Goal: Task Accomplishment & Management: Use online tool/utility

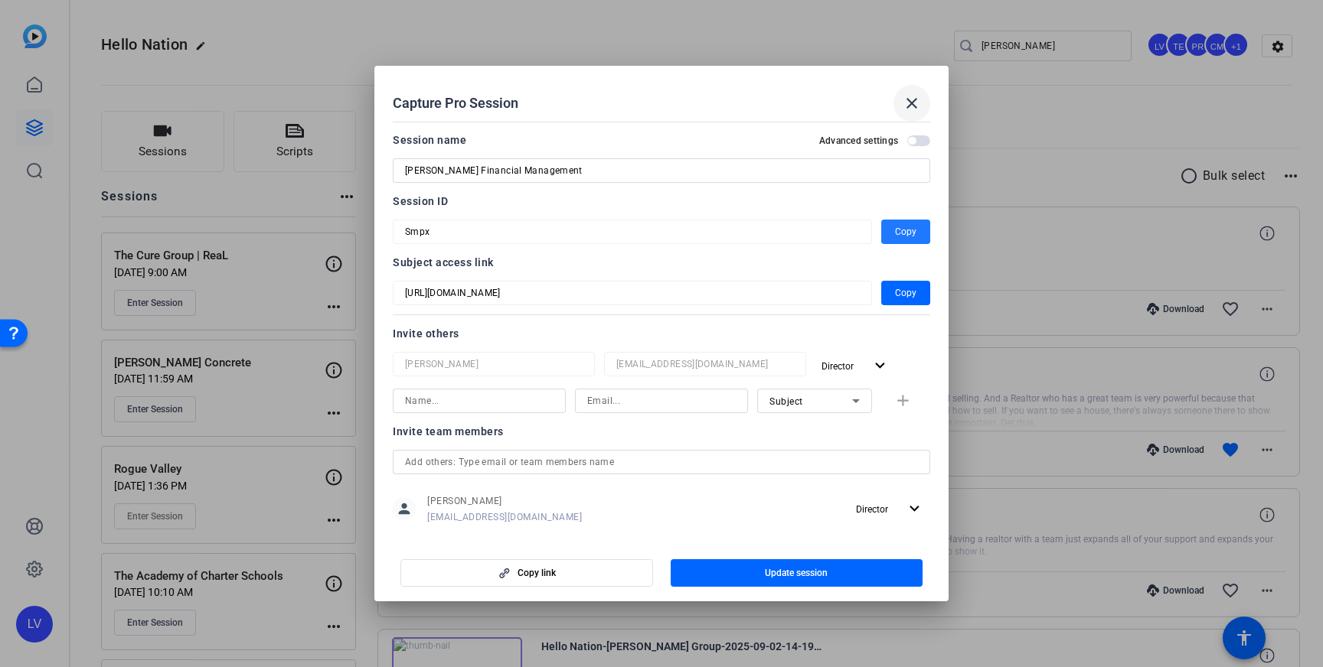
scroll to position [21942, 0]
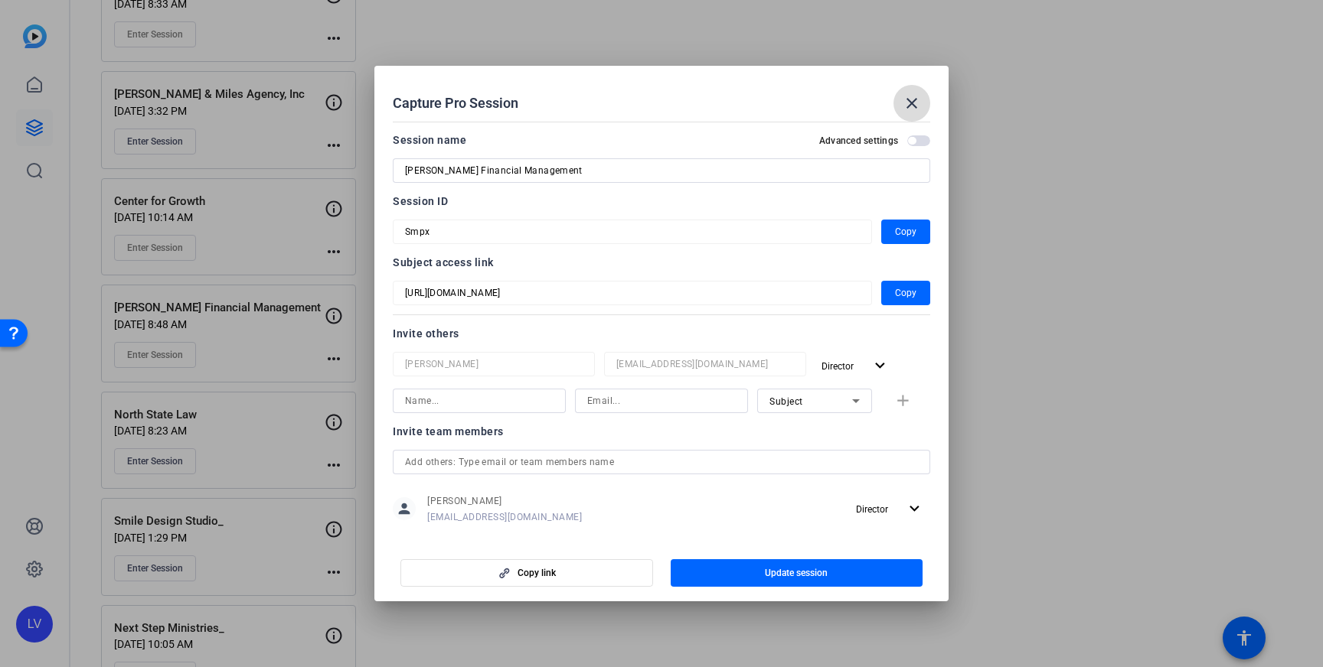
drag, startPoint x: 908, startPoint y: 102, endPoint x: 900, endPoint y: 103, distance: 8.5
click at [908, 102] on mat-icon "close" at bounding box center [911, 103] width 18 height 18
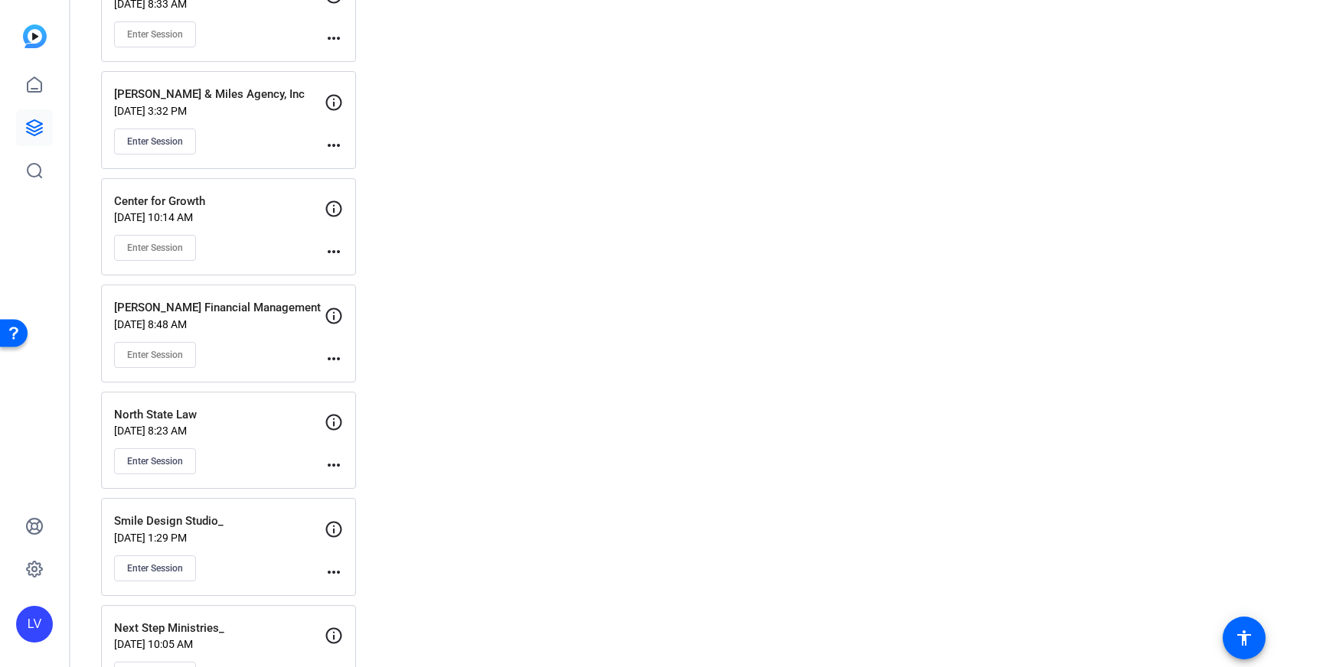
click at [341, 357] on mat-icon "more_horiz" at bounding box center [334, 359] width 18 height 18
click at [336, 567] on mat-icon "more_horiz" at bounding box center [334, 572] width 18 height 18
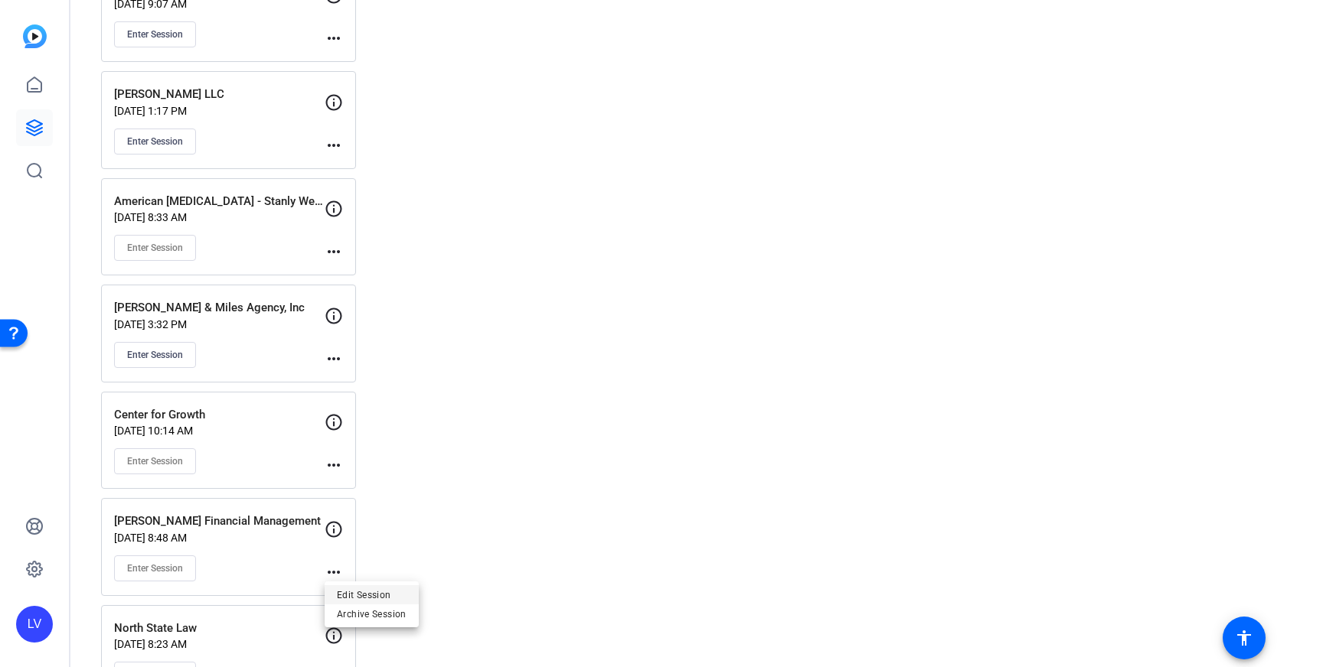
click at [364, 589] on span "Edit Session" at bounding box center [372, 595] width 70 height 18
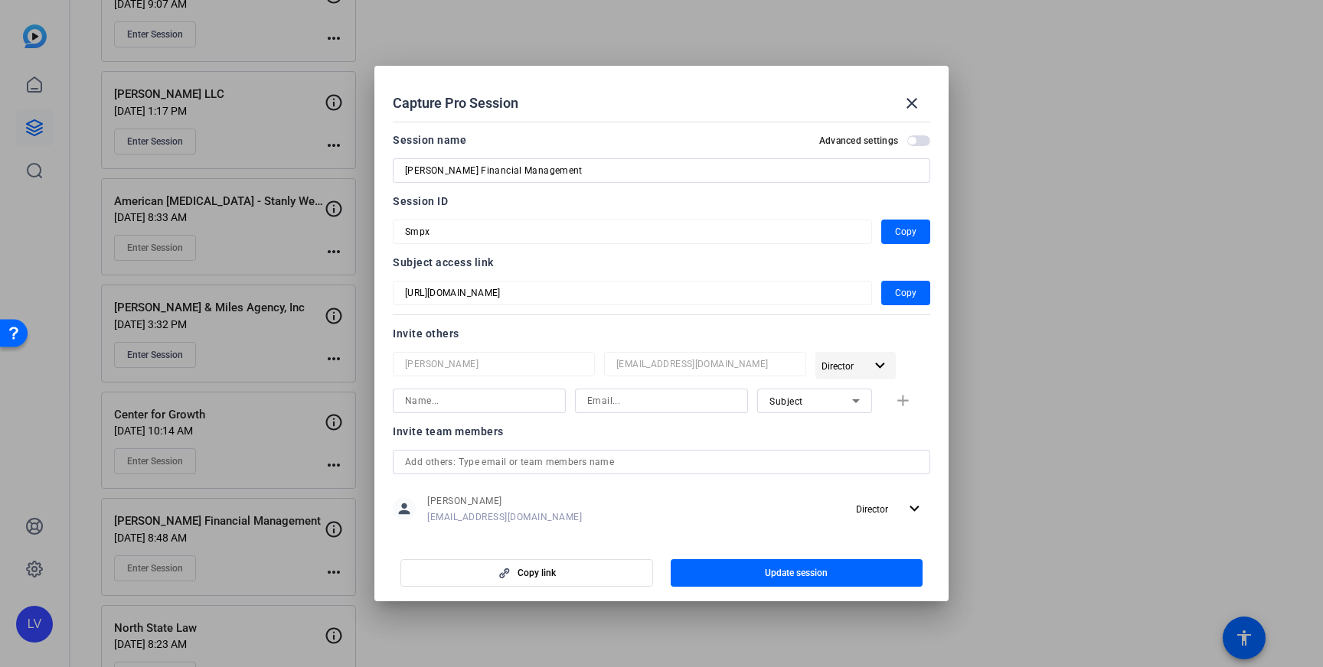
click at [879, 369] on mat-icon "expand_more" at bounding box center [879, 366] width 19 height 19
click at [532, 371] on div at bounding box center [661, 333] width 1323 height 667
click at [497, 406] on input at bounding box center [479, 401] width 148 height 18
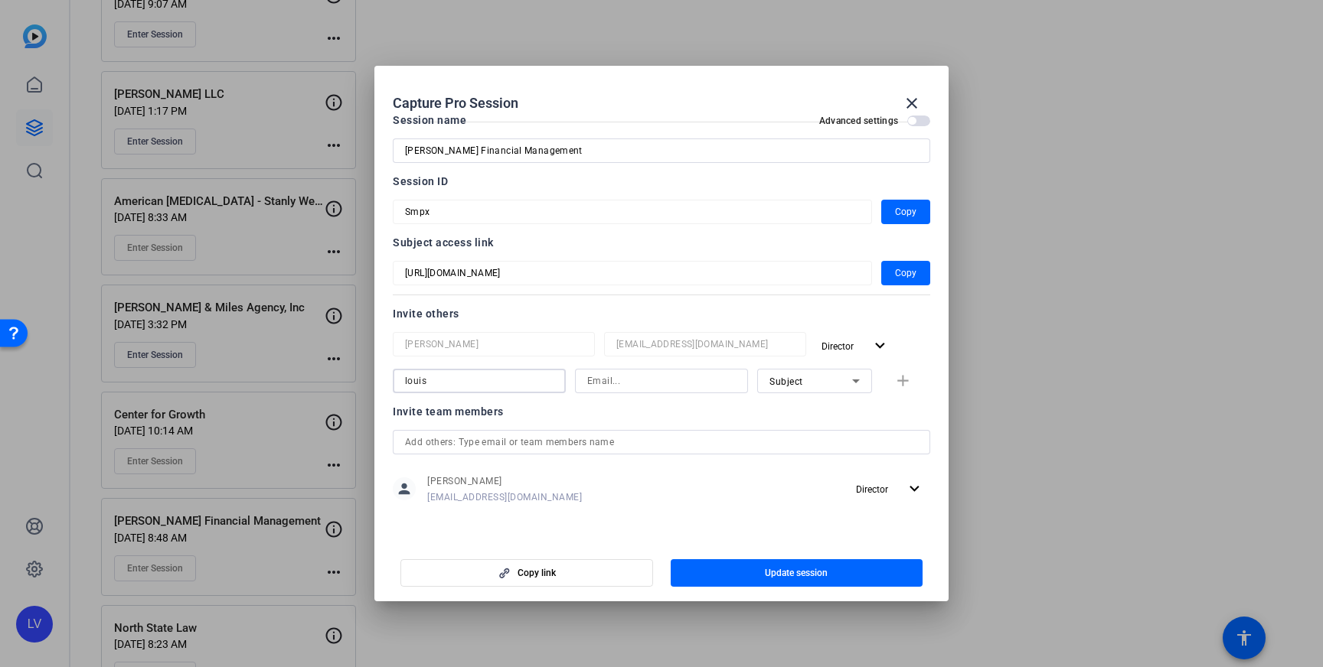
type input "louis"
drag, startPoint x: 449, startPoint y: 391, endPoint x: 439, endPoint y: 379, distance: 15.8
click at [380, 383] on mat-dialog-content "Session name Advanced settings Harrison Financial Management Session ID Smpx Co…" at bounding box center [661, 328] width 574 height 425
drag, startPoint x: 426, startPoint y: 379, endPoint x: 367, endPoint y: 379, distance: 59.7
click at [367, 379] on div "Capture Pro Session close Session name Advanced settings Harrison Financial Man…" at bounding box center [661, 333] width 1323 height 667
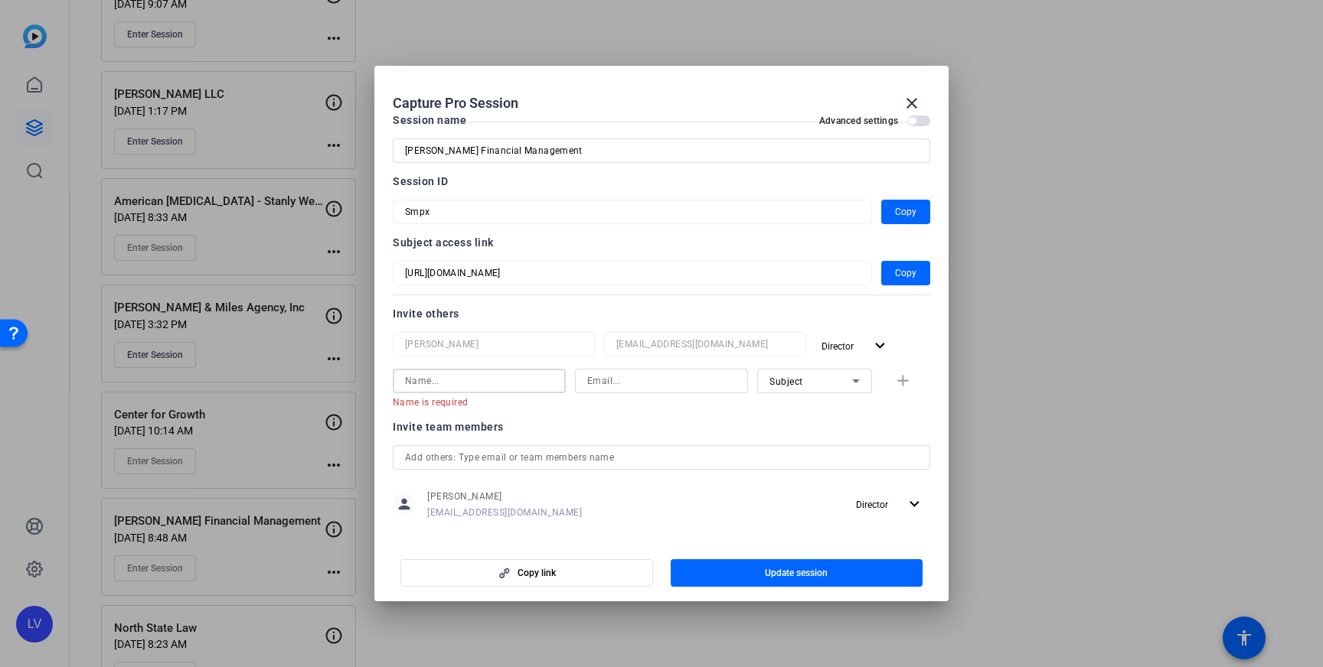
click at [546, 464] on input "text" at bounding box center [661, 458] width 513 height 18
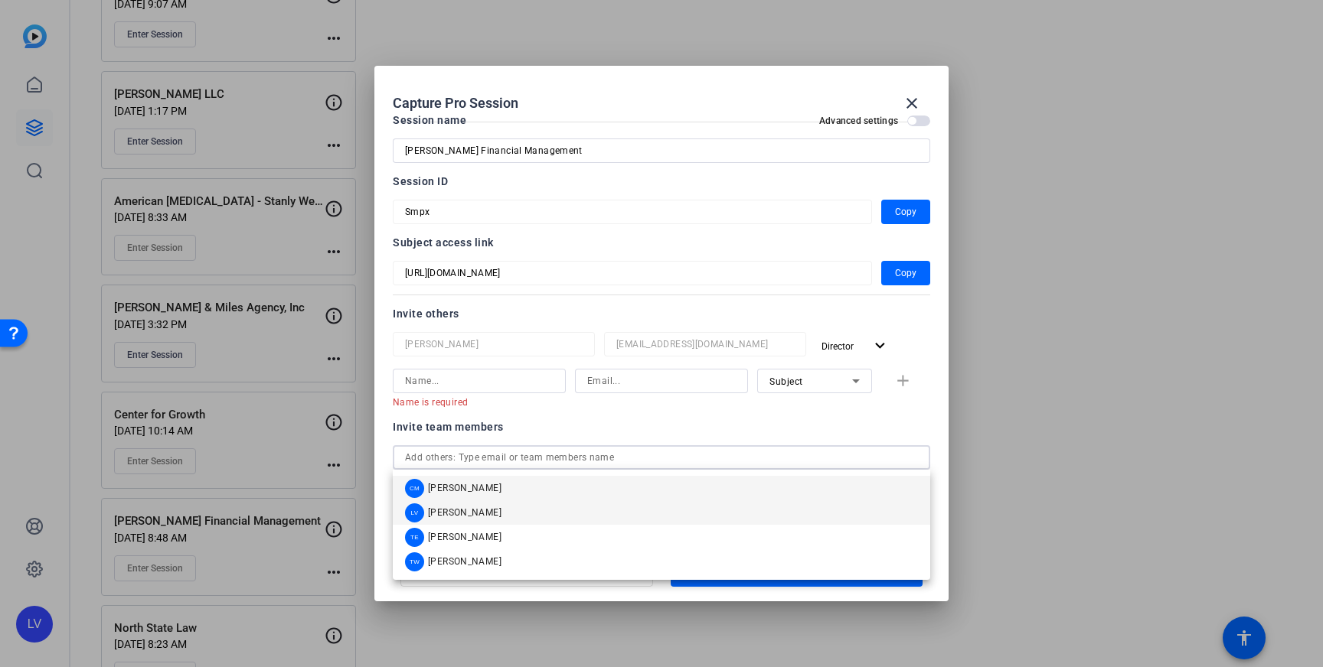
click at [511, 513] on mat-option "LV Louis Voss" at bounding box center [661, 513] width 537 height 24
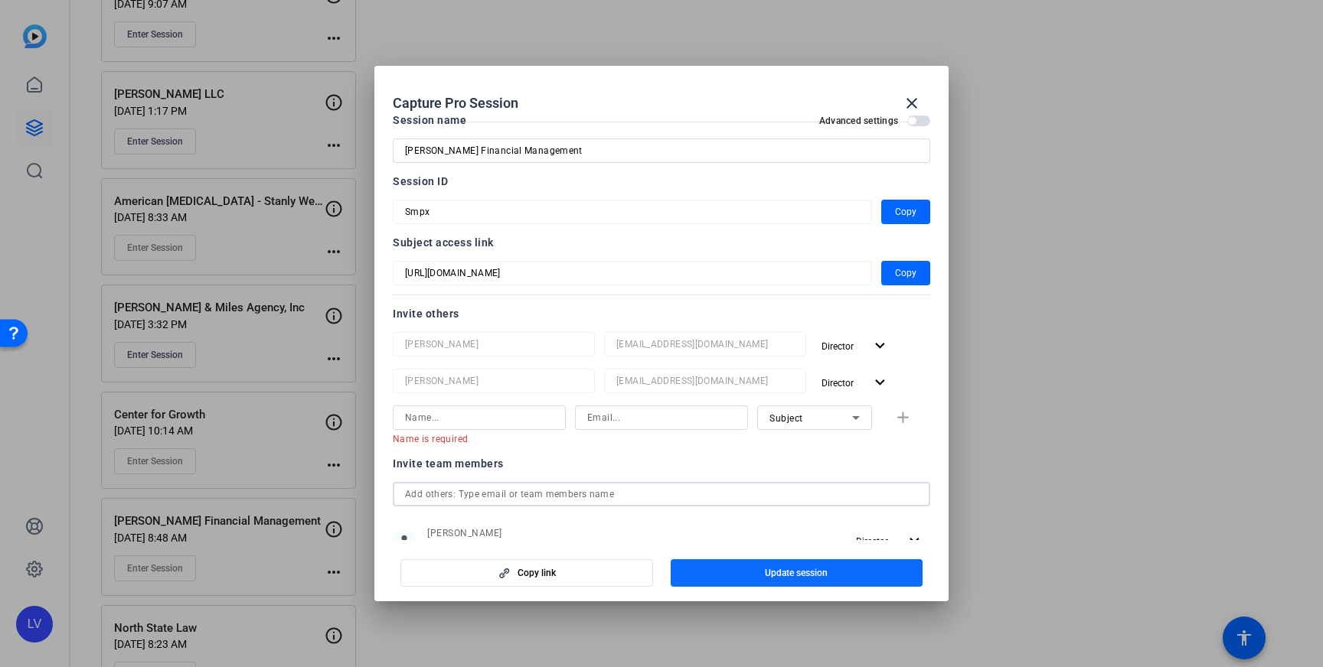
click at [785, 580] on span "button" at bounding box center [796, 573] width 253 height 37
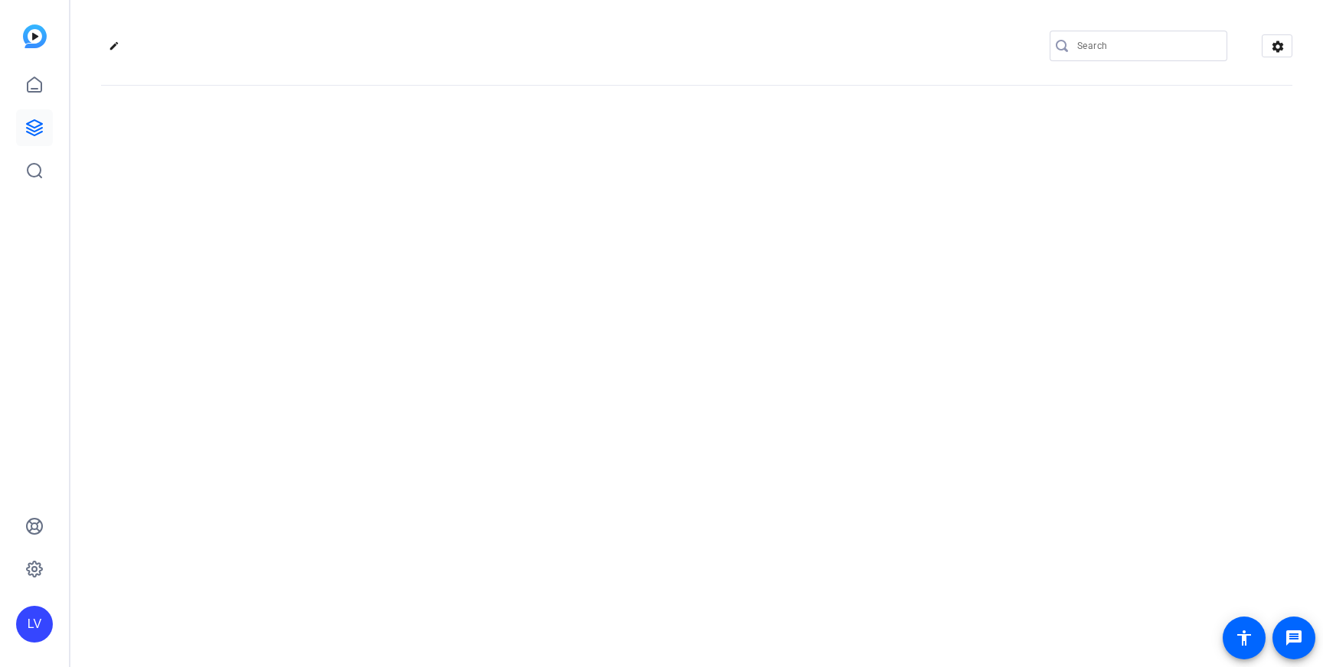
click at [1114, 44] on input "Search" at bounding box center [1146, 46] width 138 height 18
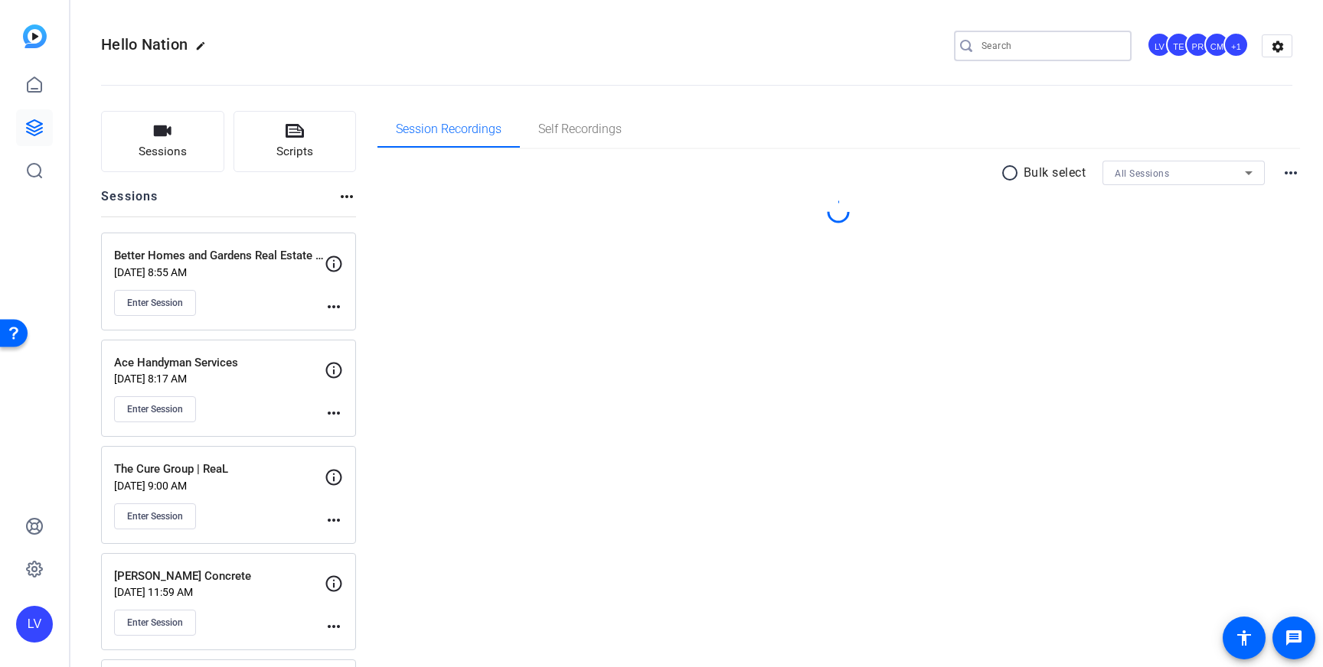
click at [1038, 46] on input "Search" at bounding box center [1050, 46] width 138 height 18
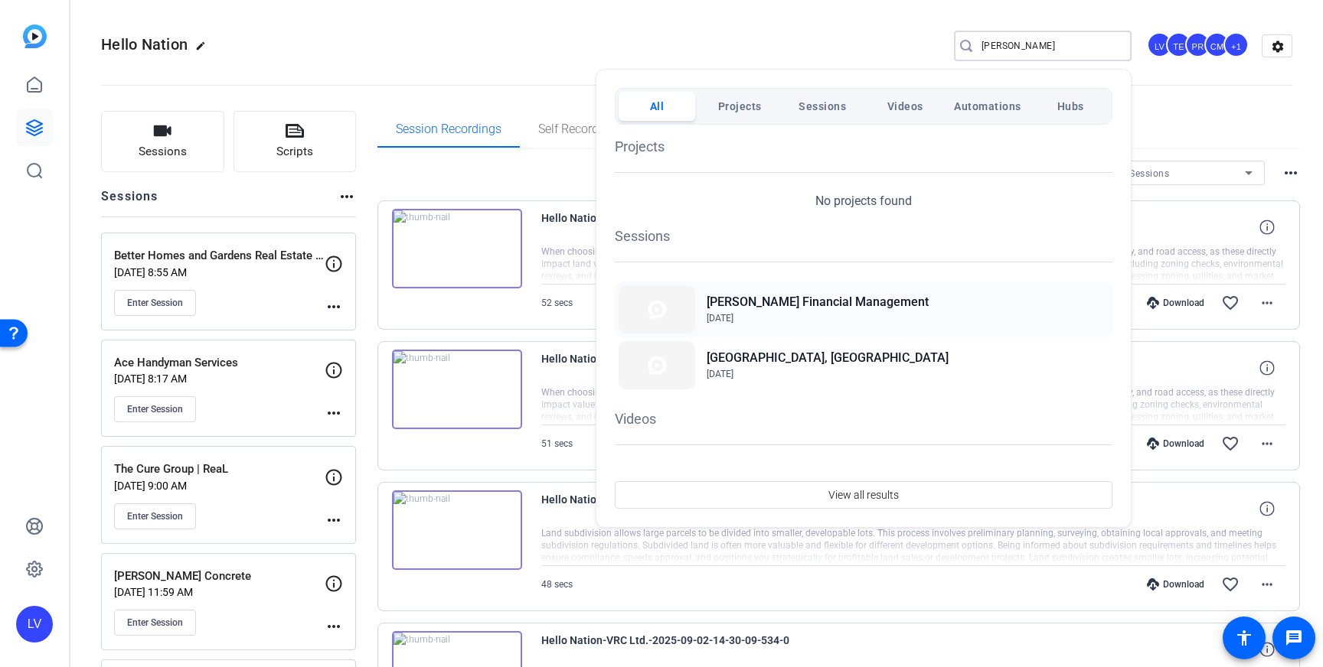
type input "harrison"
click at [729, 303] on h2 "[PERSON_NAME] Financial Management" at bounding box center [817, 302] width 222 height 18
click at [685, 44] on div at bounding box center [661, 333] width 1323 height 667
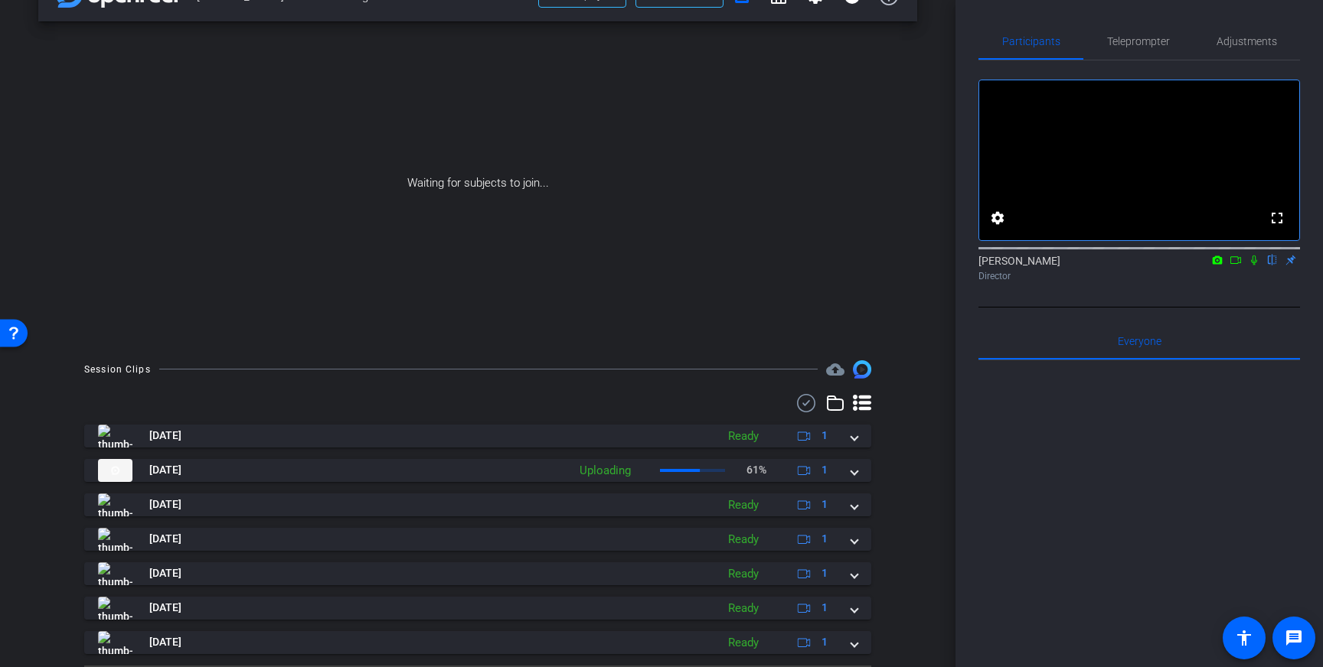
scroll to position [45, 0]
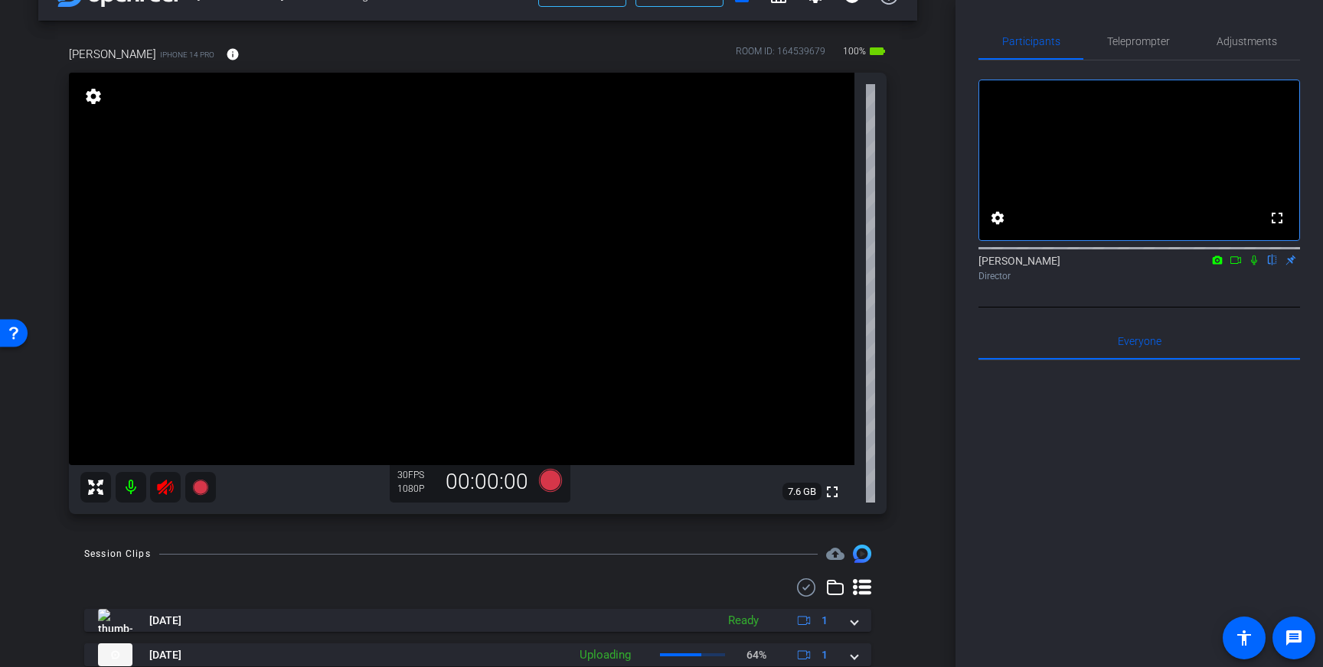
click at [161, 488] on icon at bounding box center [165, 487] width 16 height 15
click at [1251, 43] on span "Adjustments" at bounding box center [1246, 41] width 60 height 11
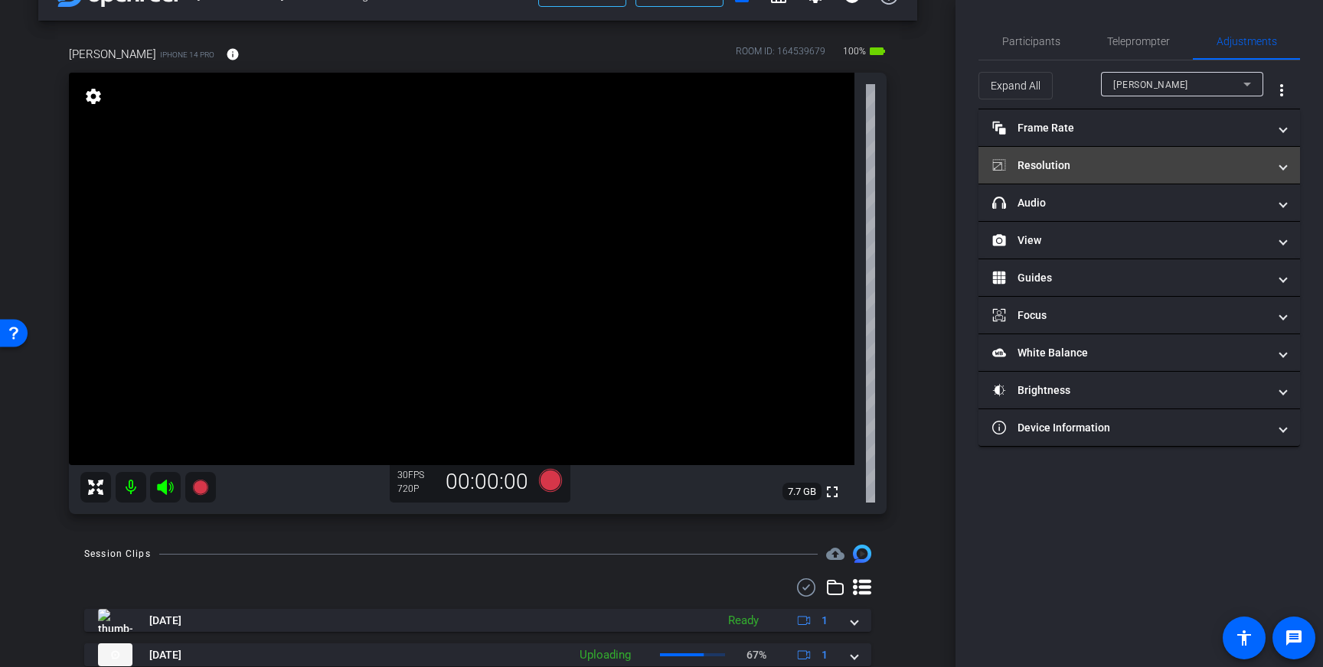
click at [1189, 161] on mat-panel-title "Resolution" at bounding box center [1130, 166] width 276 height 16
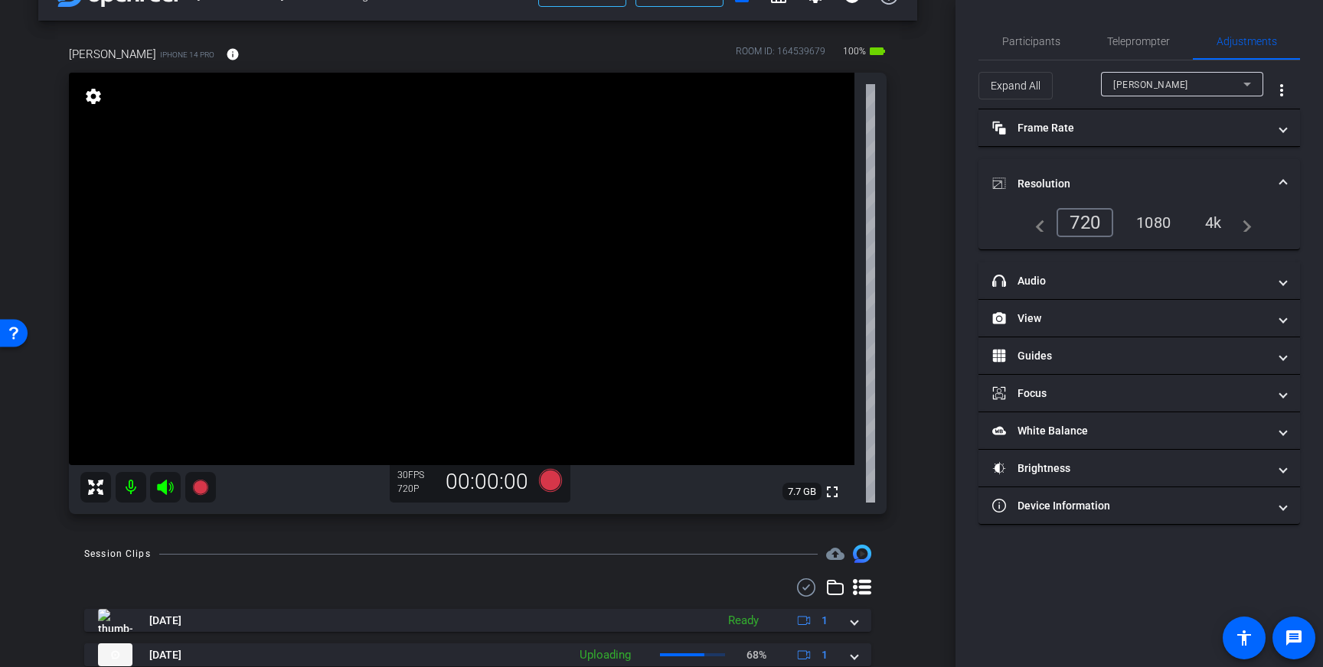
click at [1212, 225] on div "4k" at bounding box center [1213, 223] width 40 height 26
click at [1277, 180] on span "Resolution" at bounding box center [1136, 184] width 288 height 16
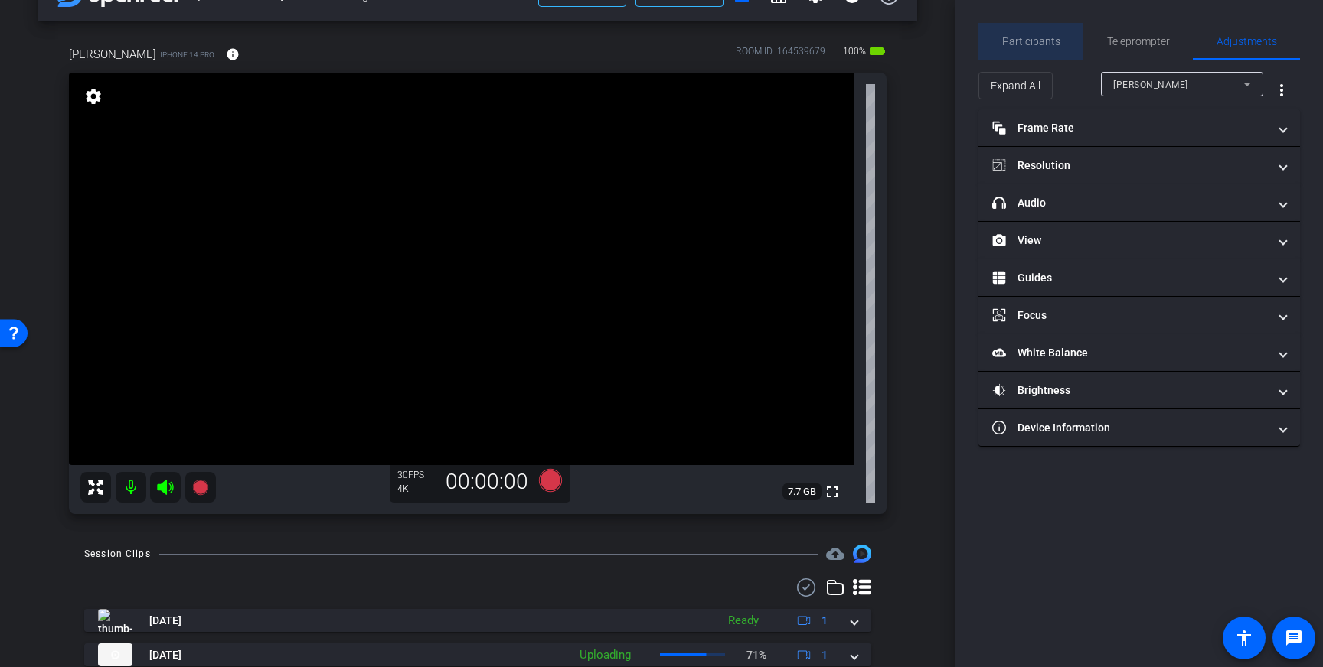
click at [1044, 40] on span "Participants" at bounding box center [1031, 41] width 58 height 11
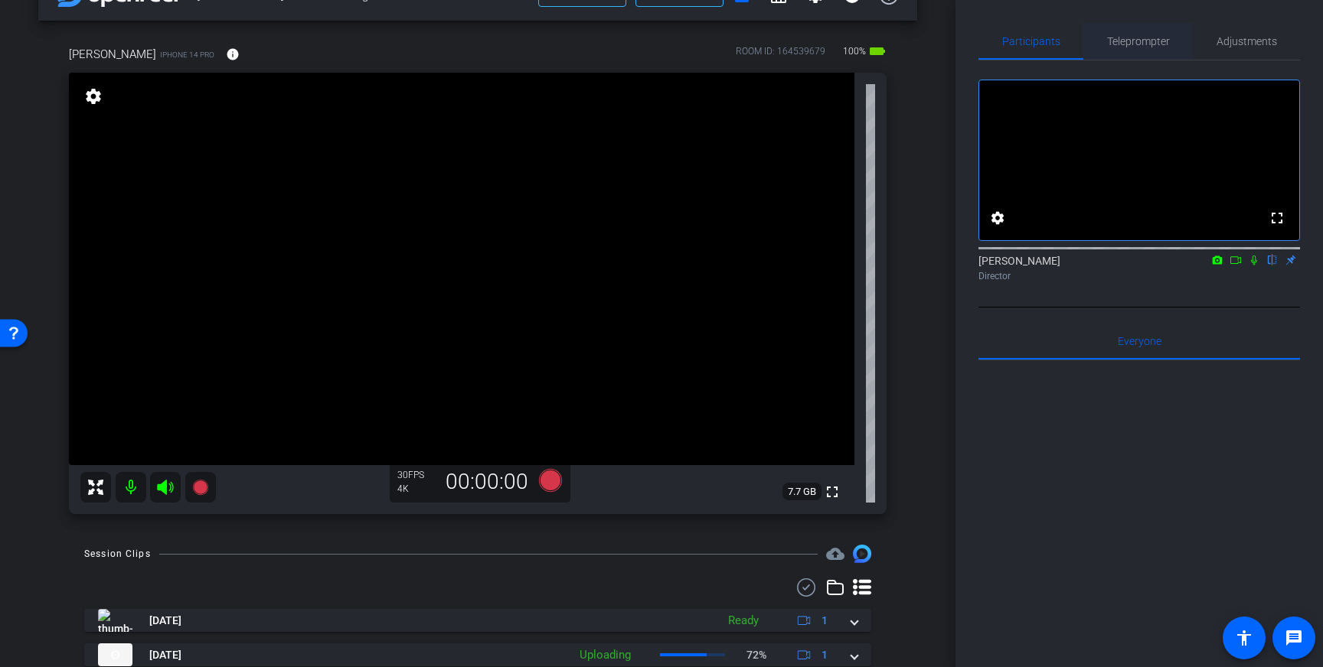
click at [1148, 48] on span "Teleprompter" at bounding box center [1138, 41] width 63 height 37
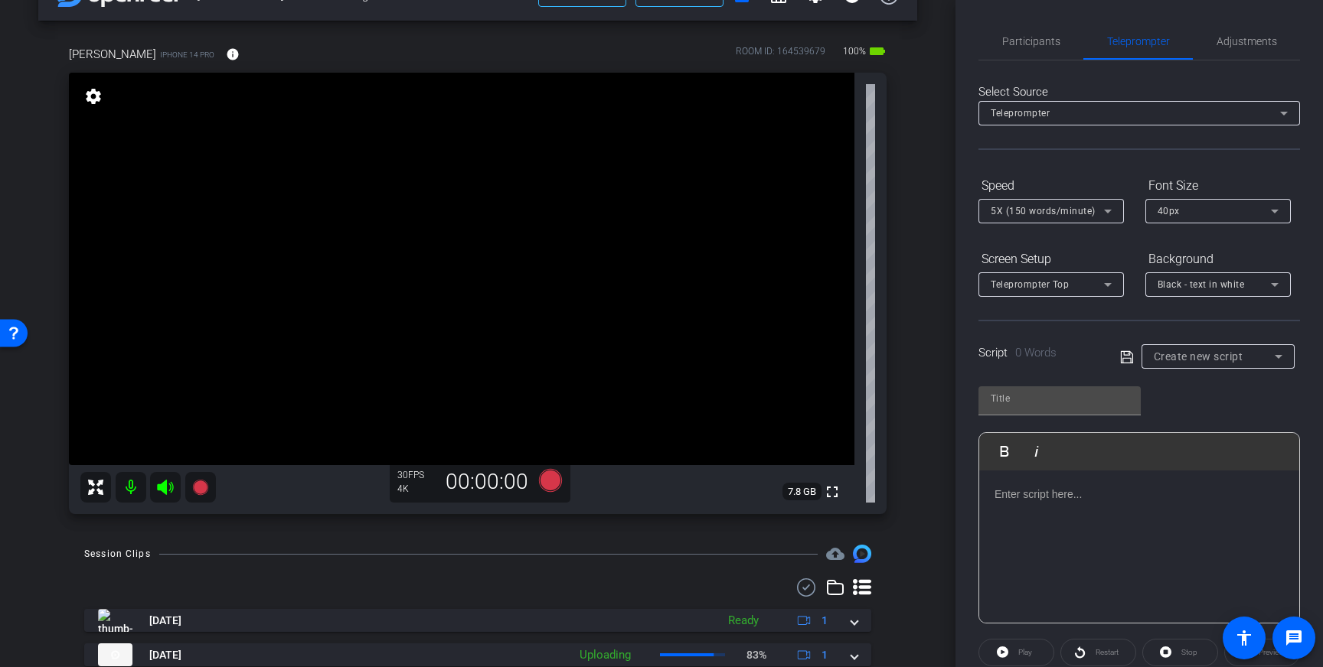
click at [1076, 524] on div at bounding box center [1139, 547] width 320 height 153
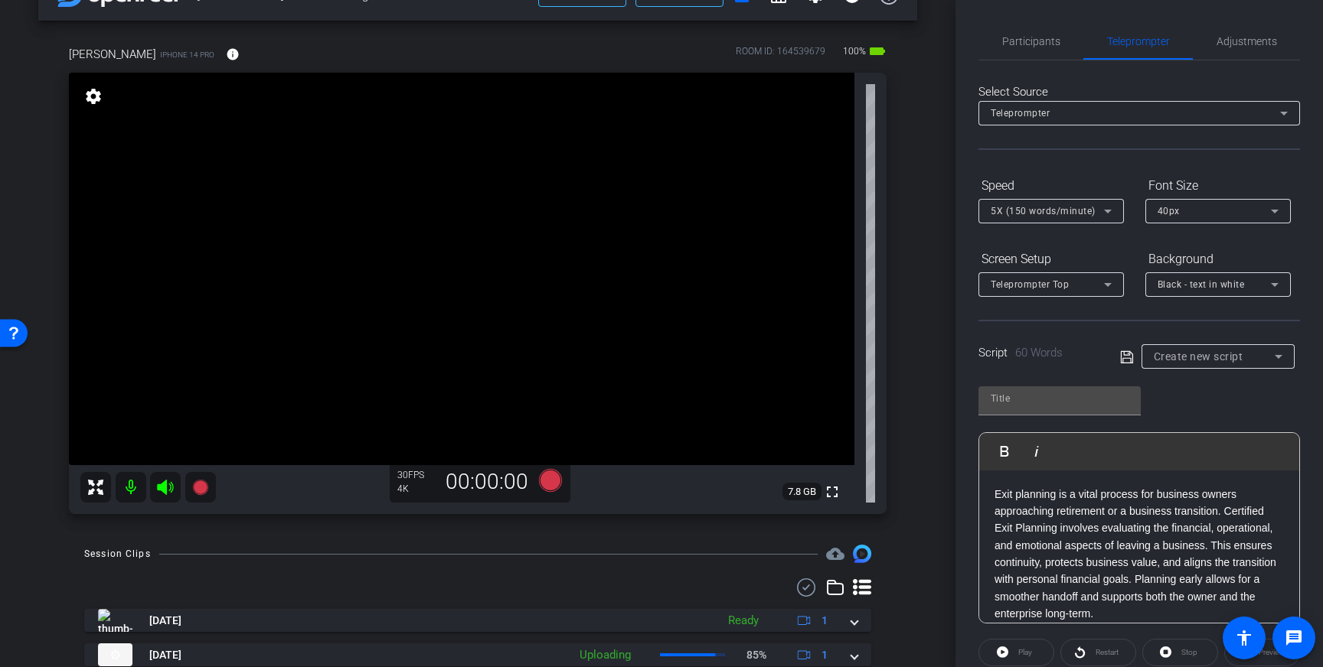
click at [1124, 358] on icon at bounding box center [1127, 357] width 14 height 18
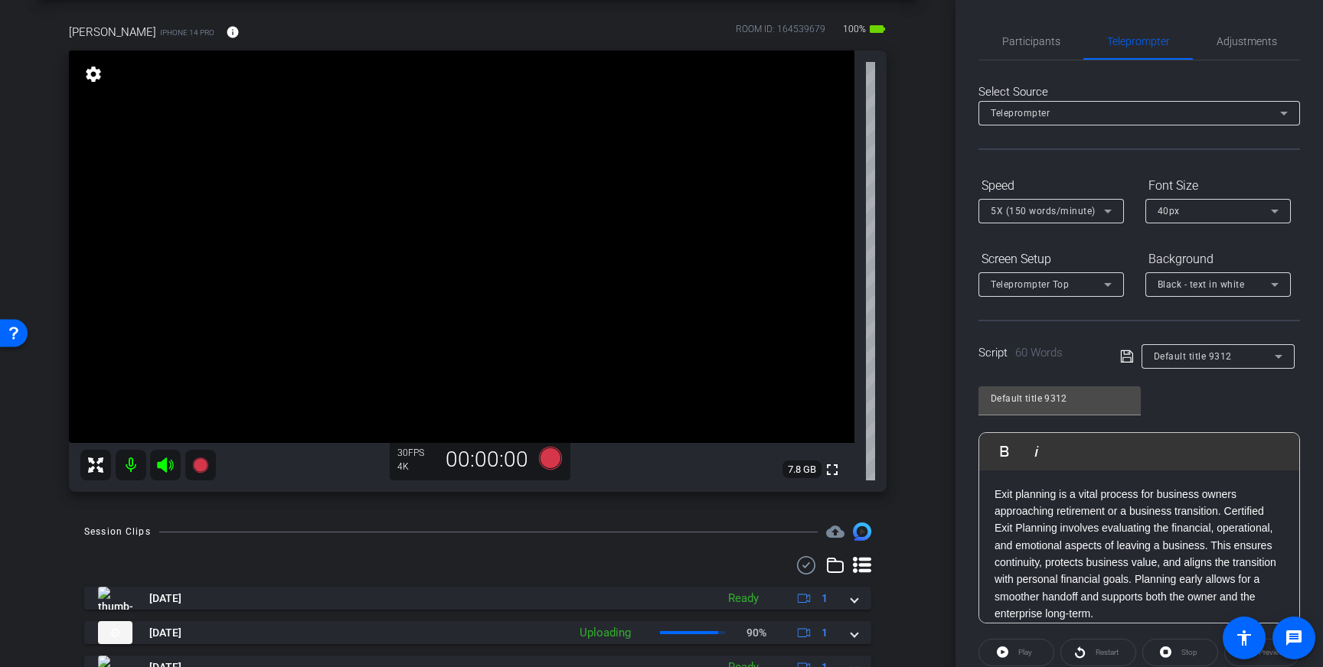
scroll to position [68, 0]
click at [1086, 409] on div "Default title 9312" at bounding box center [1059, 399] width 138 height 24
drag, startPoint x: 1096, startPoint y: 395, endPoint x: 951, endPoint y: 400, distance: 145.5
click at [951, 400] on div "arrow_back Harrison Financial Management Back to project Send invite account_bo…" at bounding box center [661, 333] width 1323 height 667
type input "[PERSON_NAME]"
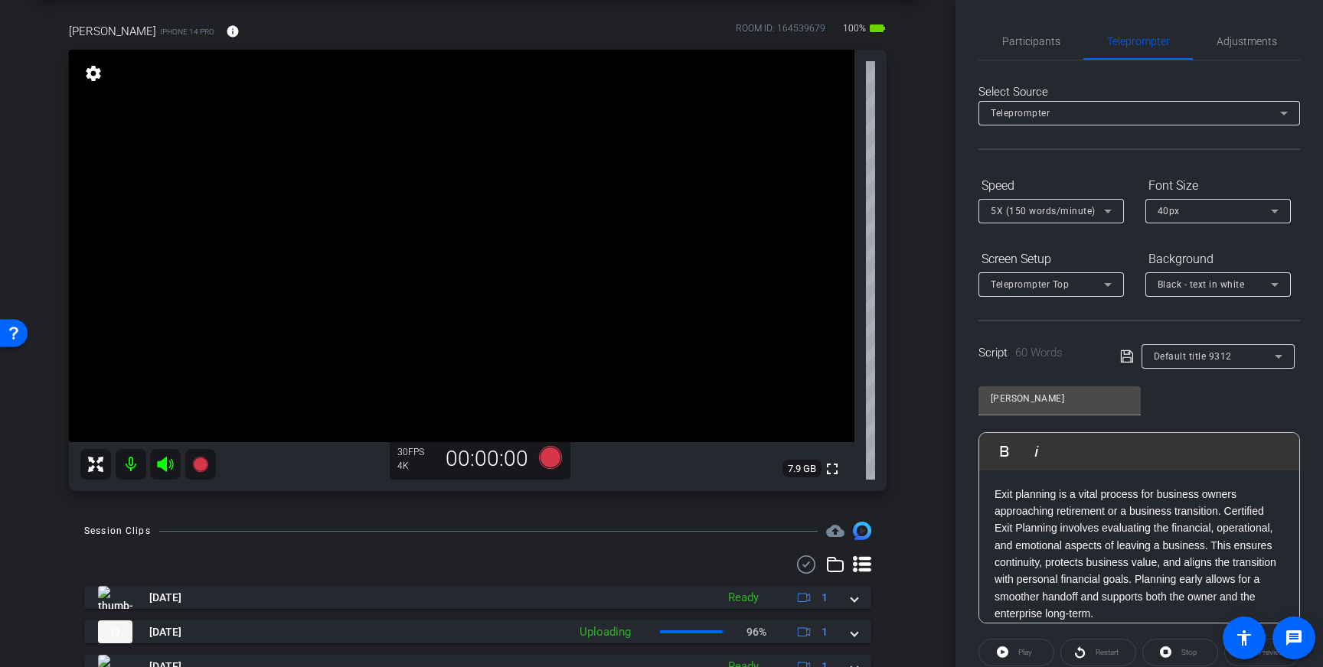
click at [1130, 358] on icon at bounding box center [1126, 357] width 12 height 12
click at [1013, 38] on span "Participants" at bounding box center [1031, 40] width 58 height 11
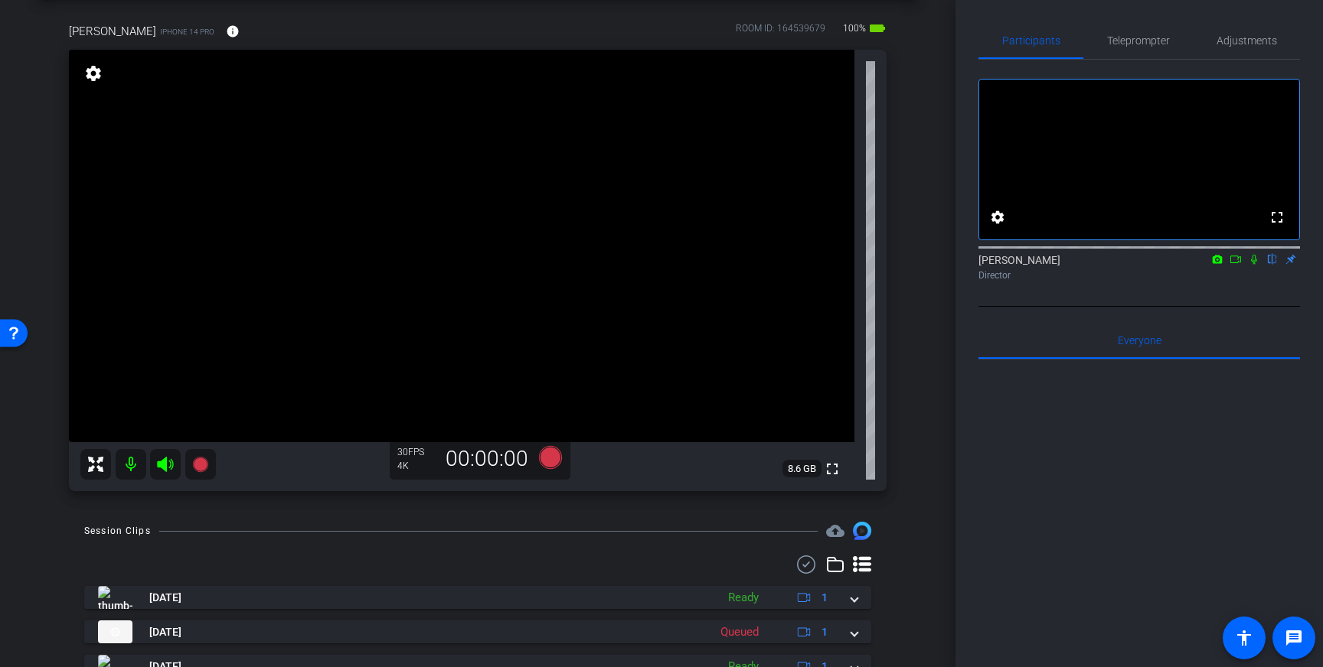
click at [1255, 265] on icon at bounding box center [1254, 259] width 12 height 11
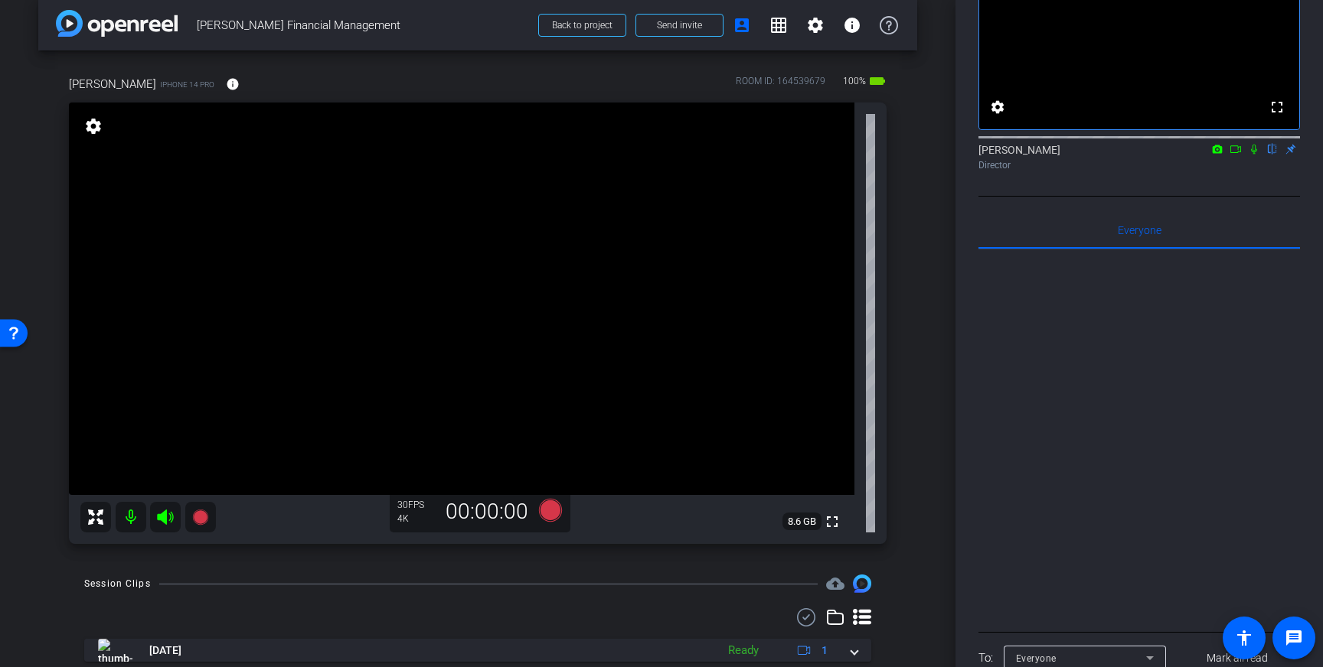
scroll to position [129, 0]
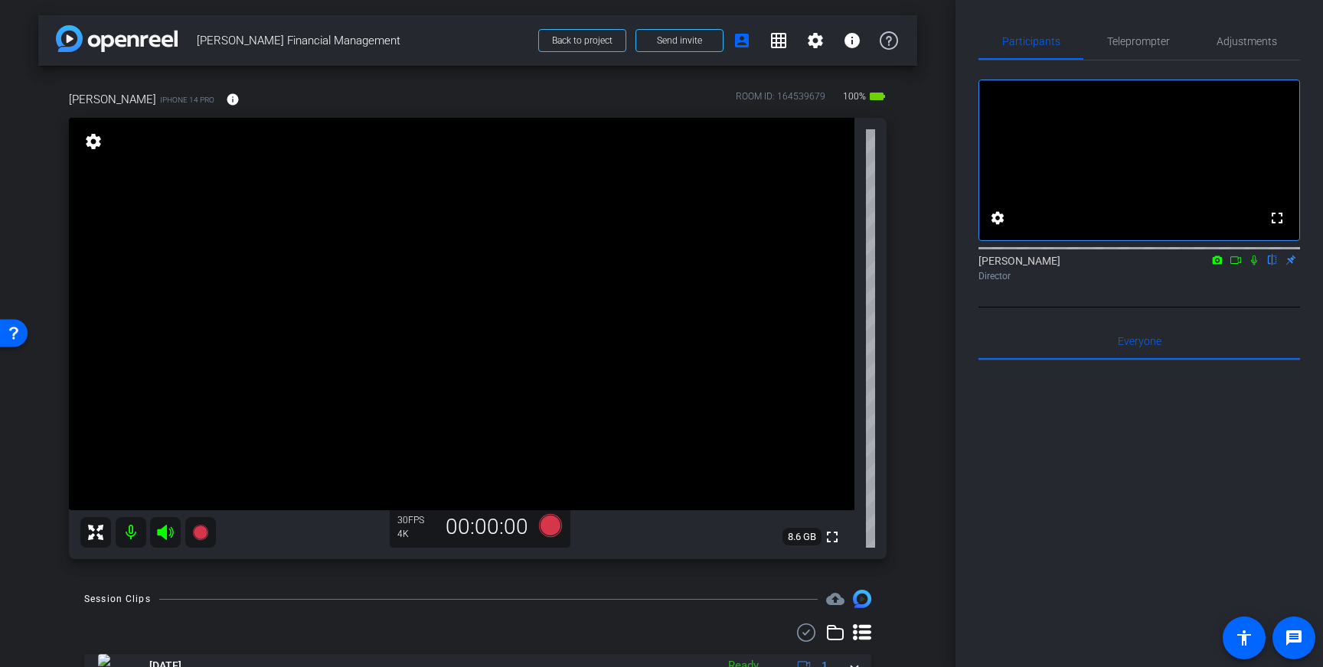
click at [1254, 266] on icon at bounding box center [1254, 260] width 12 height 11
drag, startPoint x: 1254, startPoint y: 280, endPoint x: 1252, endPoint y: 300, distance: 20.0
click at [1252, 266] on icon at bounding box center [1254, 260] width 12 height 11
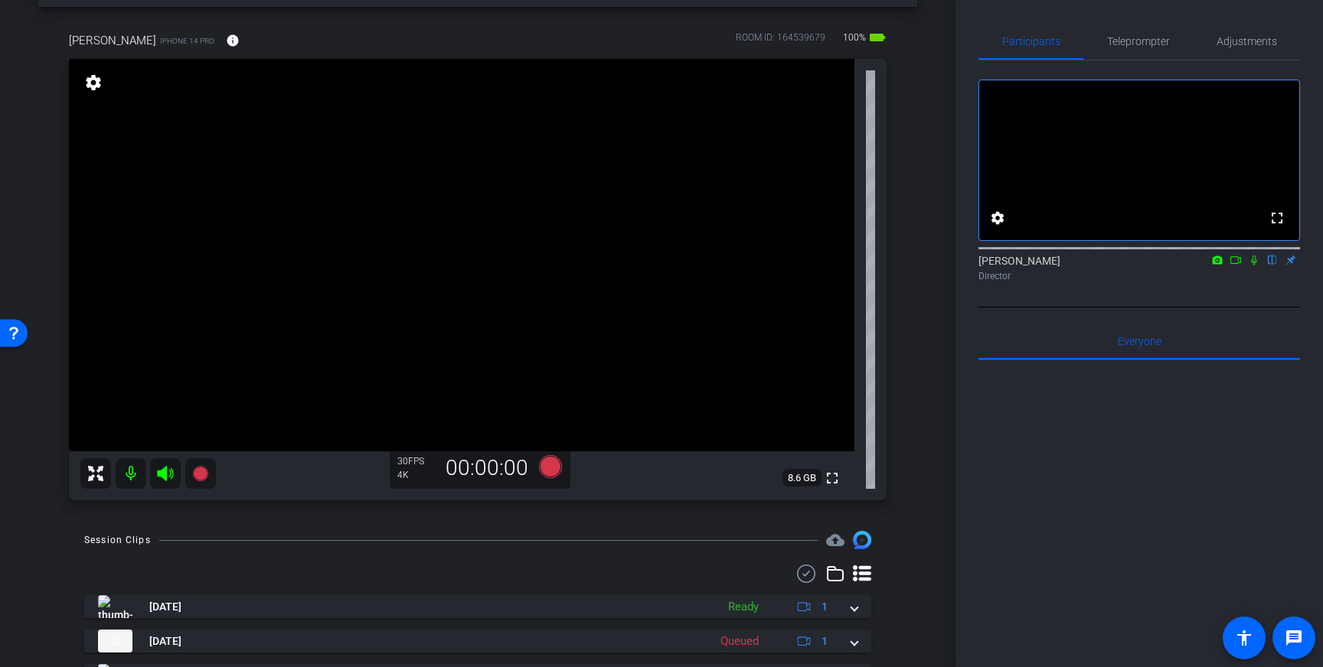
scroll to position [63, 0]
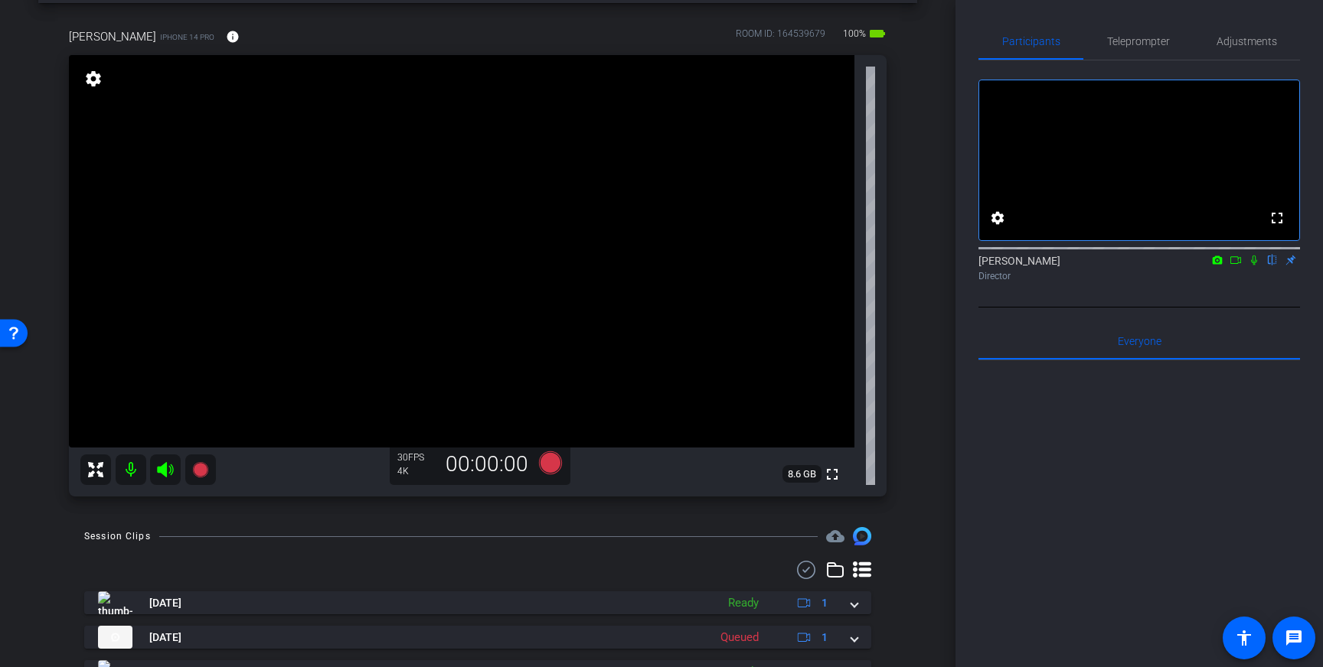
click at [1256, 266] on icon at bounding box center [1254, 260] width 12 height 11
click at [1254, 266] on icon at bounding box center [1254, 260] width 12 height 11
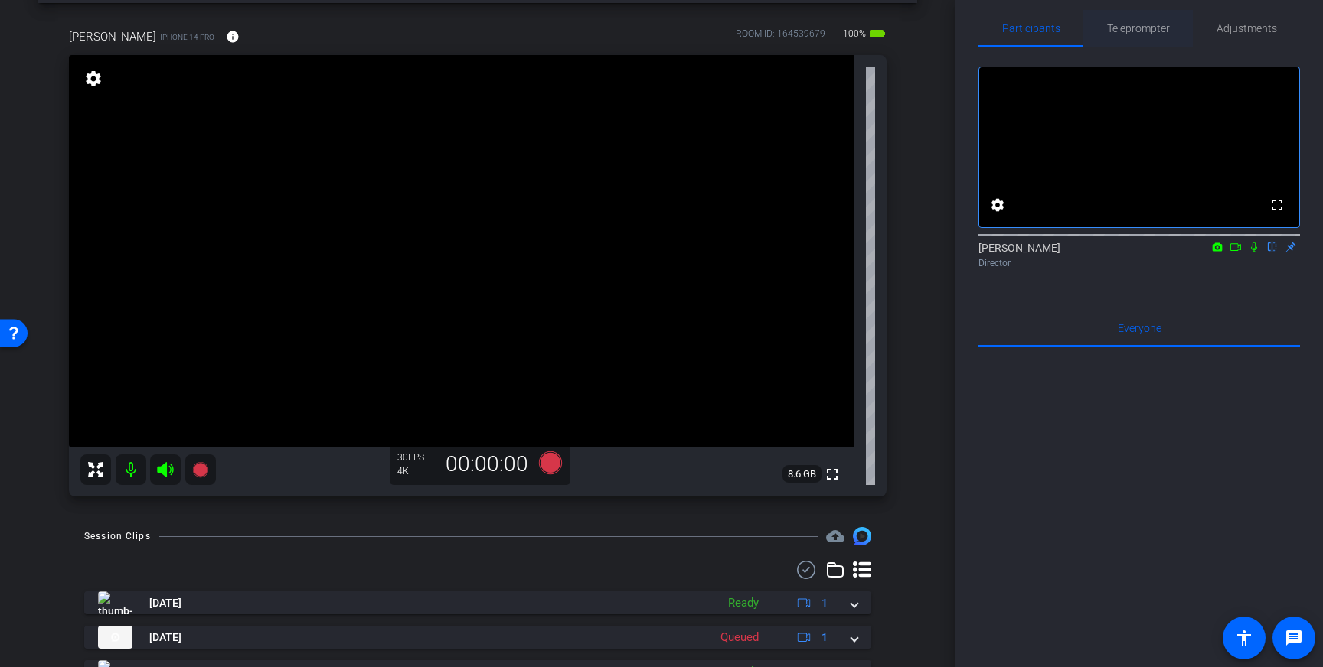
click at [1122, 45] on span "Teleprompter" at bounding box center [1138, 28] width 63 height 37
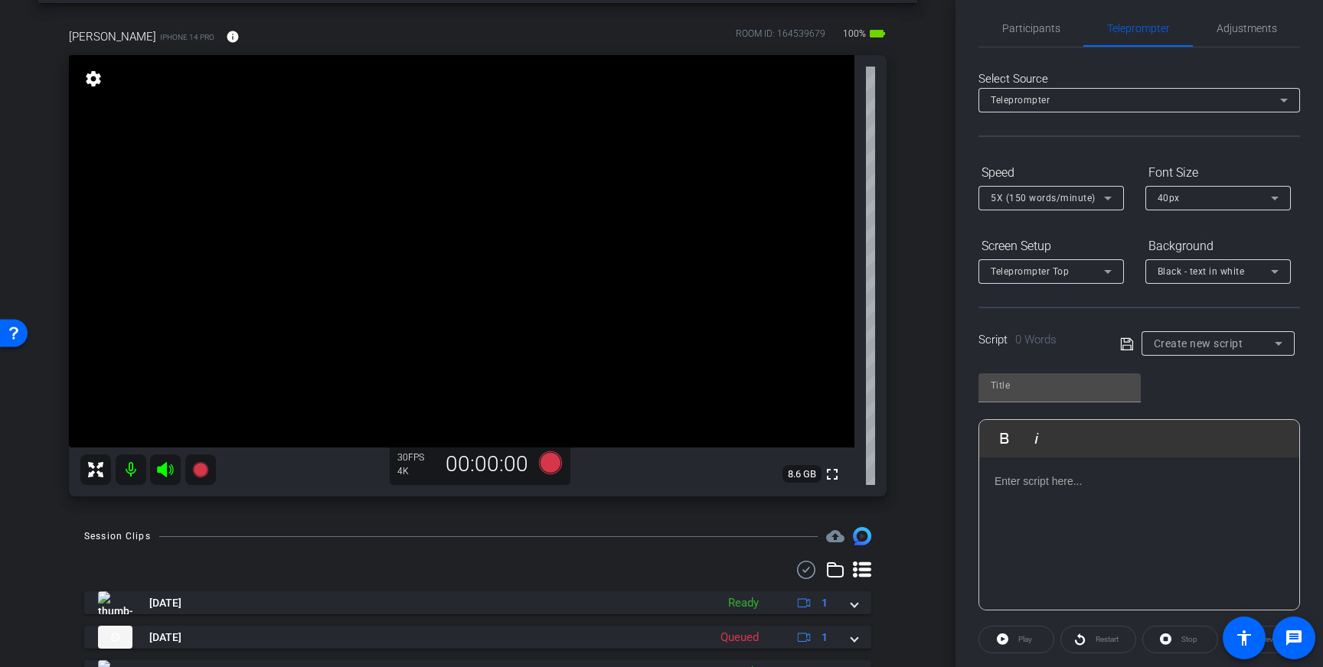
click at [1215, 506] on div at bounding box center [1139, 534] width 320 height 153
drag, startPoint x: 1123, startPoint y: 345, endPoint x: 1150, endPoint y: 355, distance: 28.6
click at [1124, 345] on icon at bounding box center [1127, 344] width 14 height 18
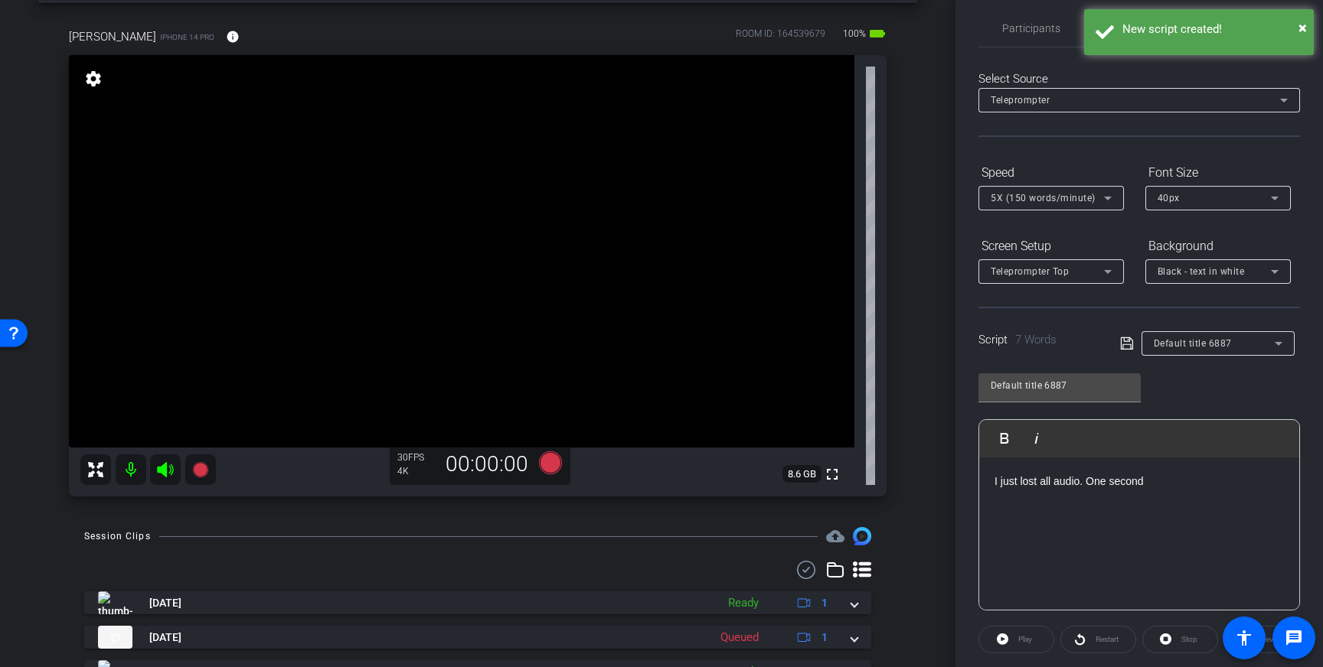
scroll to position [169, 0]
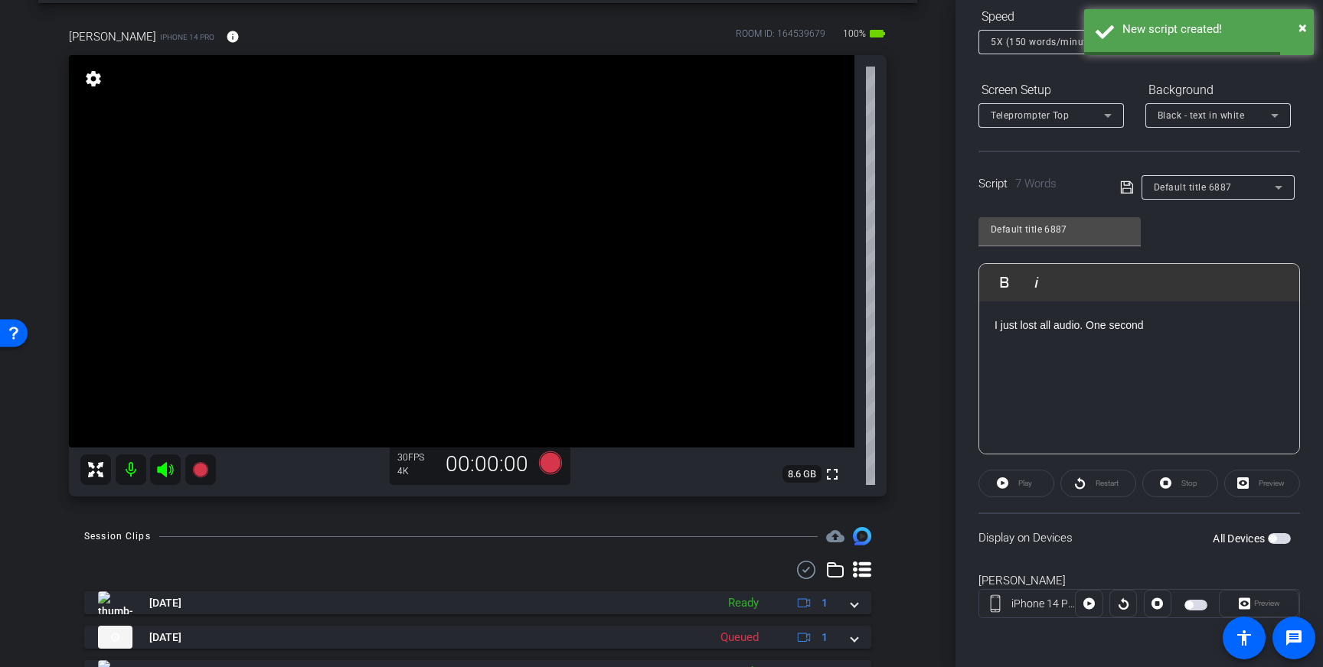
drag, startPoint x: 1271, startPoint y: 538, endPoint x: 1280, endPoint y: 553, distance: 16.8
click at [1272, 539] on span "button" at bounding box center [1272, 539] width 8 height 8
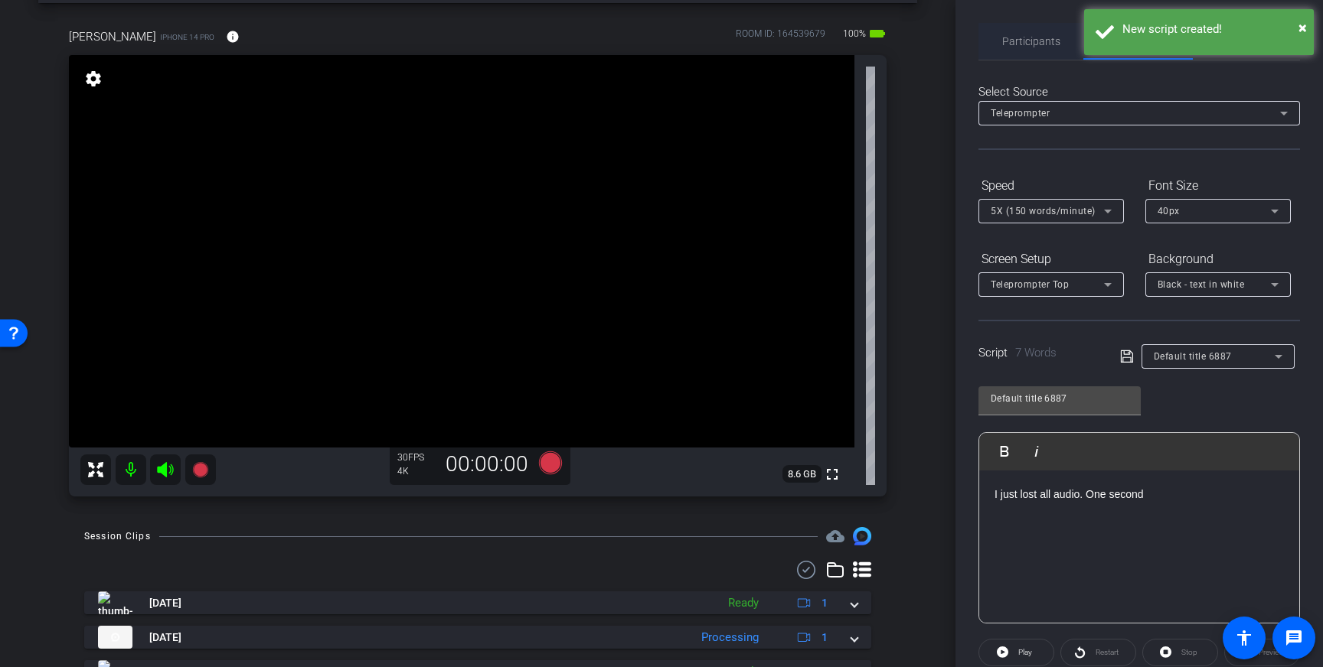
click at [1022, 48] on span "Participants" at bounding box center [1031, 41] width 58 height 37
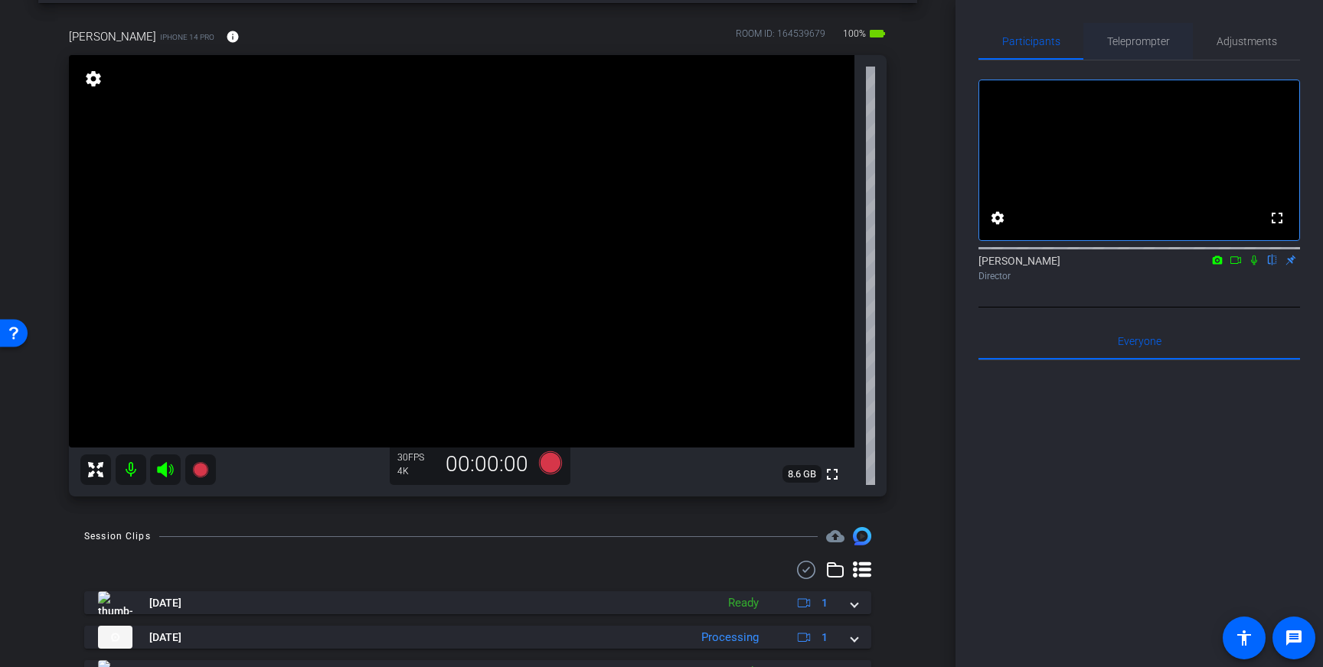
click at [1116, 40] on span "Teleprompter" at bounding box center [1138, 41] width 63 height 11
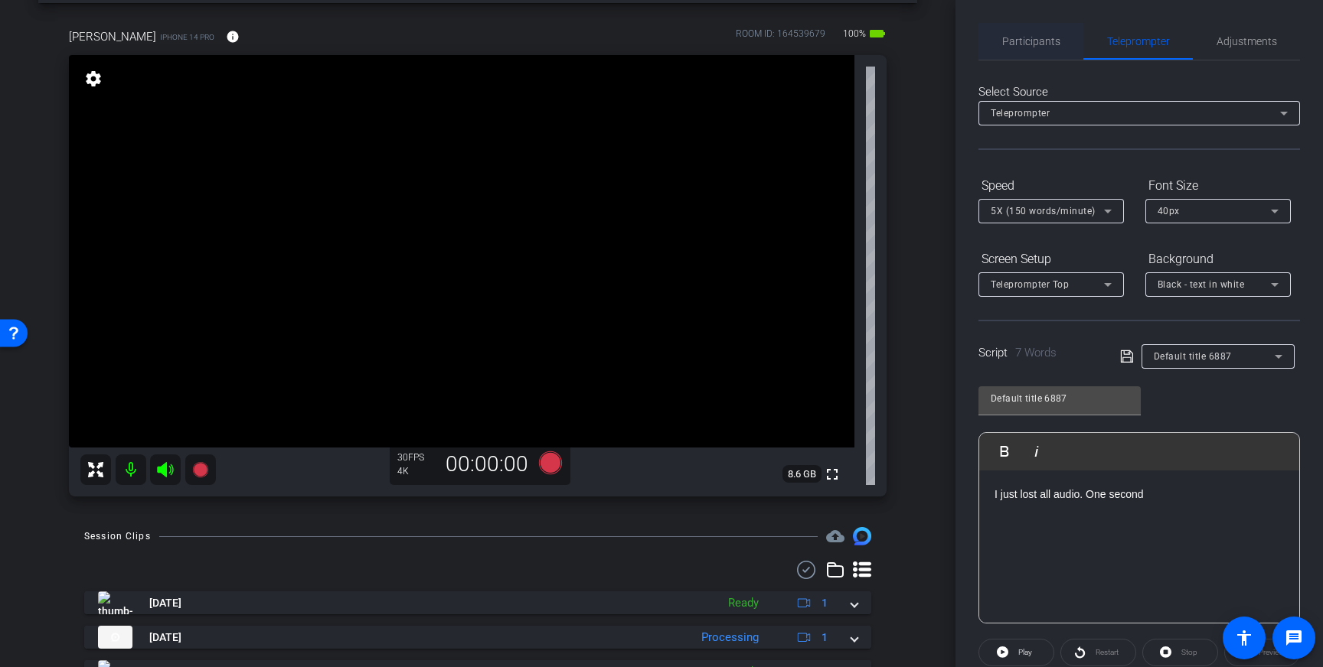
click at [1008, 36] on span "Participants" at bounding box center [1031, 41] width 58 height 11
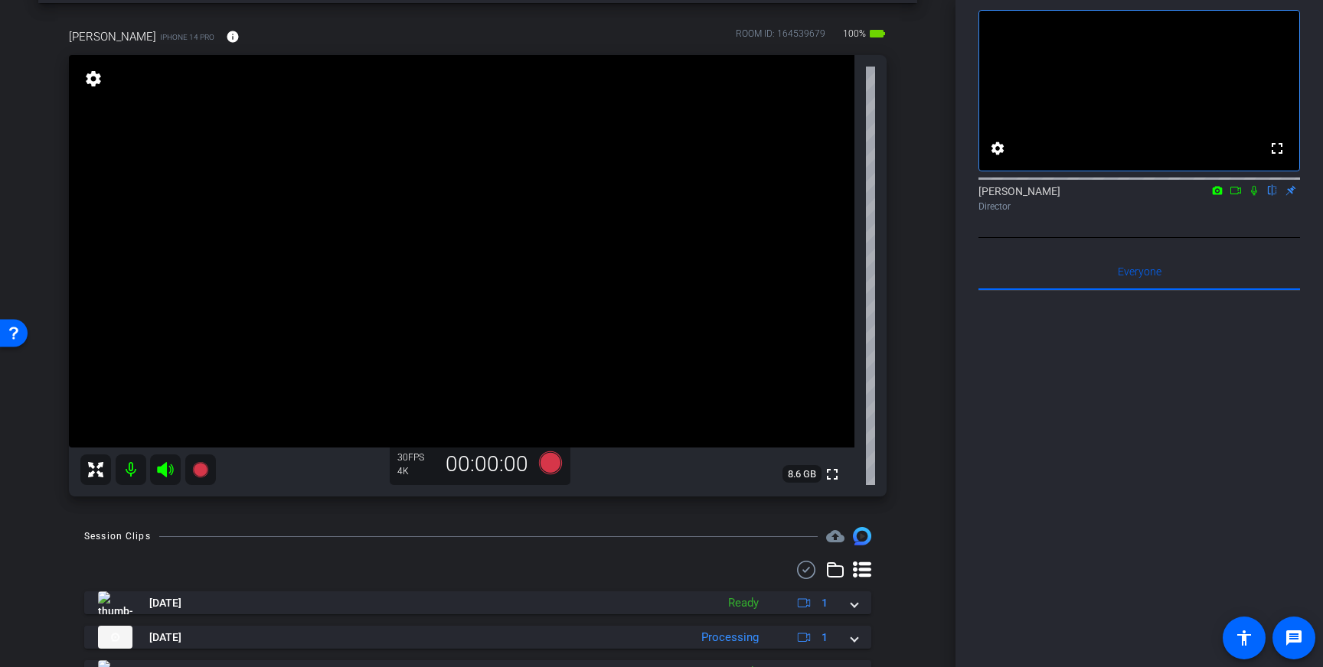
scroll to position [54, 0]
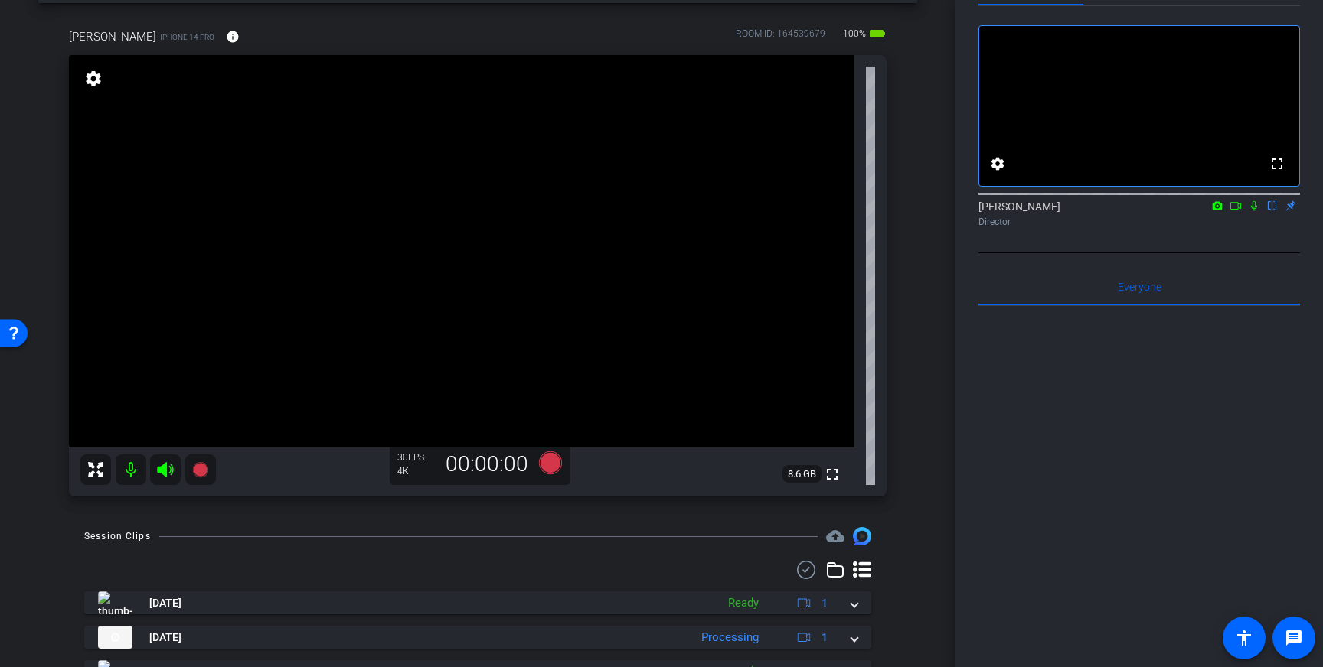
click at [1029, 284] on div "fullscreen settings Louis Voss flip Director Everyone 0 Mark all read To: Every…" at bounding box center [1138, 390] width 321 height 769
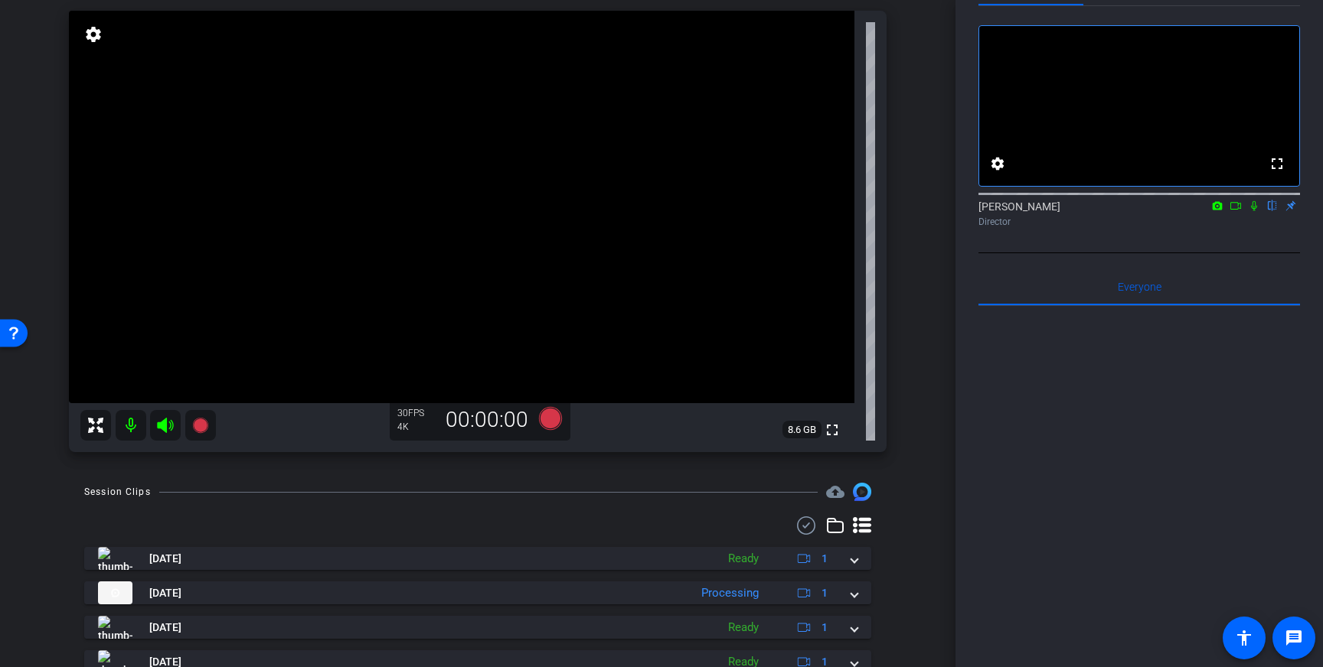
scroll to position [74, 0]
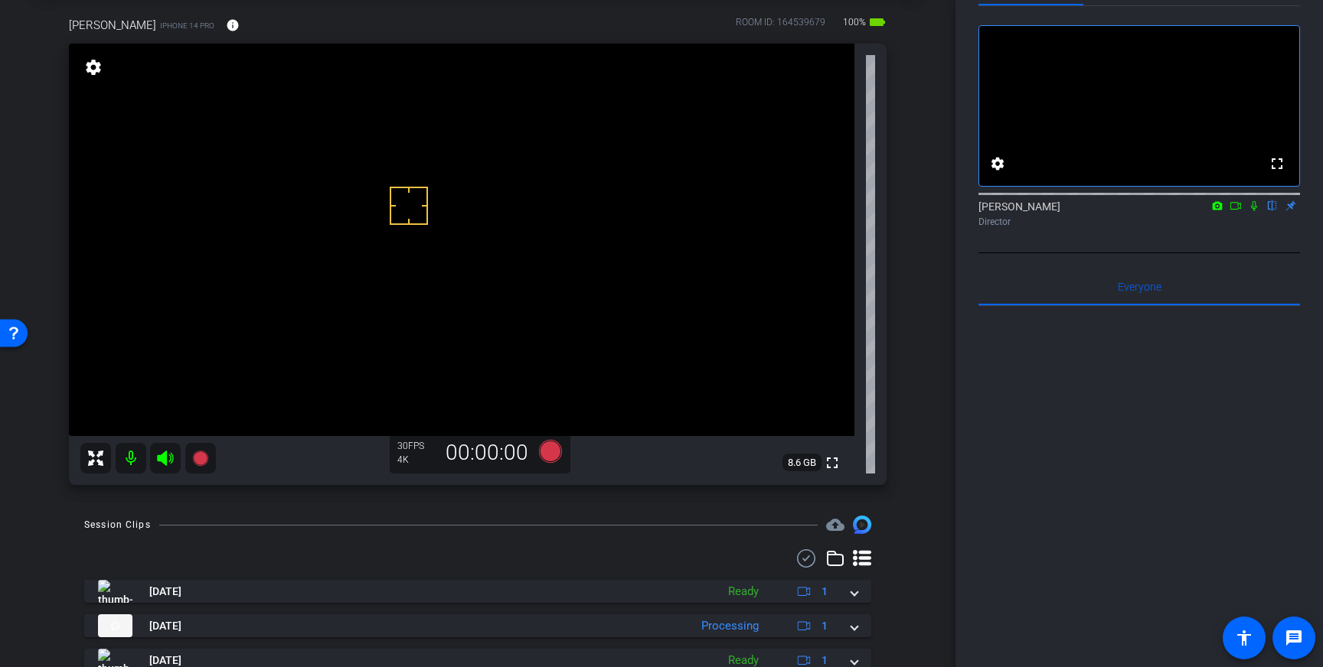
drag, startPoint x: 409, startPoint y: 206, endPoint x: 437, endPoint y: 240, distance: 44.0
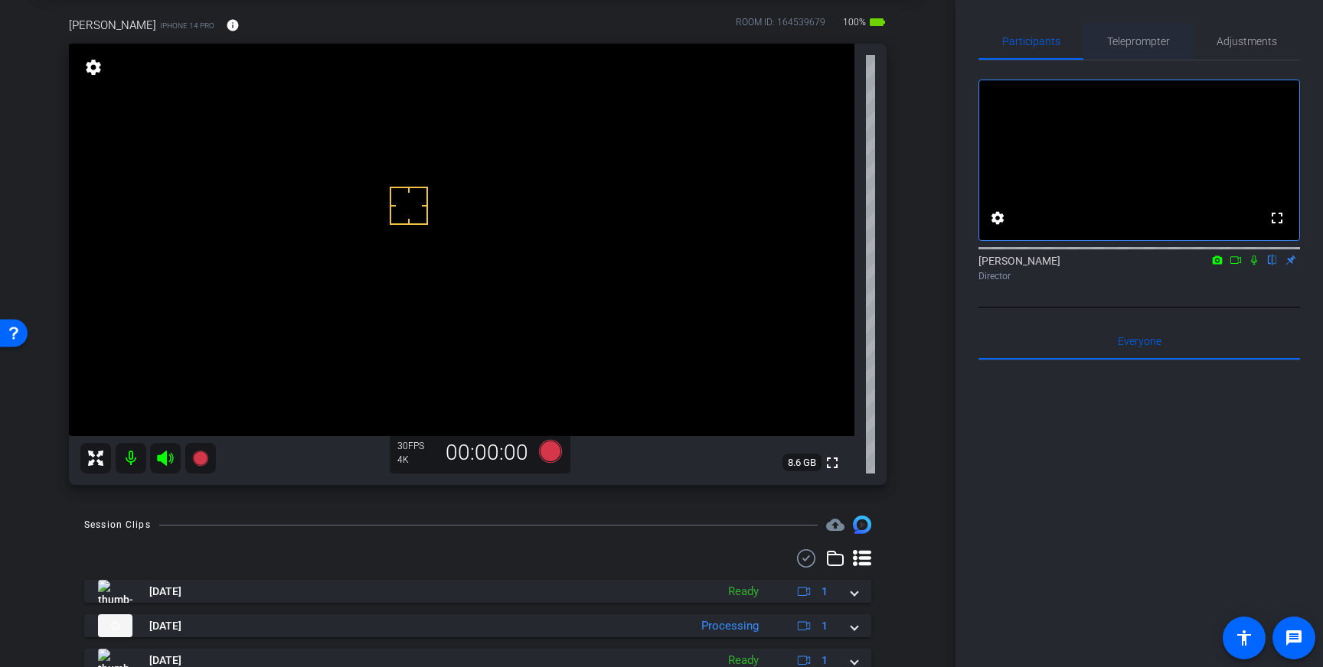
drag, startPoint x: 1222, startPoint y: 42, endPoint x: 1160, endPoint y: 45, distance: 61.3
click at [1222, 42] on span "Adjustments" at bounding box center [1246, 41] width 60 height 11
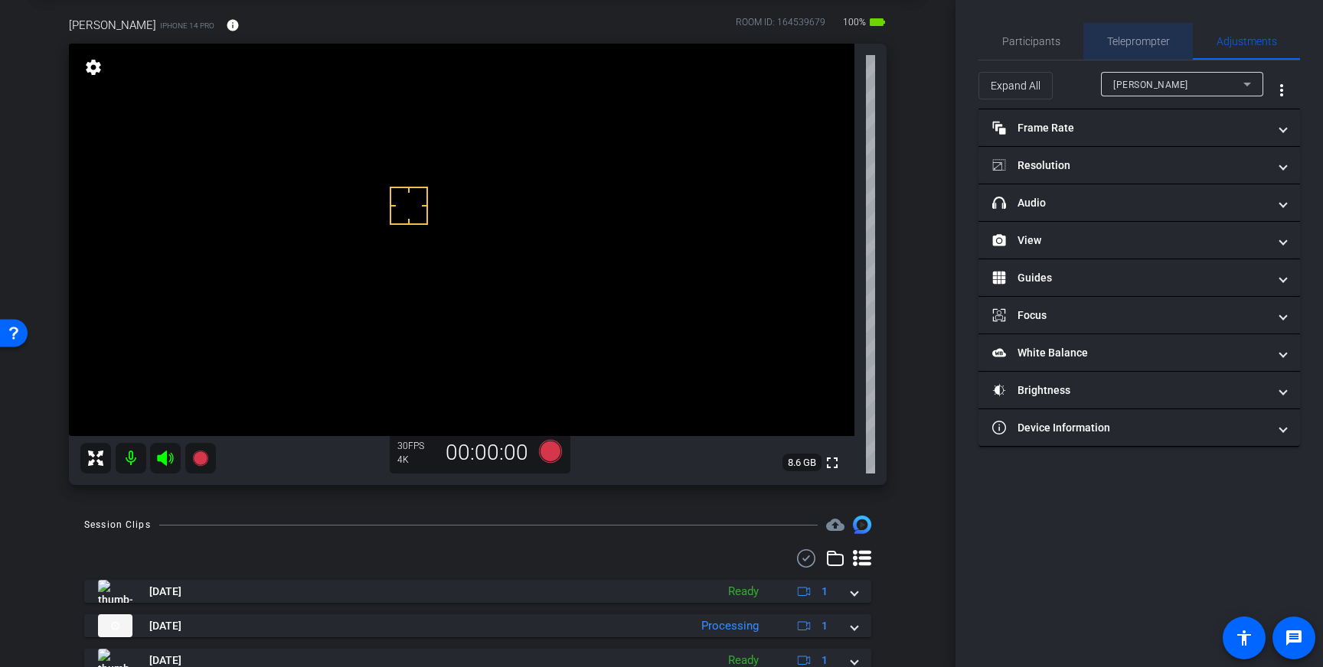
click at [1147, 46] on span "Teleprompter" at bounding box center [1138, 41] width 63 height 11
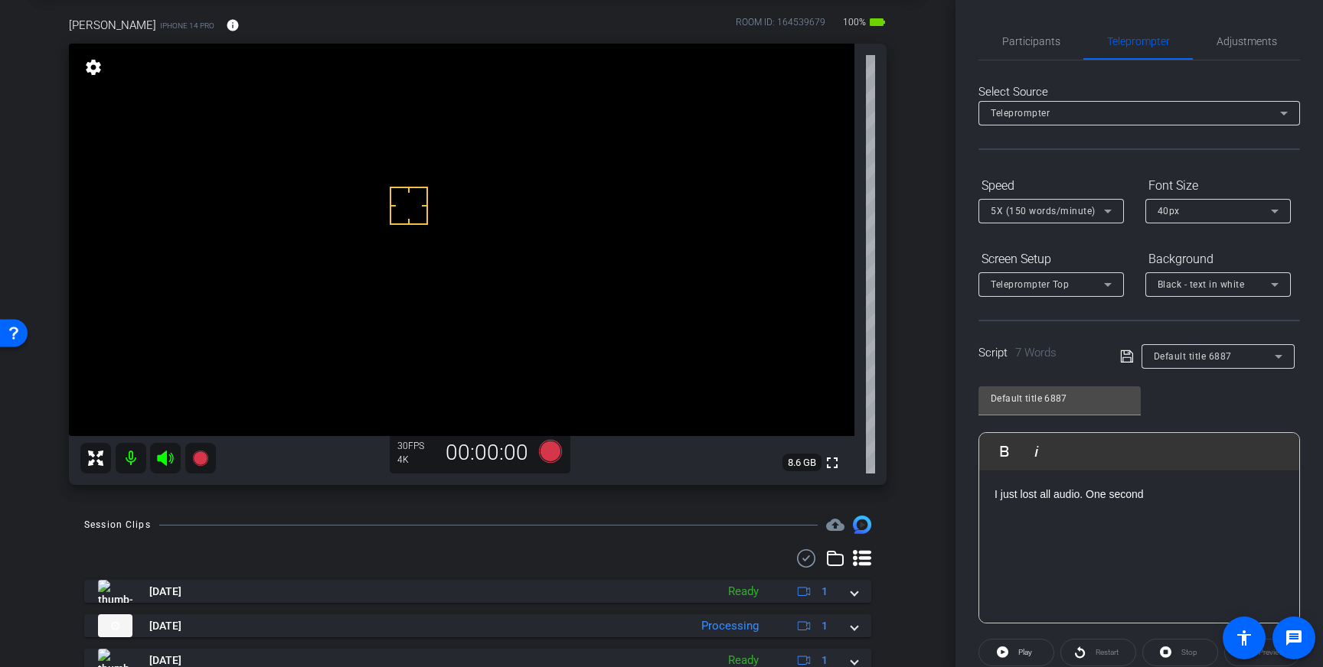
scroll to position [169, 0]
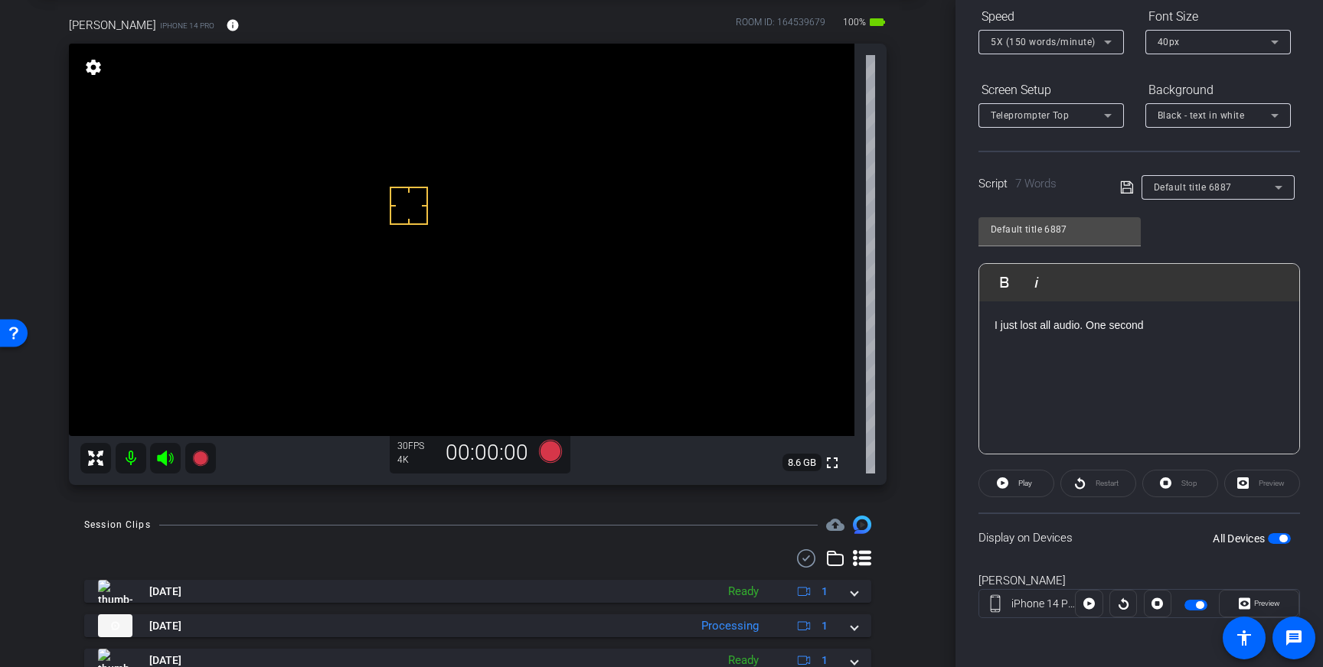
drag, startPoint x: 1280, startPoint y: 538, endPoint x: 1276, endPoint y: 545, distance: 7.9
click at [1277, 539] on button "All Devices" at bounding box center [1278, 538] width 23 height 11
click at [1163, 323] on p "I just lost all audio. One second" at bounding box center [1138, 325] width 289 height 17
drag, startPoint x: 1085, startPoint y: 233, endPoint x: 976, endPoint y: 231, distance: 109.5
click at [976, 231] on div "Participants Teleprompter Adjustments settings Louis Voss flip Director Everyon…" at bounding box center [1138, 333] width 367 height 667
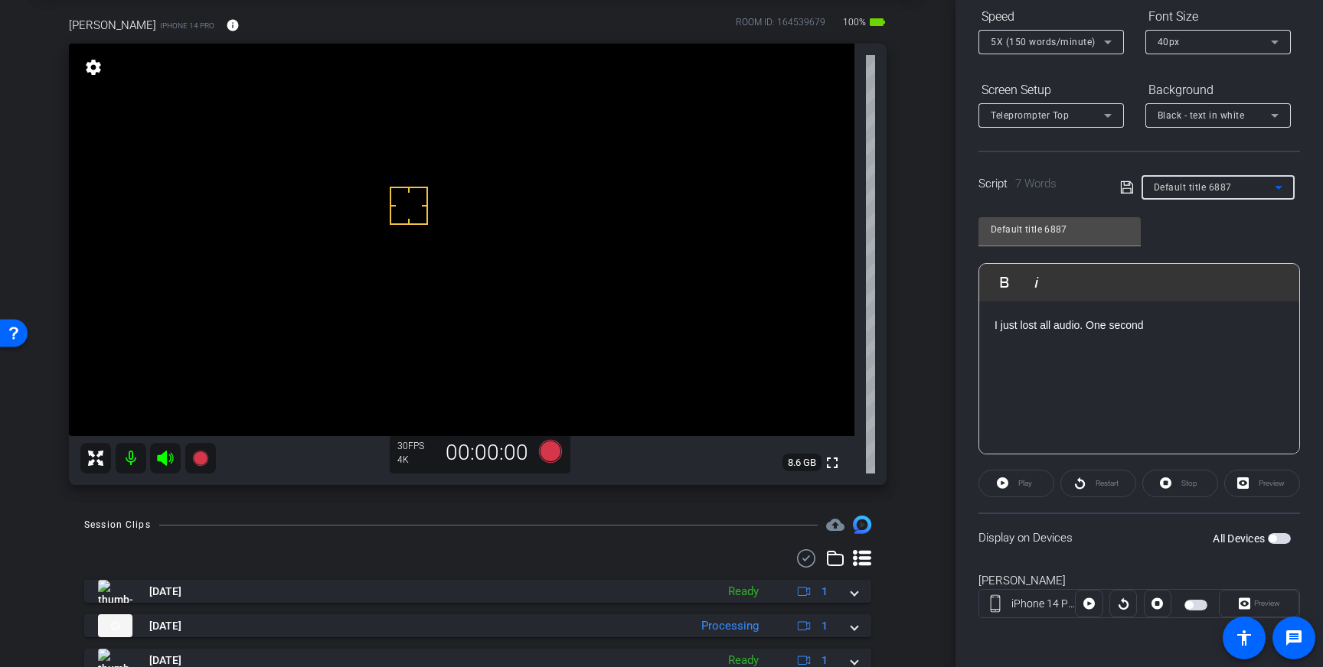
click at [1238, 188] on div "Default title 6887" at bounding box center [1213, 187] width 121 height 19
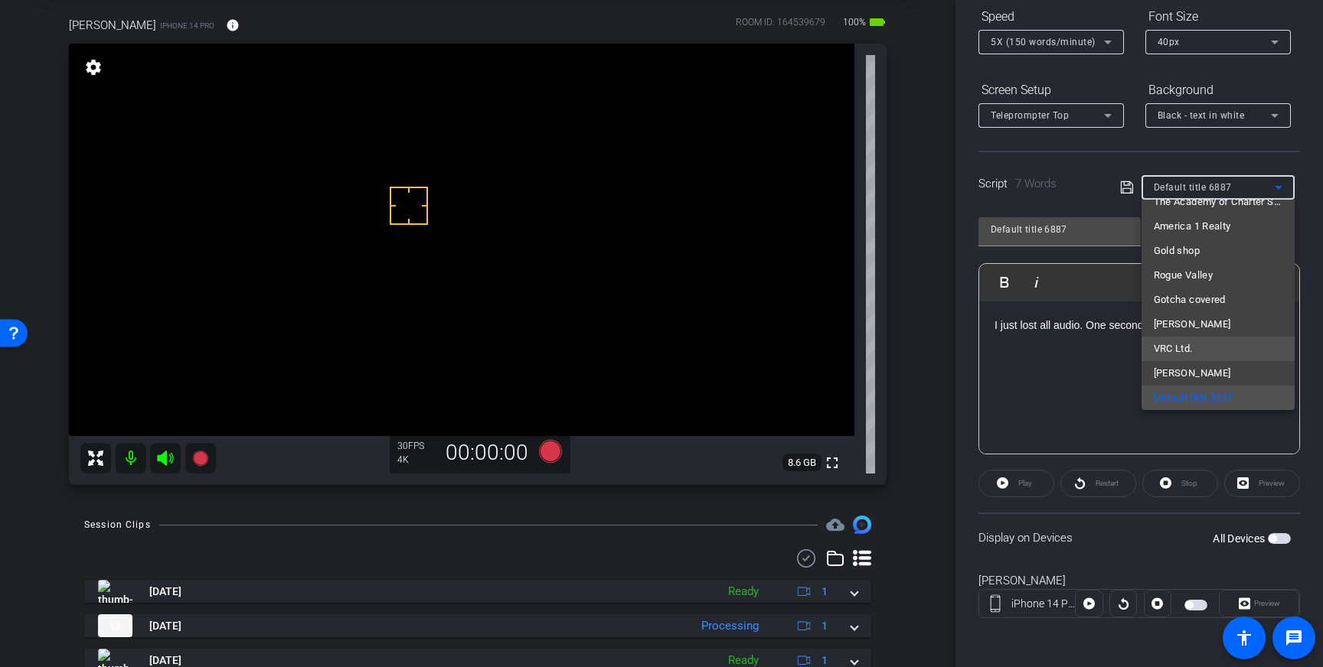
scroll to position [9378, 0]
click at [1202, 364] on mat-option "Harrison" at bounding box center [1217, 367] width 153 height 24
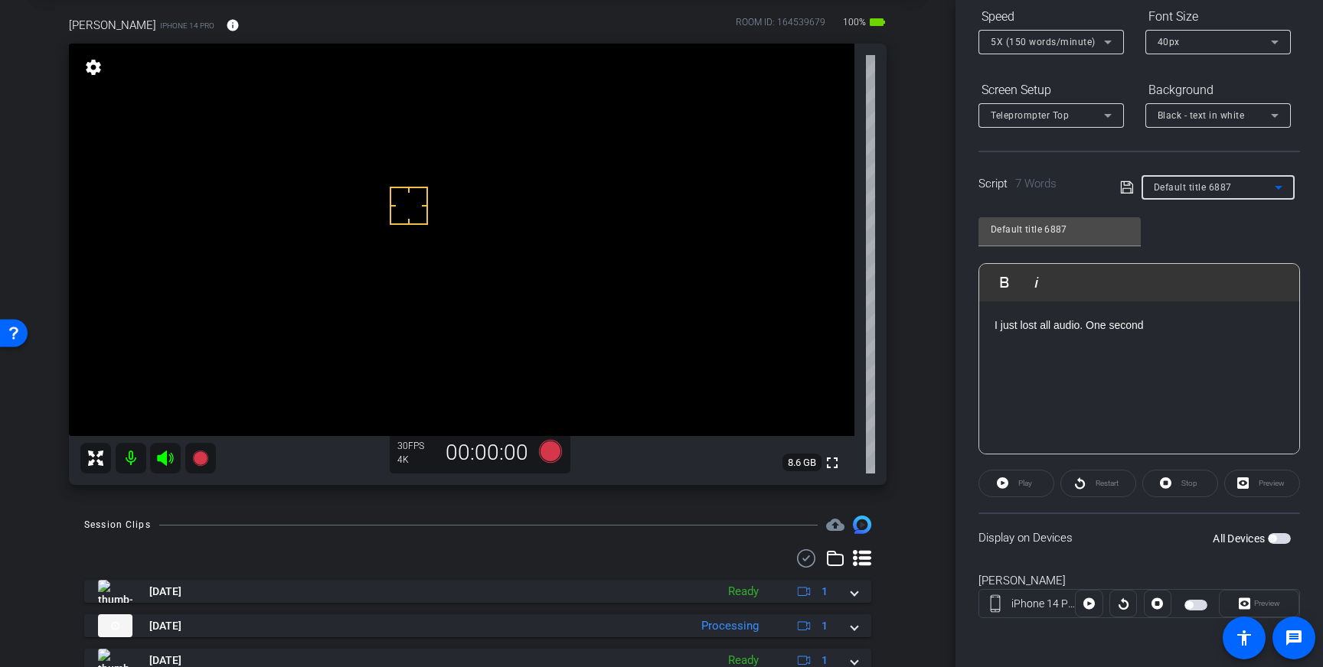
type input "Harrison"
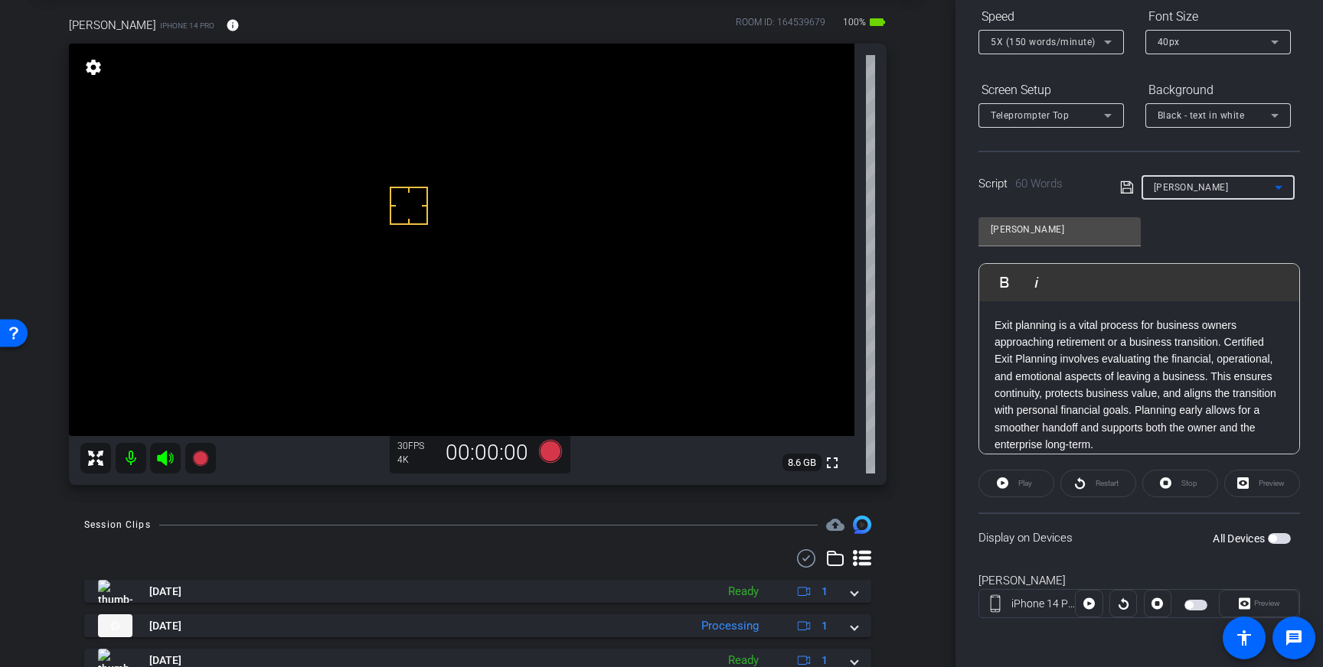
click at [1122, 189] on icon at bounding box center [1126, 187] width 12 height 12
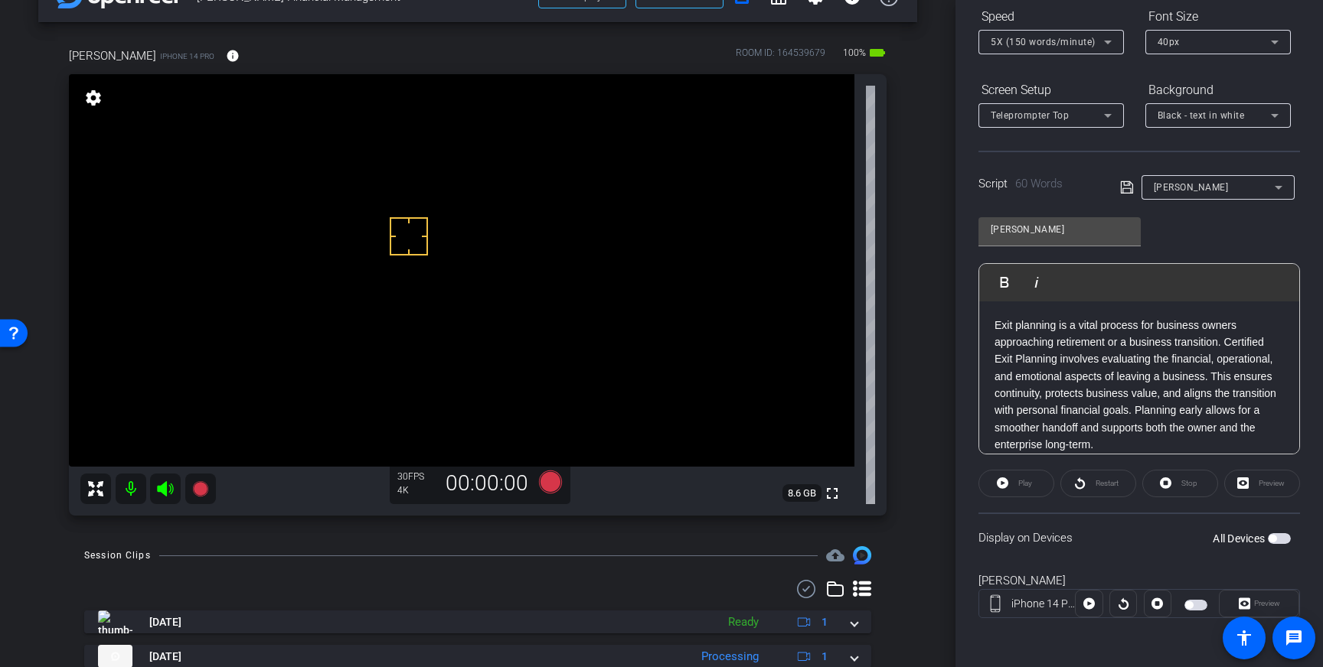
scroll to position [50, 0]
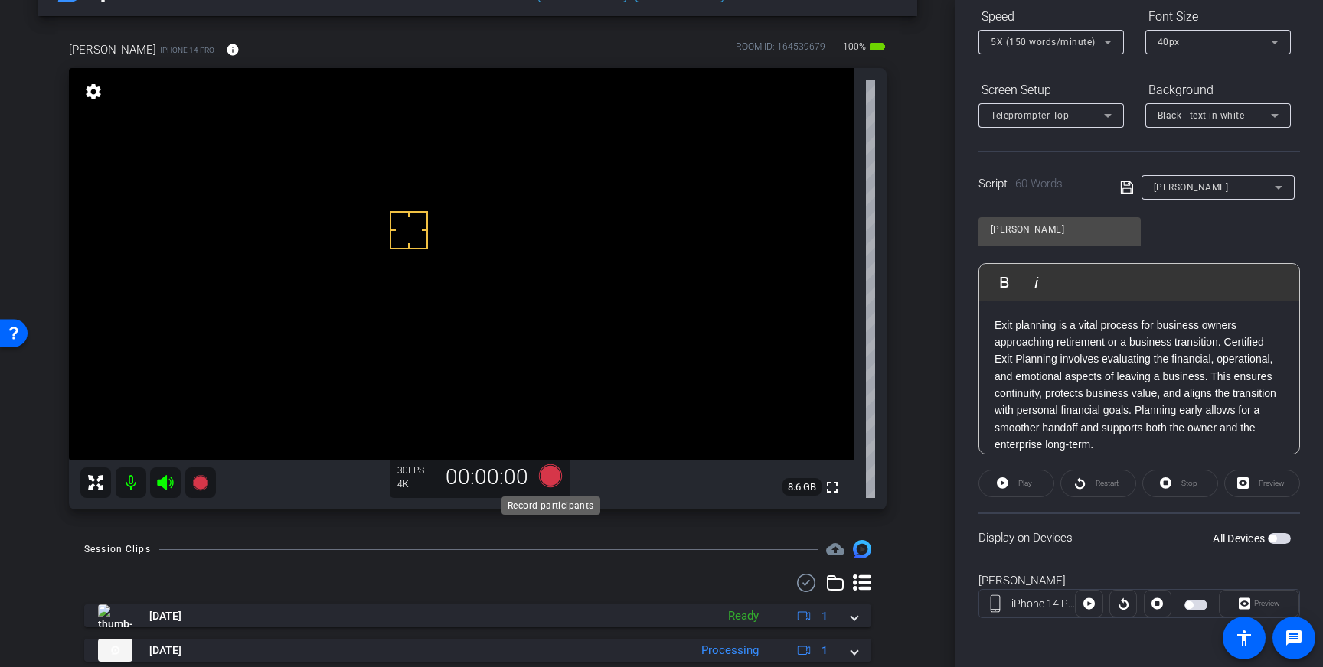
click at [552, 475] on icon at bounding box center [550, 476] width 23 height 23
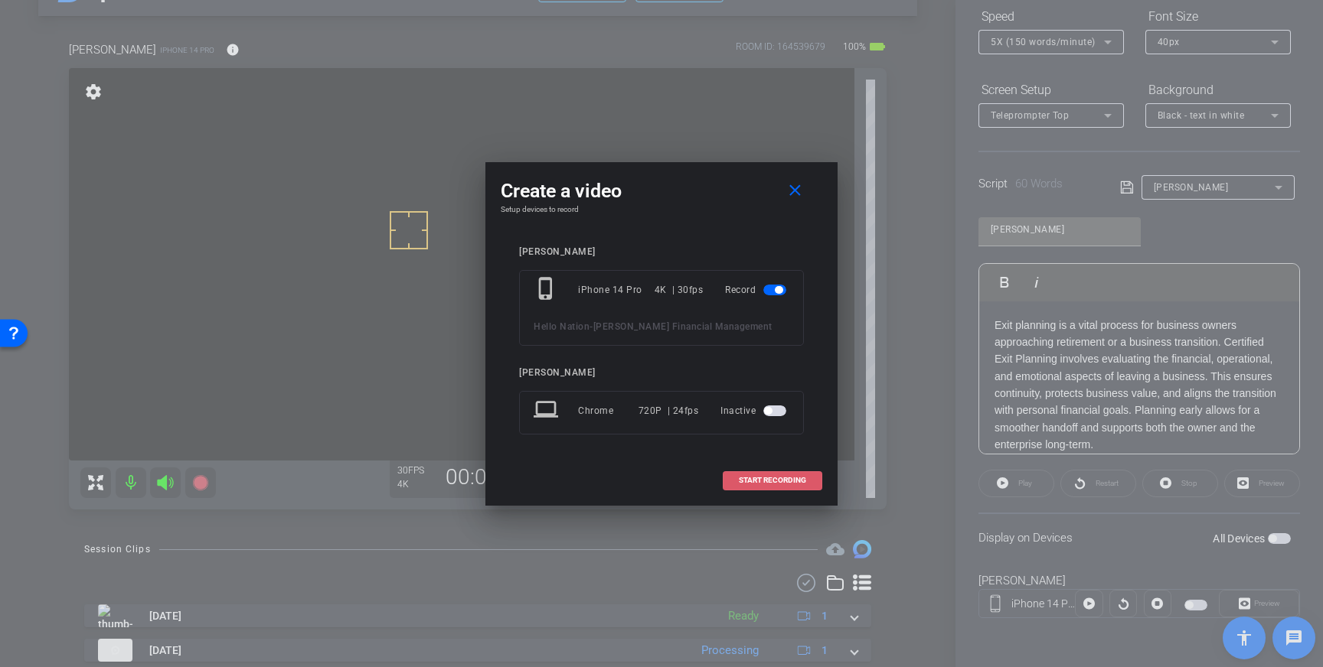
click at [771, 479] on span "START RECORDING" at bounding box center [772, 481] width 67 height 8
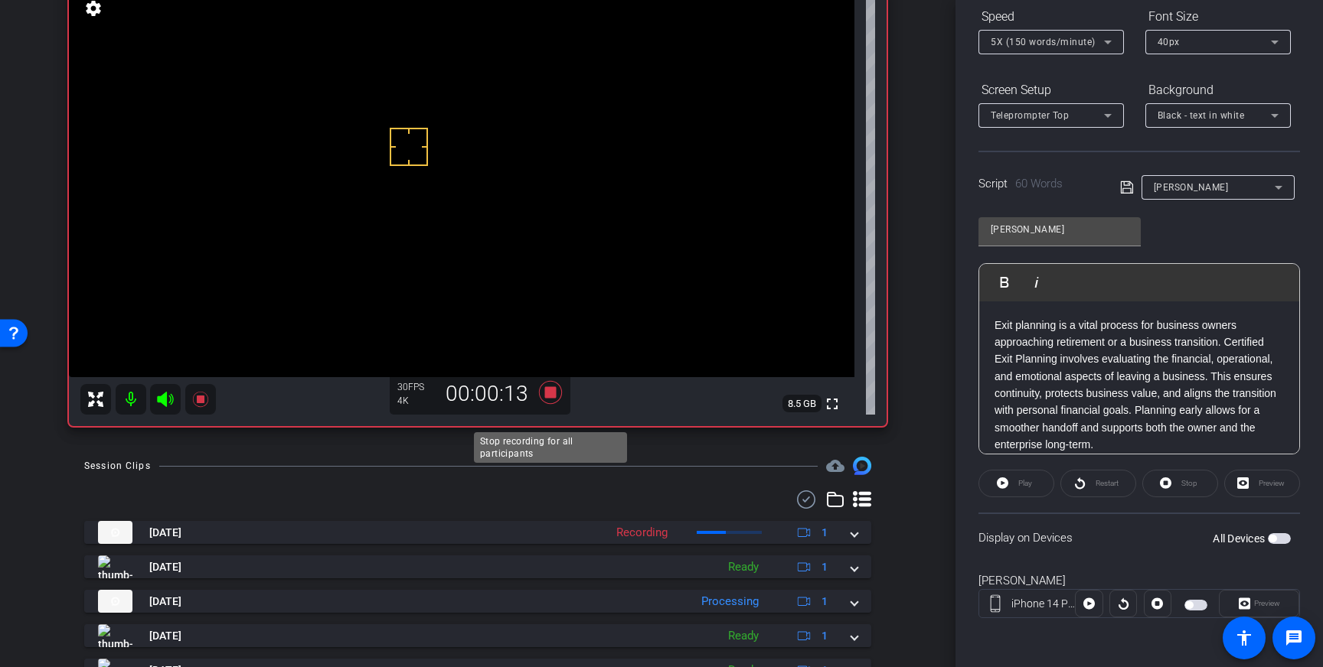
scroll to position [137, 0]
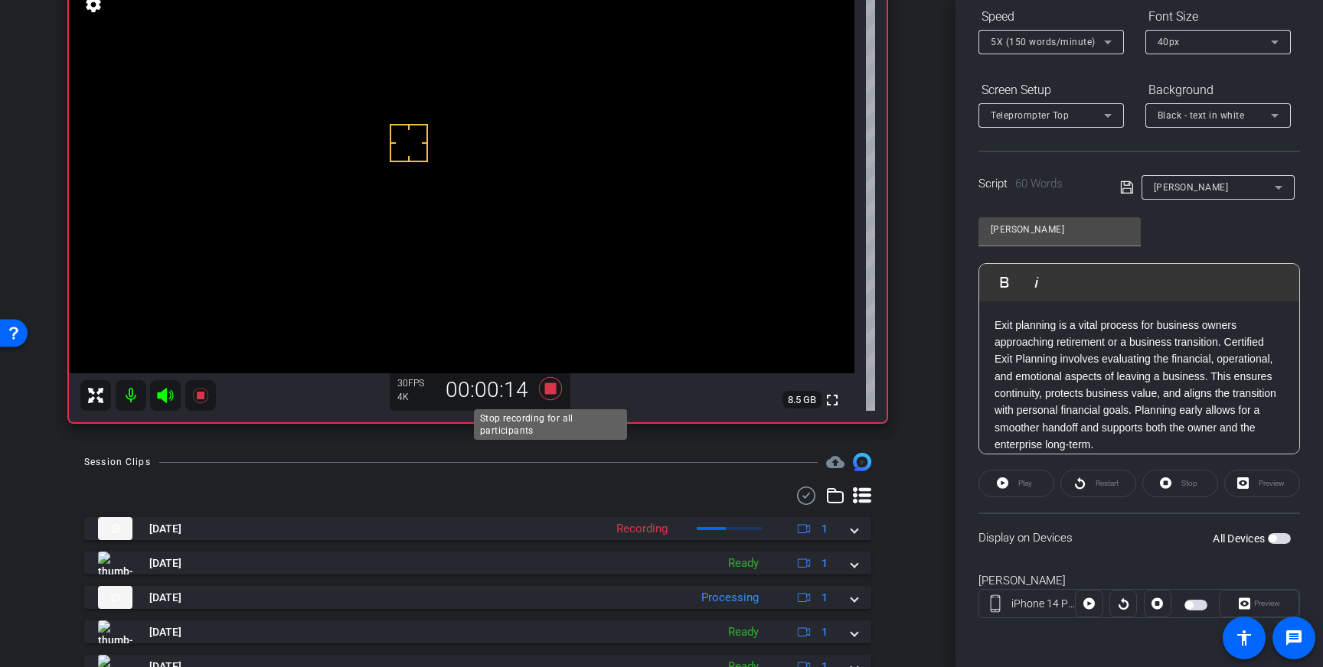
click at [551, 393] on icon at bounding box center [550, 388] width 23 height 23
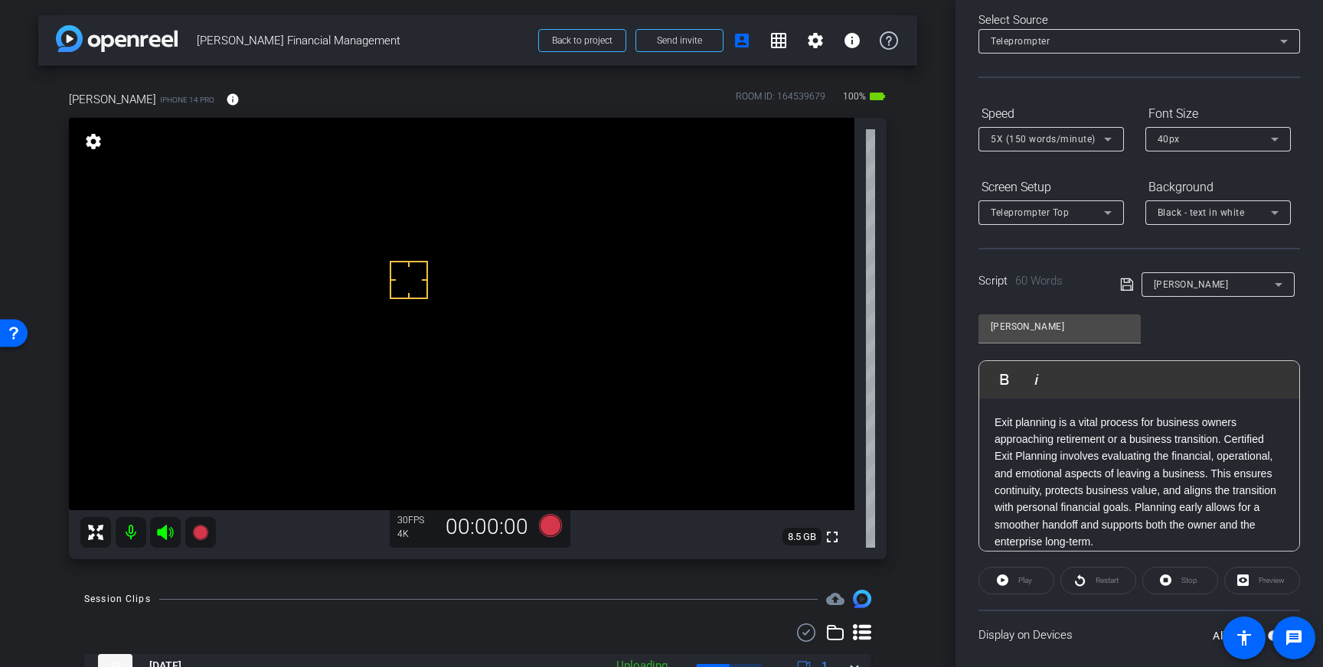
scroll to position [0, 0]
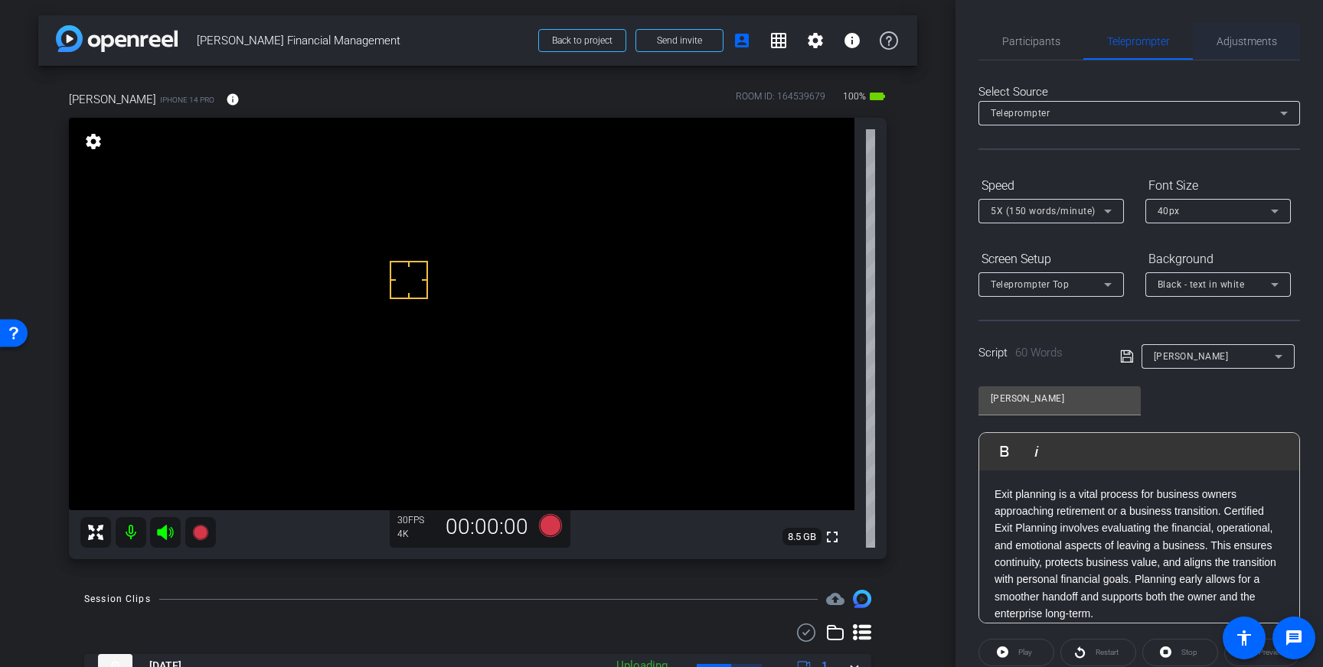
drag, startPoint x: 1261, startPoint y: 37, endPoint x: 1248, endPoint y: 42, distance: 14.1
click at [1261, 37] on span "Adjustments" at bounding box center [1246, 41] width 60 height 11
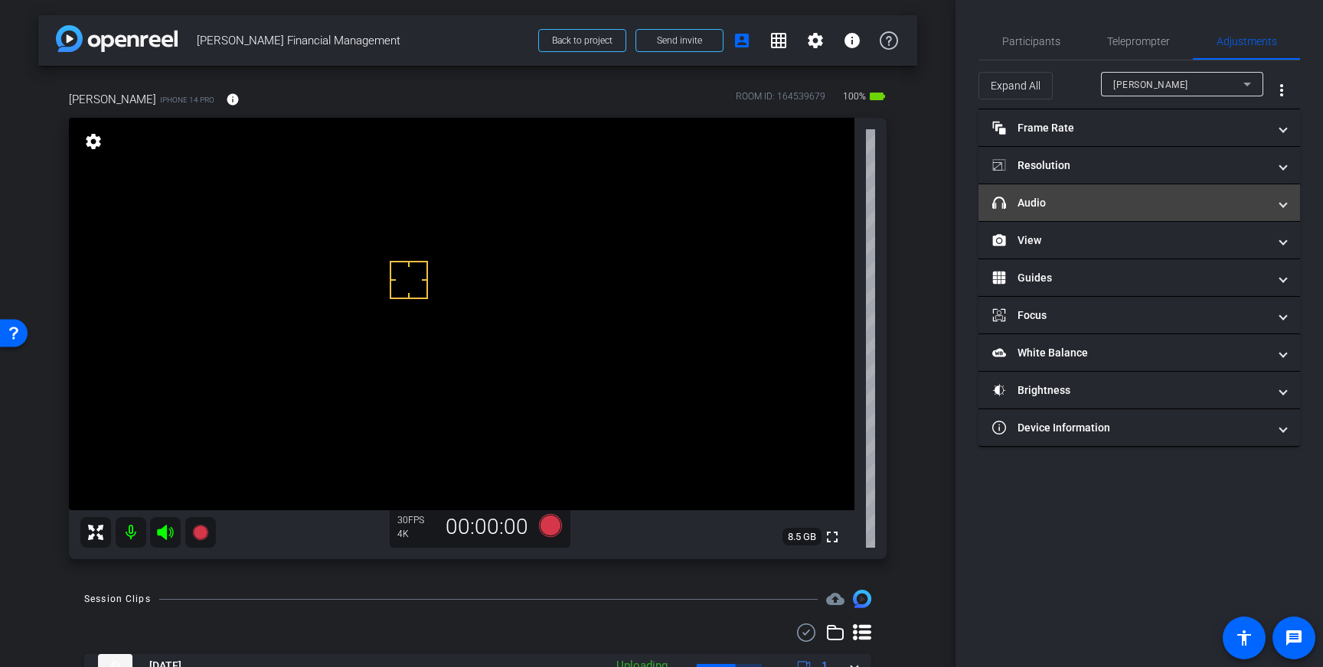
click at [1170, 212] on mat-expansion-panel-header "headphone icon Audio" at bounding box center [1138, 202] width 321 height 37
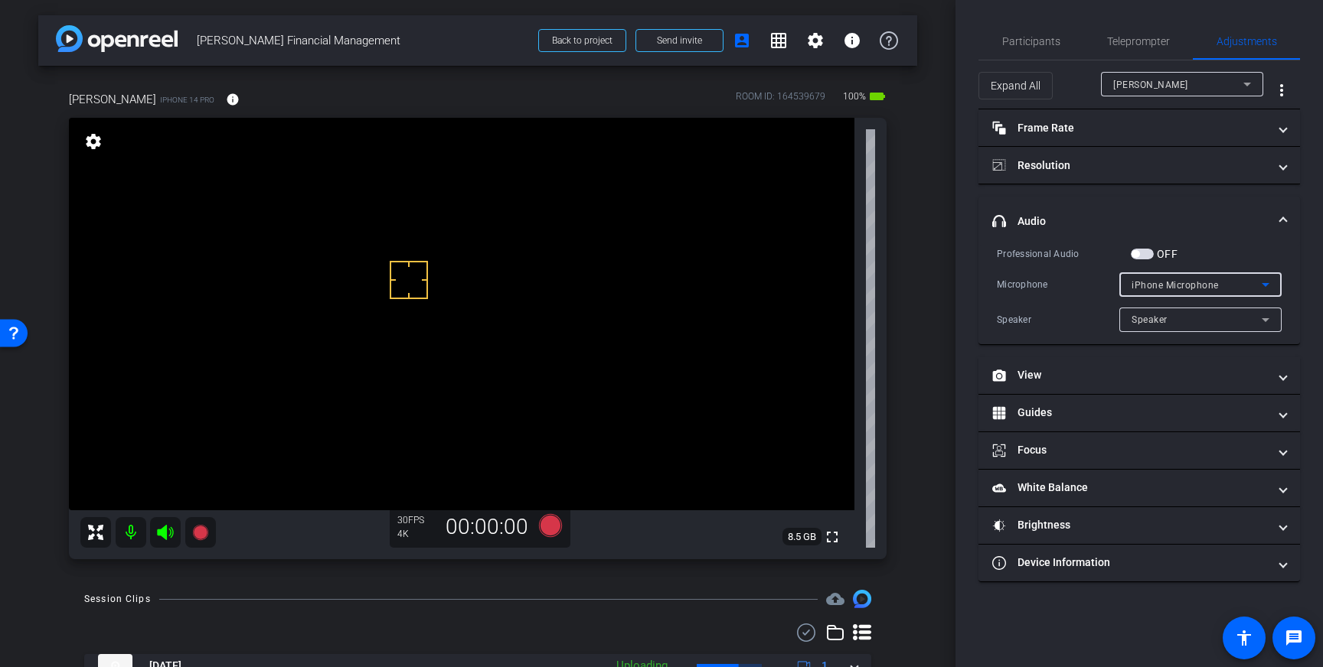
click at [1200, 283] on span "iPhone Microphone" at bounding box center [1174, 285] width 87 height 11
drag, startPoint x: 1153, startPoint y: 264, endPoint x: 1146, endPoint y: 259, distance: 8.9
click at [1153, 264] on div at bounding box center [661, 333] width 1323 height 667
click at [1145, 258] on span "button" at bounding box center [1141, 254] width 23 height 11
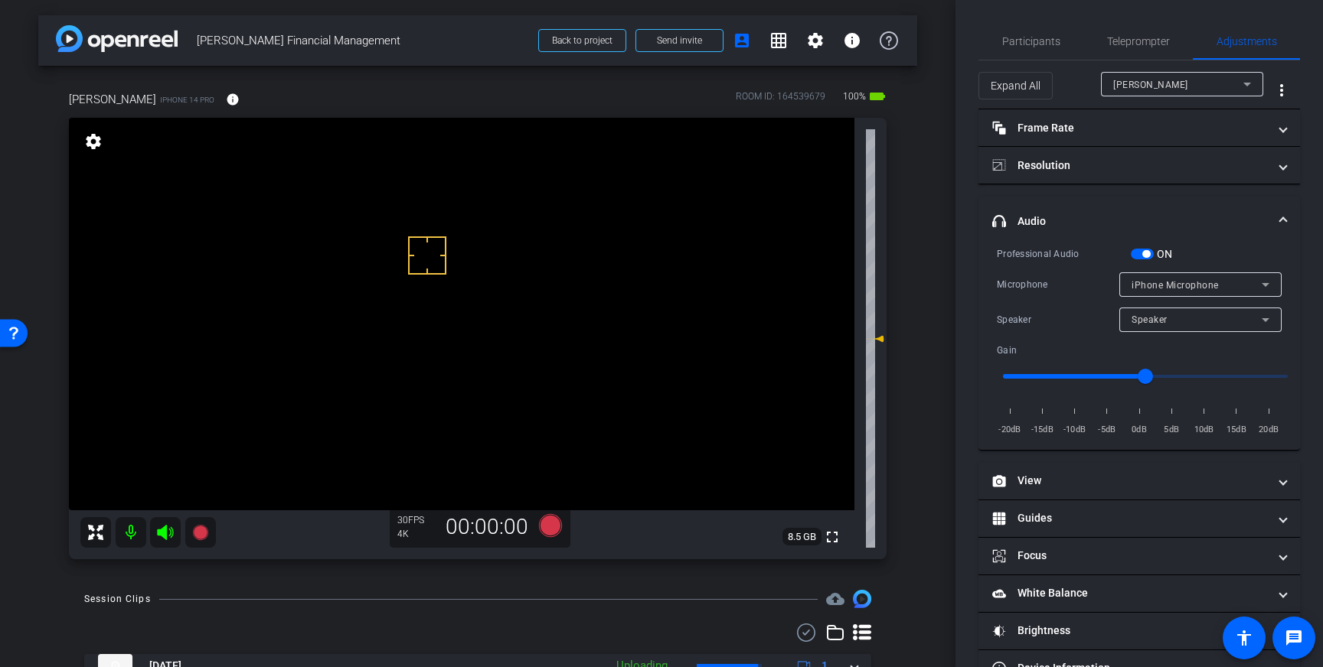
drag, startPoint x: 427, startPoint y: 256, endPoint x: 507, endPoint y: 413, distance: 176.6
click at [547, 526] on icon at bounding box center [550, 525] width 23 height 23
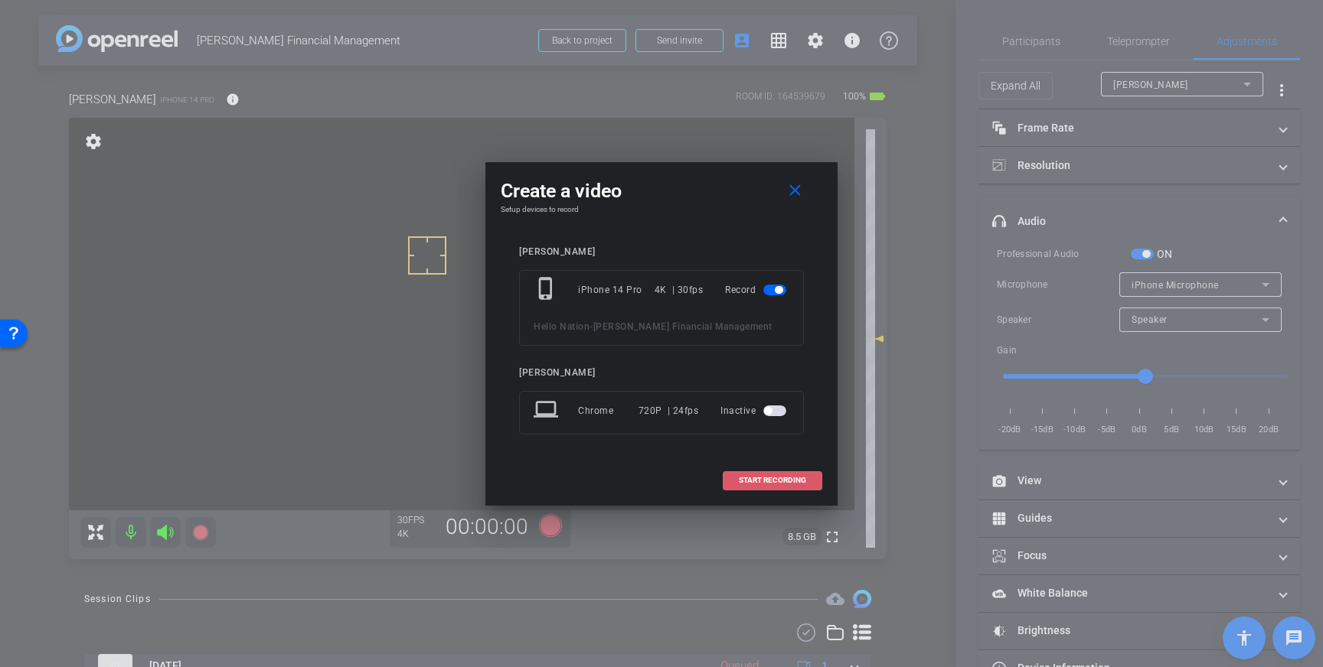
click at [777, 484] on span "START RECORDING" at bounding box center [772, 481] width 67 height 8
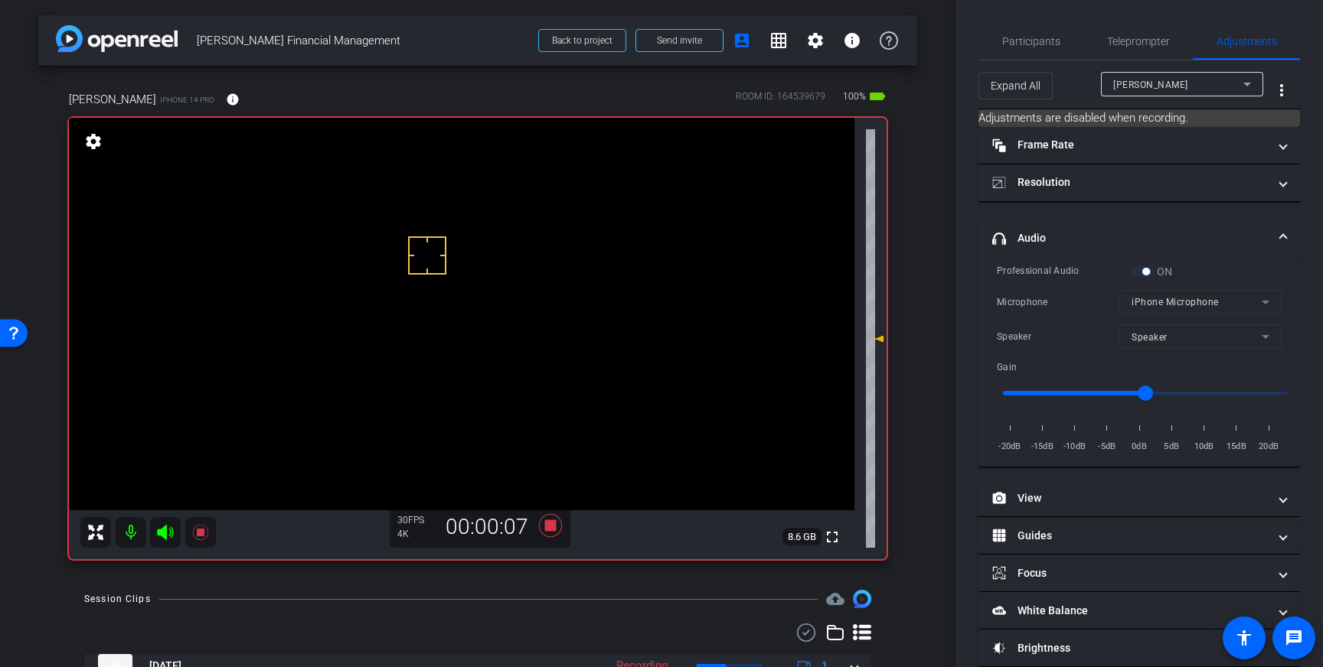
drag, startPoint x: 1140, startPoint y: 41, endPoint x: 1145, endPoint y: 60, distance: 18.9
click at [1140, 41] on span "Teleprompter" at bounding box center [1138, 41] width 63 height 11
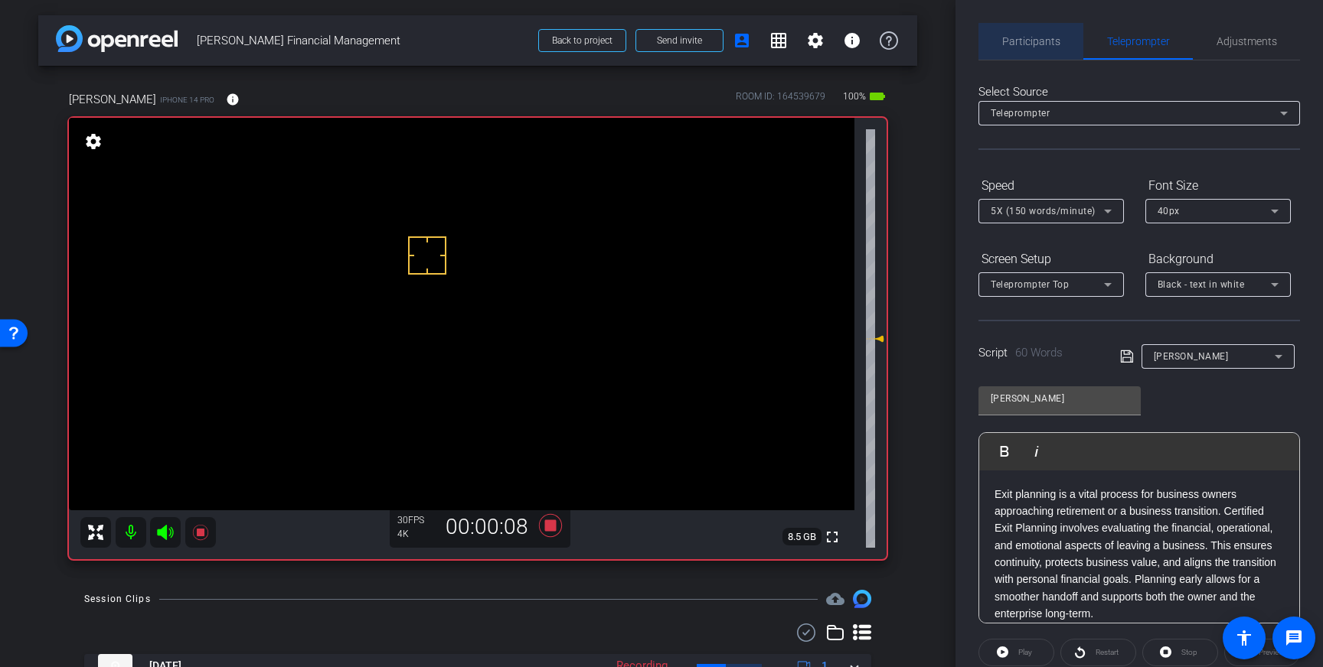
click at [1031, 44] on span "Participants" at bounding box center [1031, 41] width 58 height 11
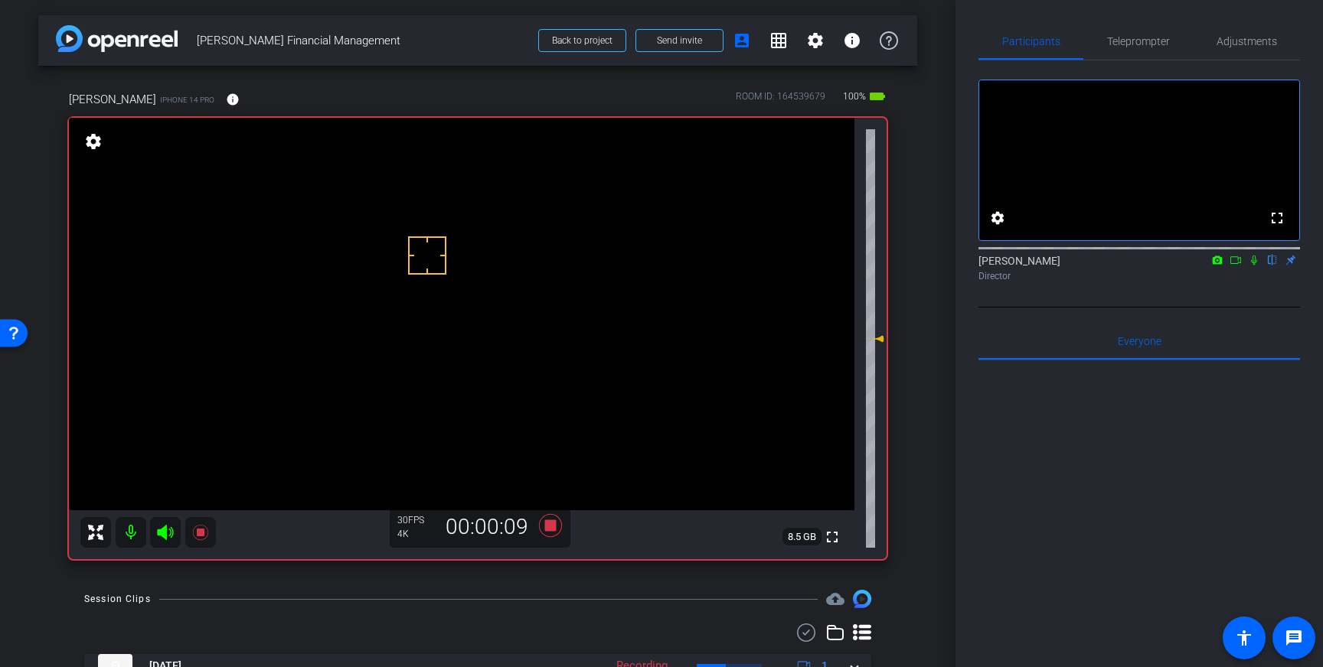
click at [1253, 266] on icon at bounding box center [1254, 261] width 6 height 10
drag, startPoint x: 1252, startPoint y: 278, endPoint x: 1076, endPoint y: 362, distance: 195.1
click at [1250, 266] on icon at bounding box center [1254, 260] width 12 height 11
click at [551, 523] on icon at bounding box center [550, 525] width 23 height 23
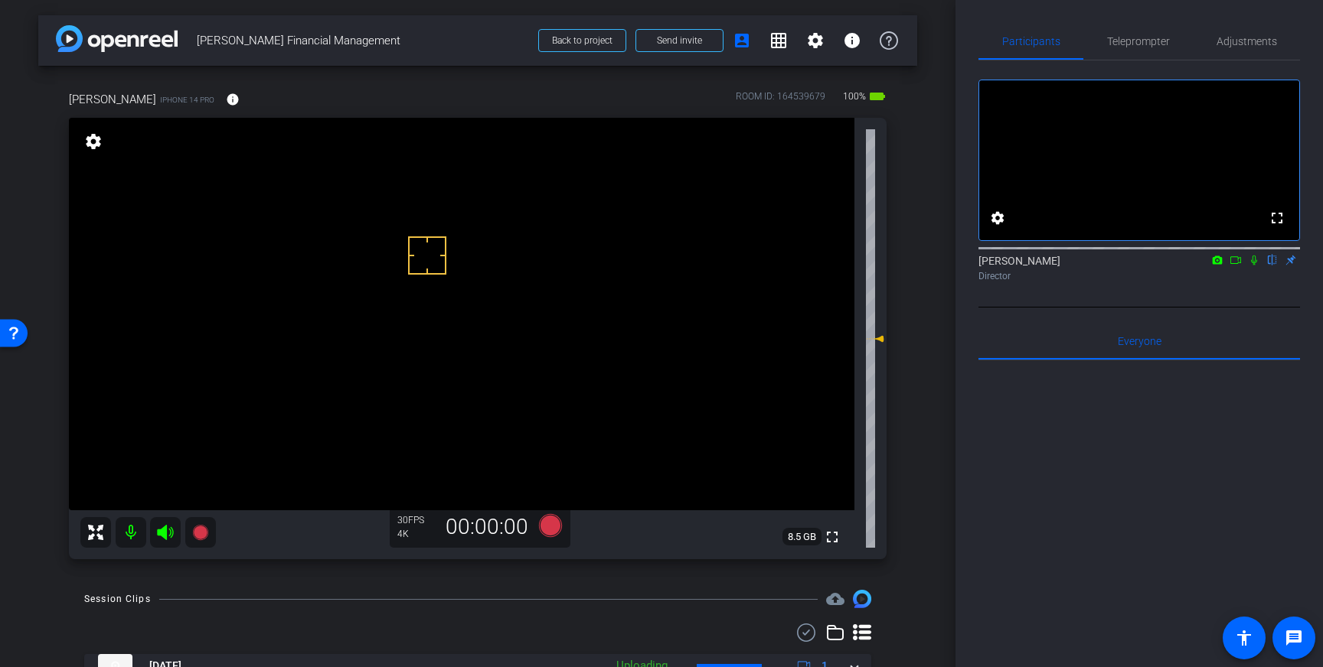
click at [1256, 266] on icon at bounding box center [1254, 260] width 12 height 11
click at [1255, 266] on icon at bounding box center [1254, 260] width 12 height 11
click at [1134, 43] on span "Teleprompter" at bounding box center [1138, 41] width 63 height 11
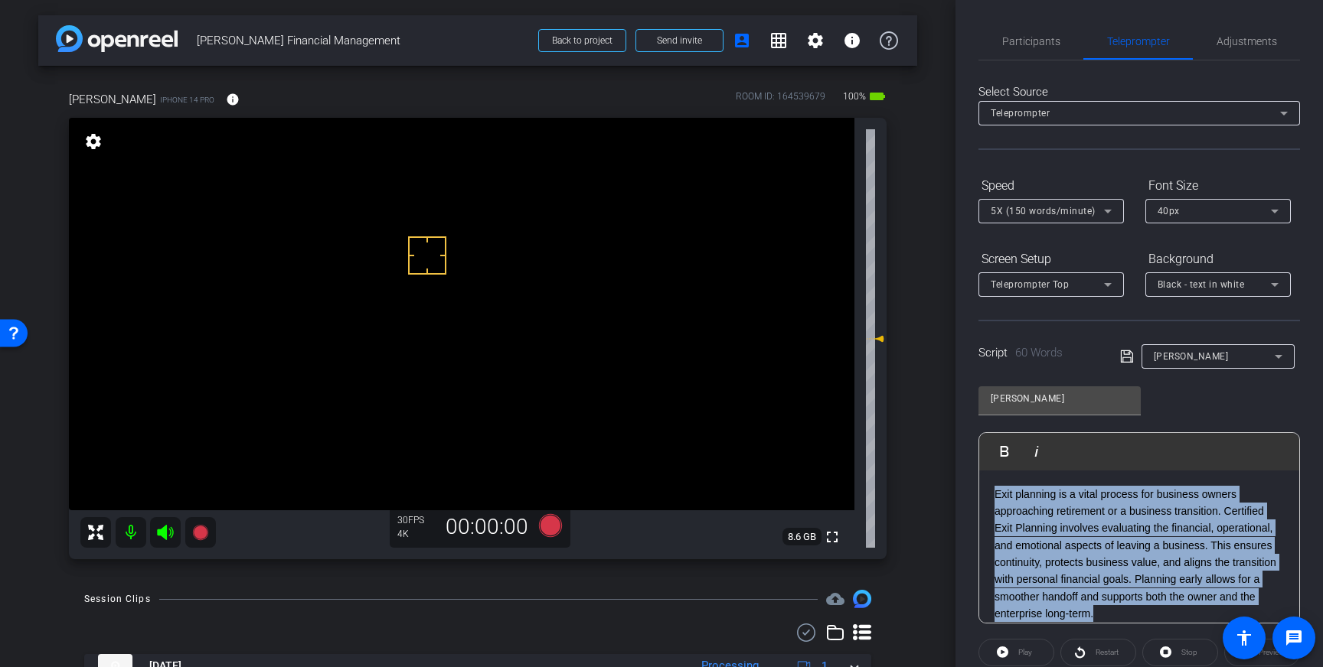
drag, startPoint x: 1107, startPoint y: 612, endPoint x: 986, endPoint y: 480, distance: 179.3
click at [987, 481] on div "Exit planning is a vital process for business owners approaching retirement or …" at bounding box center [1139, 555] width 320 height 168
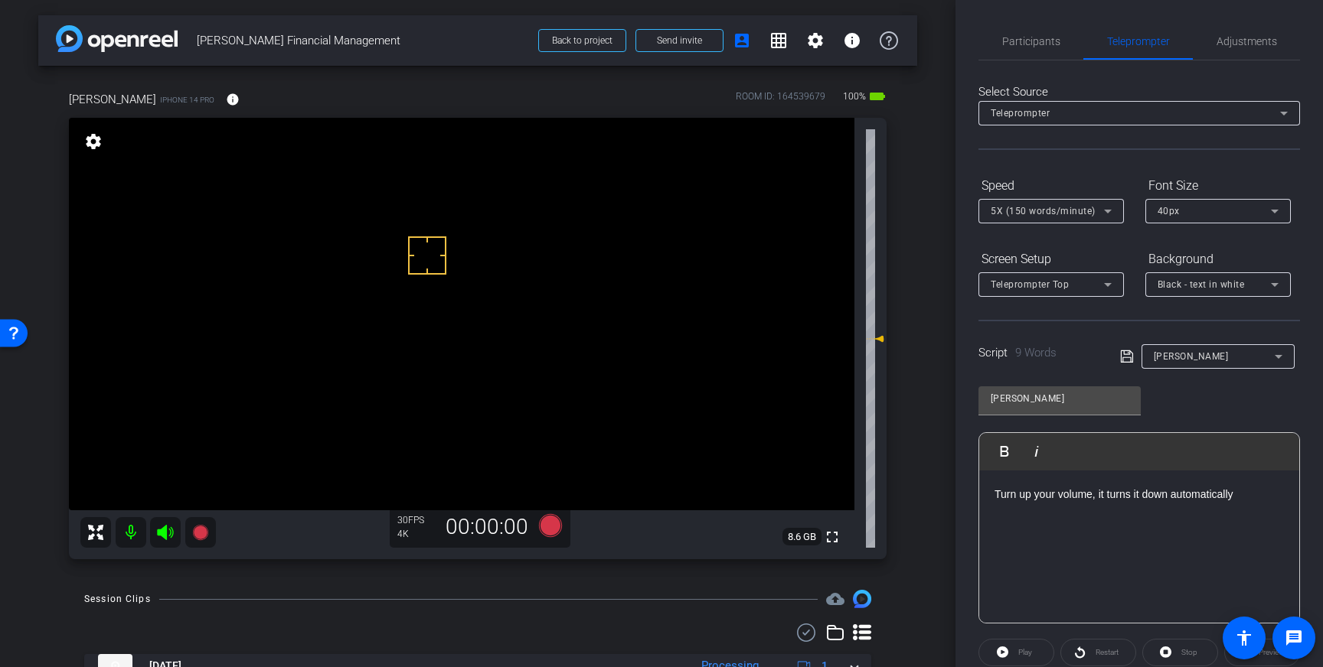
scroll to position [169, 0]
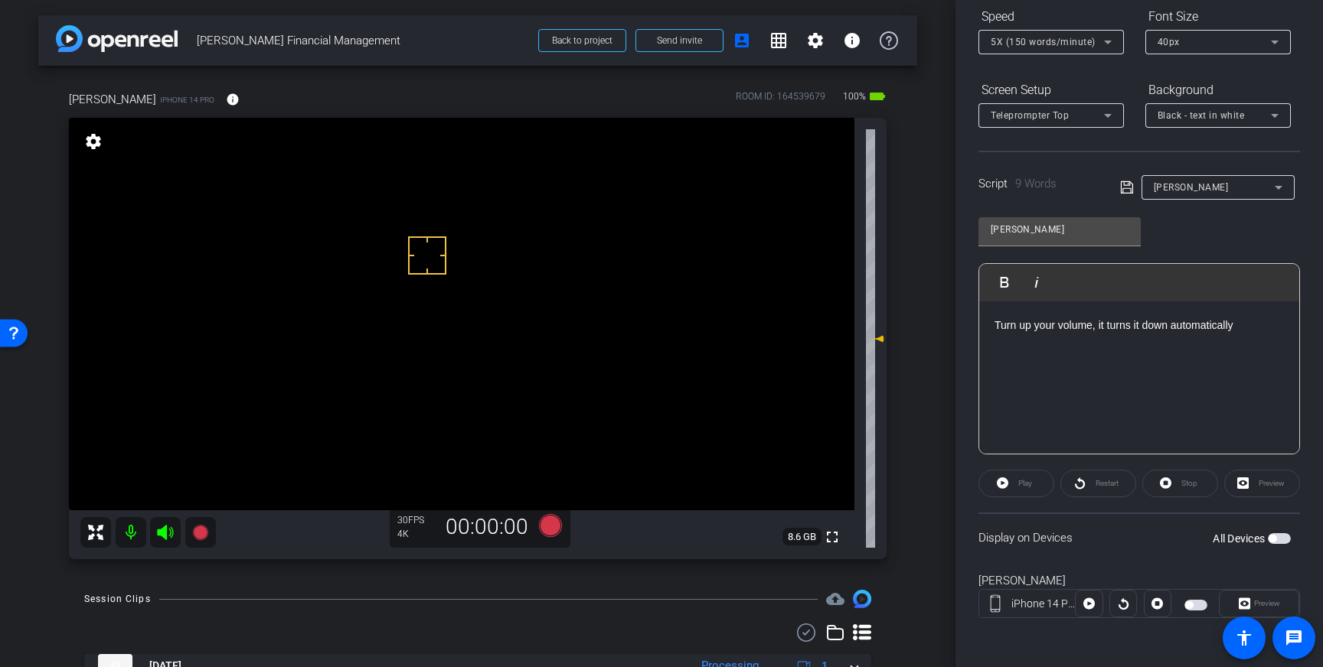
drag, startPoint x: 1123, startPoint y: 181, endPoint x: 1228, endPoint y: 284, distance: 147.8
click at [1124, 183] on icon at bounding box center [1127, 187] width 14 height 18
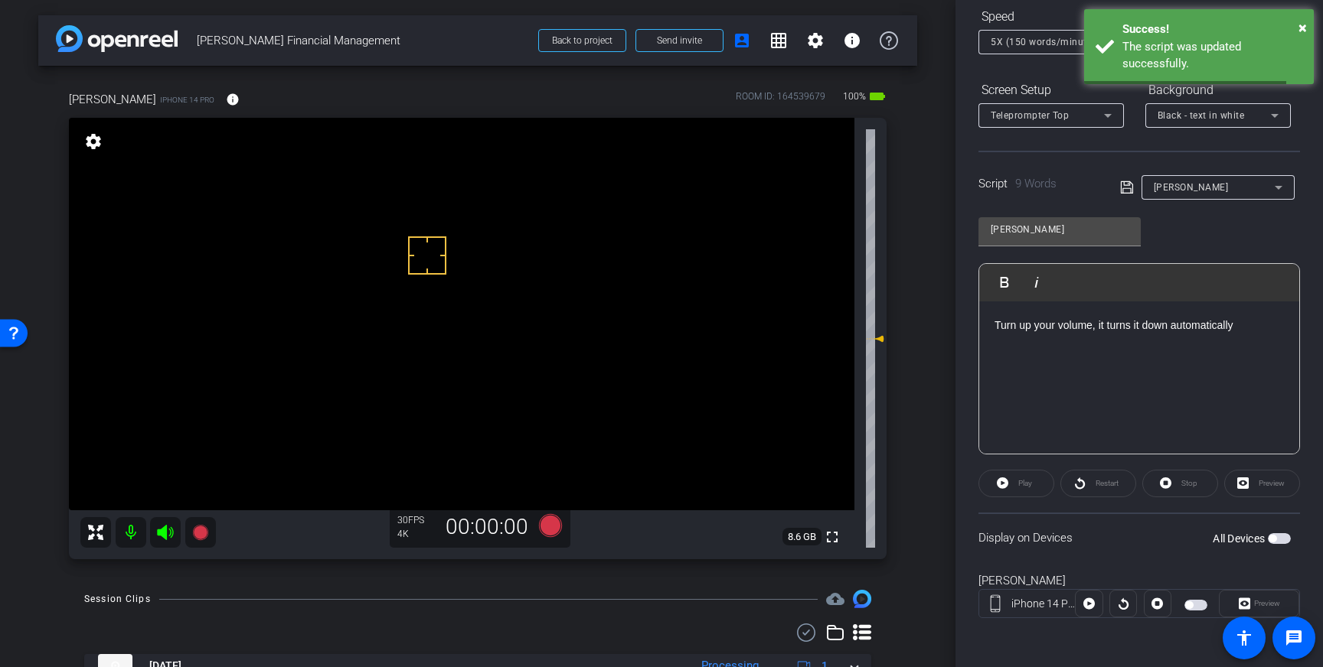
click at [1277, 543] on div "All Devices" at bounding box center [1251, 538] width 78 height 15
click at [1278, 542] on span "button" at bounding box center [1278, 538] width 23 height 11
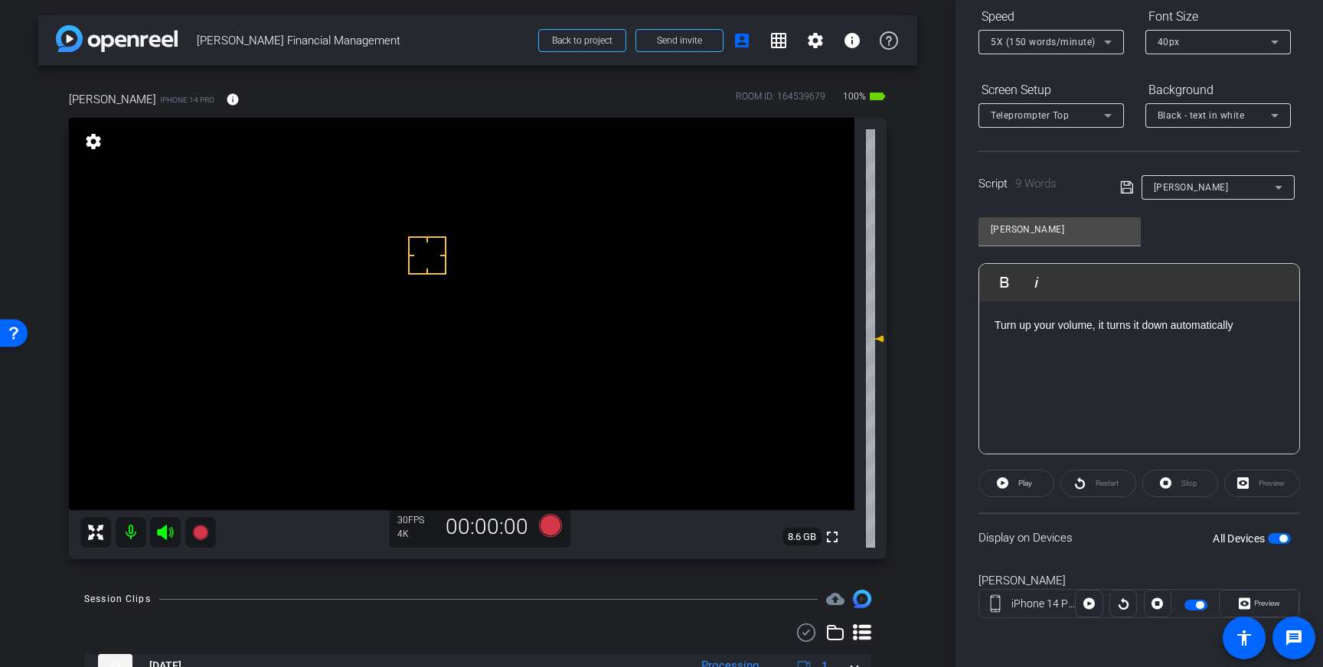
drag, startPoint x: 1282, startPoint y: 541, endPoint x: 1271, endPoint y: 550, distance: 14.1
click at [1281, 541] on span "button" at bounding box center [1283, 539] width 8 height 8
drag, startPoint x: 457, startPoint y: 289, endPoint x: 442, endPoint y: 272, distance: 22.8
drag, startPoint x: 435, startPoint y: 253, endPoint x: 460, endPoint y: 310, distance: 62.0
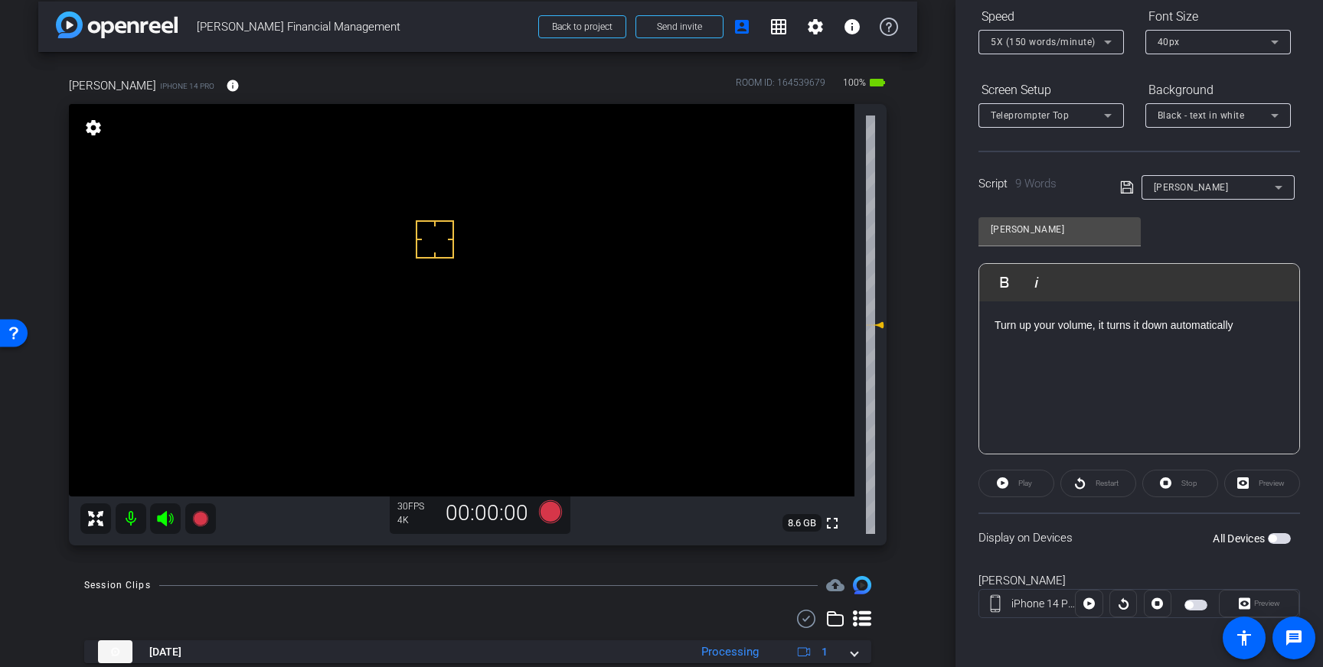
click at [1252, 332] on p "Turn up your volume, it turns it down automatically" at bounding box center [1138, 325] width 289 height 17
drag, startPoint x: 1251, startPoint y: 329, endPoint x: 947, endPoint y: 331, distance: 303.9
click at [947, 331] on div "arrow_back Harrison Financial Management Back to project Send invite account_bo…" at bounding box center [661, 333] width 1323 height 667
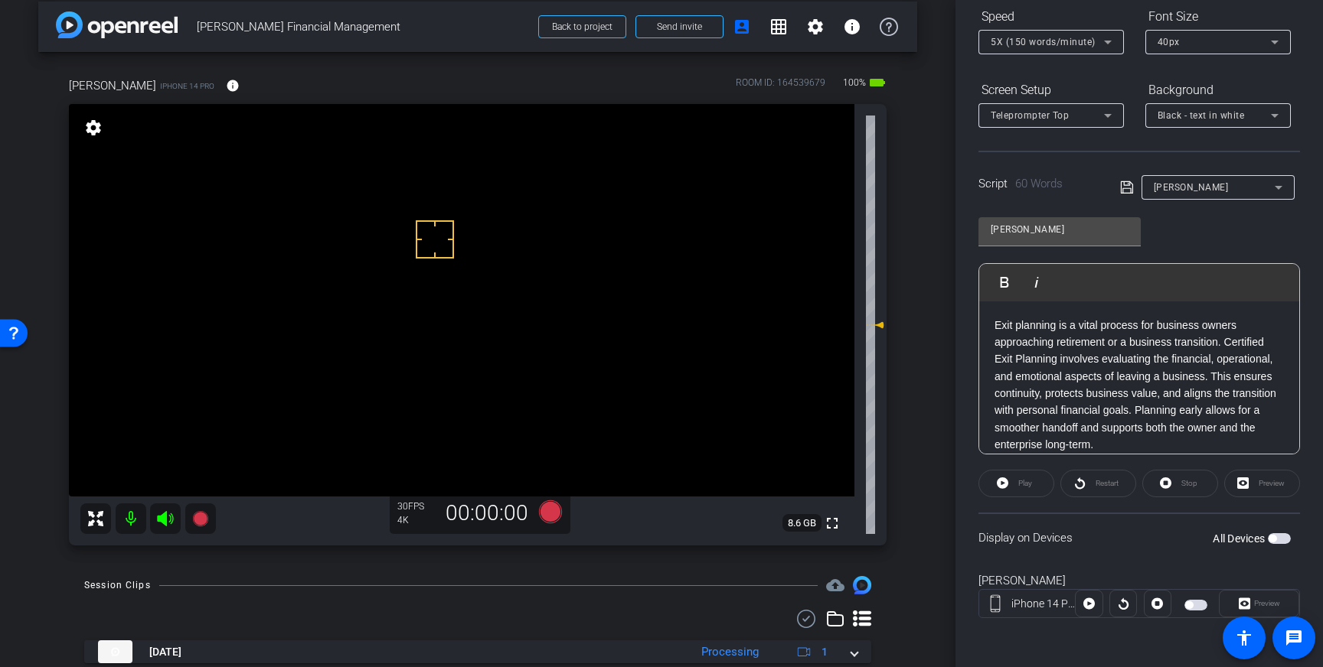
drag, startPoint x: 1122, startPoint y: 187, endPoint x: 1194, endPoint y: 316, distance: 148.0
click at [1122, 188] on icon at bounding box center [1127, 187] width 14 height 18
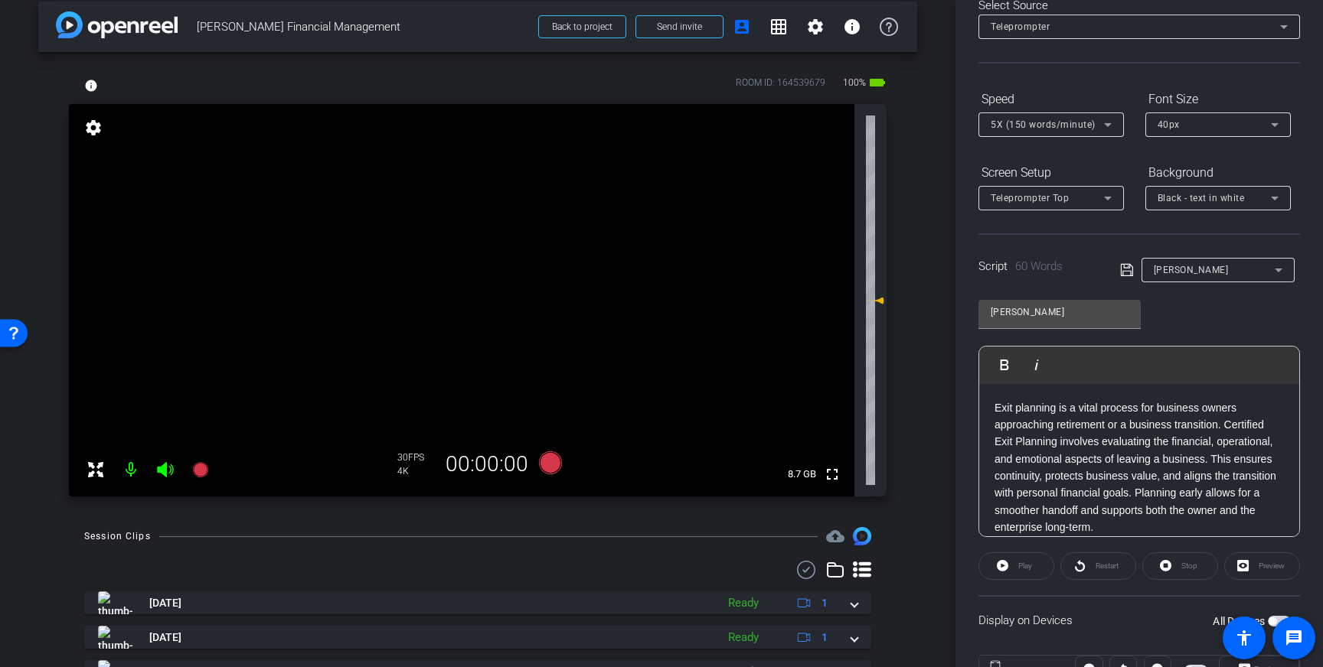
scroll to position [169, 0]
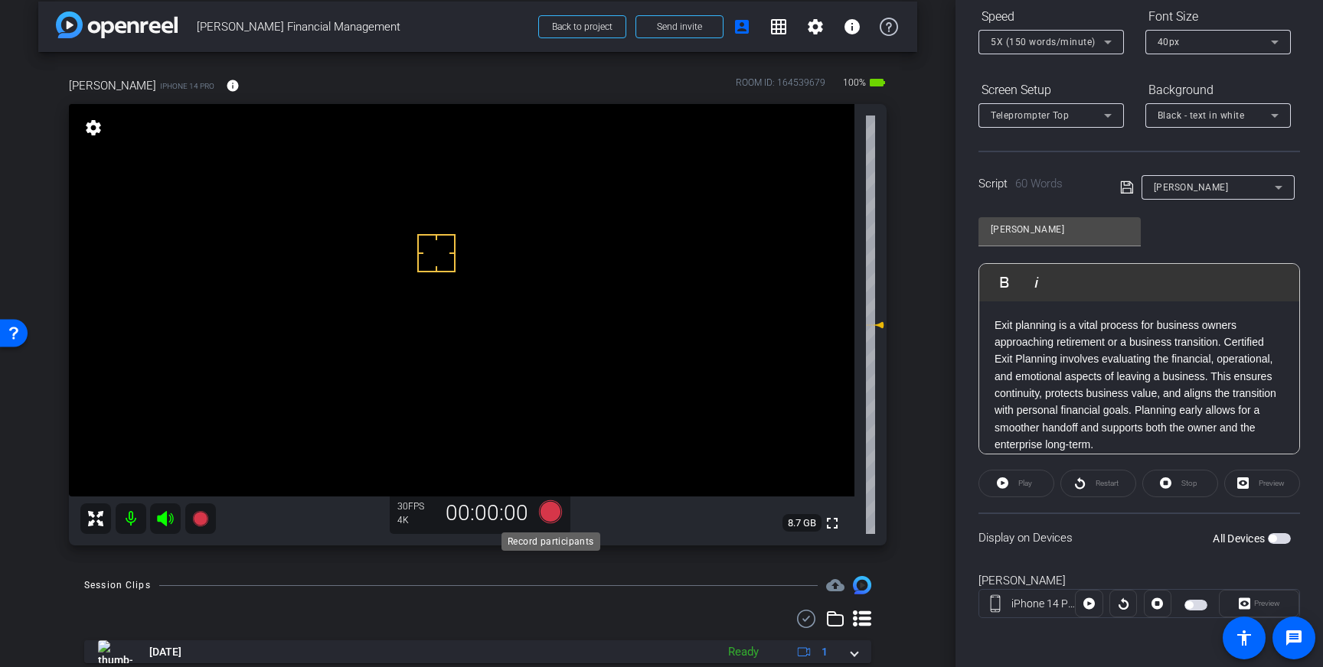
click at [553, 517] on icon at bounding box center [550, 512] width 23 height 23
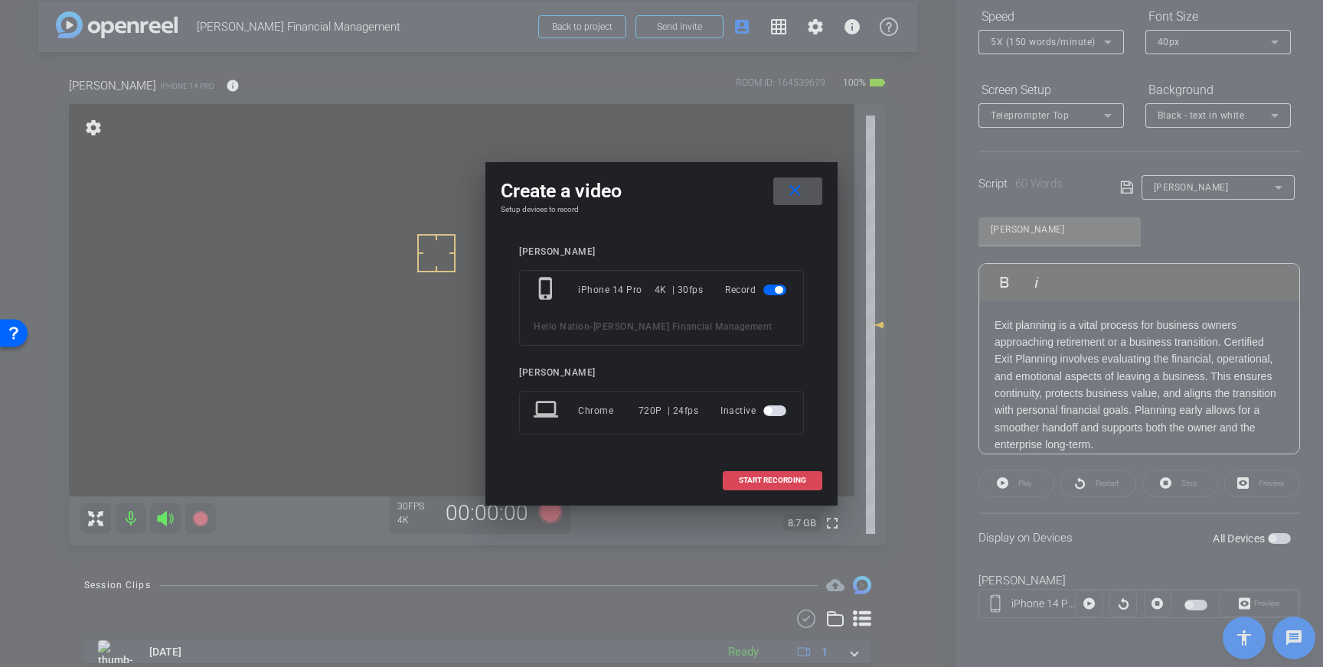
click at [775, 482] on span "START RECORDING" at bounding box center [772, 481] width 67 height 8
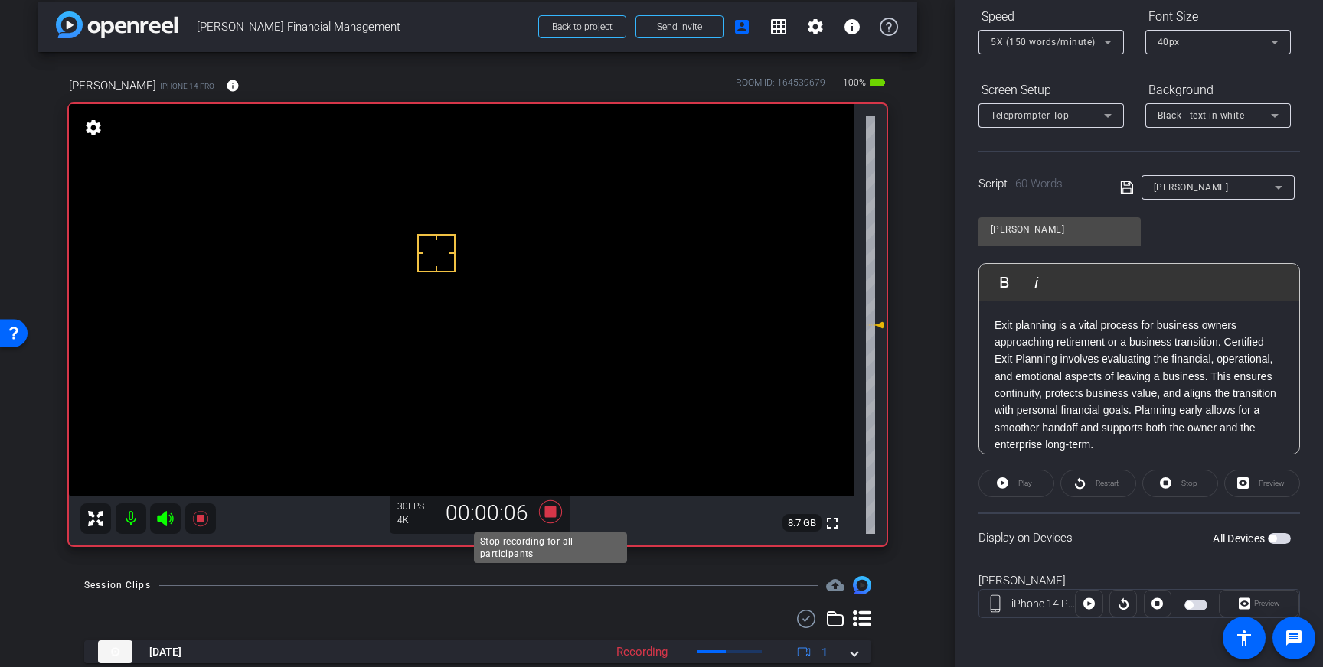
click at [550, 512] on icon at bounding box center [550, 512] width 23 height 23
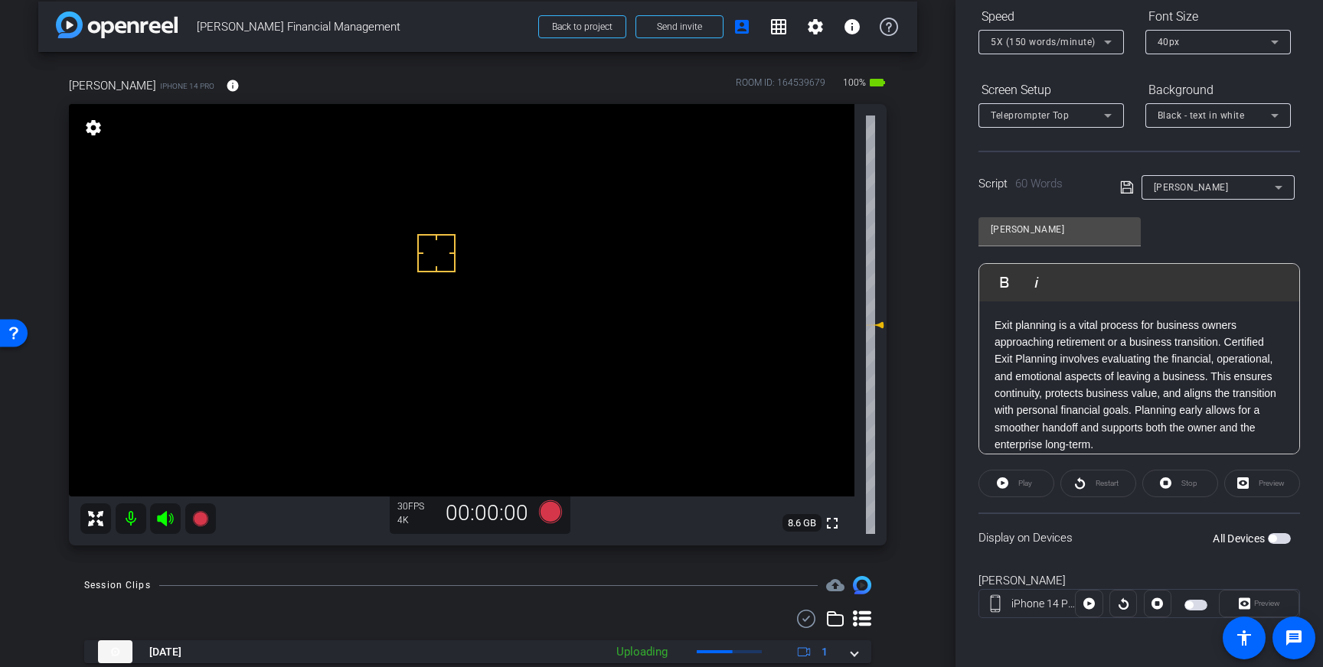
click at [1277, 540] on span "button" at bounding box center [1278, 538] width 23 height 11
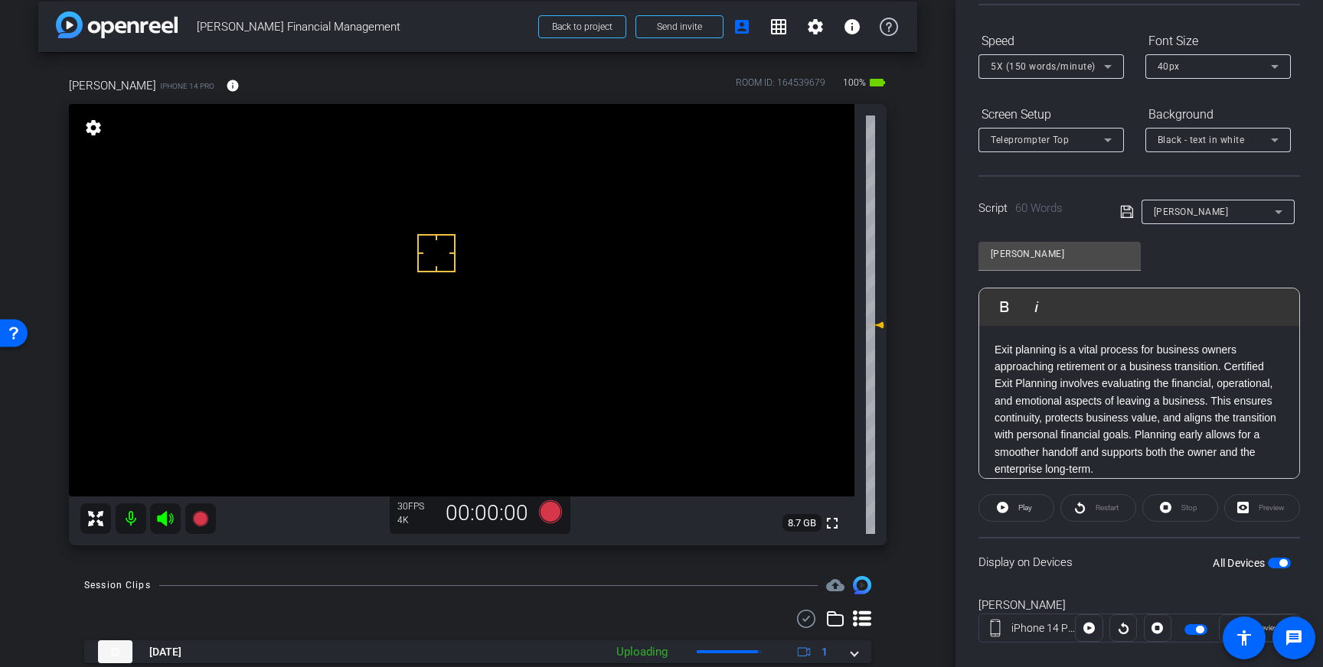
scroll to position [142, 0]
click at [1095, 70] on div "5X (150 words/minute)" at bounding box center [1046, 69] width 113 height 19
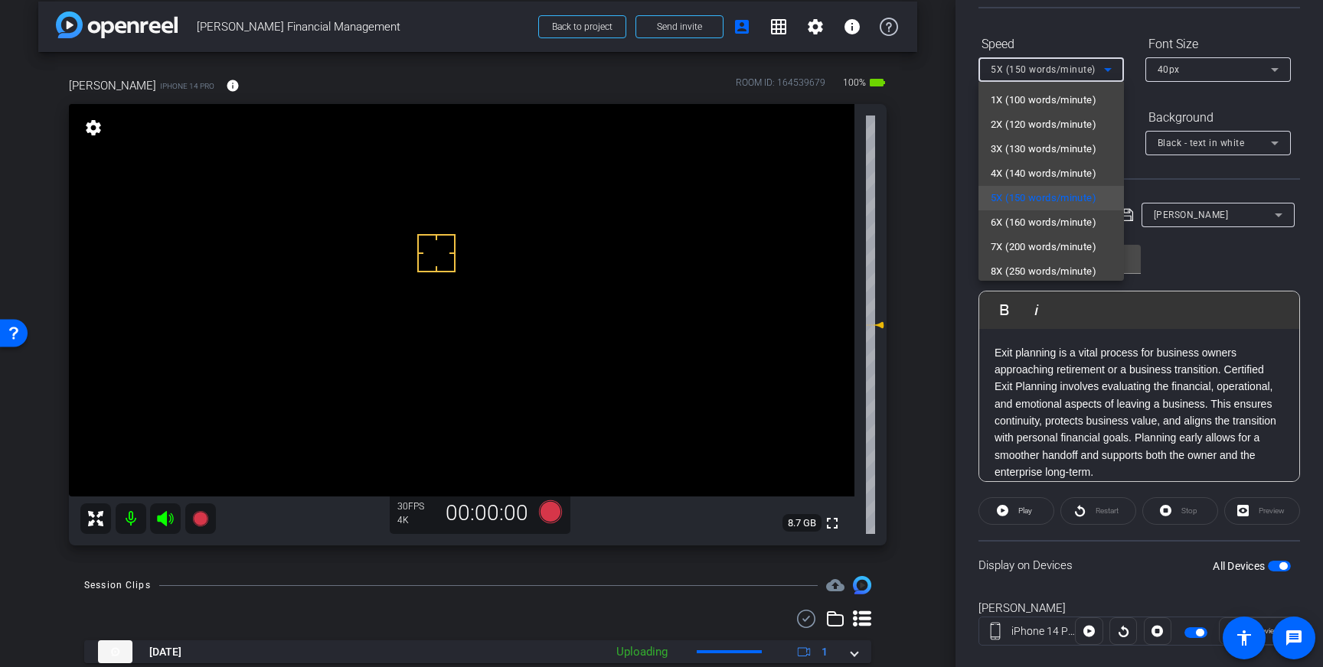
click at [1041, 173] on span "4X (140 words/minute)" at bounding box center [1043, 174] width 106 height 18
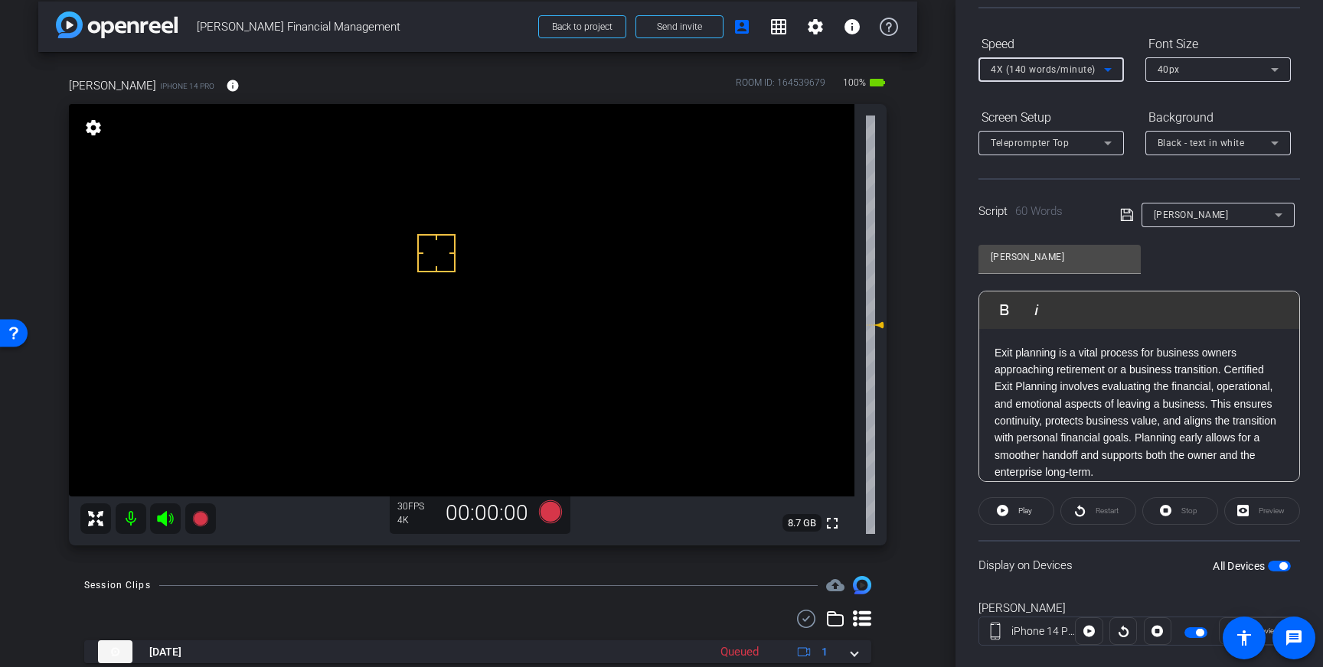
click at [1225, 71] on div "40px" at bounding box center [1213, 69] width 113 height 19
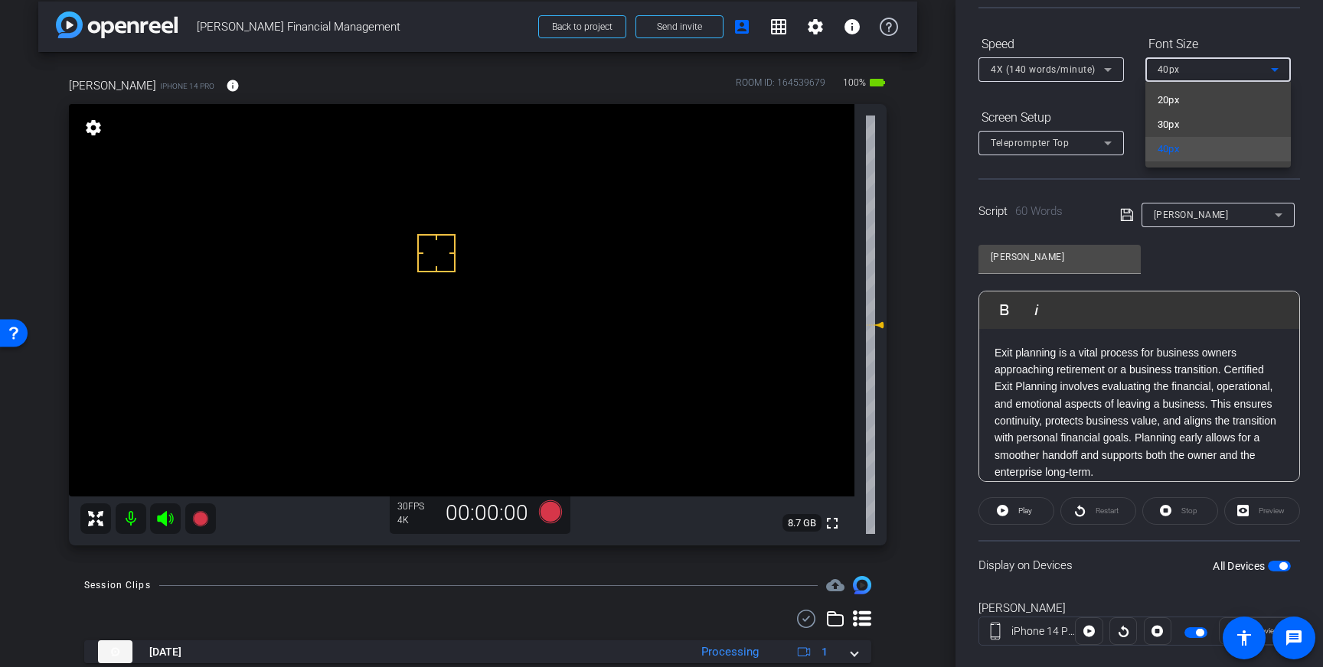
click at [1223, 269] on div at bounding box center [661, 333] width 1323 height 667
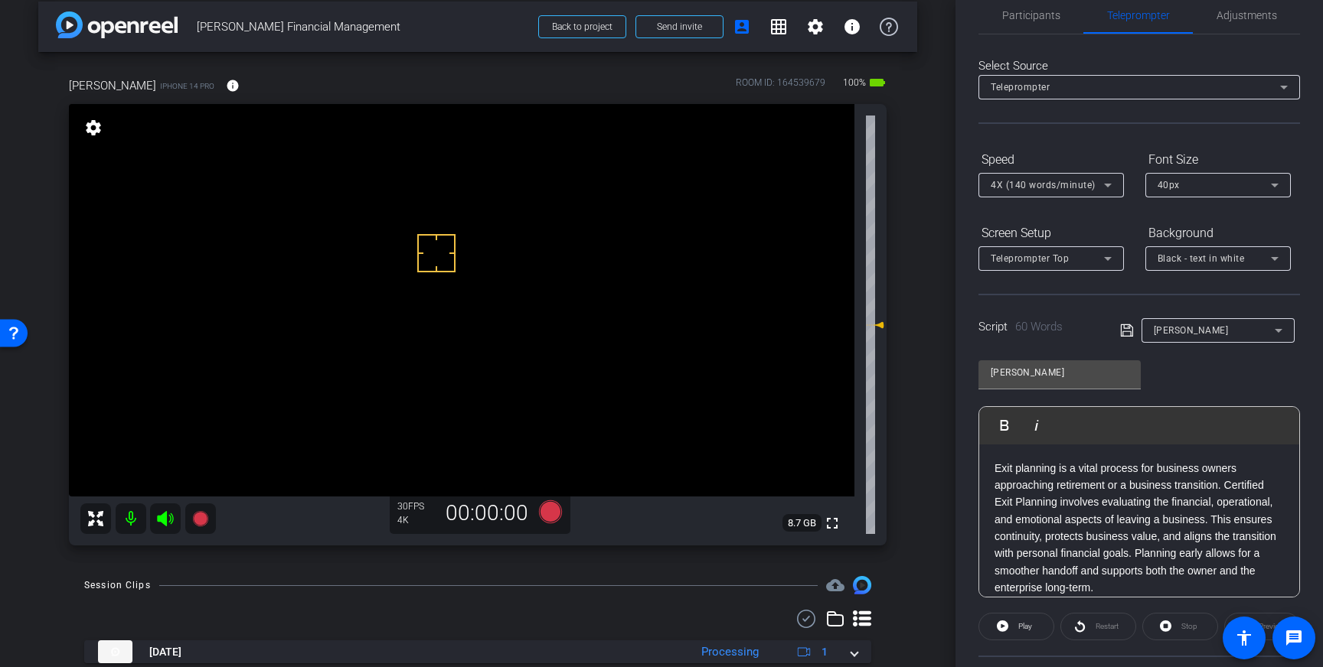
scroll to position [0, 0]
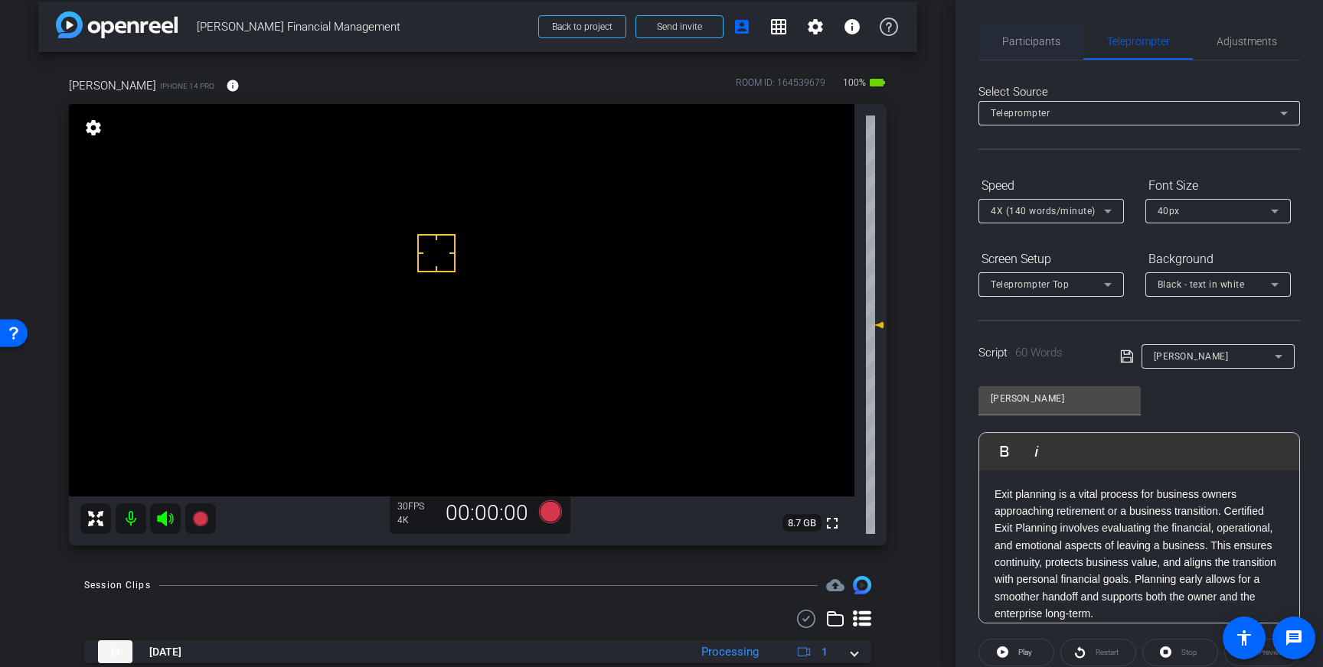
click at [1030, 41] on span "Participants" at bounding box center [1031, 41] width 58 height 11
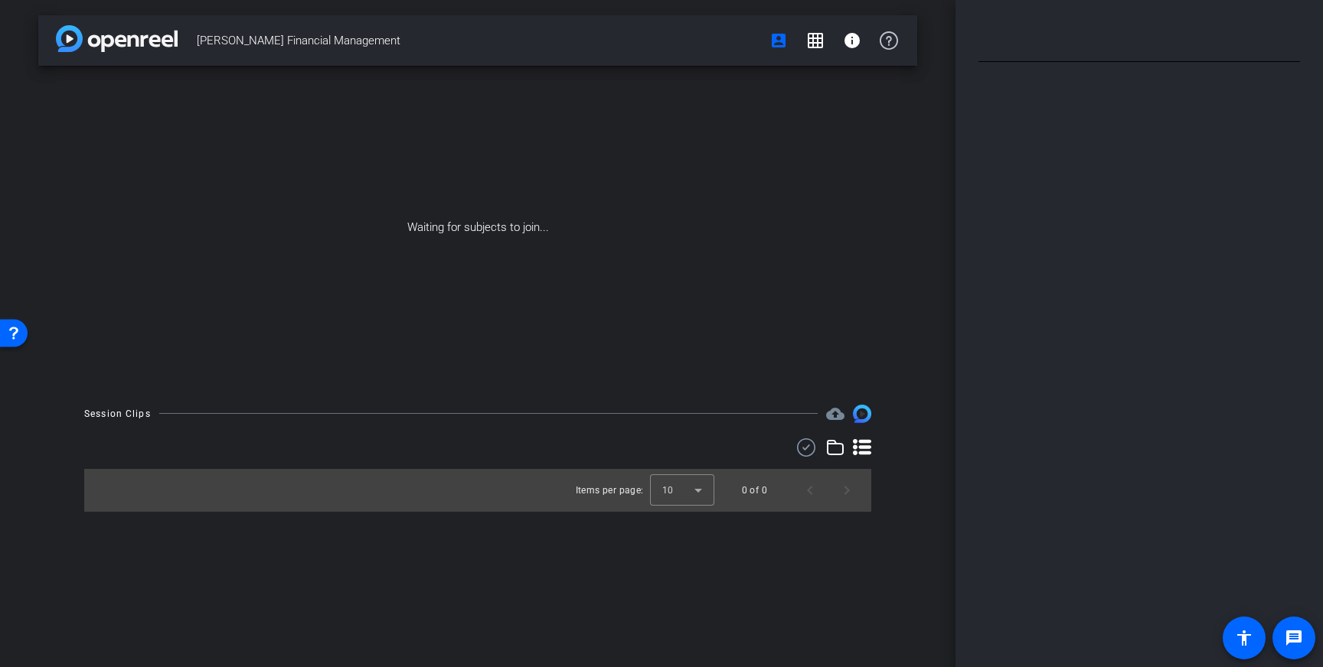
type input "[PERSON_NAME]"
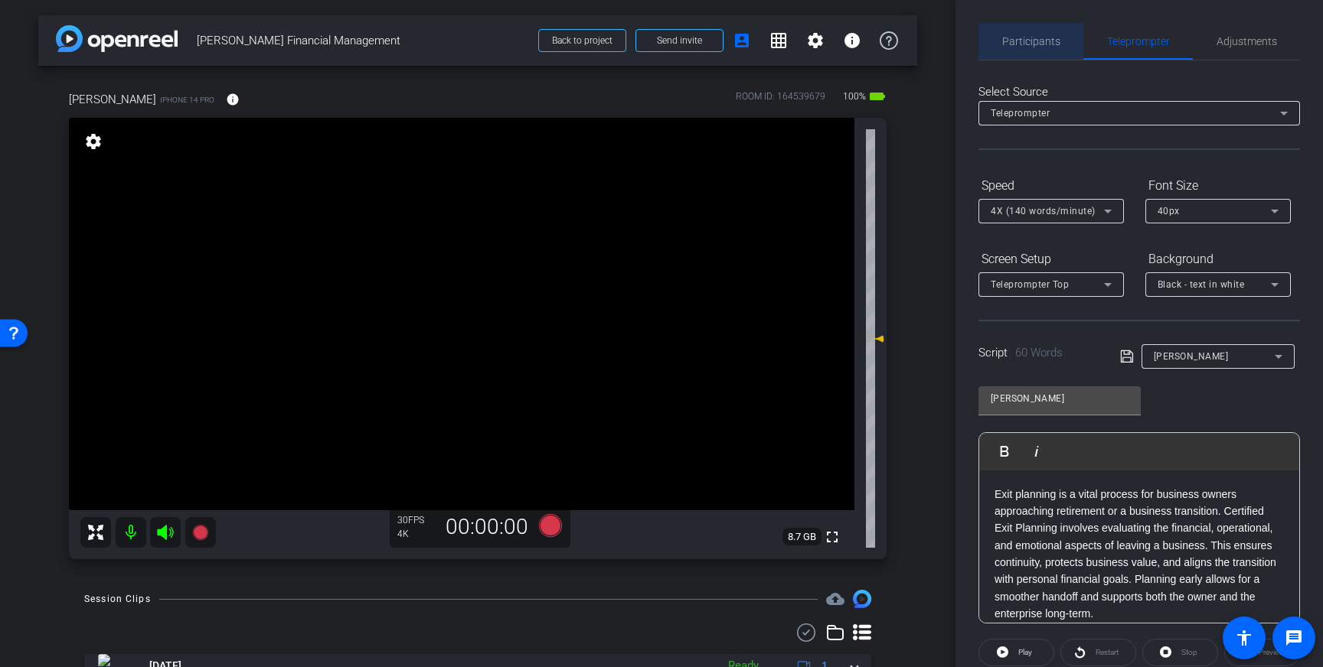
click at [1025, 41] on span "Participants" at bounding box center [1031, 41] width 58 height 11
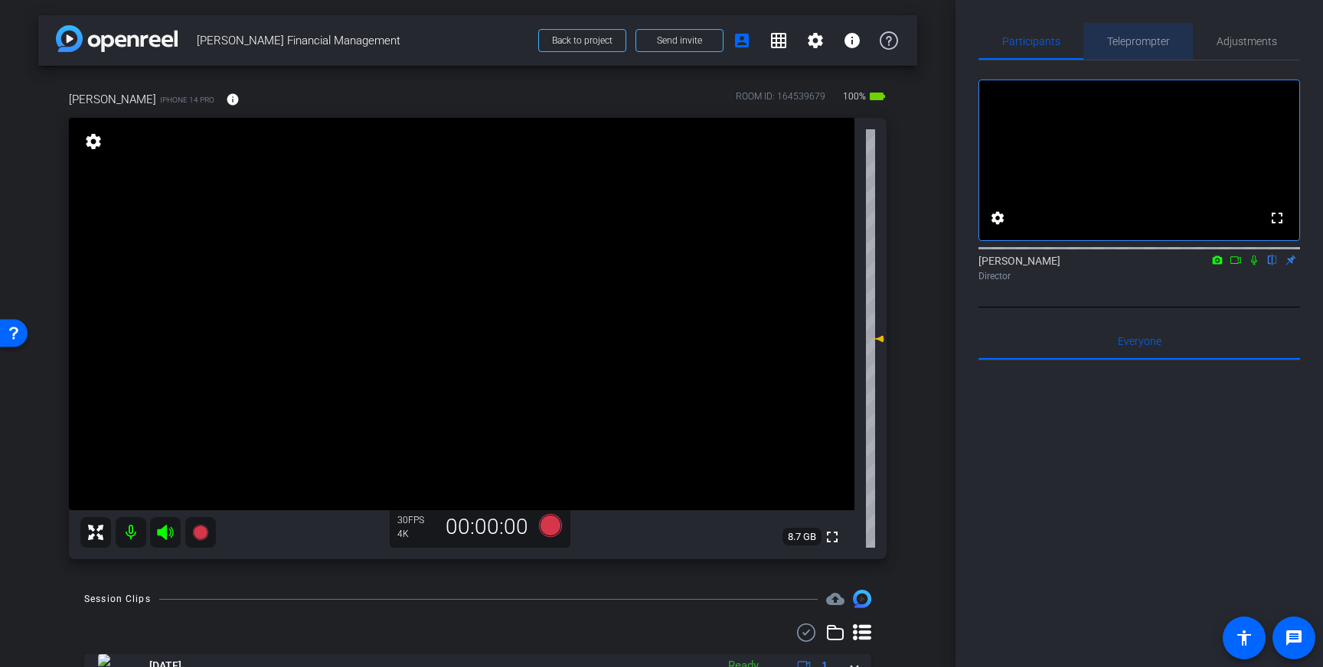
drag, startPoint x: 1135, startPoint y: 34, endPoint x: 1136, endPoint y: 45, distance: 11.5
click at [1135, 34] on span "Teleprompter" at bounding box center [1138, 41] width 63 height 37
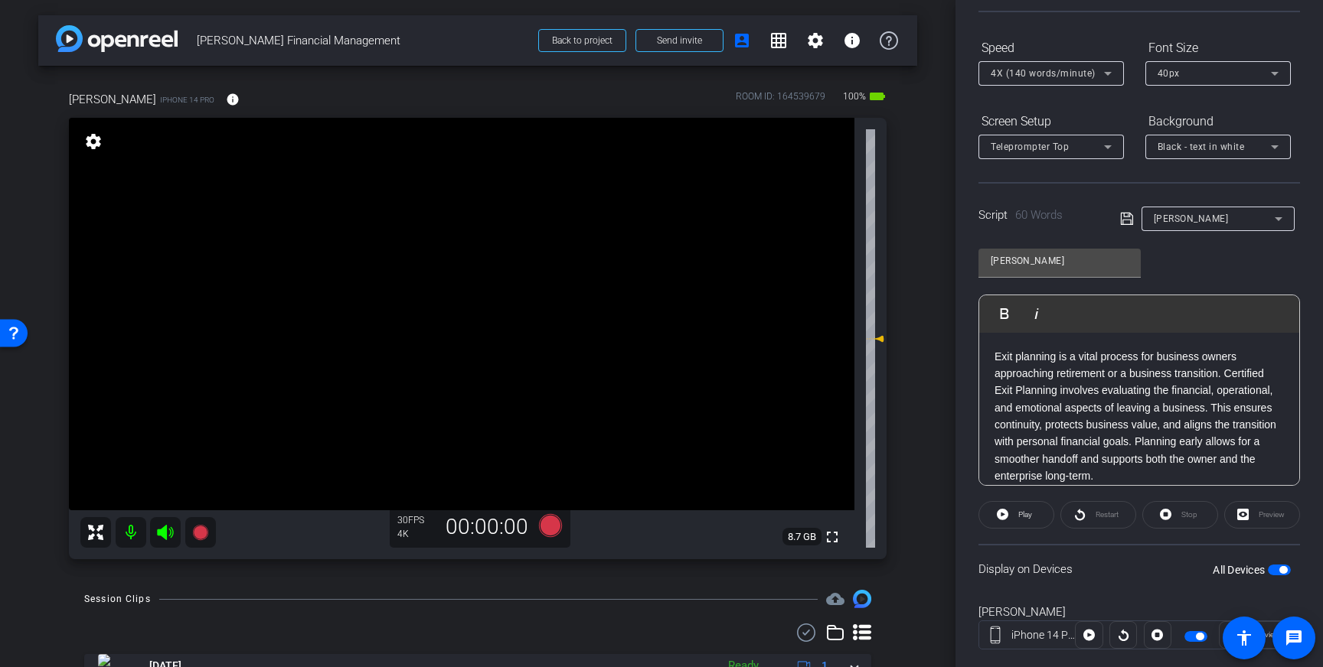
scroll to position [169, 0]
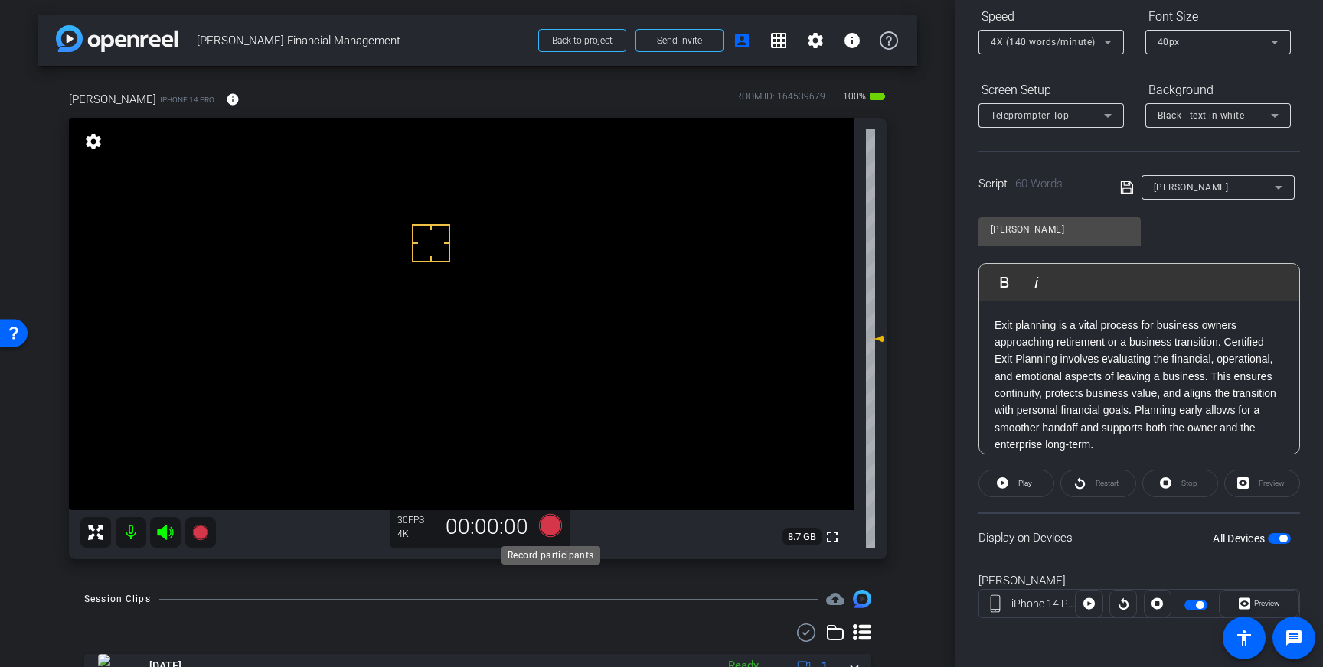
click at [556, 529] on icon at bounding box center [550, 525] width 23 height 23
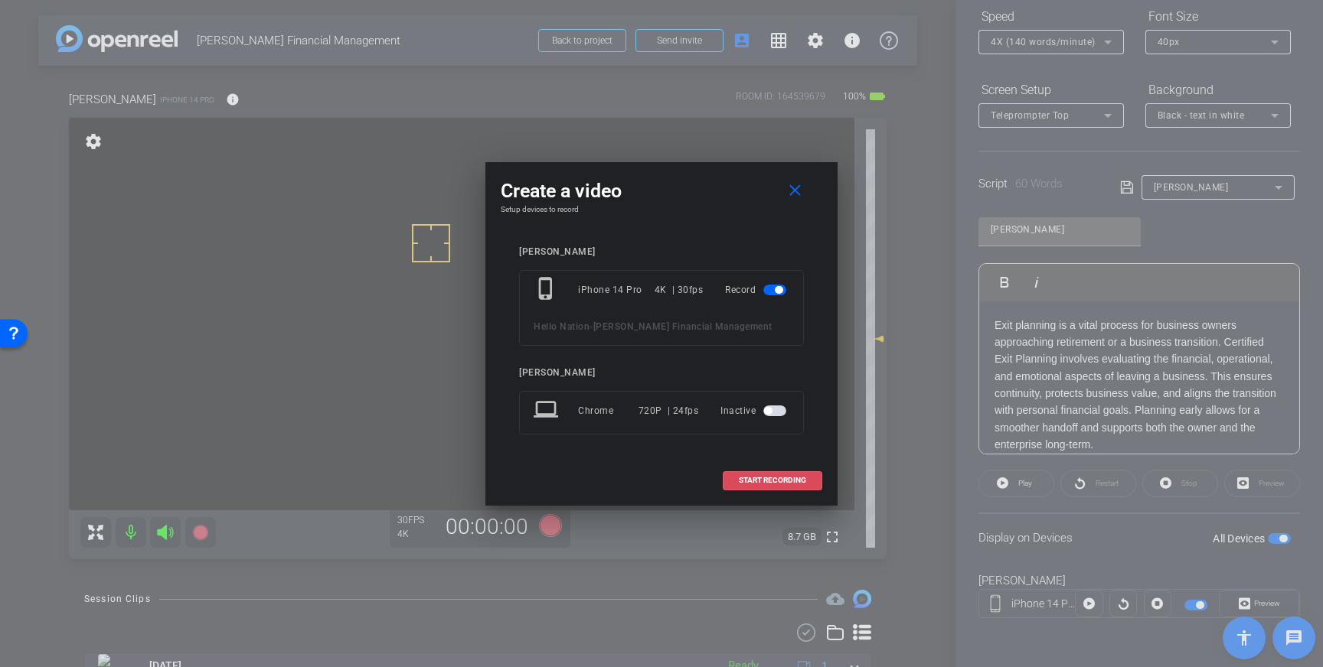
drag, startPoint x: 768, startPoint y: 471, endPoint x: 791, endPoint y: 472, distance: 23.0
click at [769, 473] on span at bounding box center [772, 480] width 98 height 37
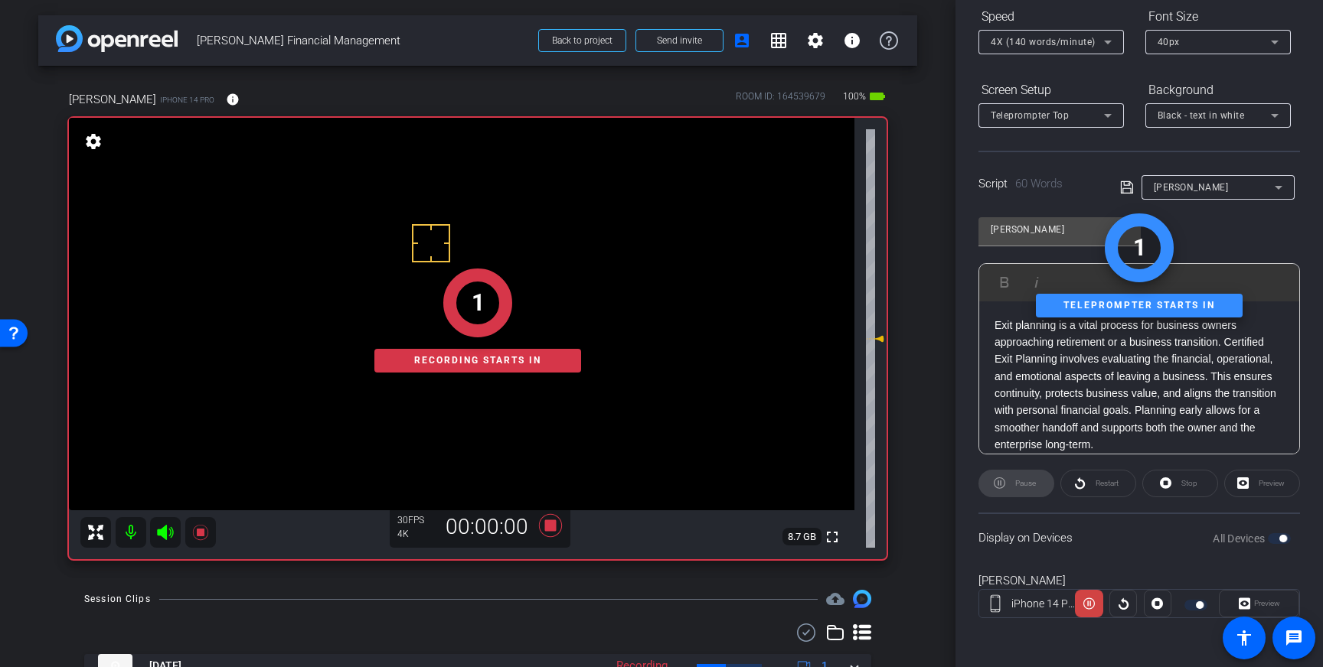
scroll to position [0, 0]
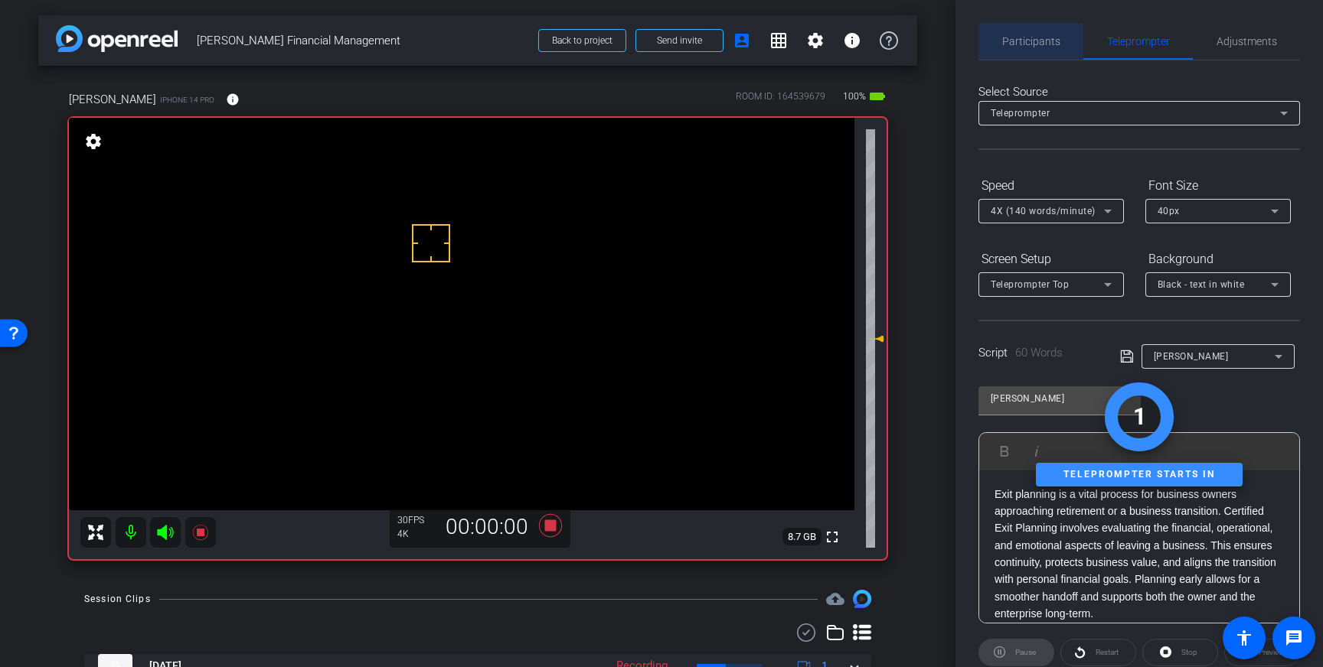
click at [1043, 57] on span "Participants" at bounding box center [1031, 41] width 58 height 37
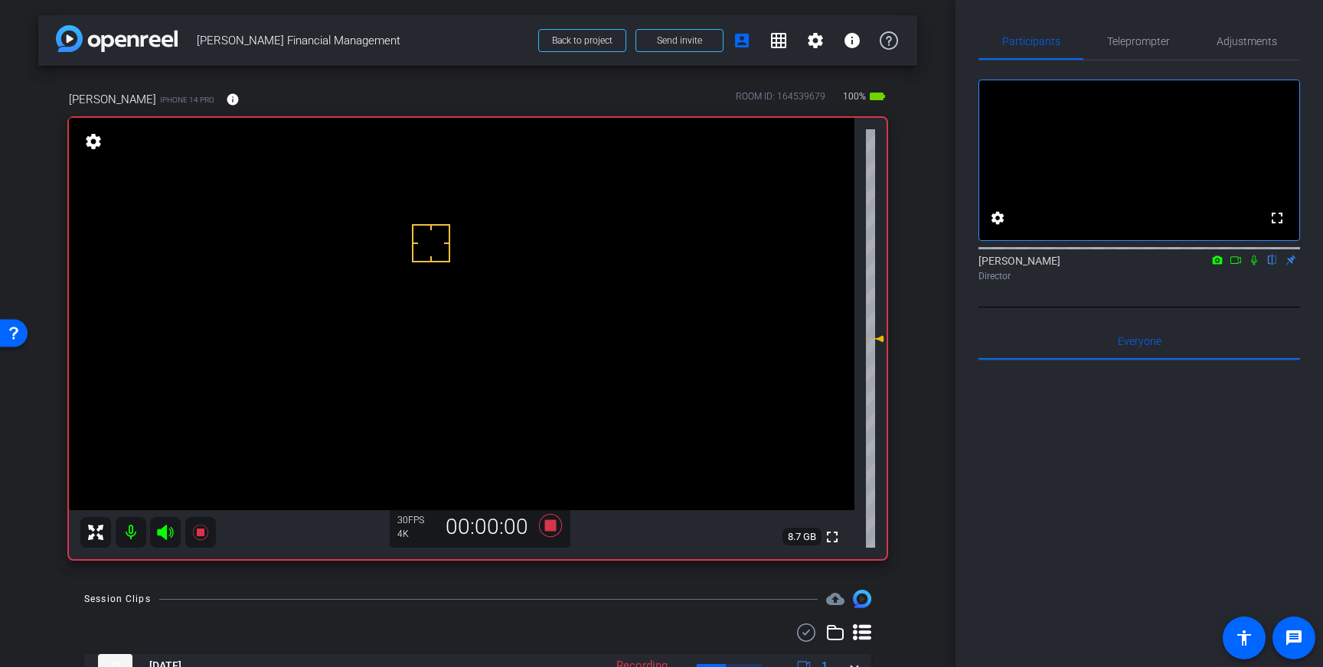
click at [1250, 266] on icon at bounding box center [1254, 260] width 12 height 11
click at [1256, 266] on icon at bounding box center [1254, 261] width 8 height 10
click at [548, 524] on icon at bounding box center [550, 525] width 23 height 23
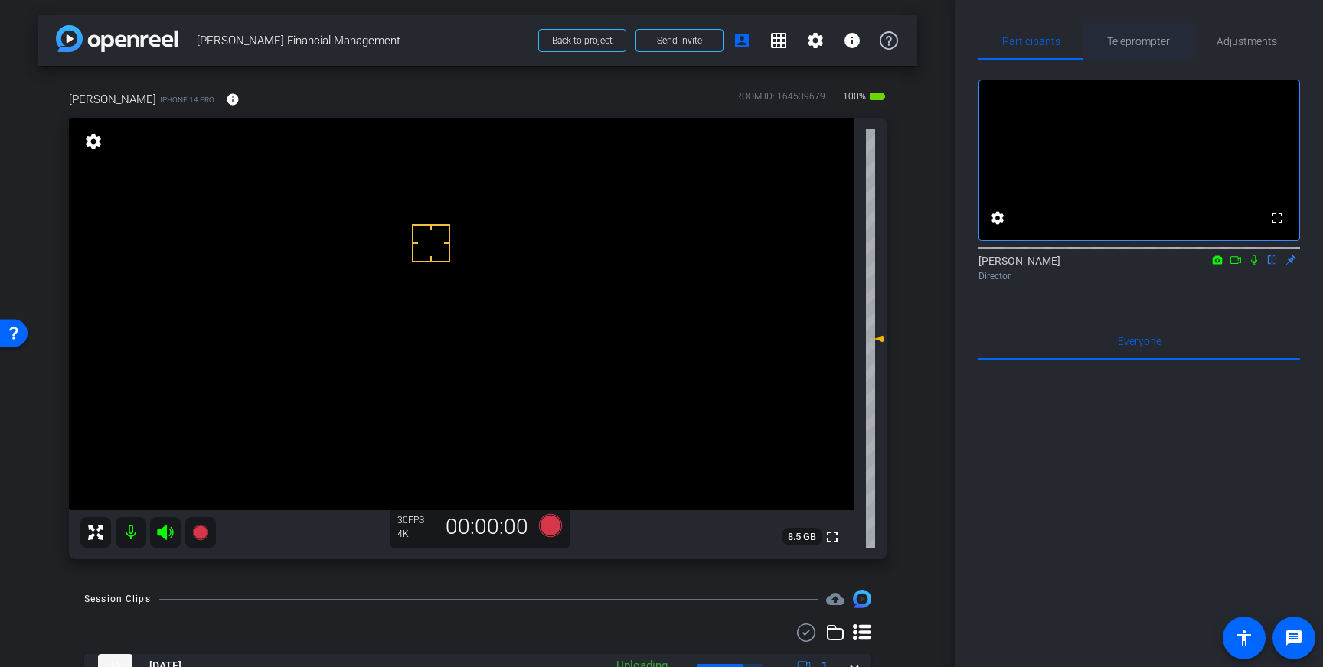
click at [1135, 40] on span "Teleprompter" at bounding box center [1138, 41] width 63 height 11
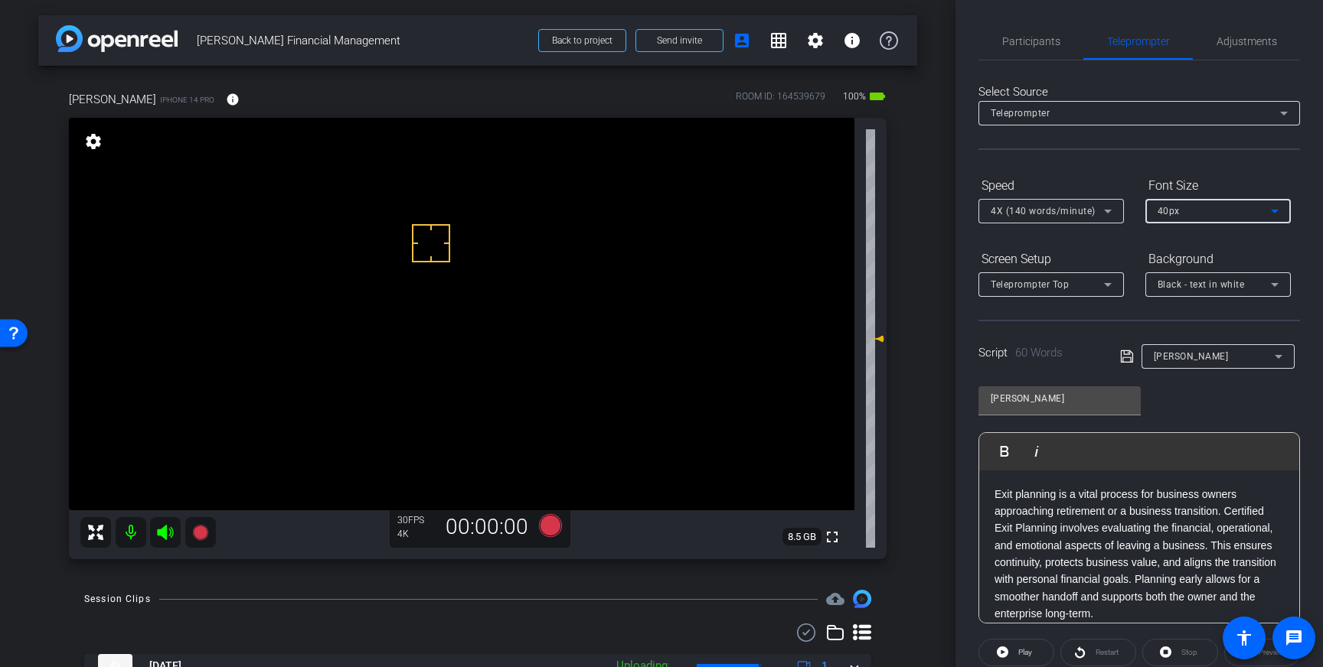
click at [1270, 213] on icon at bounding box center [1274, 211] width 18 height 18
click at [1201, 266] on mat-option "30px" at bounding box center [1217, 266] width 145 height 24
click at [1124, 361] on icon at bounding box center [1127, 356] width 14 height 18
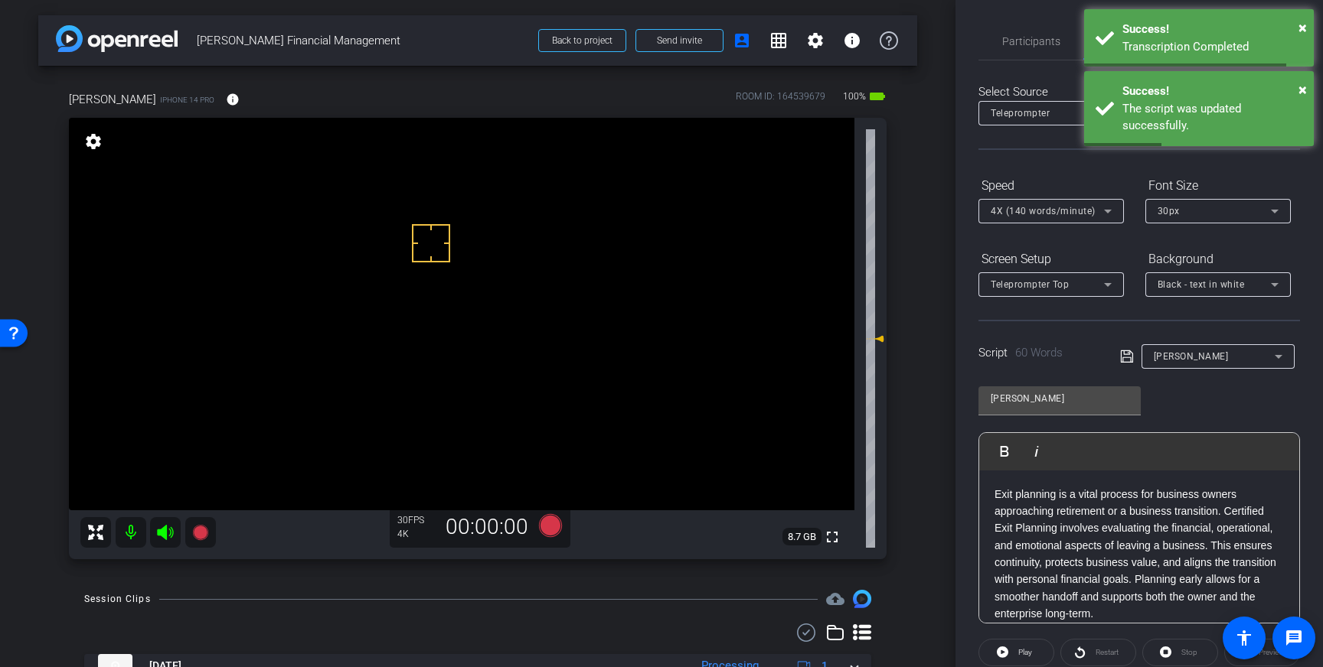
scroll to position [11, 0]
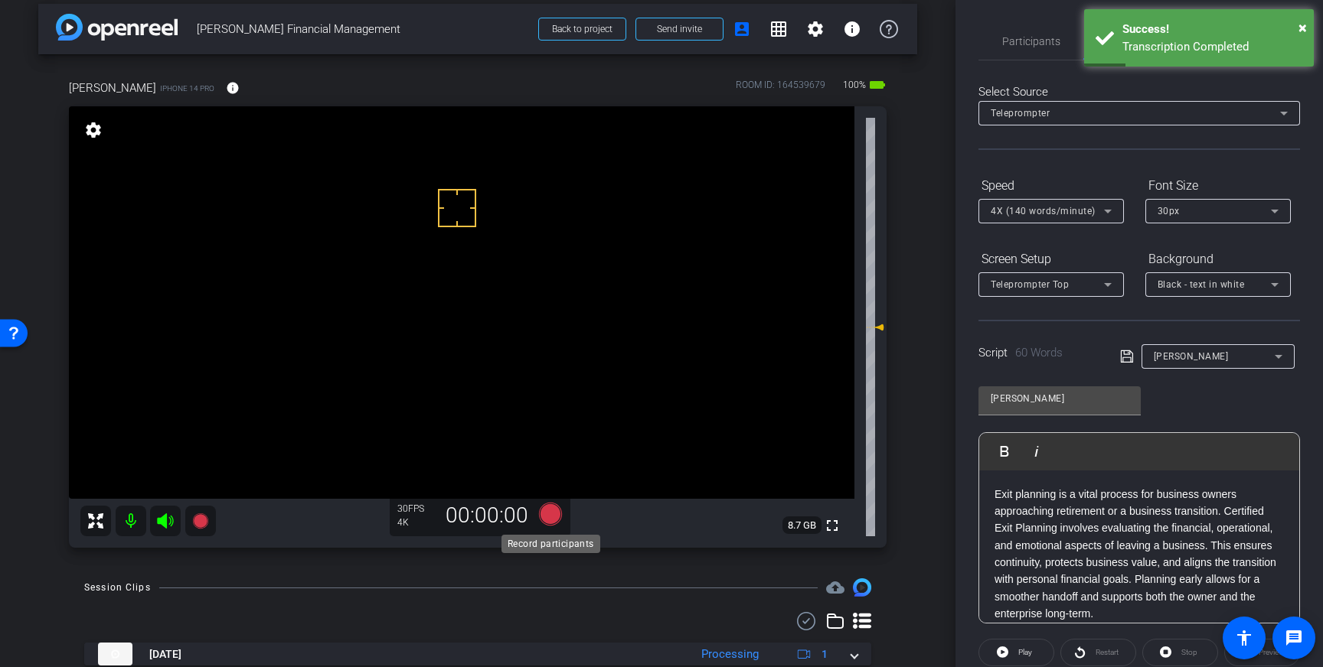
click at [550, 516] on icon at bounding box center [550, 514] width 23 height 23
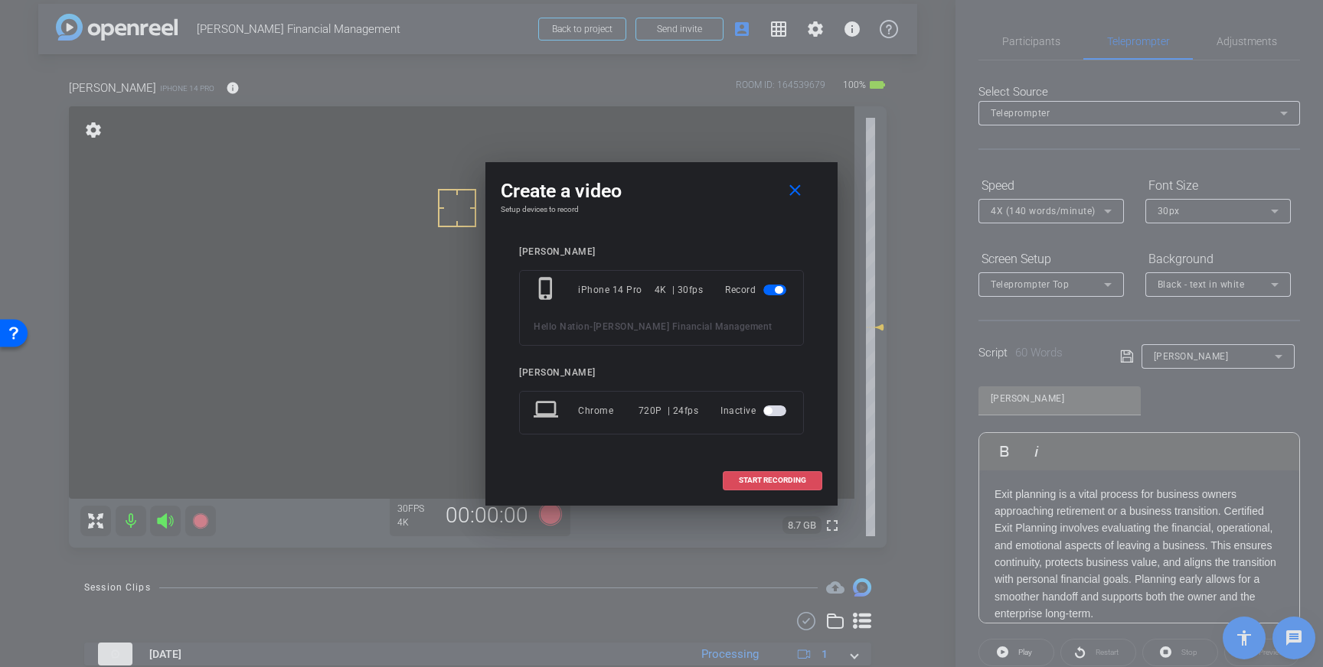
drag, startPoint x: 760, startPoint y: 478, endPoint x: 856, endPoint y: 465, distance: 97.4
click at [761, 478] on span "START RECORDING" at bounding box center [772, 481] width 67 height 8
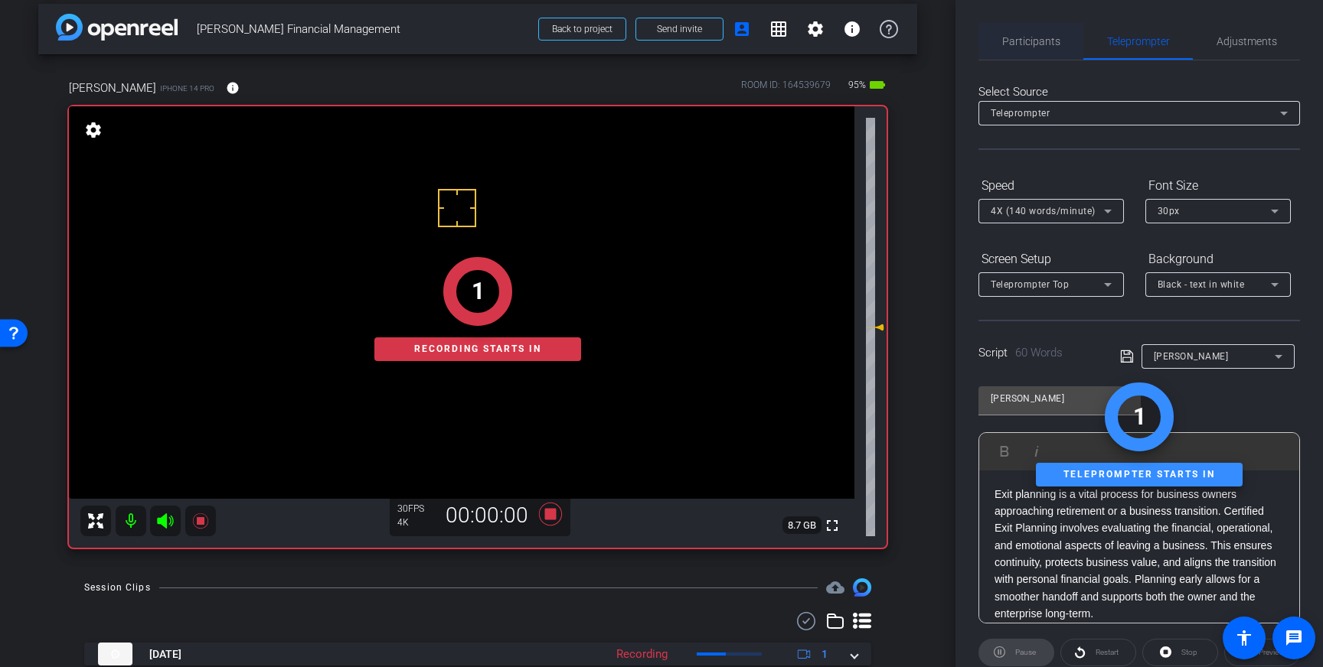
click at [1048, 47] on span "Participants" at bounding box center [1031, 41] width 58 height 11
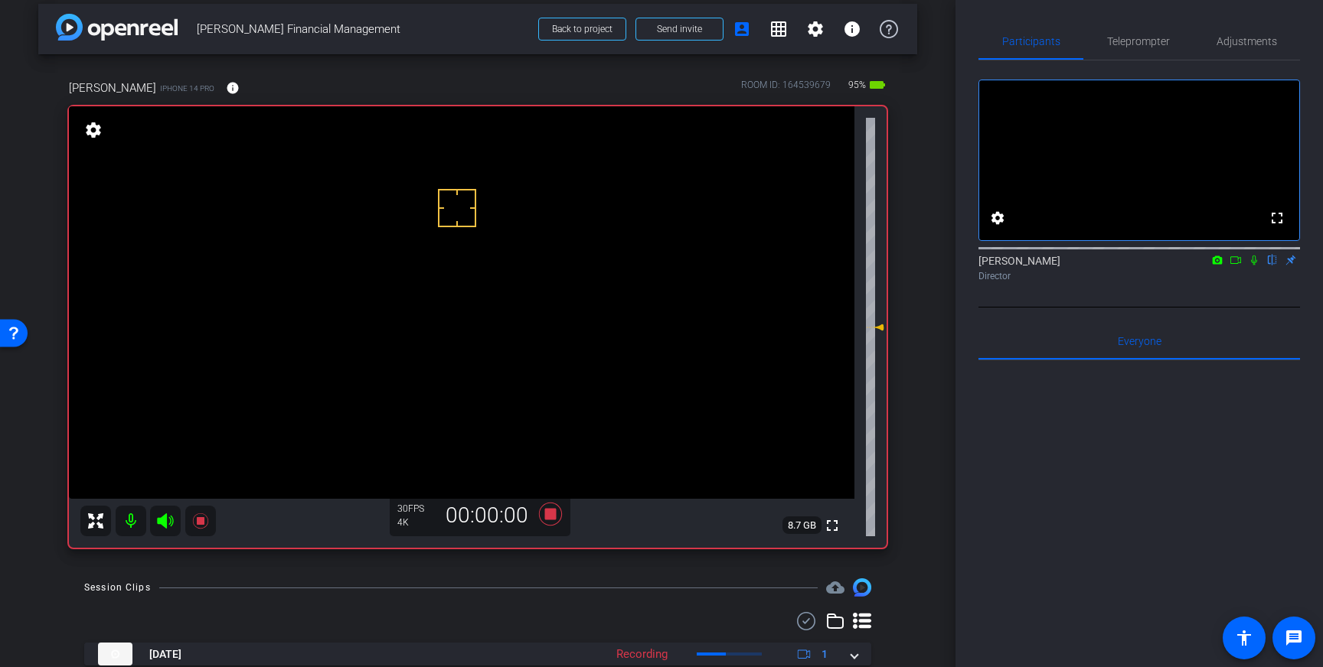
click at [1253, 266] on icon at bounding box center [1254, 260] width 12 height 11
click at [549, 524] on icon at bounding box center [550, 515] width 37 height 28
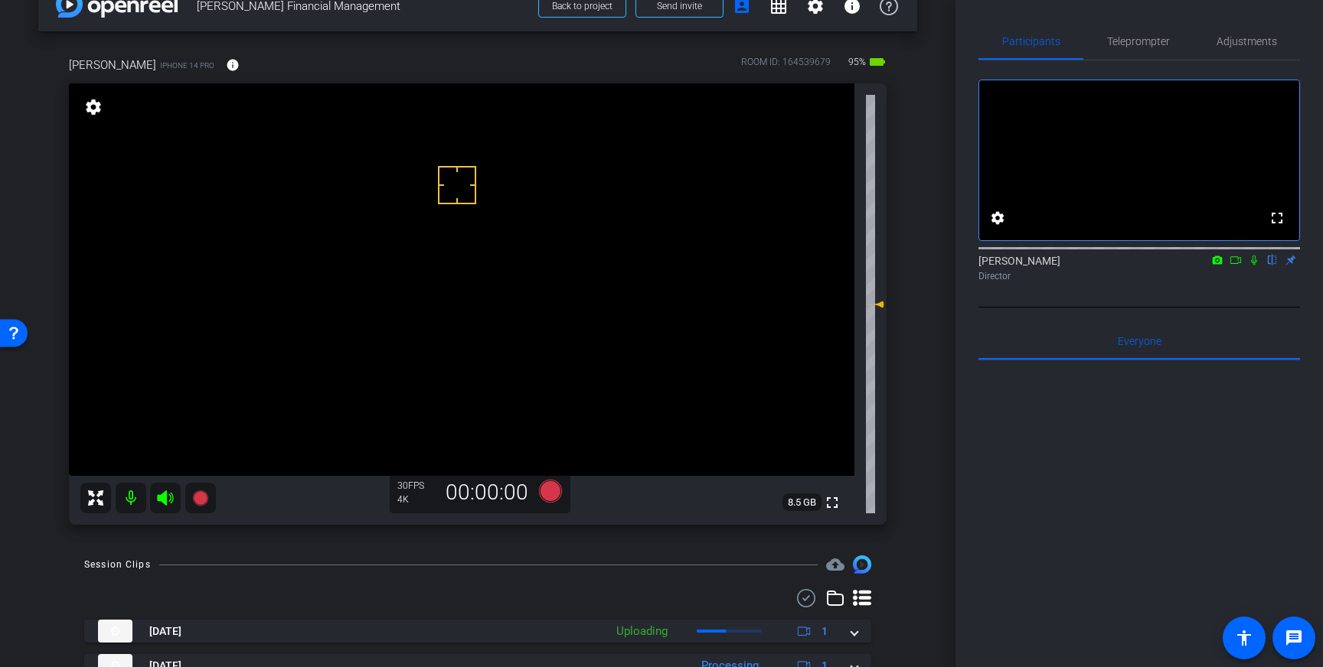
scroll to position [43, 0]
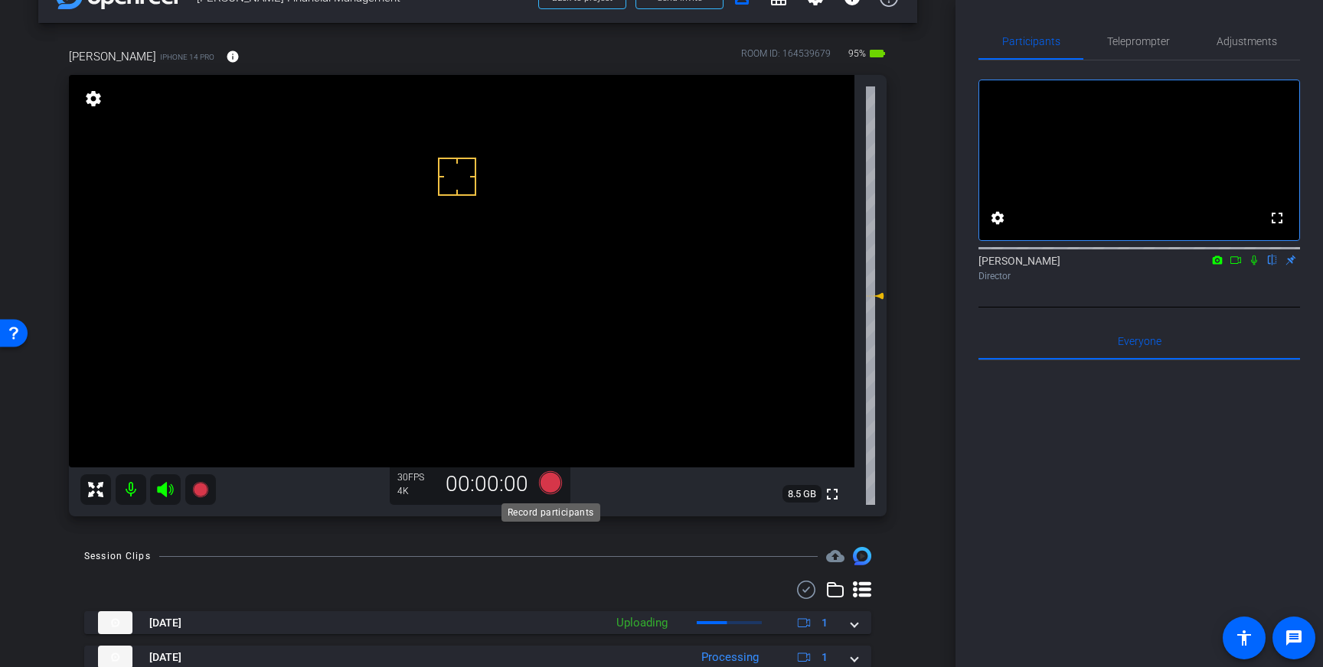
click at [551, 481] on icon at bounding box center [550, 482] width 23 height 23
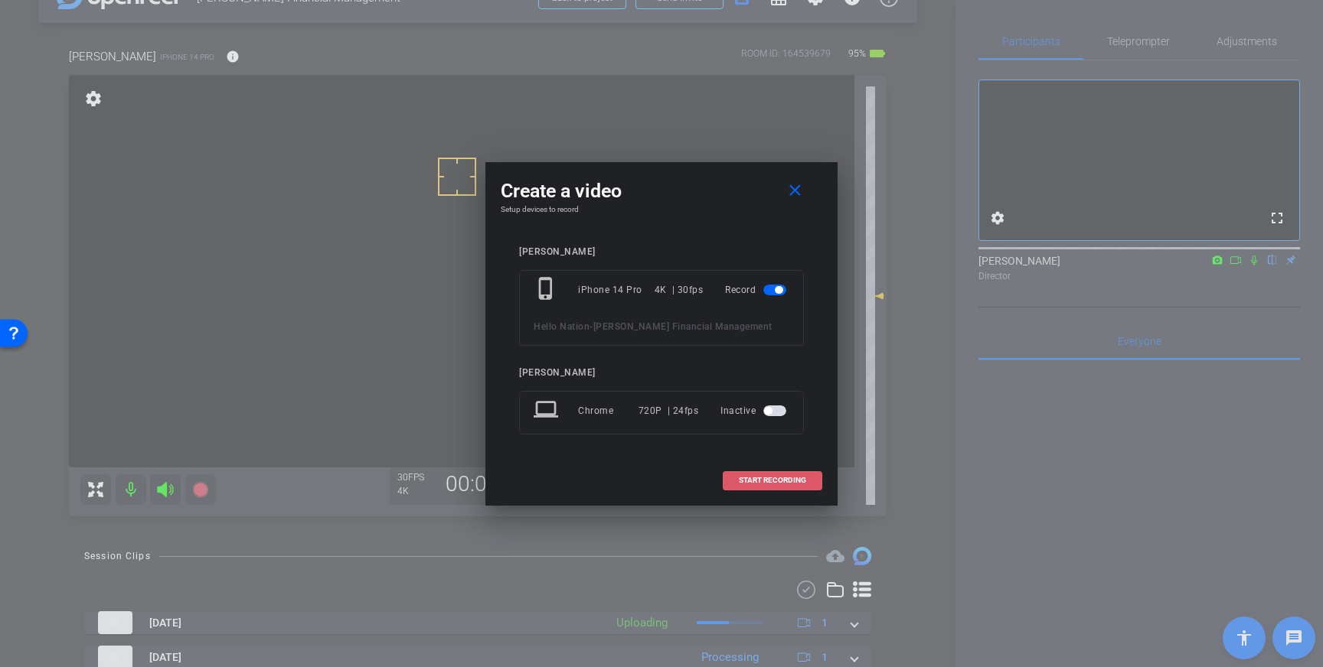
click at [757, 484] on span "START RECORDING" at bounding box center [772, 481] width 67 height 8
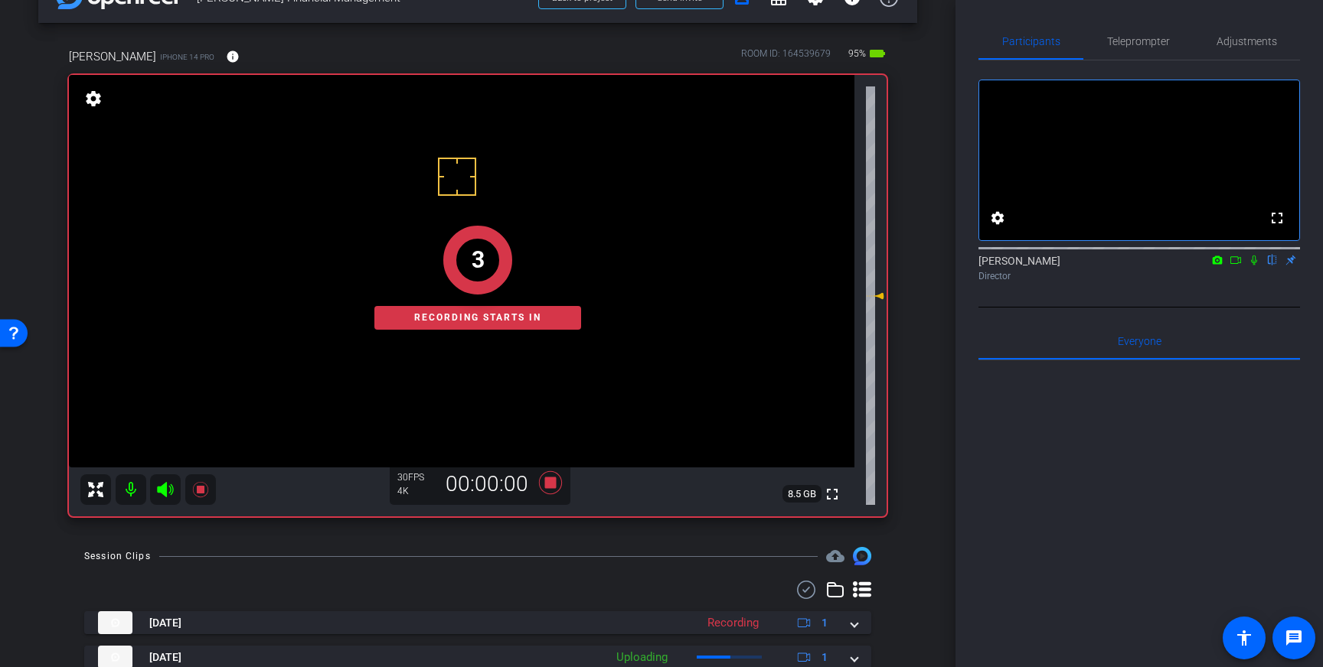
drag, startPoint x: 1253, startPoint y: 281, endPoint x: 1265, endPoint y: 327, distance: 47.5
click at [1253, 266] on icon at bounding box center [1254, 260] width 12 height 11
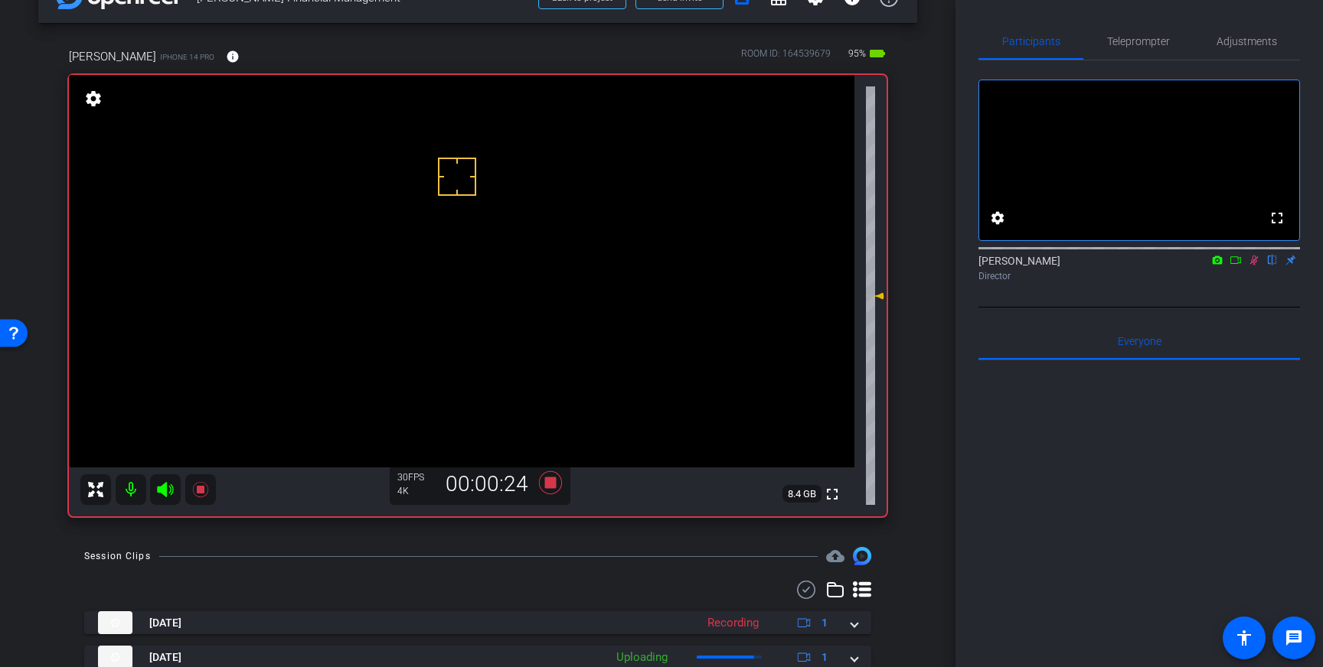
click at [1252, 266] on icon at bounding box center [1254, 261] width 8 height 10
click at [549, 490] on icon at bounding box center [550, 483] width 37 height 28
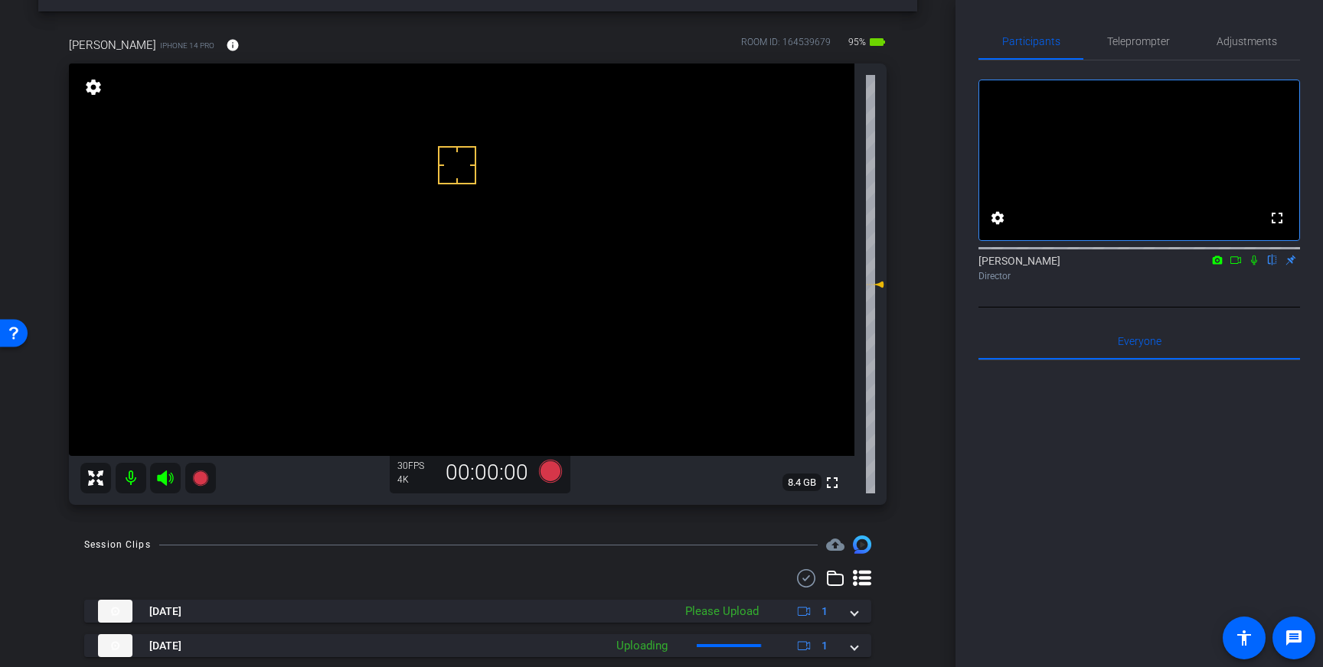
scroll to position [47, 0]
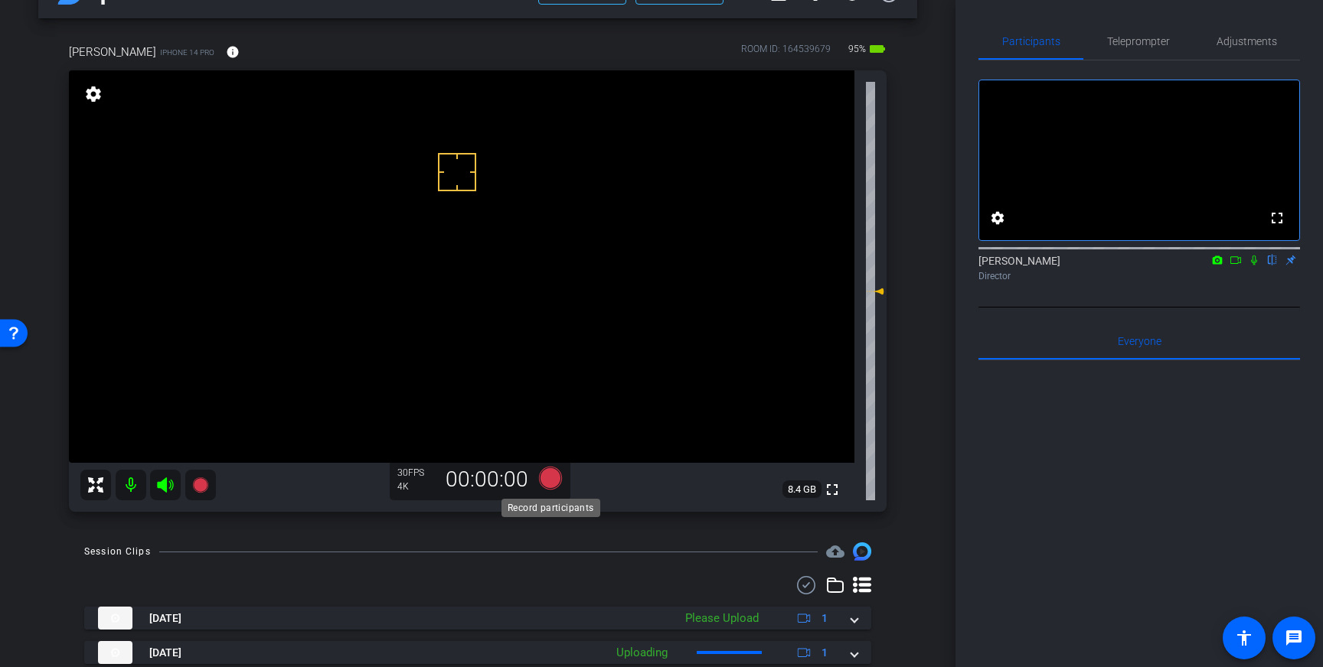
click at [552, 478] on icon at bounding box center [550, 478] width 23 height 23
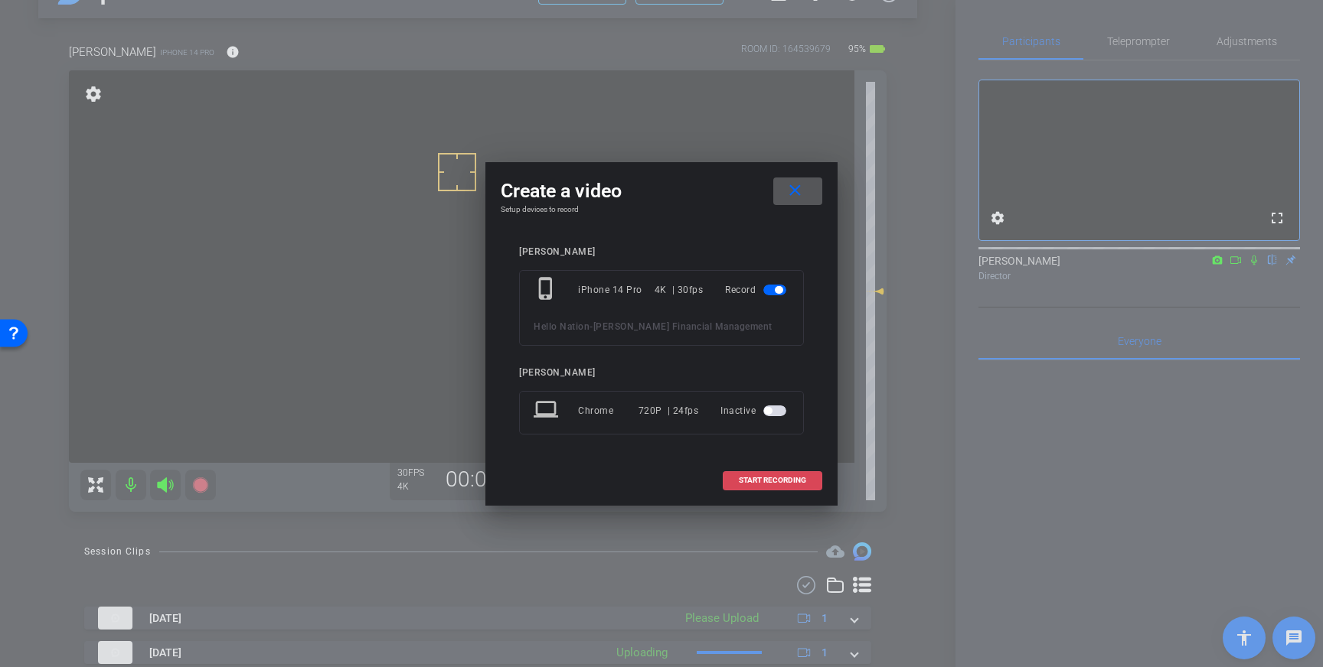
click at [778, 482] on span "START RECORDING" at bounding box center [772, 481] width 67 height 8
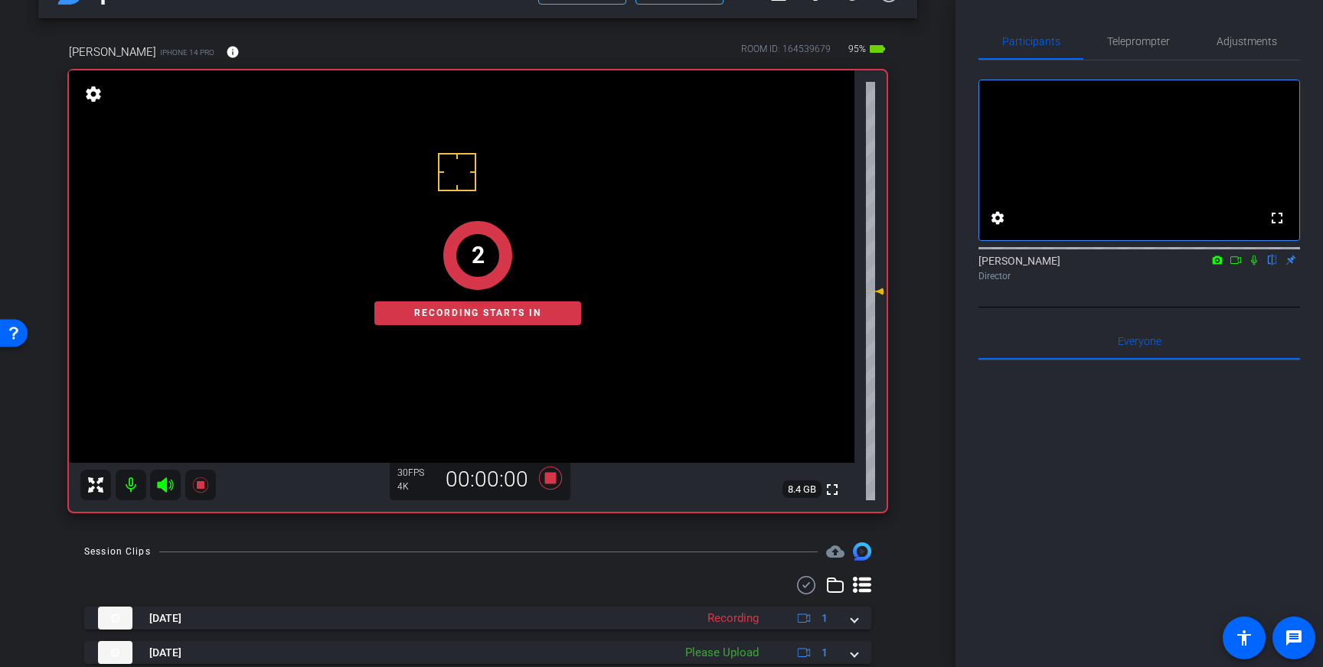
click at [1255, 266] on icon at bounding box center [1254, 260] width 12 height 11
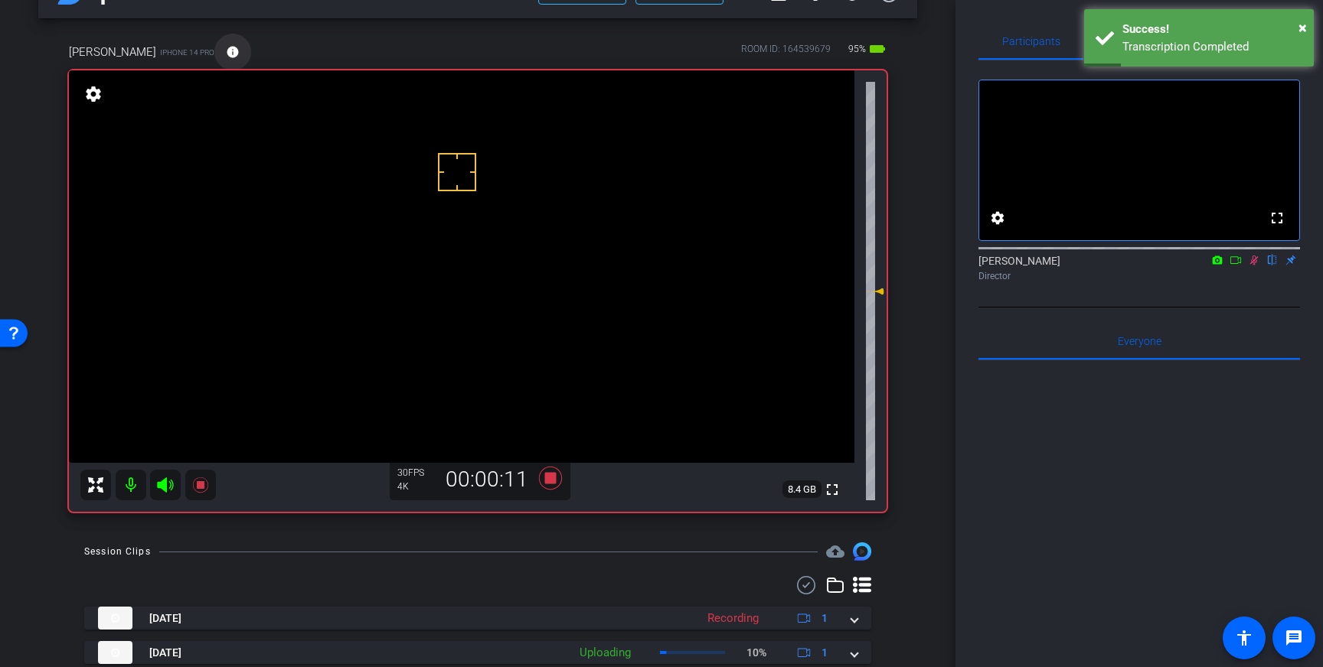
click at [226, 54] on mat-icon "info" at bounding box center [233, 52] width 14 height 14
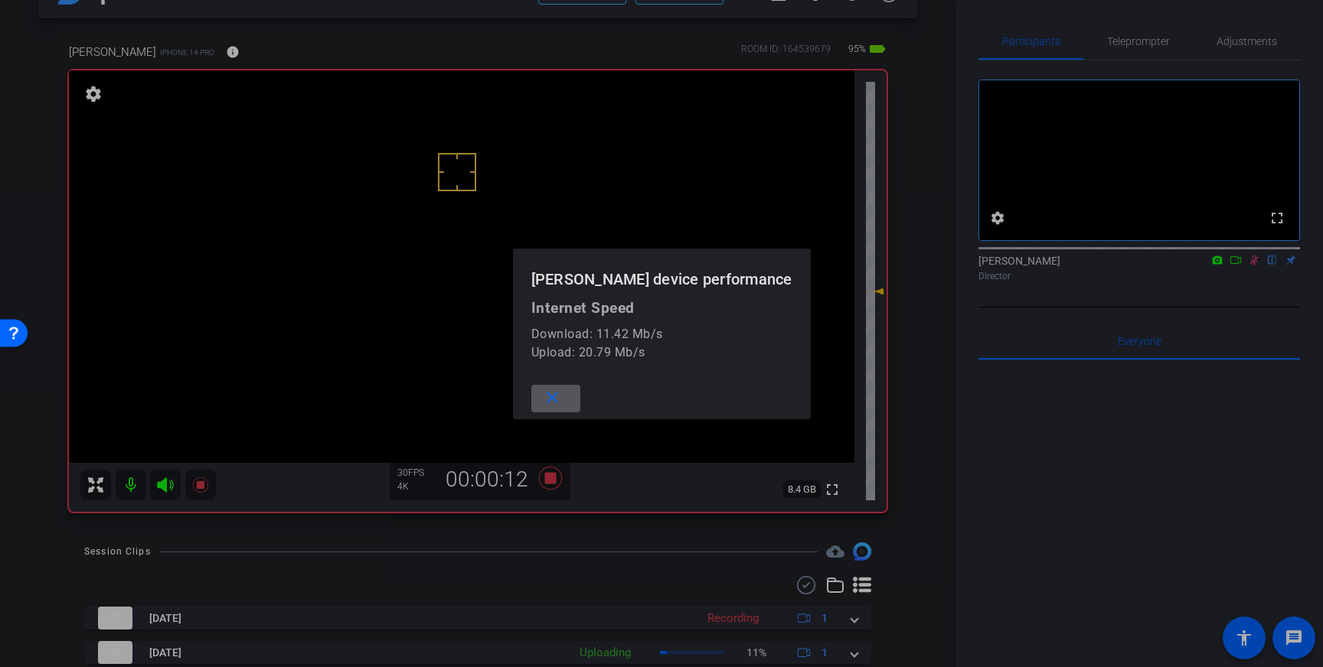
click at [215, 54] on div at bounding box center [661, 333] width 1323 height 667
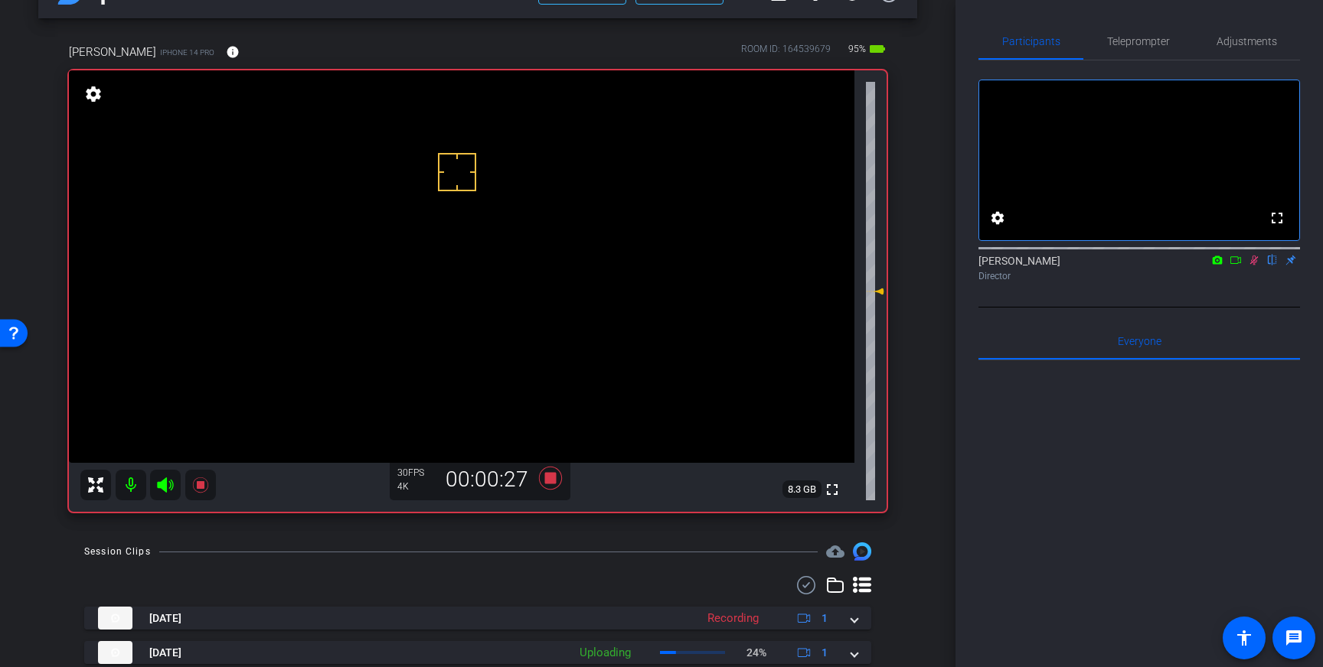
click at [1252, 266] on icon at bounding box center [1254, 261] width 8 height 10
click at [553, 478] on icon at bounding box center [550, 478] width 23 height 23
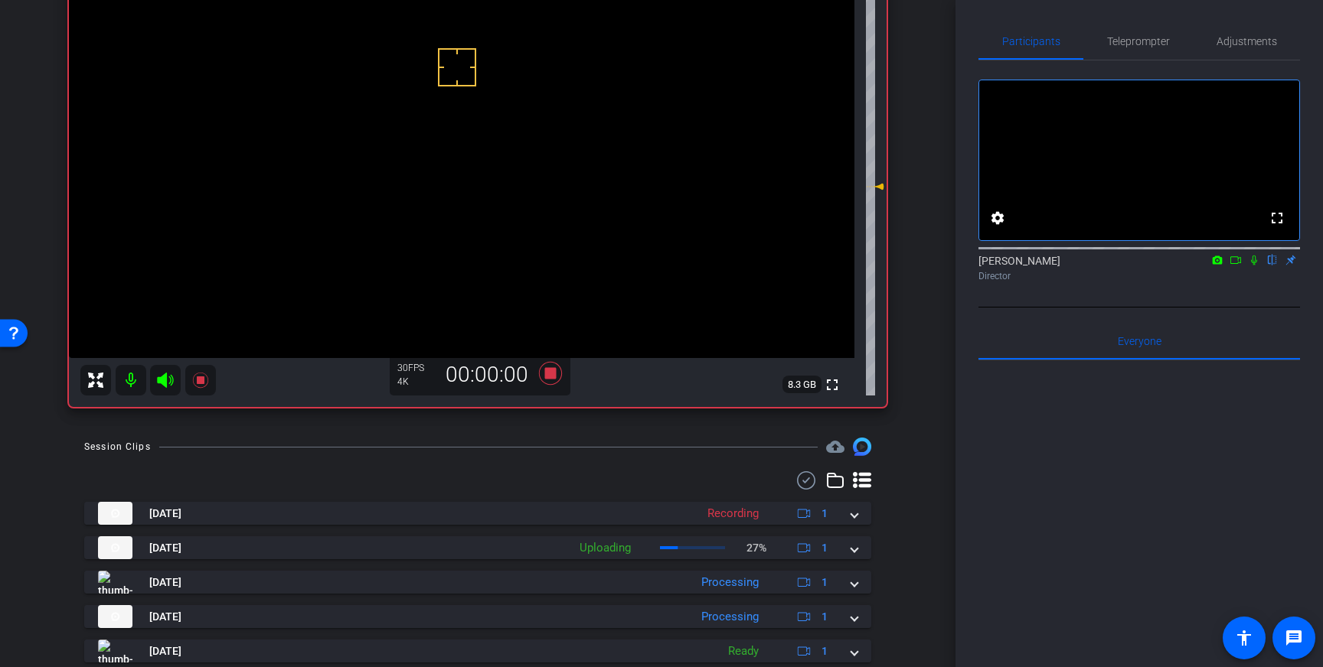
scroll to position [158, 0]
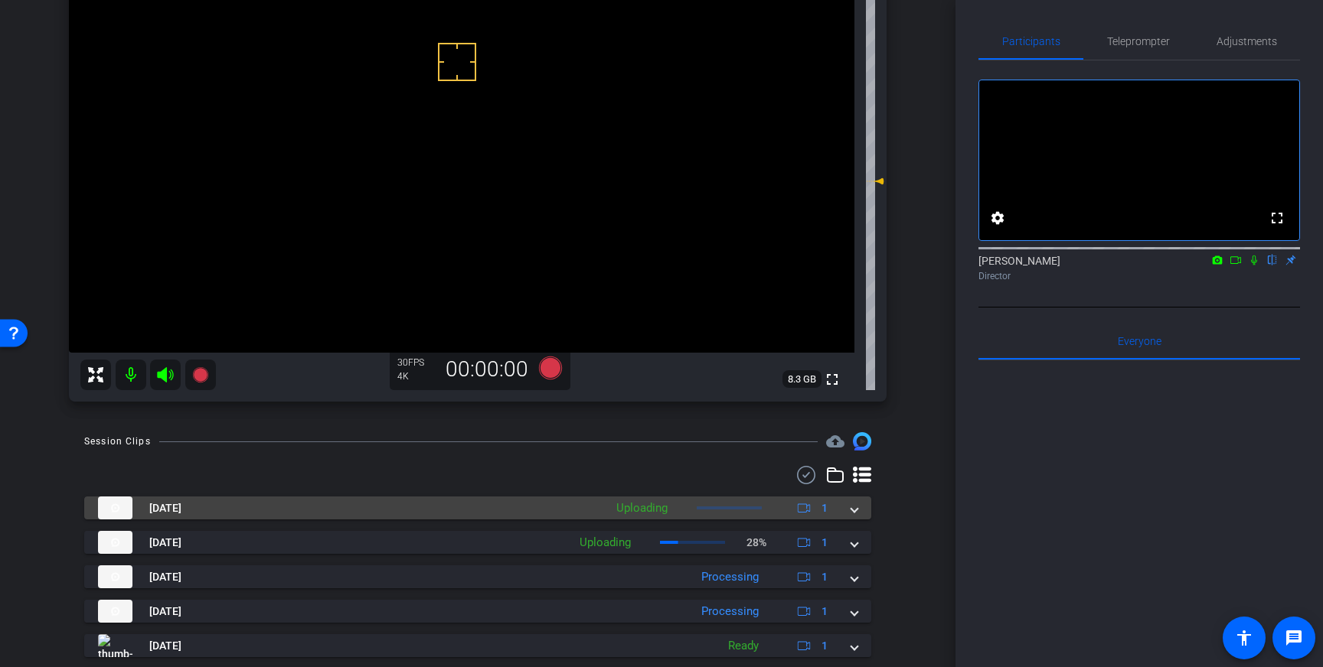
click at [860, 514] on mat-expansion-panel-header "Sep 3, 2025 Uploading 1" at bounding box center [477, 508] width 787 height 23
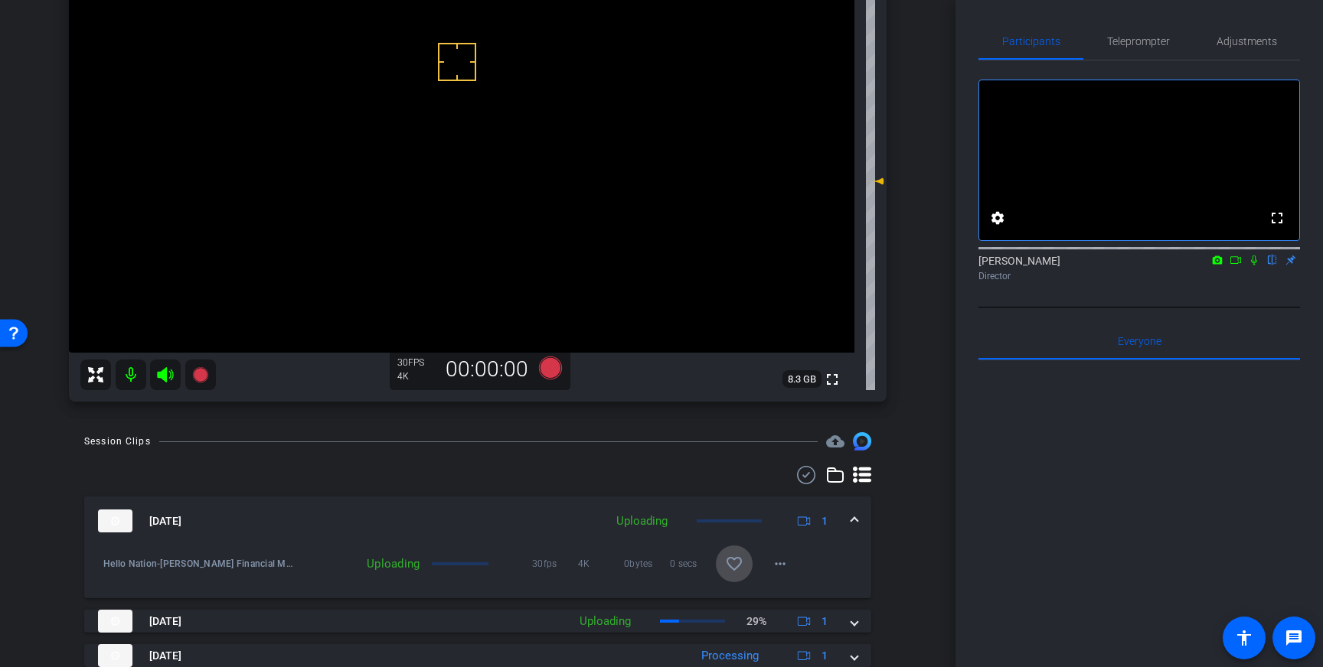
click at [736, 566] on mat-icon "favorite_border" at bounding box center [734, 564] width 18 height 18
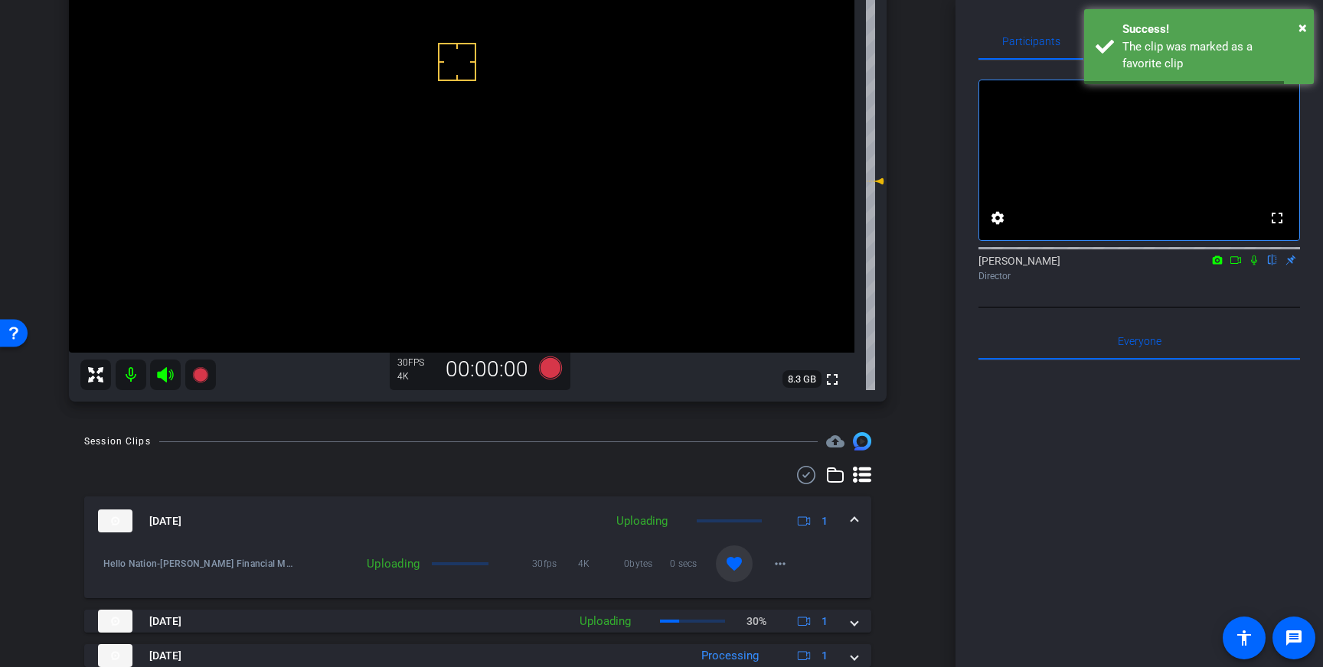
click at [863, 519] on mat-expansion-panel-header "Sep 3, 2025 Uploading 1" at bounding box center [477, 521] width 787 height 49
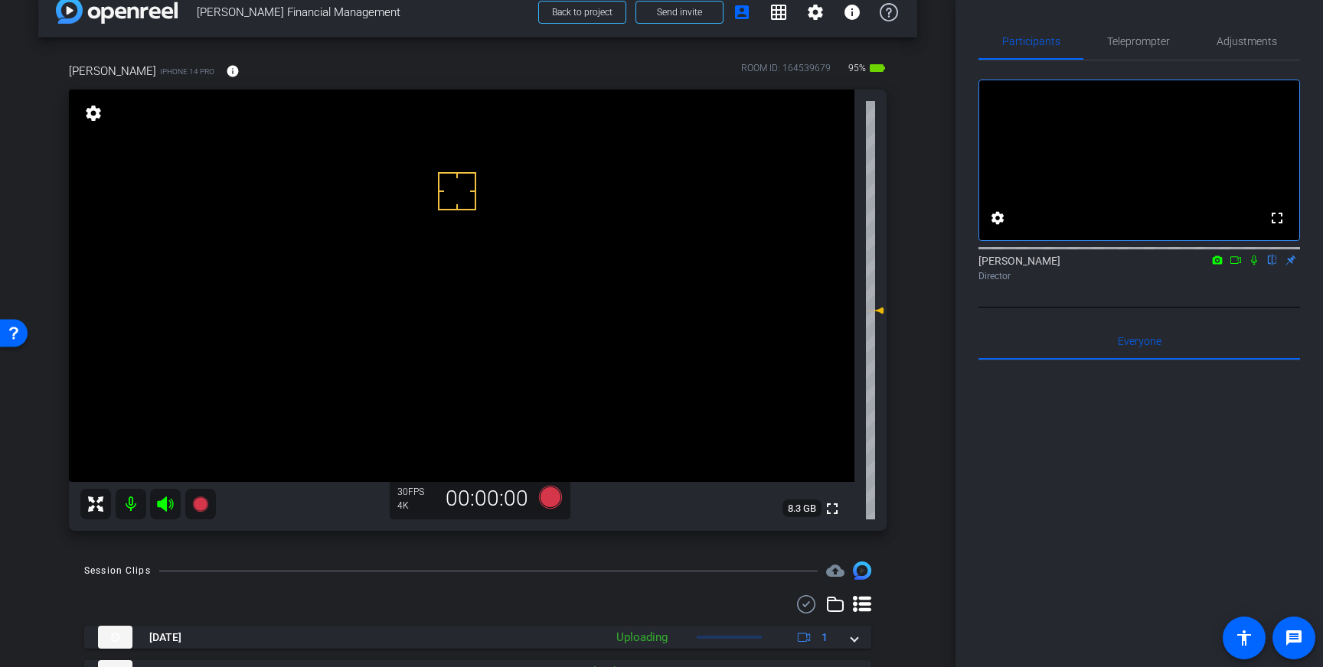
scroll to position [26, 0]
click at [1143, 38] on span "Teleprompter" at bounding box center [1138, 41] width 63 height 11
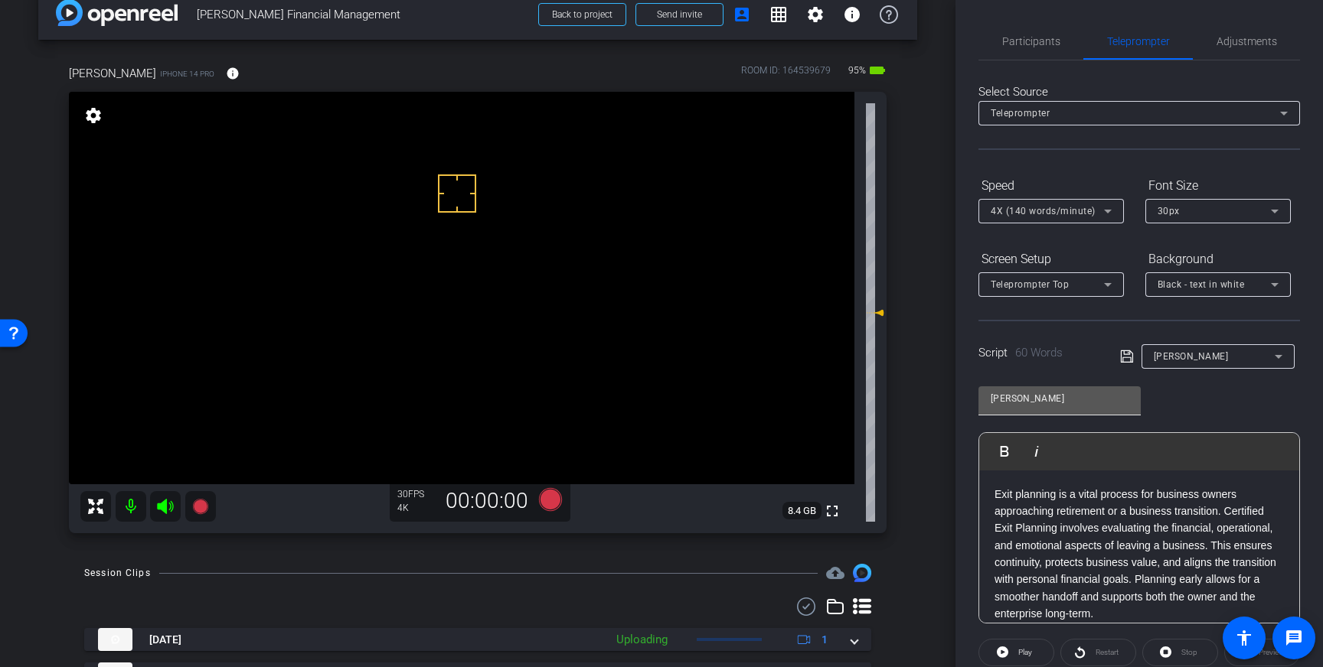
scroll to position [169, 0]
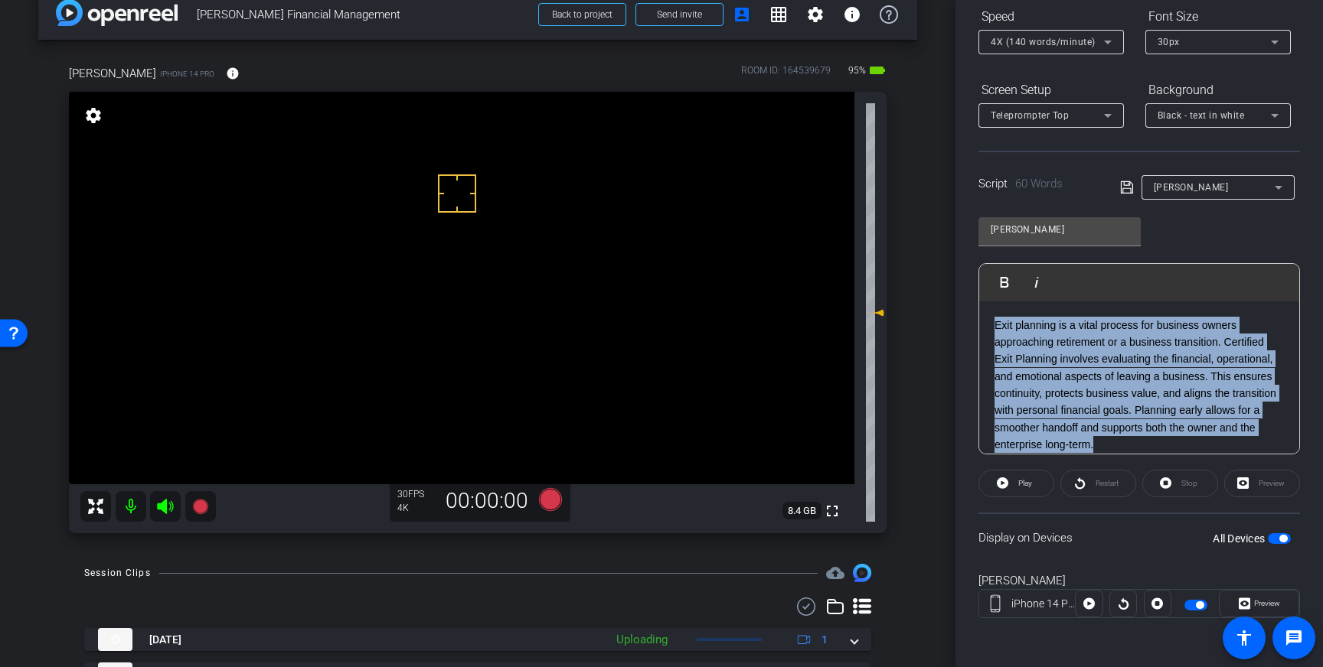
drag, startPoint x: 1101, startPoint y: 445, endPoint x: 994, endPoint y: 322, distance: 162.2
click at [994, 322] on p "Exit planning is a vital process for business owners approaching retirement or …" at bounding box center [1138, 385] width 289 height 137
copy p "Exit planning is a vital process for business owners approaching retirement or …"
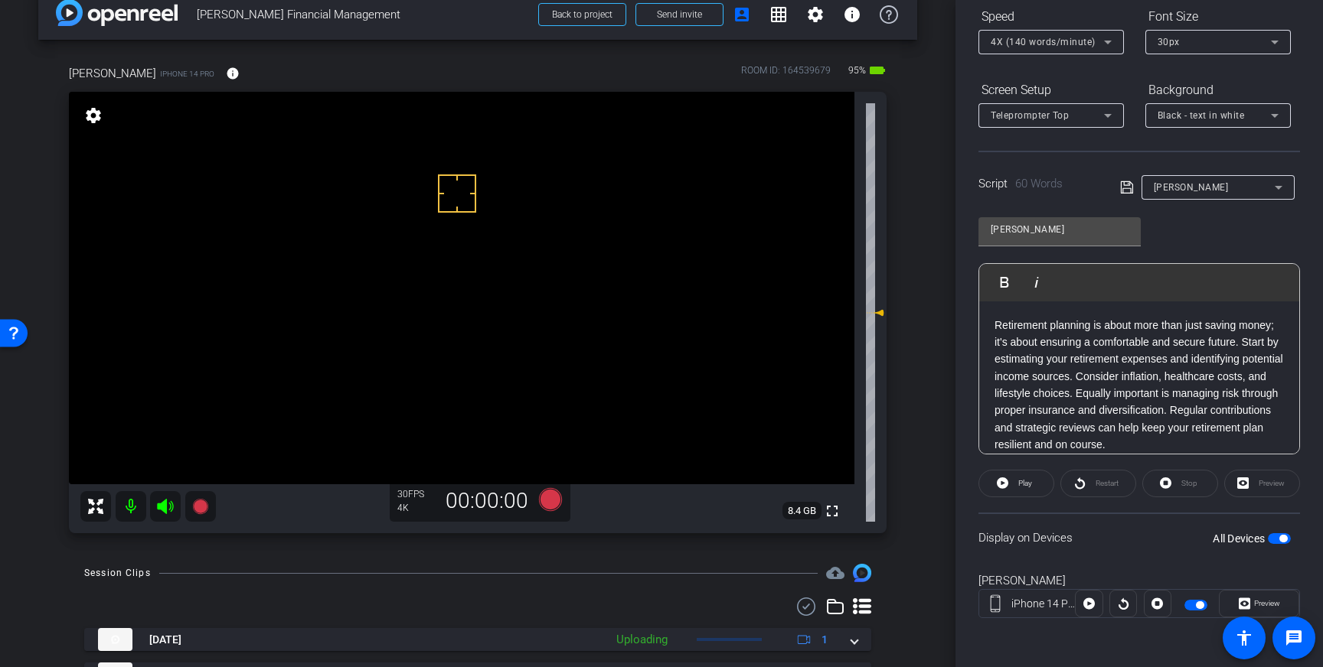
click at [1121, 184] on icon at bounding box center [1127, 187] width 14 height 18
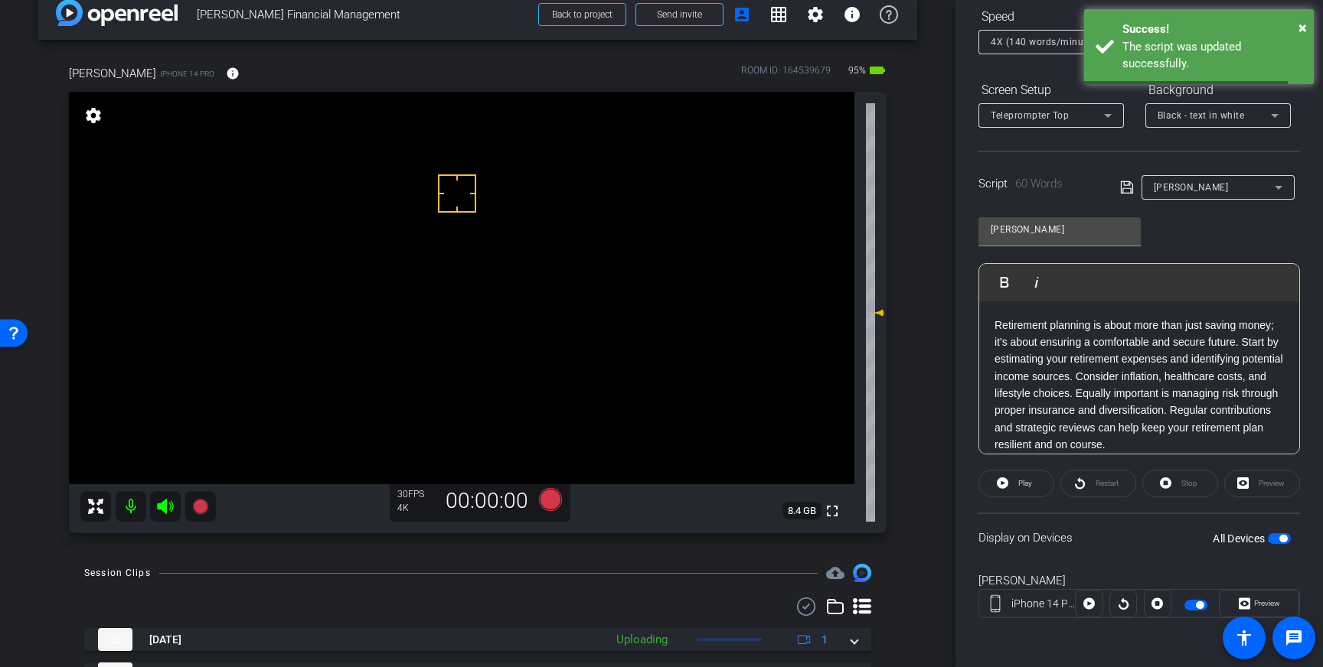
click at [1275, 536] on span "button" at bounding box center [1278, 538] width 23 height 11
click at [1275, 536] on span "button" at bounding box center [1272, 539] width 8 height 8
click at [1121, 187] on icon at bounding box center [1127, 187] width 14 height 18
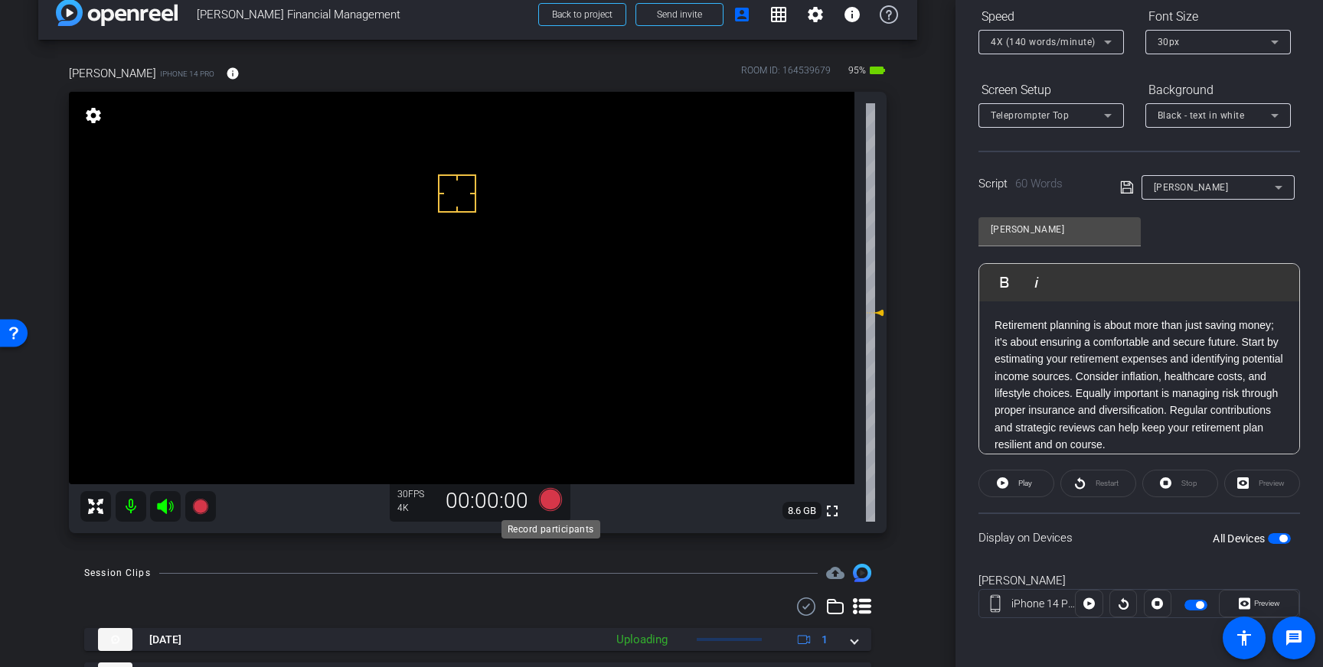
click at [548, 497] on icon at bounding box center [550, 499] width 23 height 23
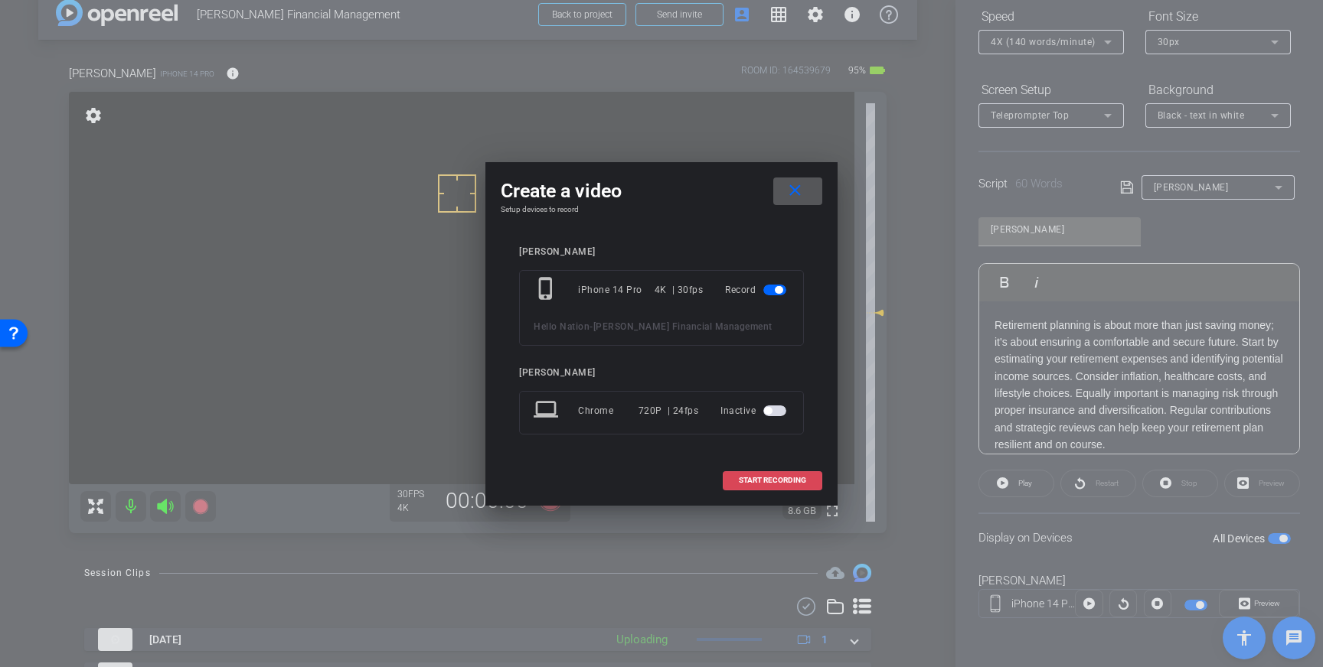
click at [762, 477] on span "START RECORDING" at bounding box center [772, 481] width 67 height 8
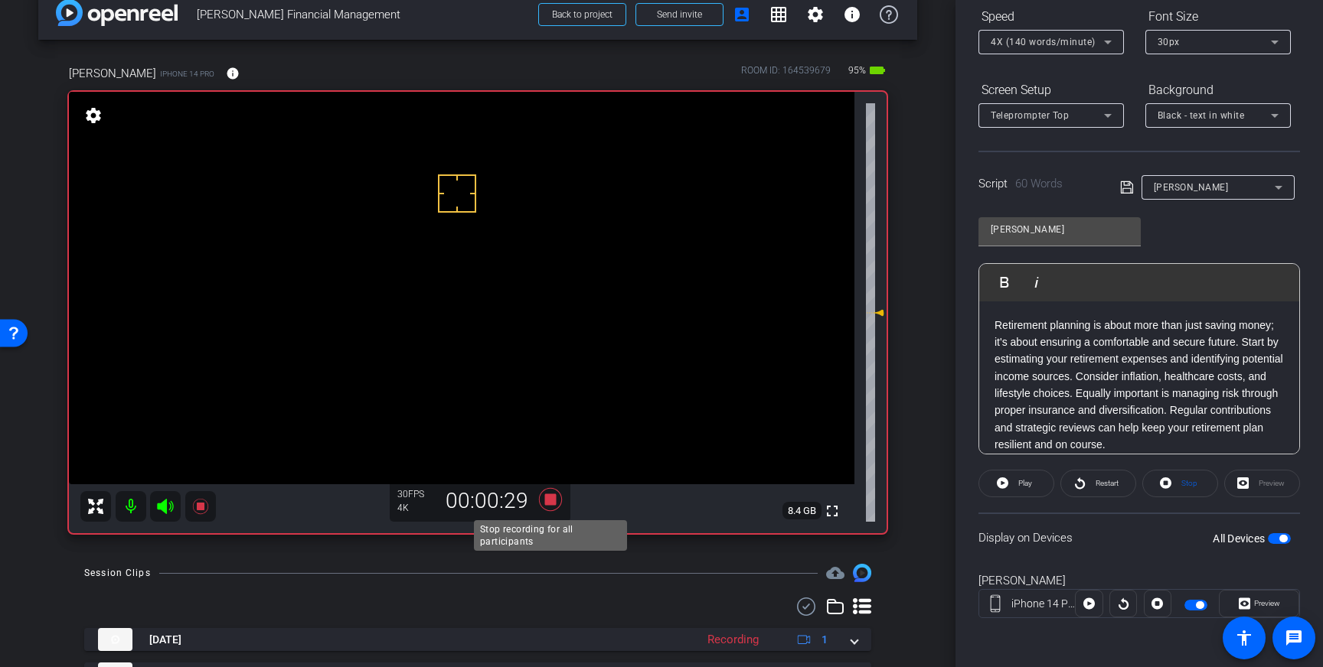
click at [545, 499] on icon at bounding box center [550, 499] width 23 height 23
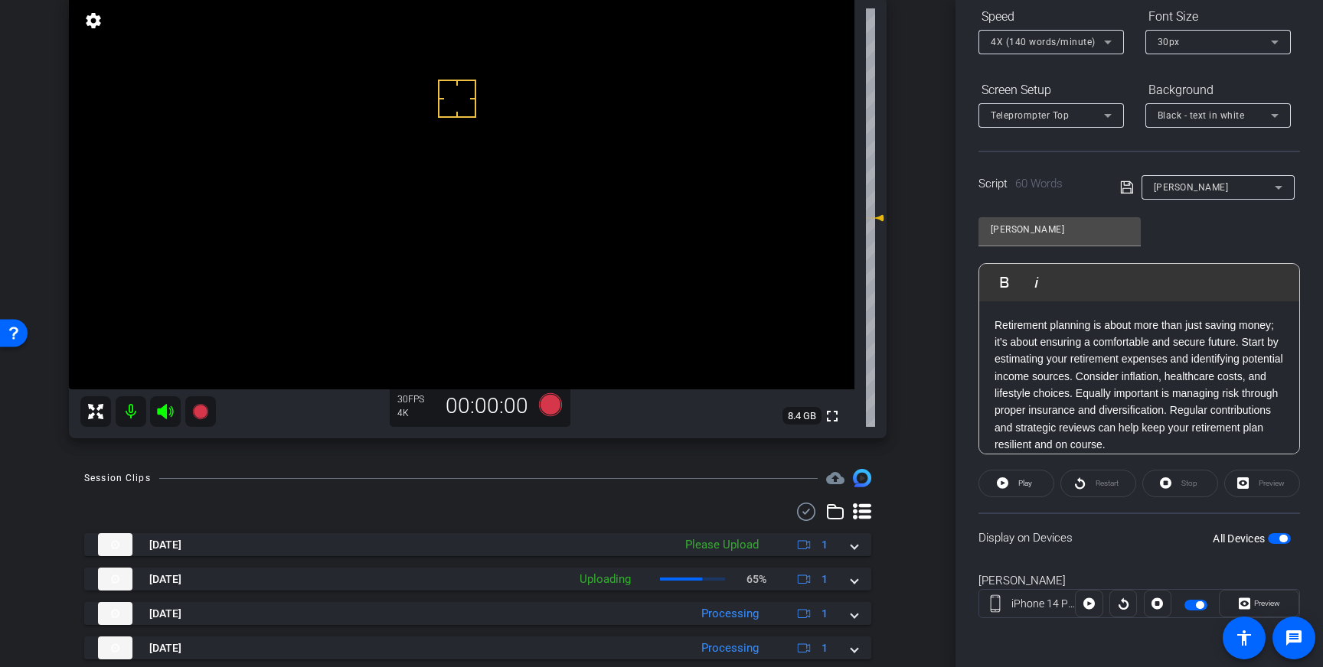
scroll to position [158, 0]
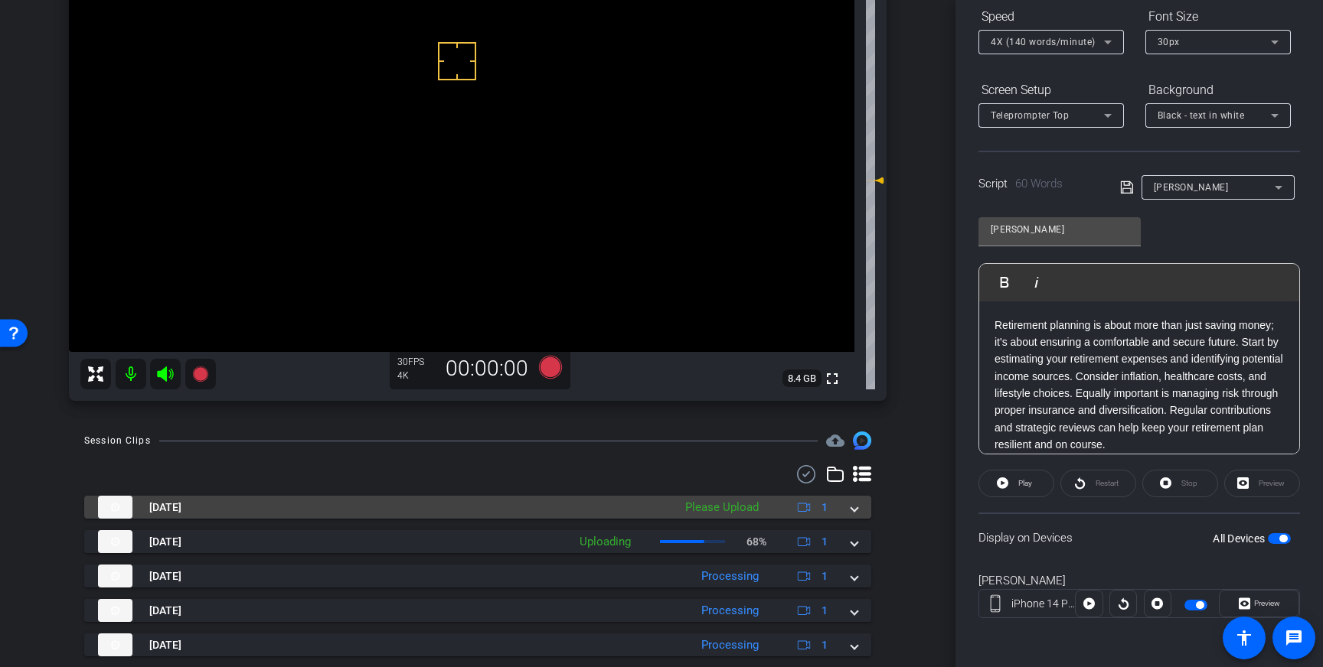
click at [864, 514] on mat-expansion-panel-header "Sep 3, 2025 Please Upload 1" at bounding box center [477, 507] width 787 height 23
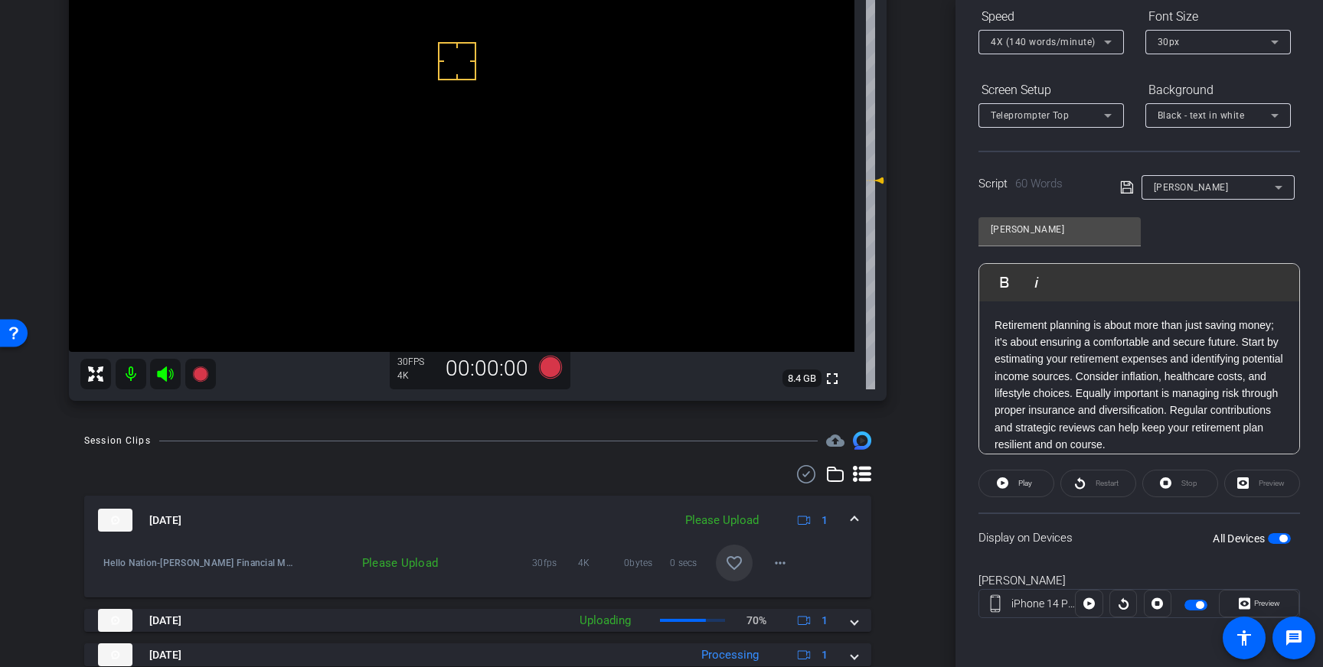
click at [729, 559] on mat-icon "favorite_border" at bounding box center [734, 563] width 18 height 18
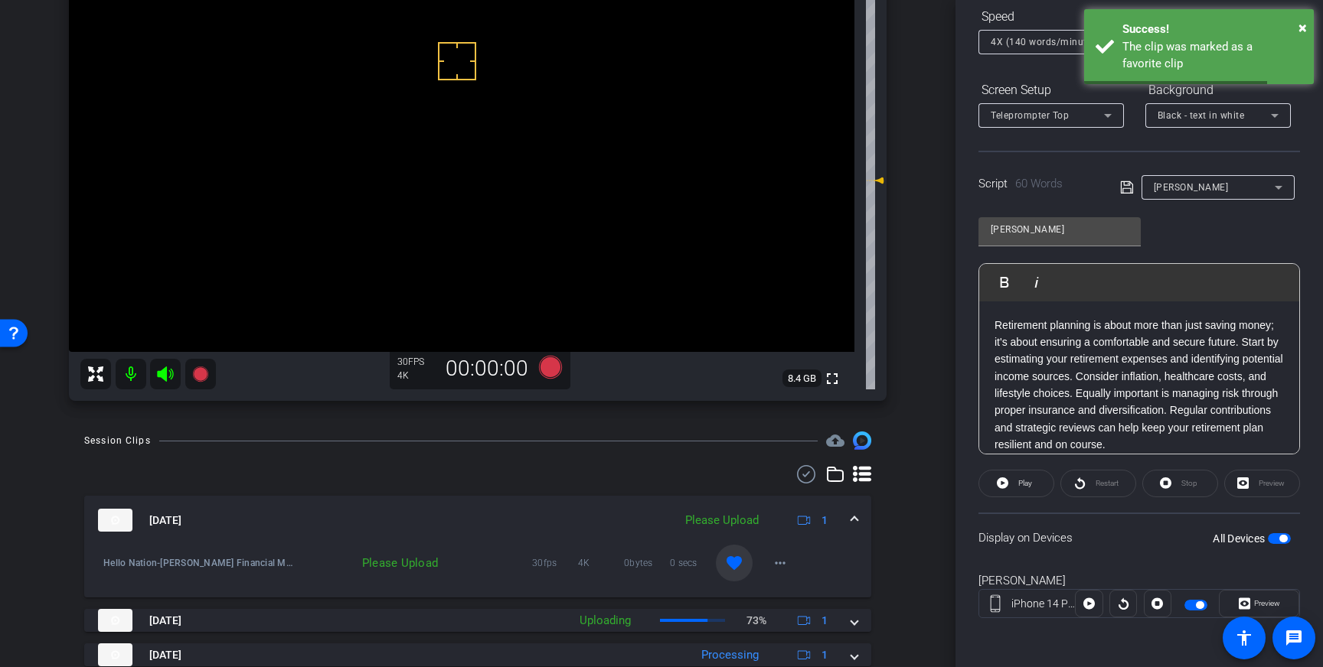
click at [849, 520] on div "Sep 3, 2025 Please Upload 1" at bounding box center [474, 520] width 753 height 23
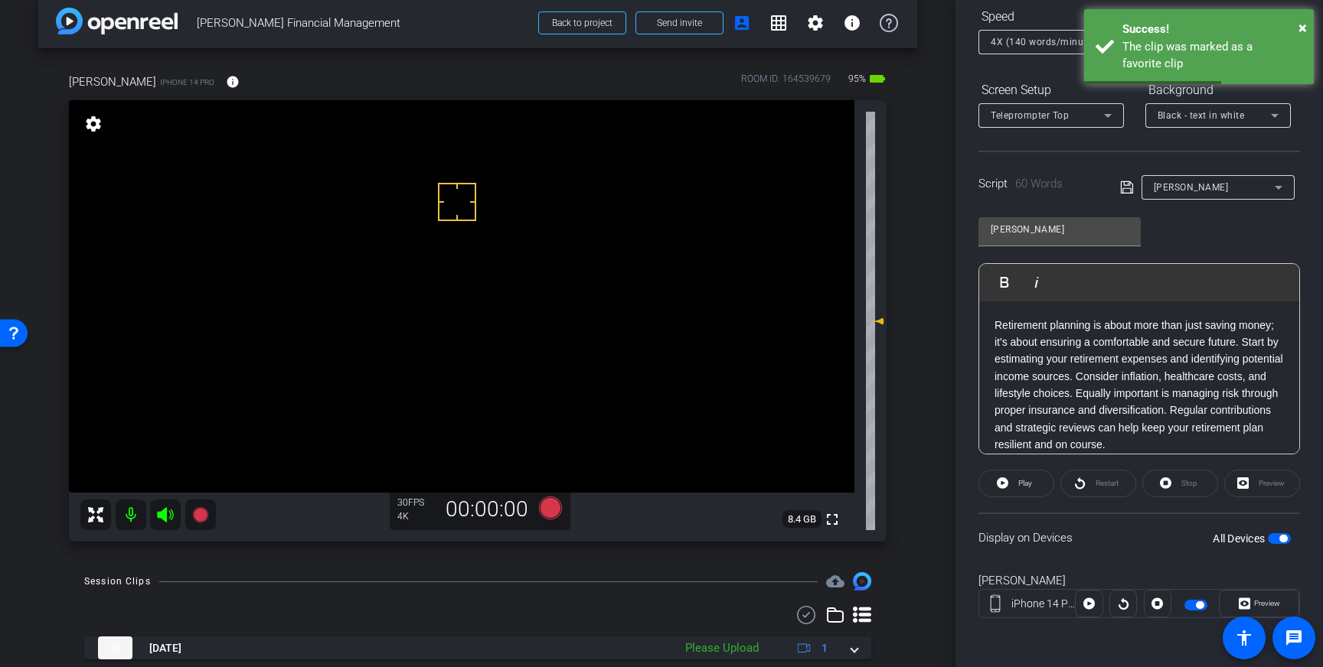
scroll to position [9, 0]
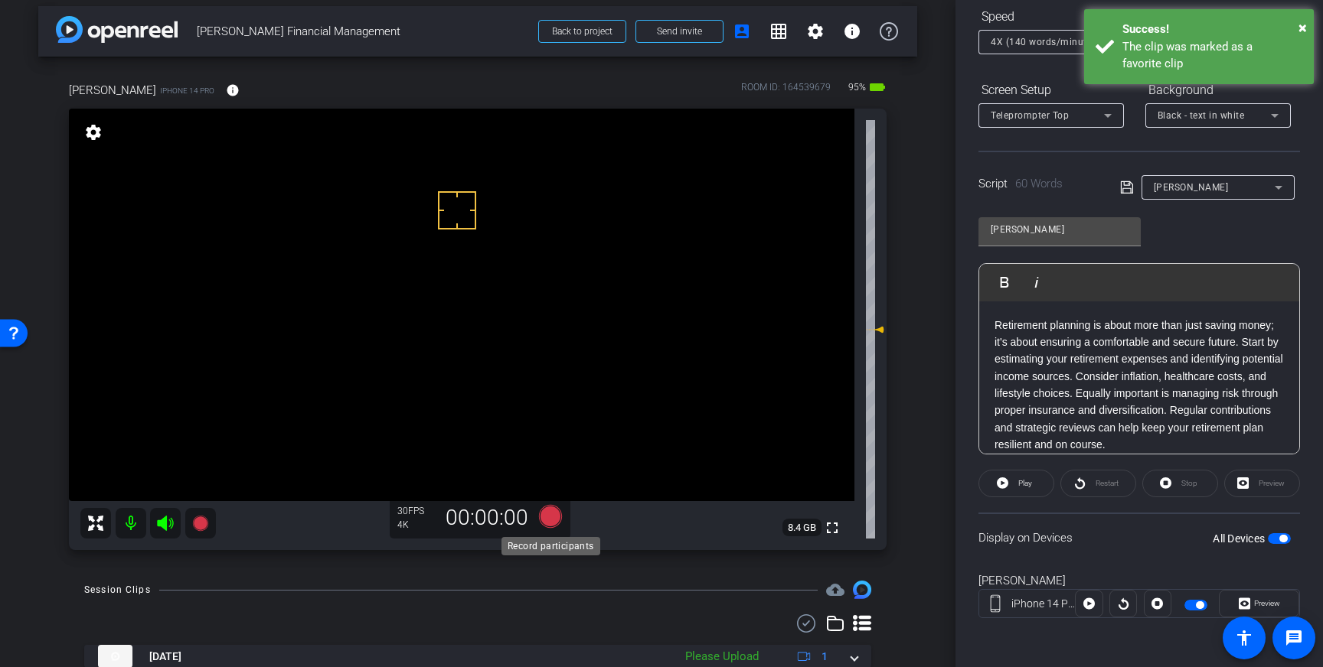
click at [545, 516] on icon at bounding box center [550, 516] width 23 height 23
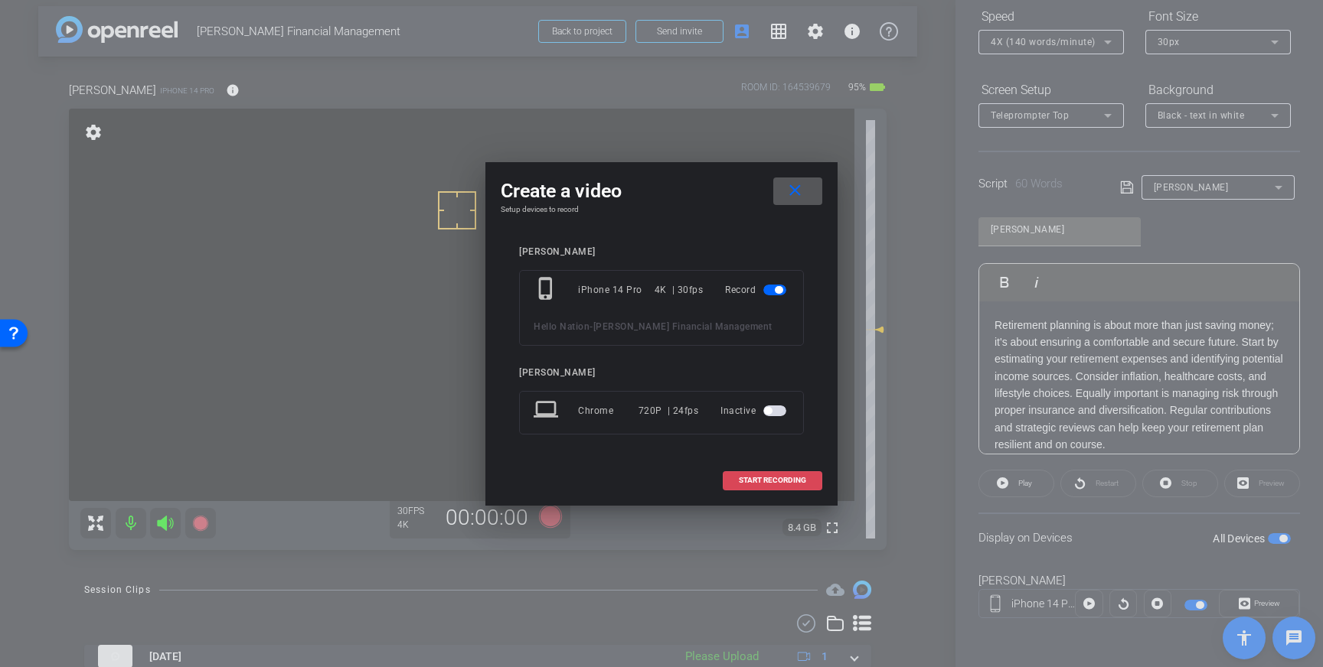
click at [765, 478] on span "START RECORDING" at bounding box center [772, 481] width 67 height 8
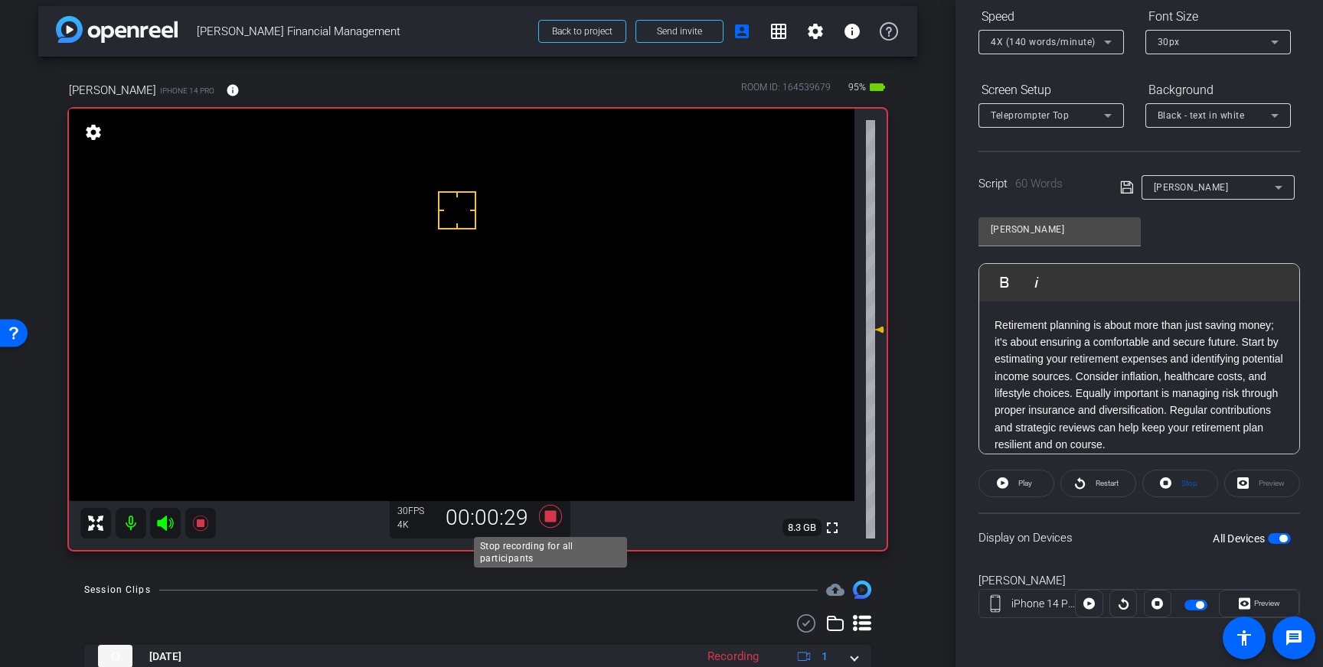
click at [550, 518] on icon at bounding box center [550, 516] width 23 height 23
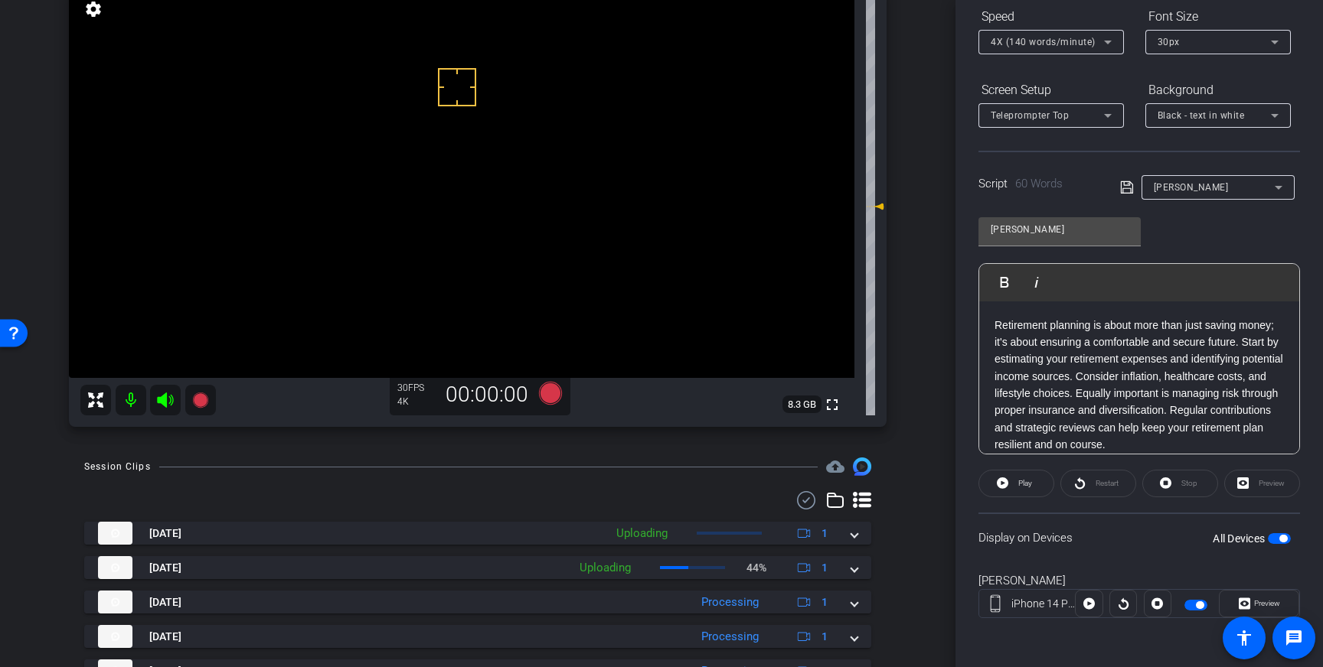
scroll to position [147, 0]
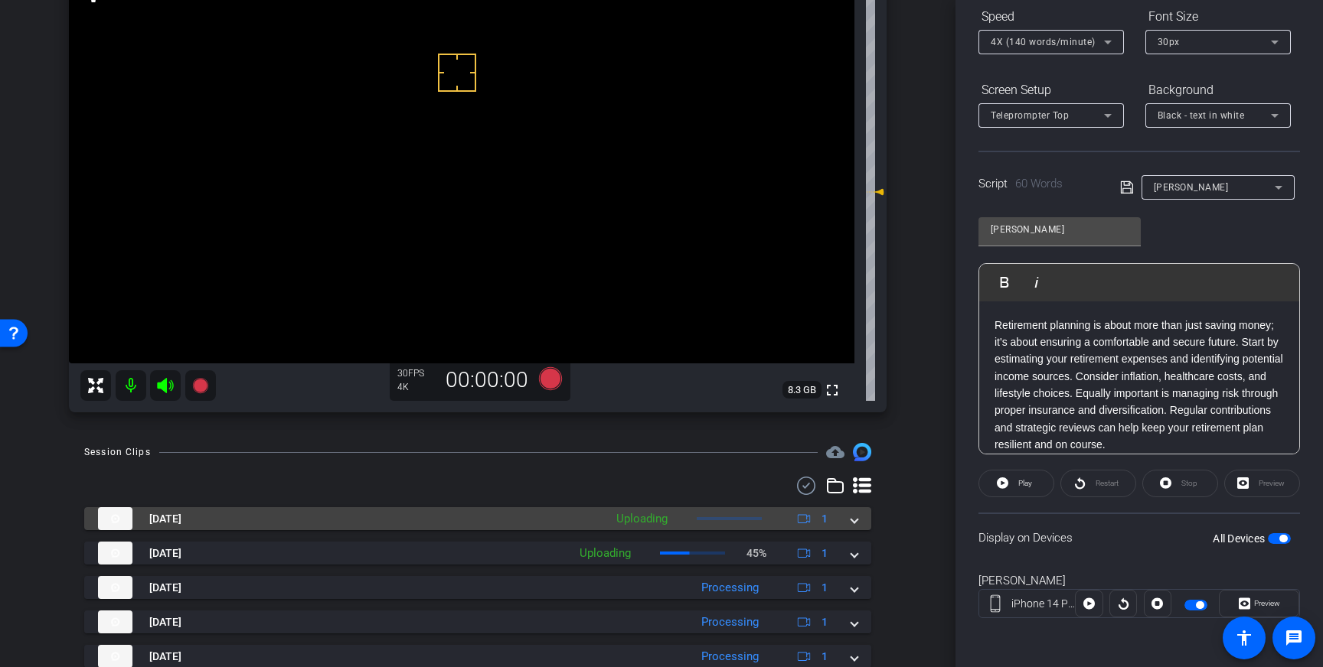
click at [856, 519] on span at bounding box center [854, 519] width 6 height 16
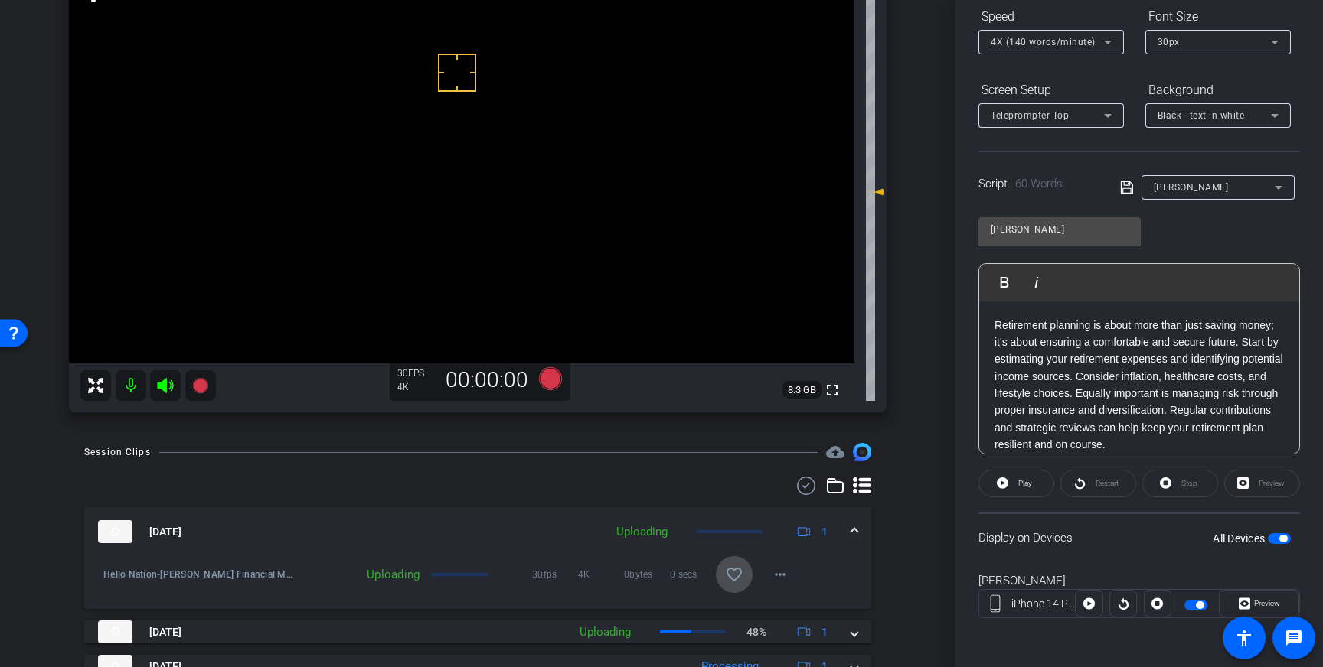
click at [745, 571] on span at bounding box center [734, 574] width 37 height 37
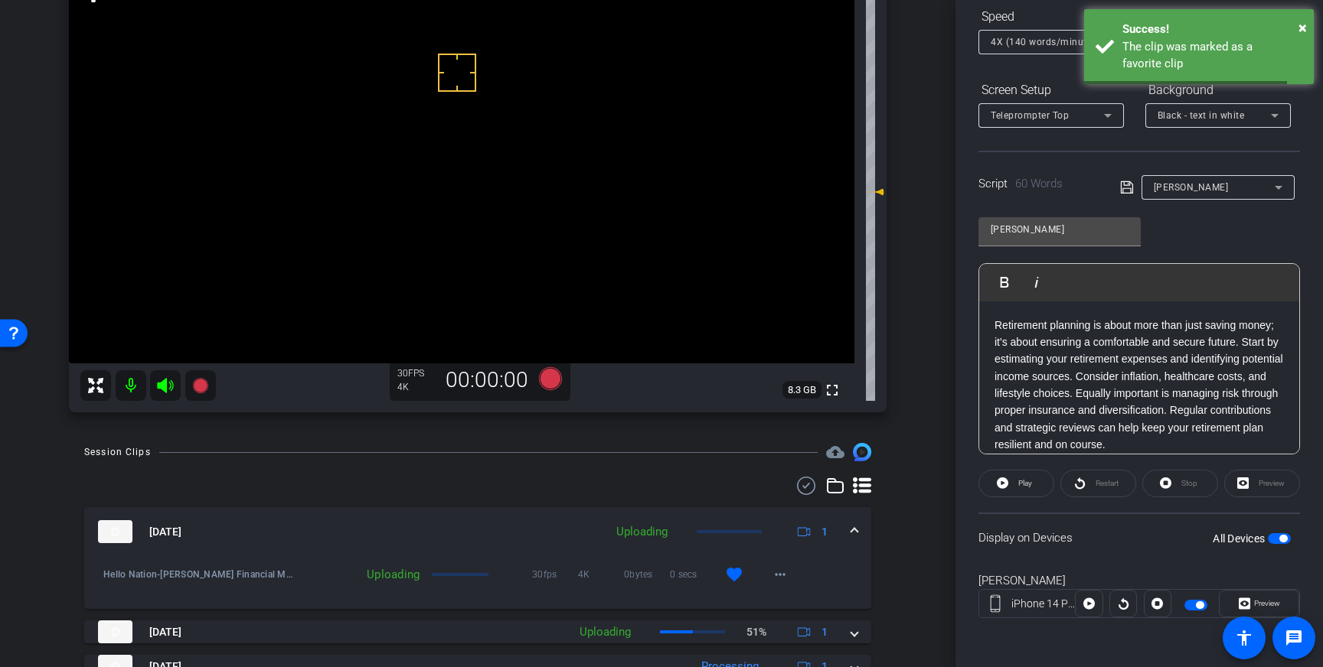
click at [853, 522] on mat-expansion-panel-header "Sep 3, 2025 Uploading 1" at bounding box center [477, 531] width 787 height 49
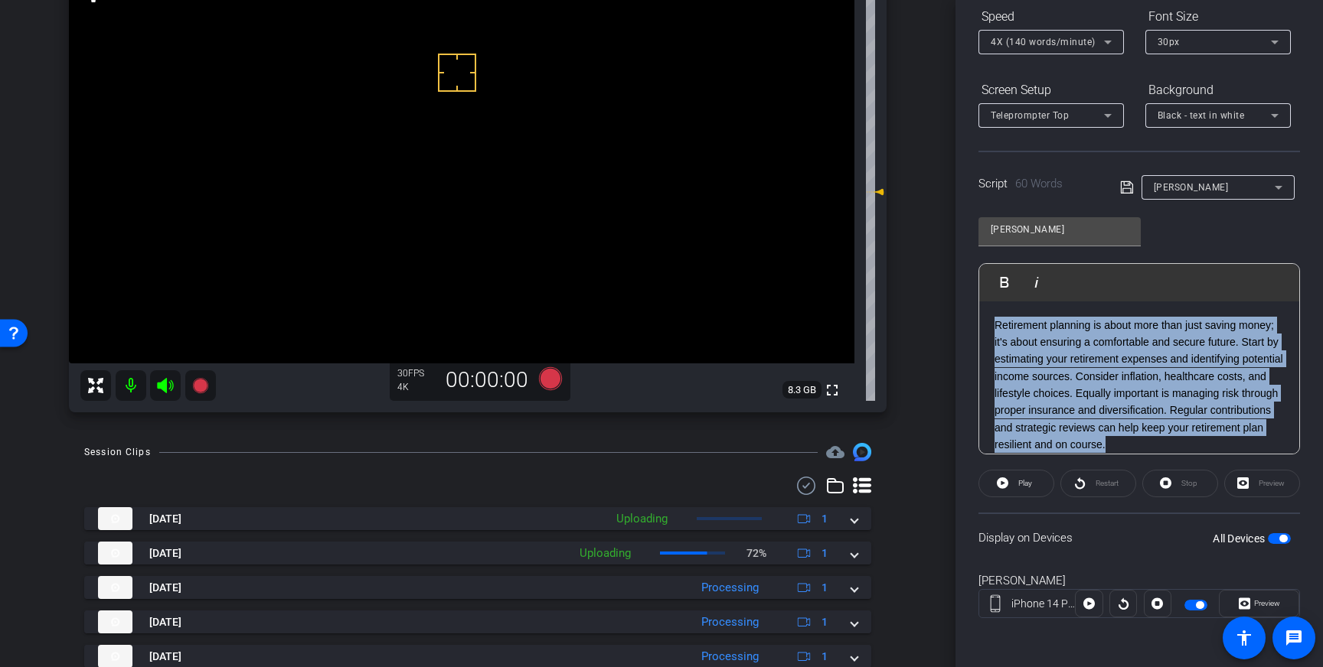
drag, startPoint x: 1184, startPoint y: 446, endPoint x: 992, endPoint y: 320, distance: 229.9
click at [992, 320] on div "Retirement planning is about more than just saving money; it's about ensuring a…" at bounding box center [1139, 386] width 320 height 168
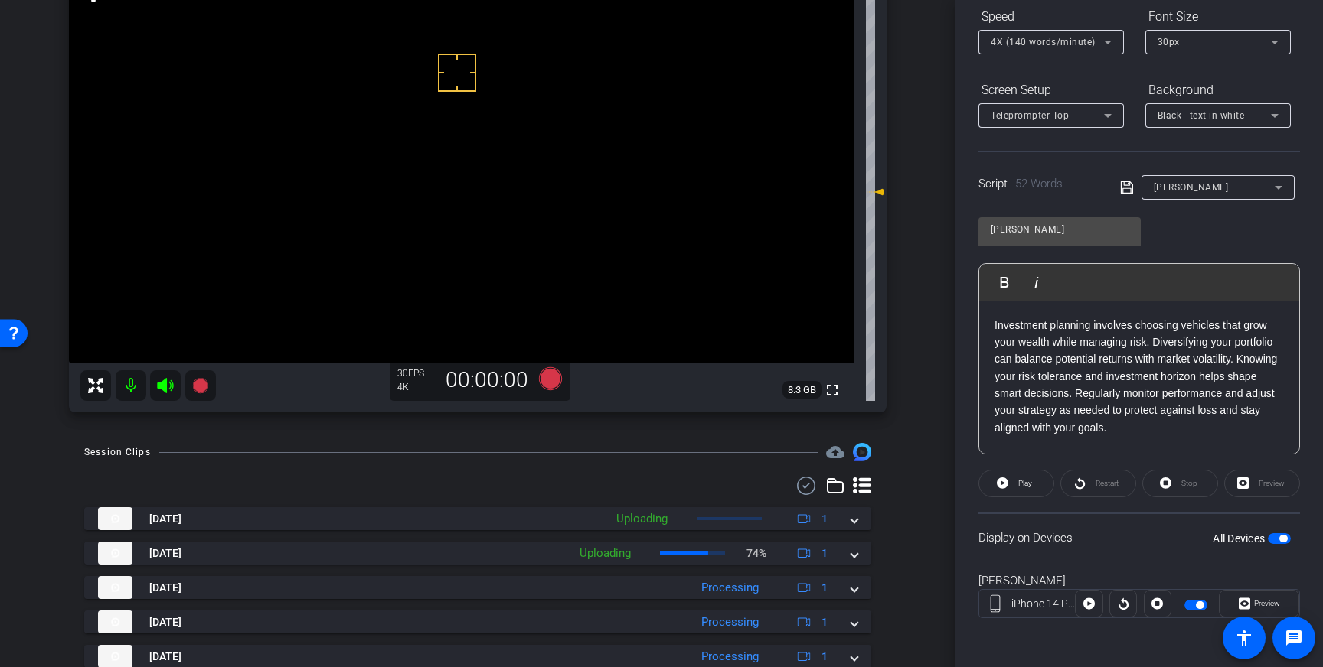
click at [1123, 184] on icon at bounding box center [1126, 187] width 12 height 12
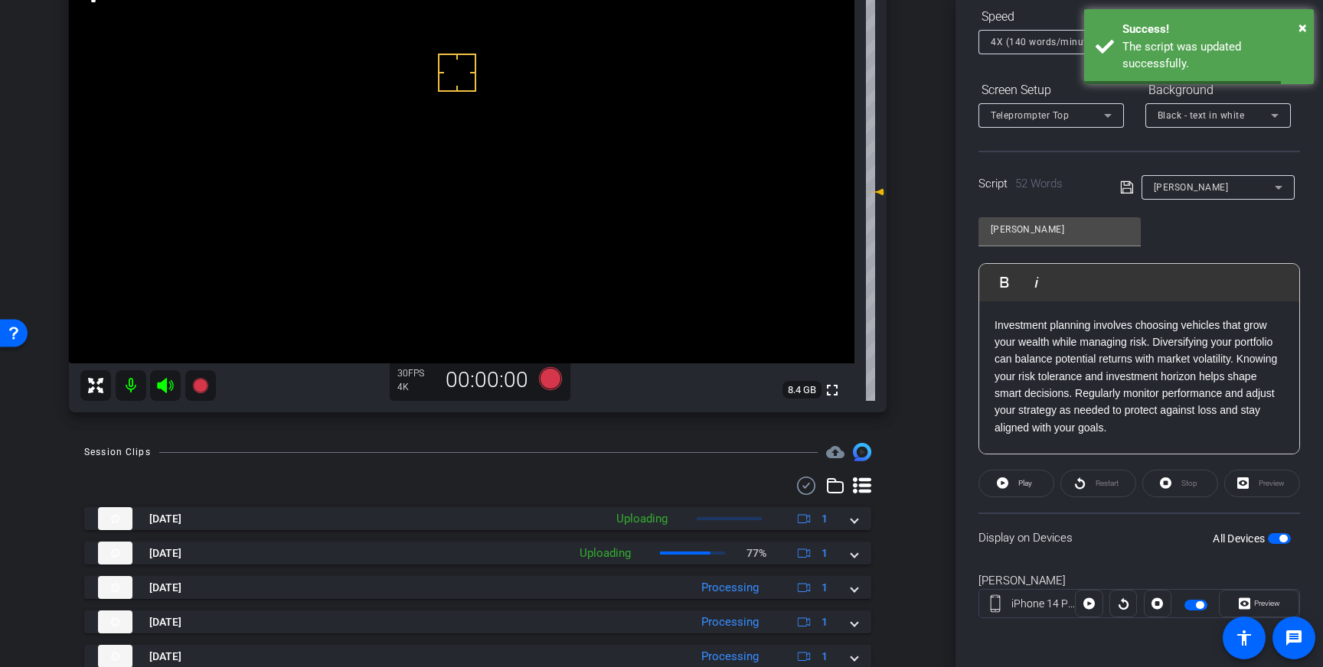
click at [1279, 540] on span "button" at bounding box center [1283, 539] width 8 height 8
click at [1279, 540] on span "button" at bounding box center [1278, 538] width 23 height 11
click at [1127, 187] on icon at bounding box center [1127, 187] width 14 height 18
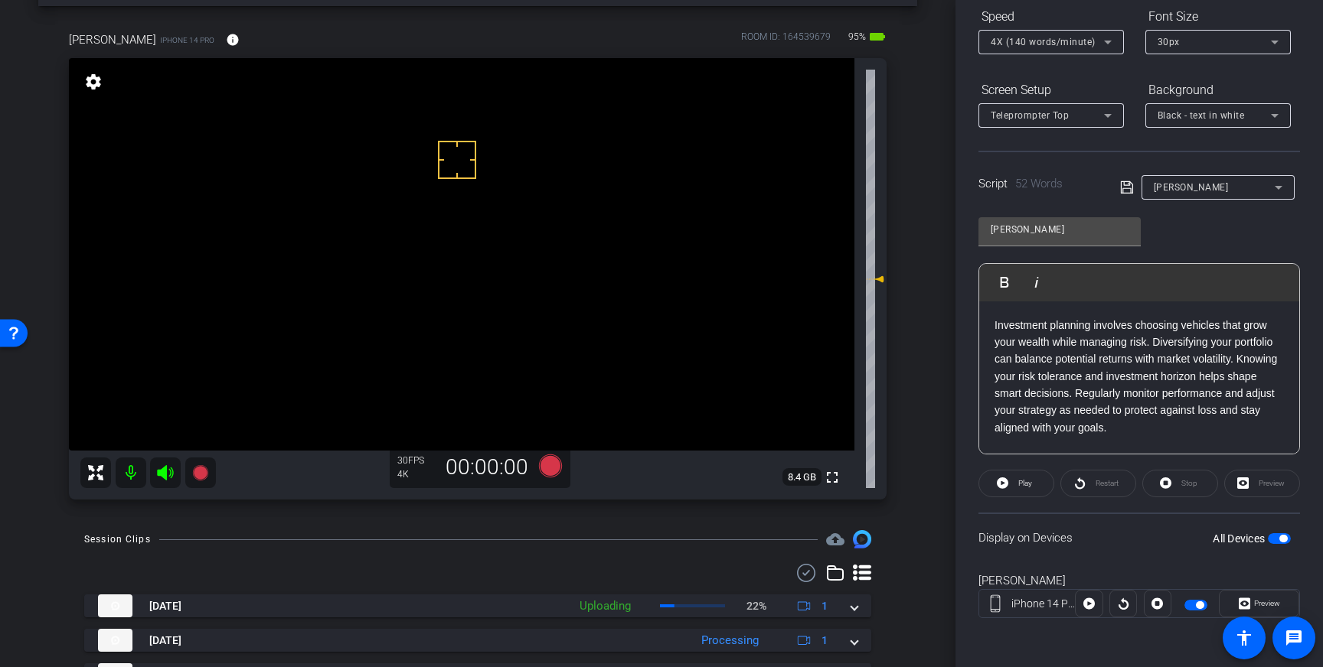
scroll to position [53, 0]
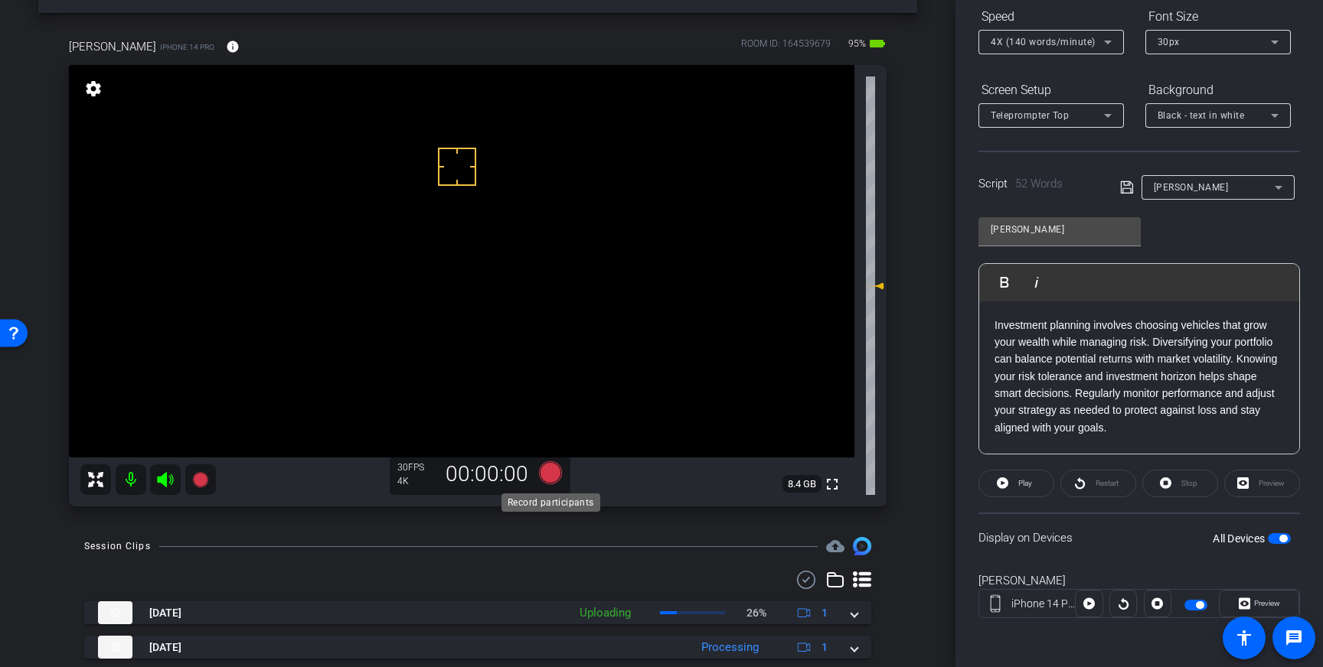
click at [543, 477] on icon at bounding box center [550, 473] width 23 height 23
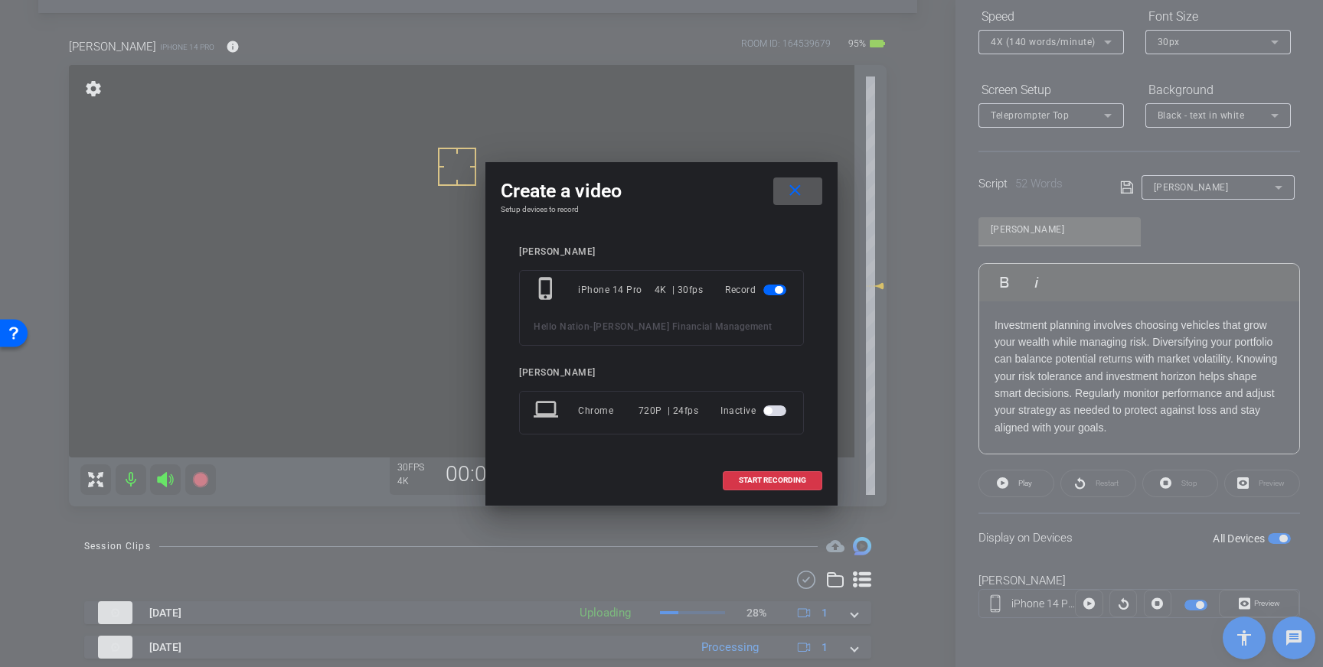
drag, startPoint x: 750, startPoint y: 485, endPoint x: 921, endPoint y: 421, distance: 182.4
click at [750, 485] on span at bounding box center [772, 480] width 98 height 37
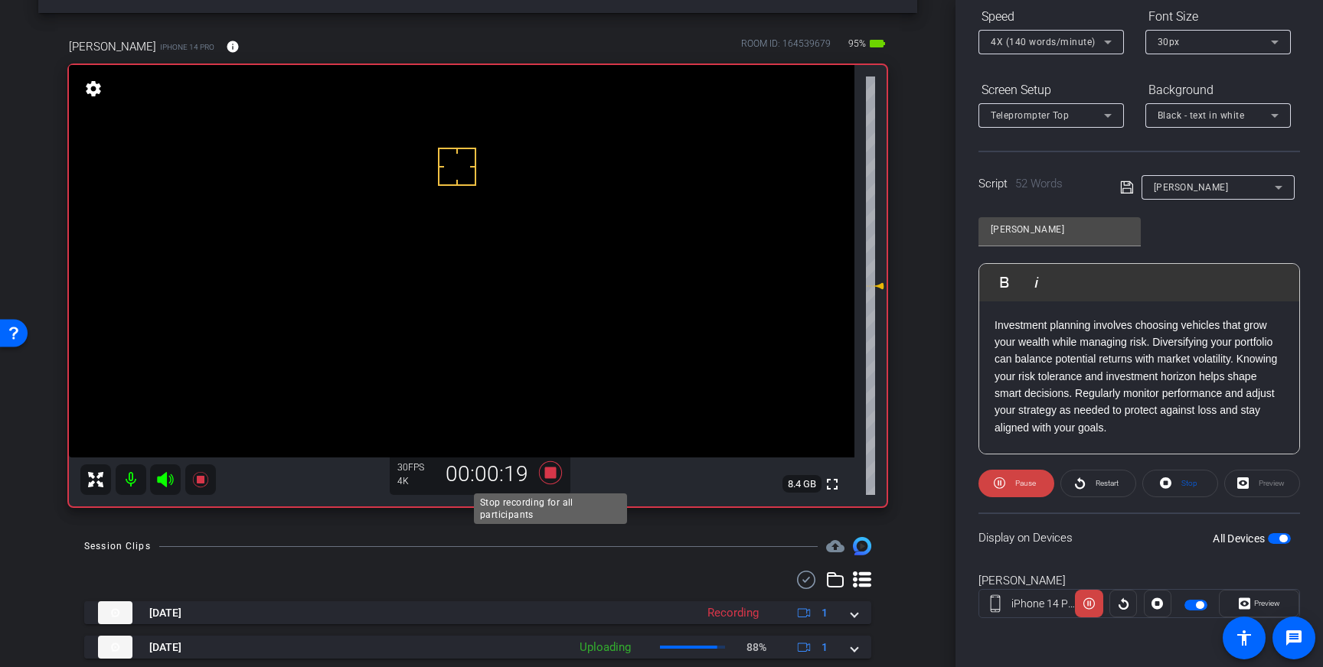
click at [546, 477] on icon at bounding box center [550, 473] width 23 height 23
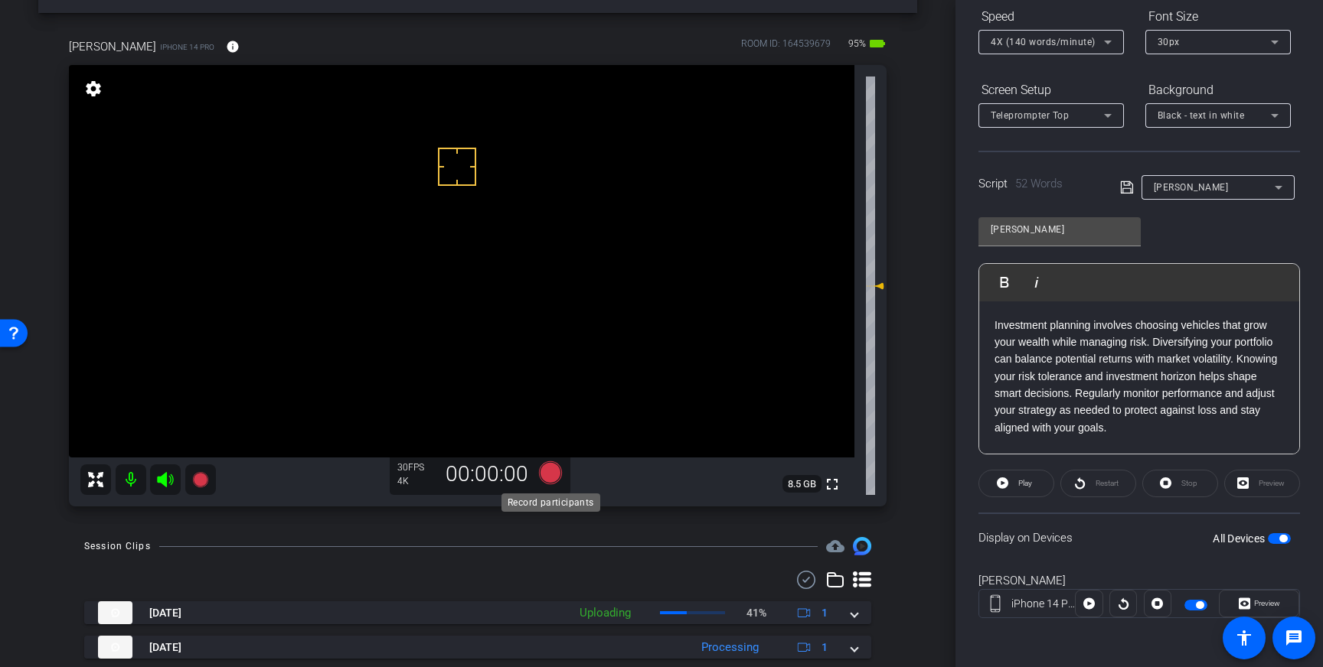
click at [549, 468] on icon at bounding box center [550, 473] width 23 height 23
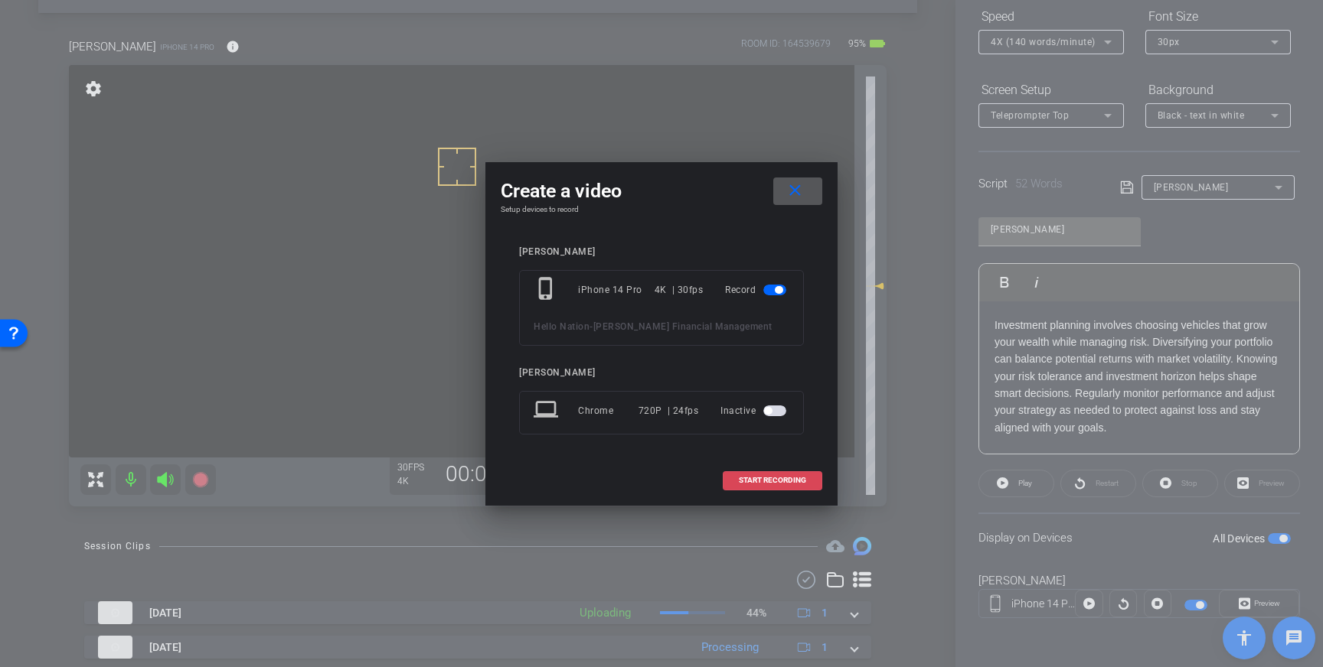
click at [786, 478] on span "START RECORDING" at bounding box center [772, 481] width 67 height 8
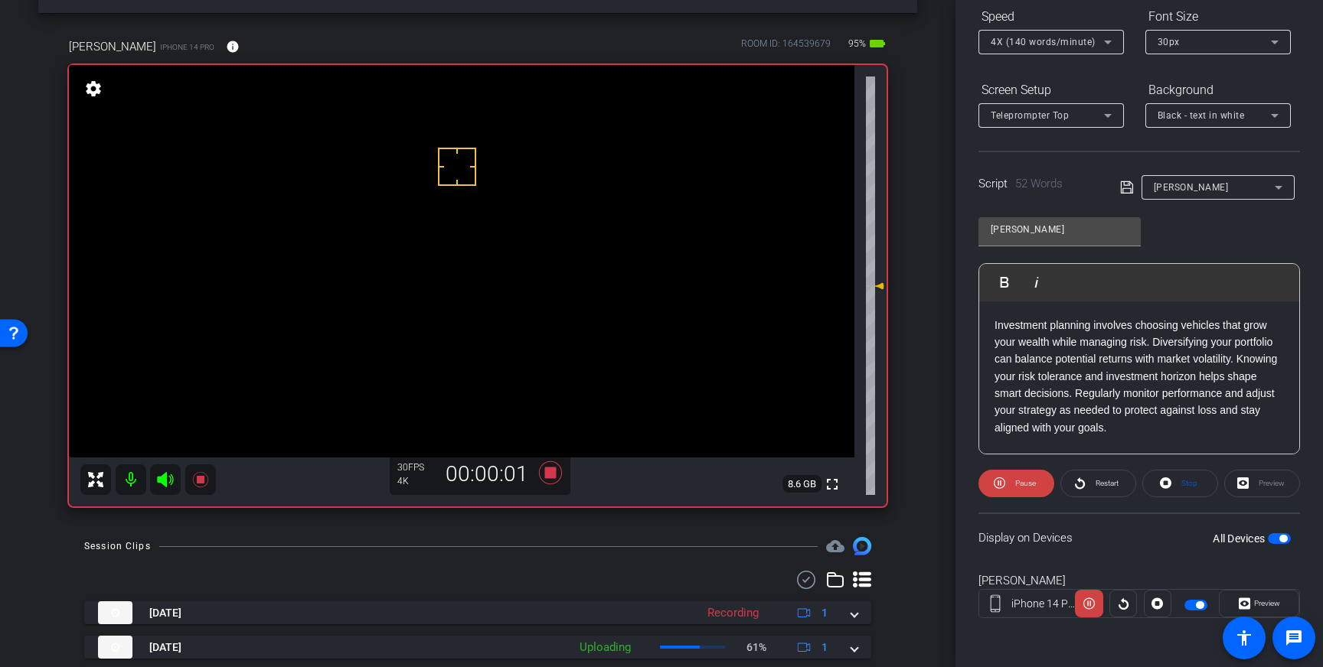
scroll to position [0, 0]
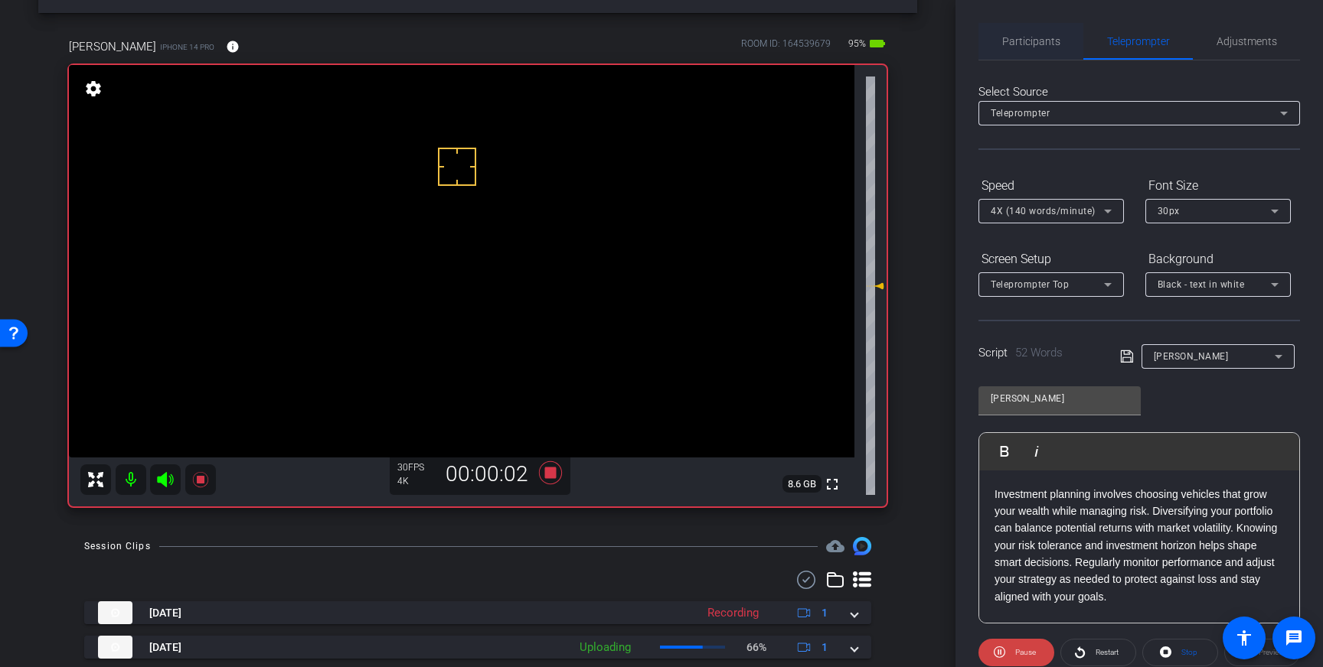
click at [1025, 44] on span "Participants" at bounding box center [1031, 41] width 58 height 11
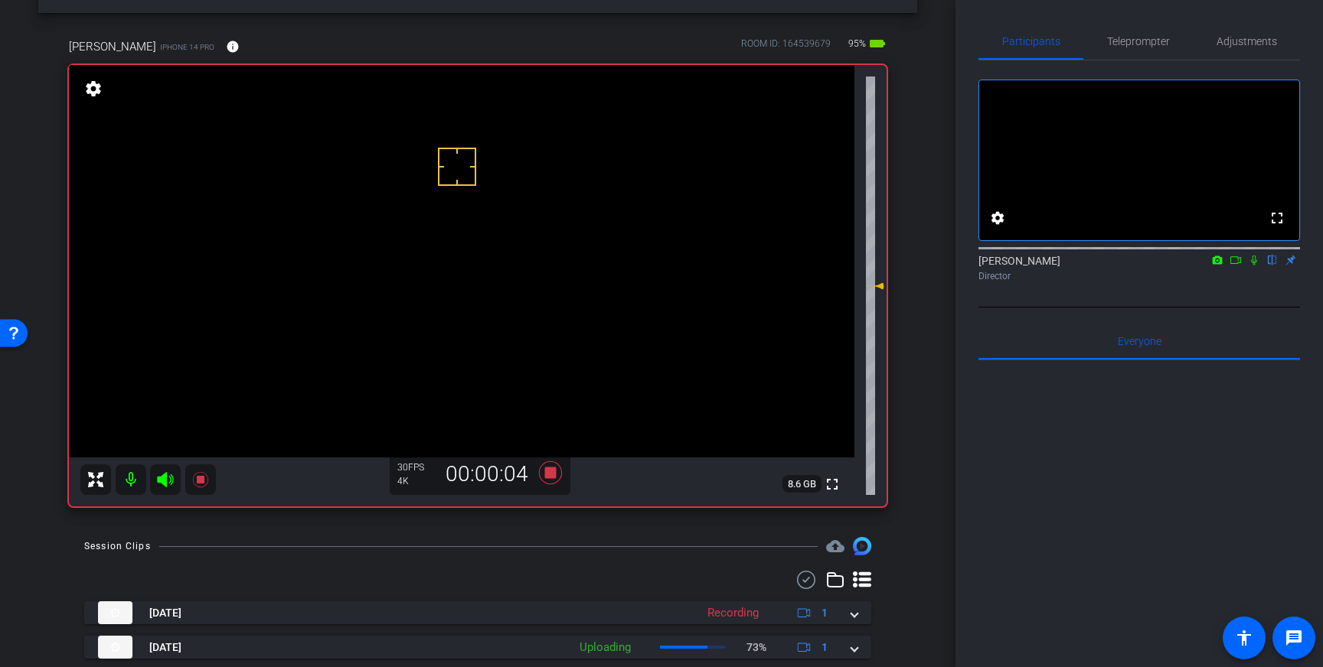
click at [1252, 266] on icon at bounding box center [1254, 260] width 12 height 11
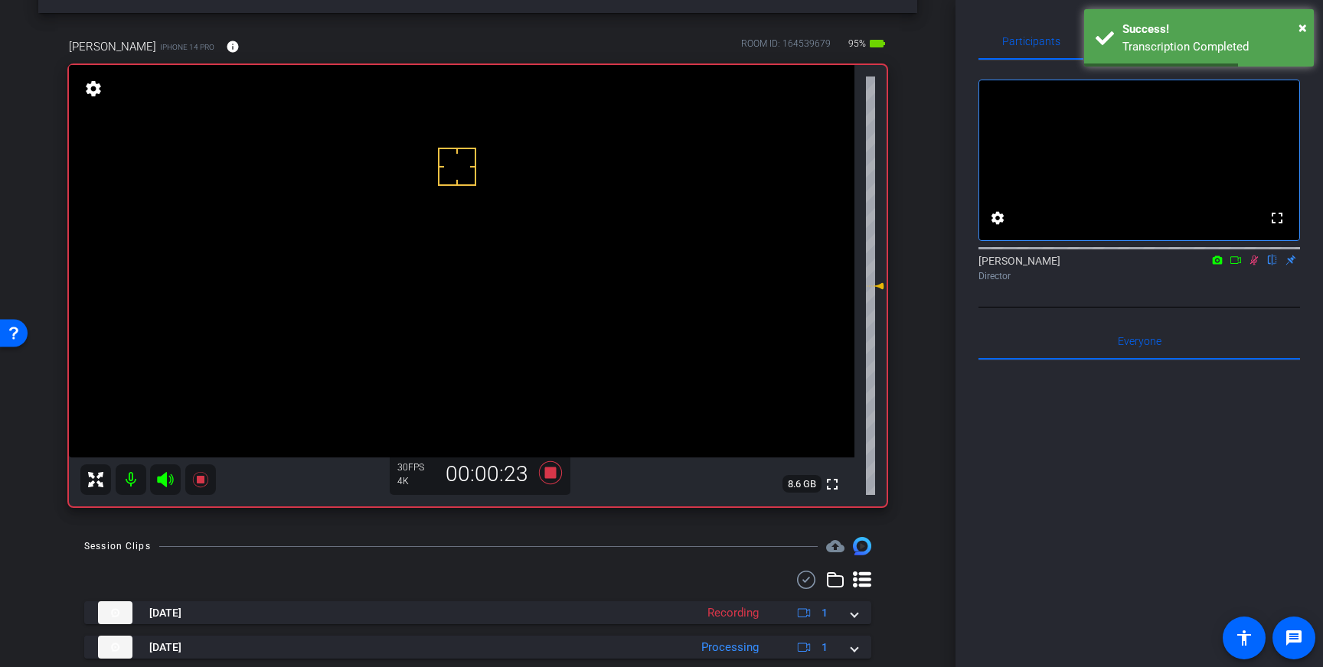
click at [1255, 266] on icon at bounding box center [1254, 261] width 8 height 10
click at [550, 478] on icon at bounding box center [550, 473] width 23 height 23
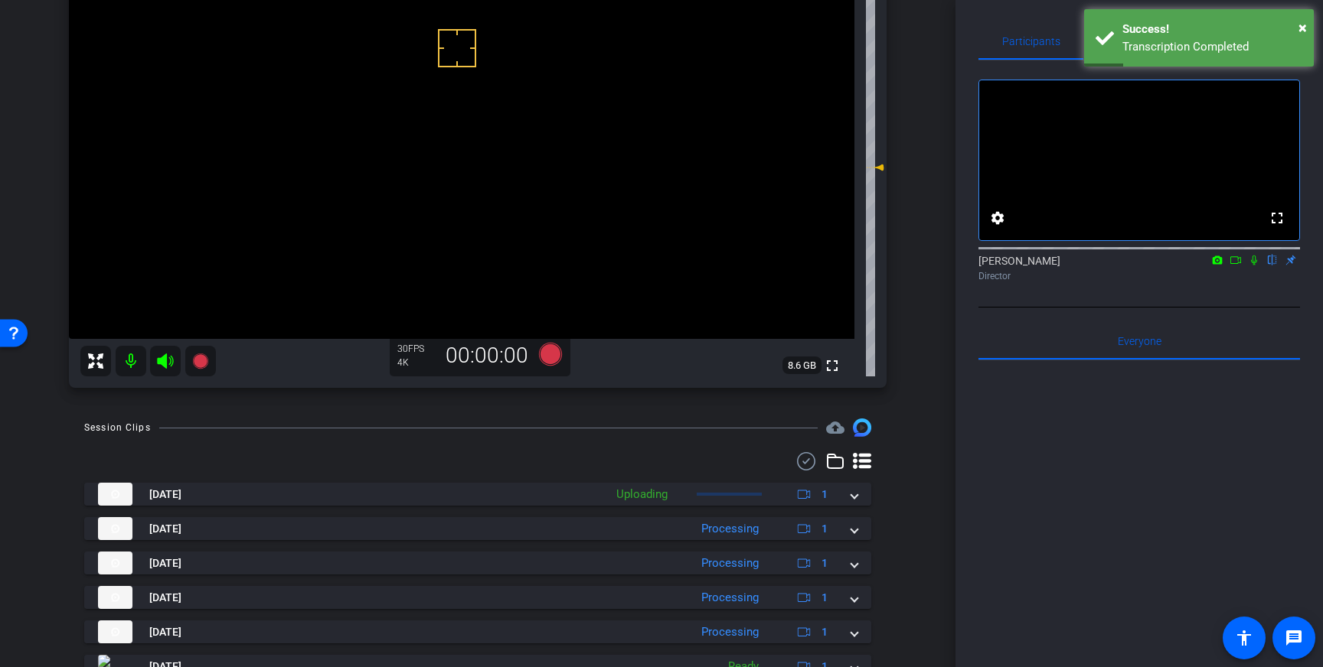
scroll to position [177, 0]
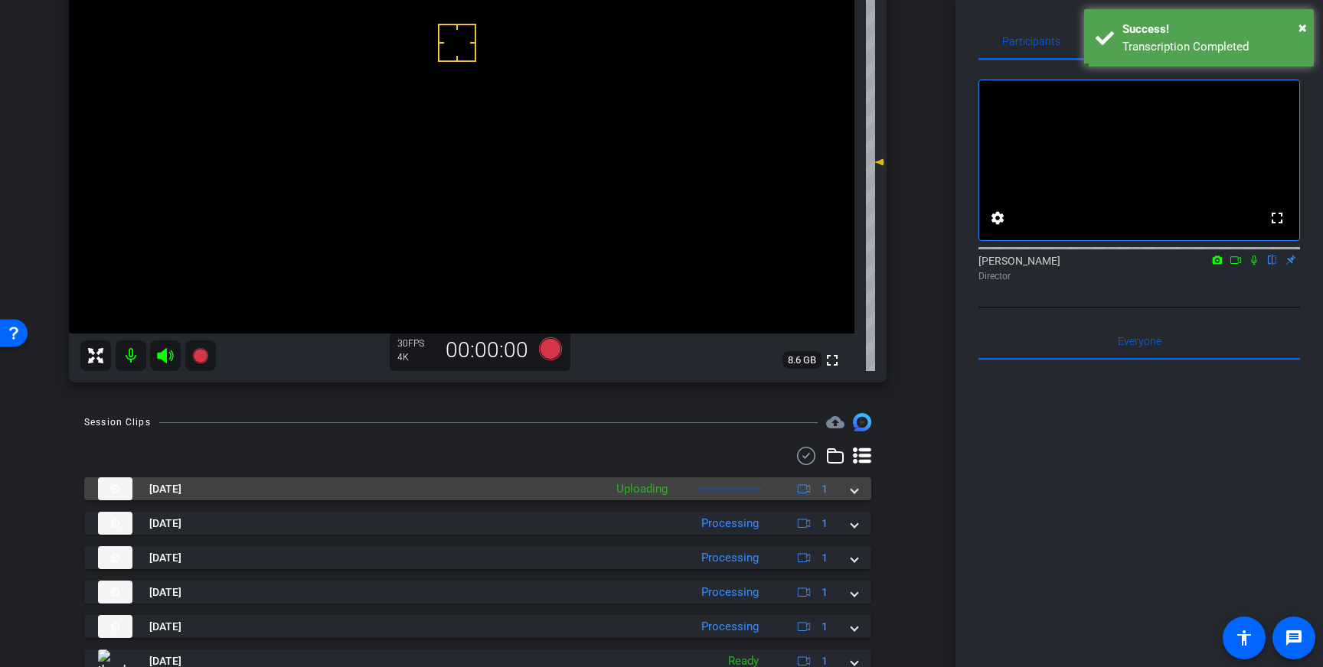
click at [857, 490] on span at bounding box center [854, 489] width 6 height 16
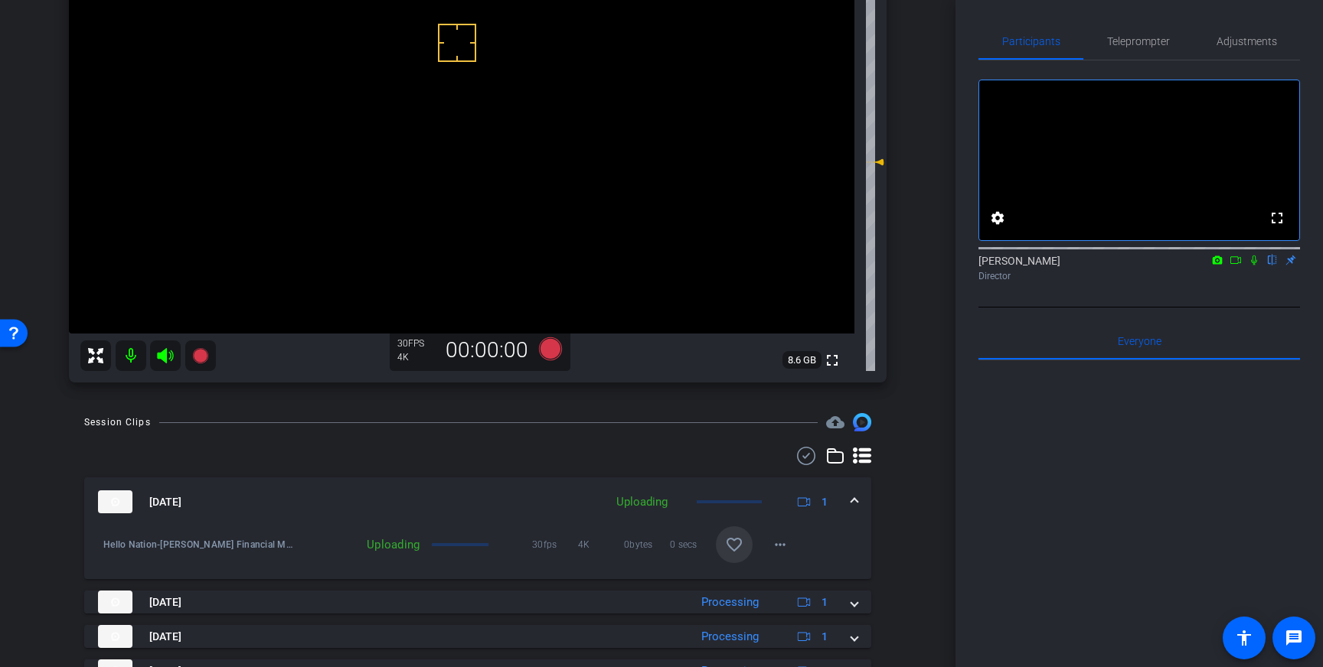
click at [743, 544] on mat-icon "favorite_border" at bounding box center [734, 545] width 18 height 18
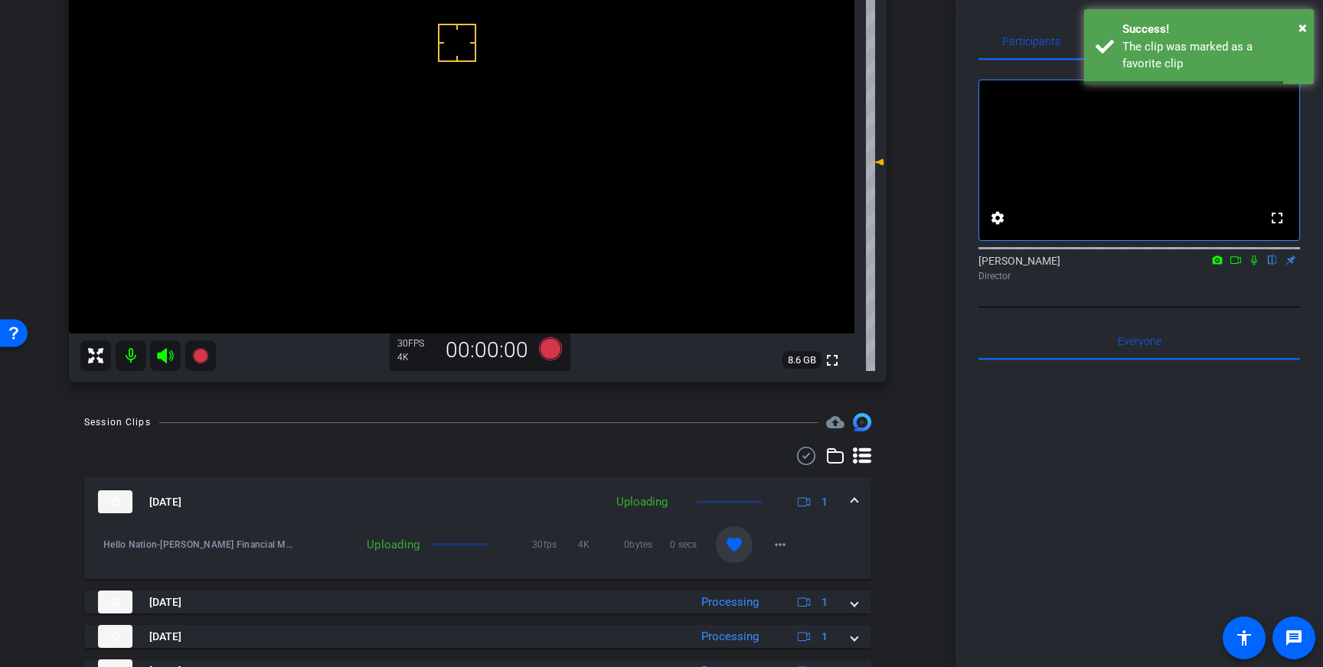
click at [850, 497] on div "Sep 3, 2025 Uploading 1" at bounding box center [474, 502] width 753 height 23
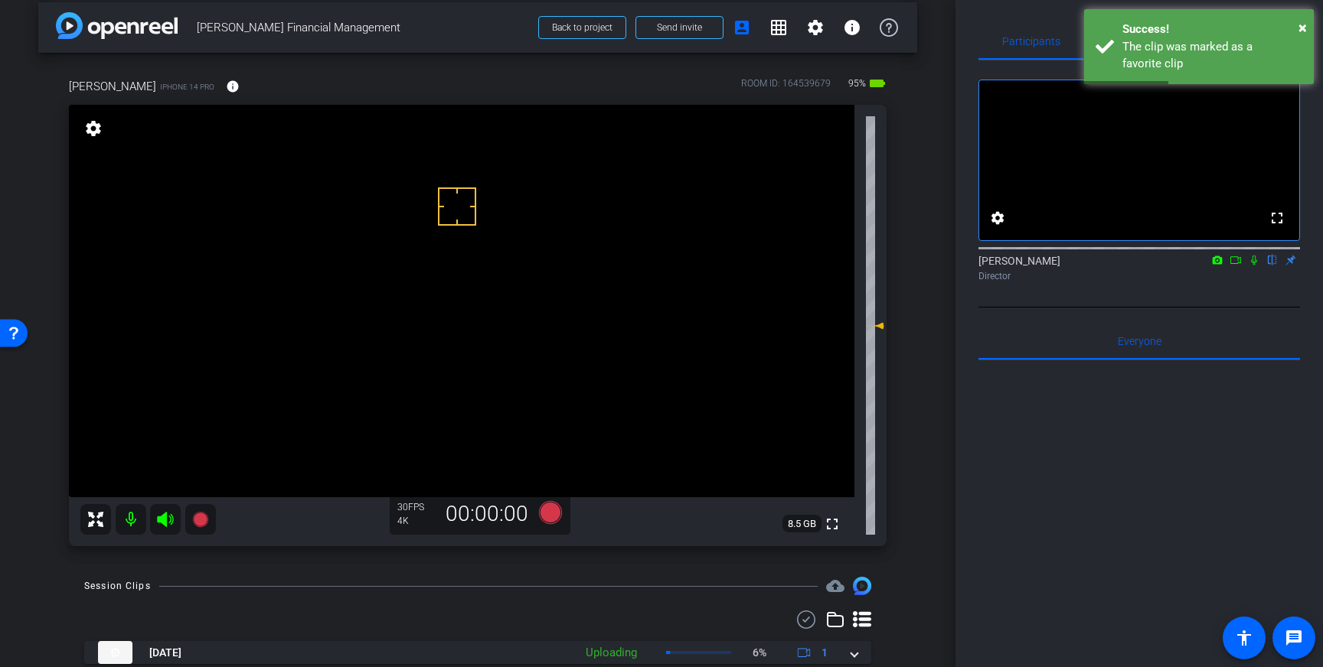
scroll to position [4, 0]
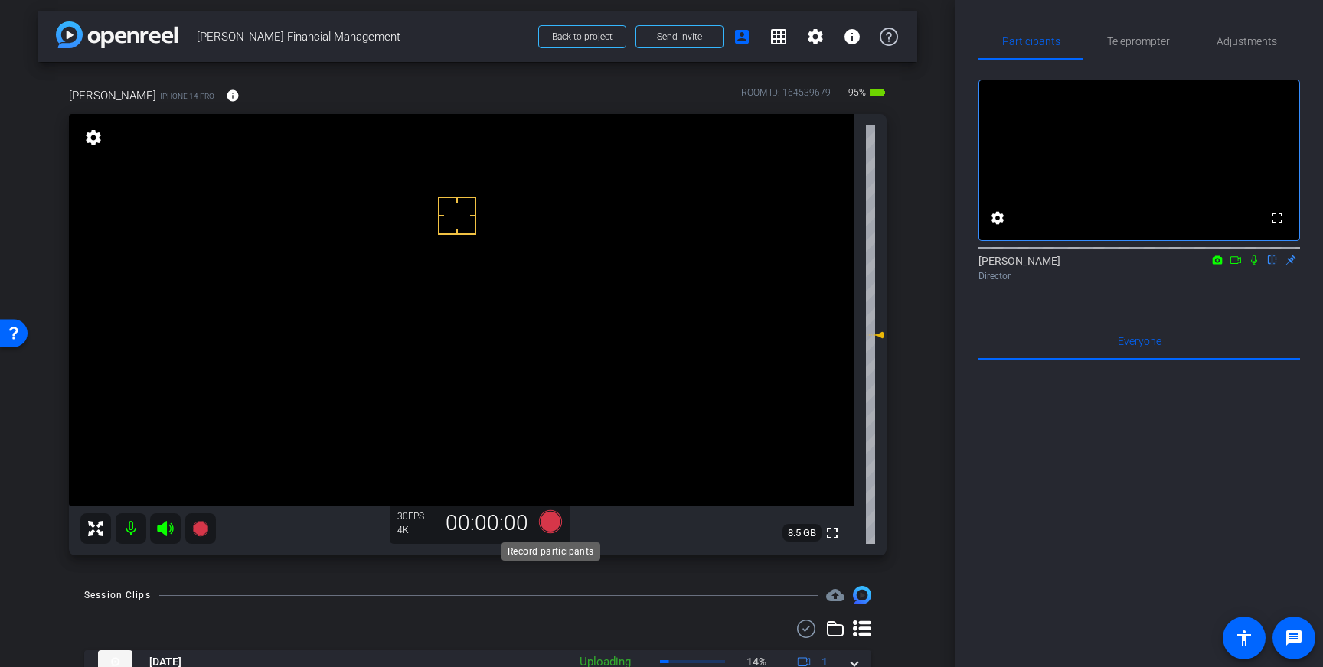
click at [552, 526] on icon at bounding box center [550, 521] width 23 height 23
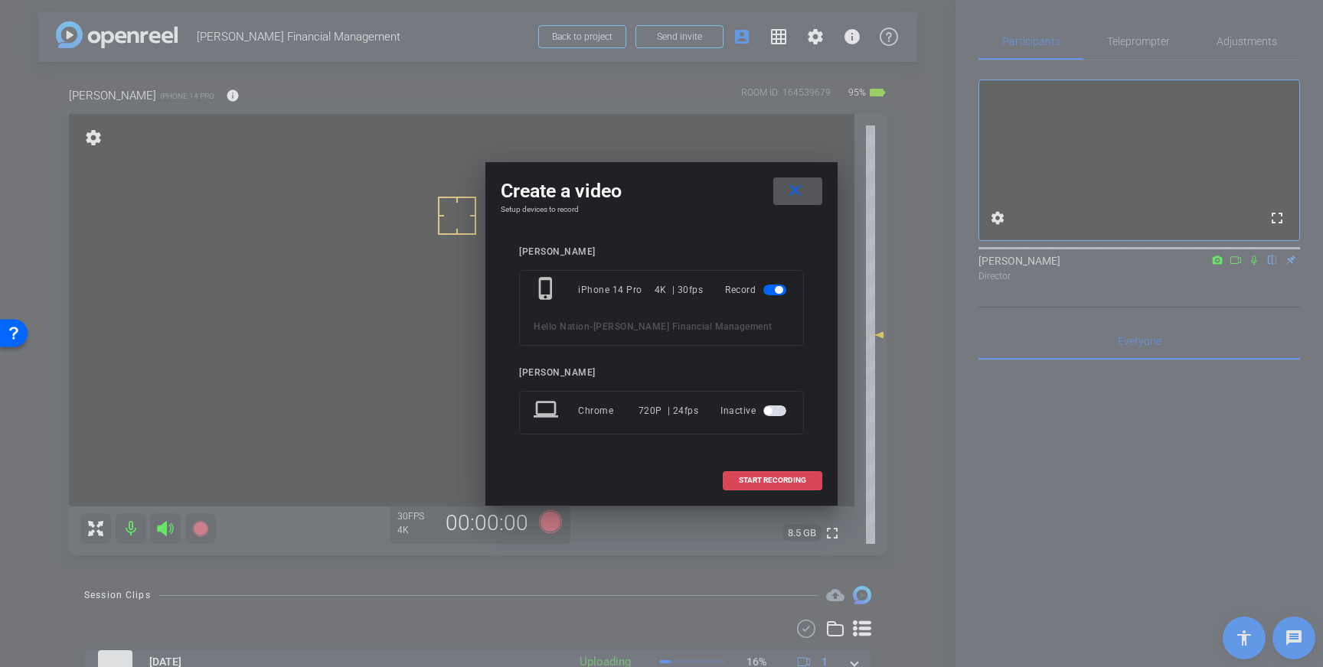
click at [745, 483] on span "START RECORDING" at bounding box center [772, 481] width 67 height 8
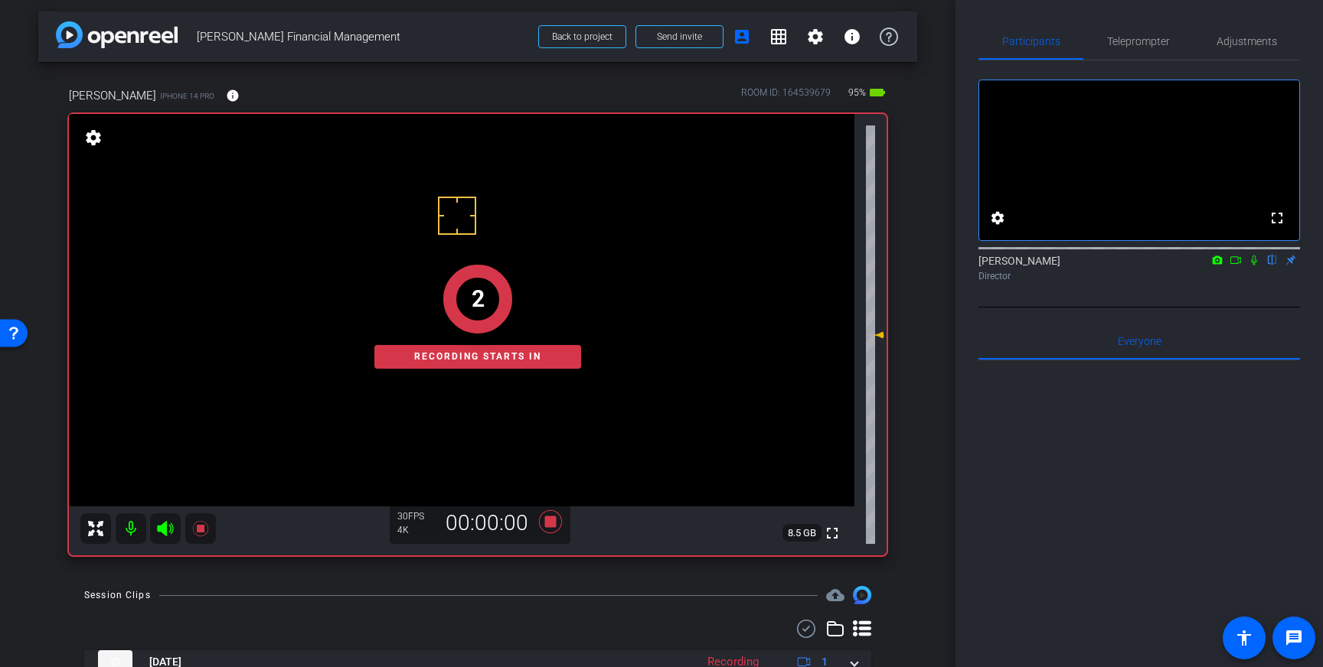
click at [1254, 266] on icon at bounding box center [1254, 261] width 6 height 10
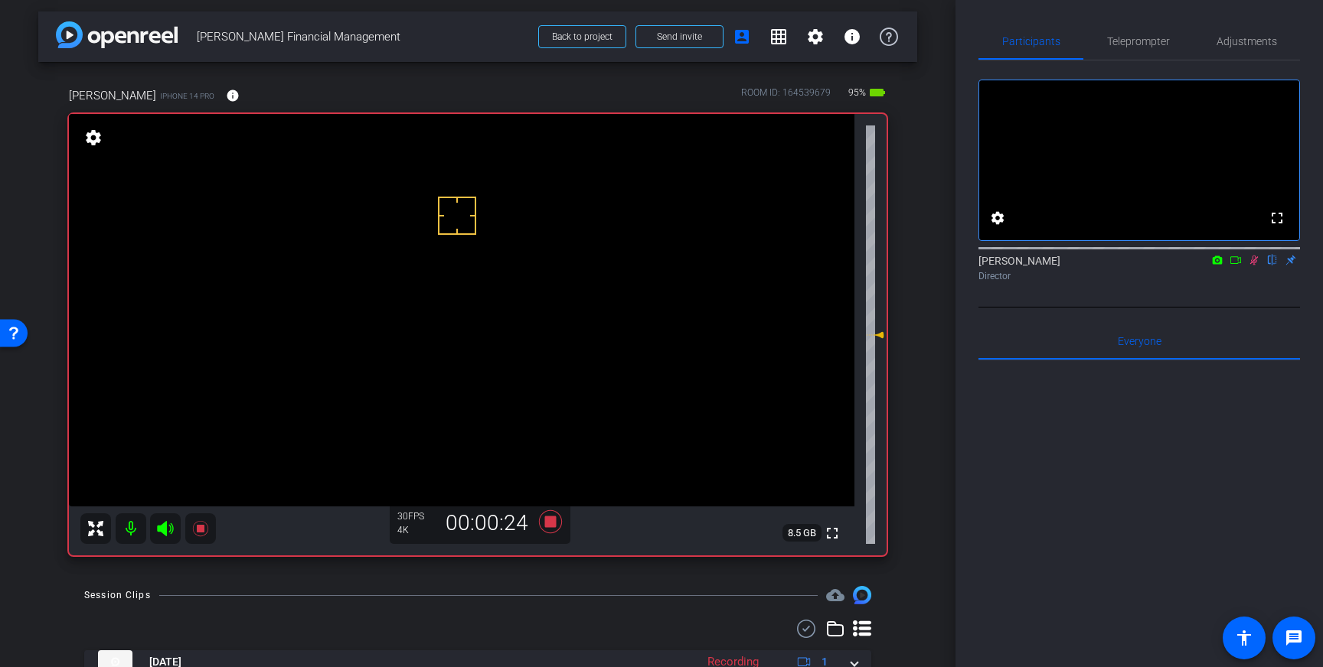
click at [1248, 267] on mat-icon at bounding box center [1253, 260] width 18 height 14
click at [553, 528] on icon at bounding box center [550, 522] width 37 height 28
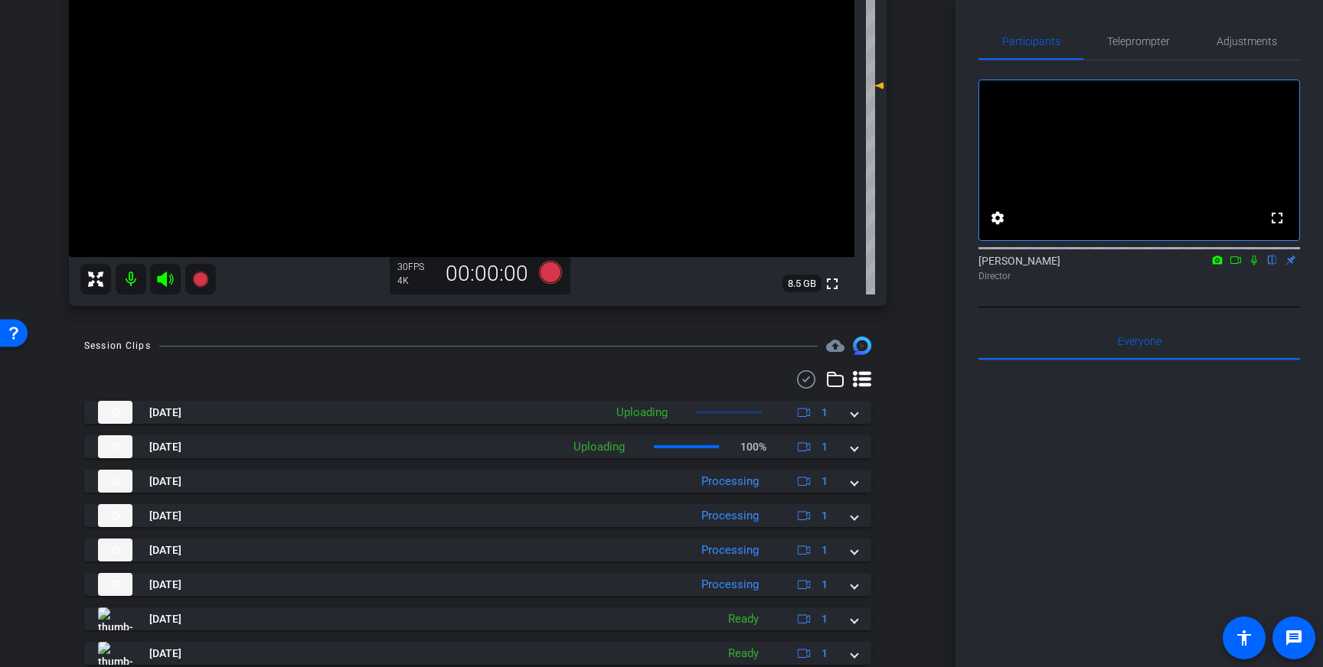
scroll to position [261, 0]
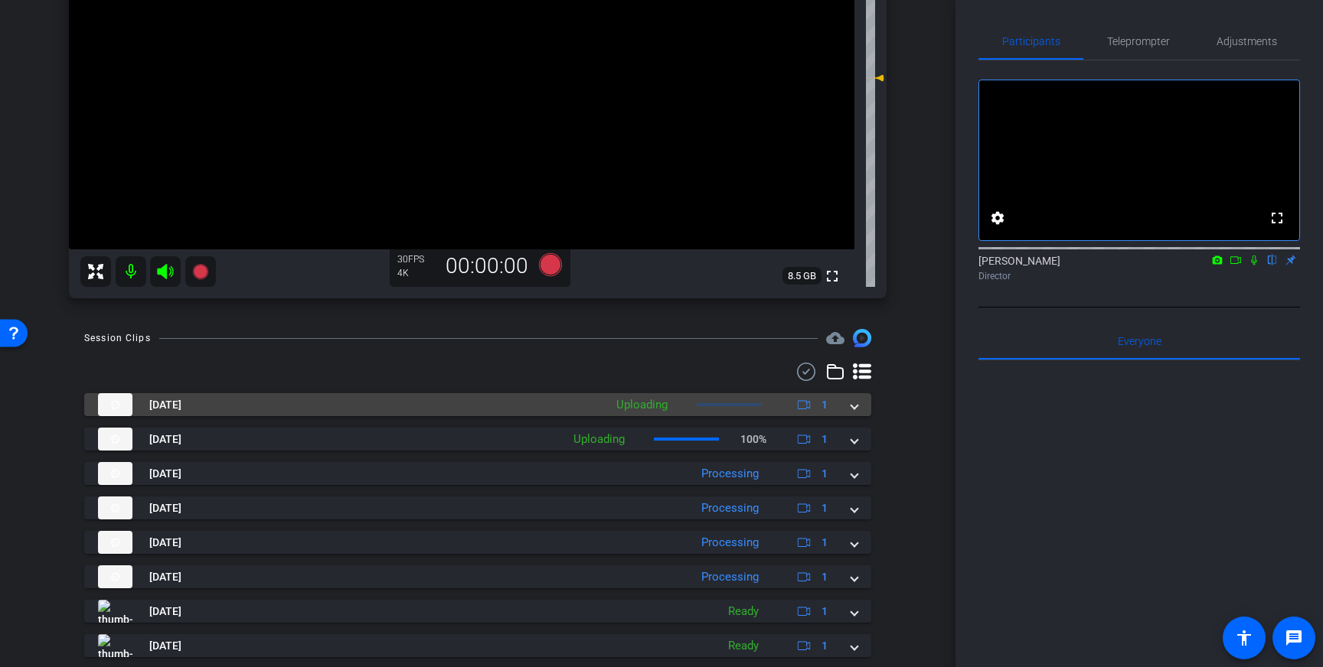
click at [854, 405] on span at bounding box center [854, 405] width 6 height 16
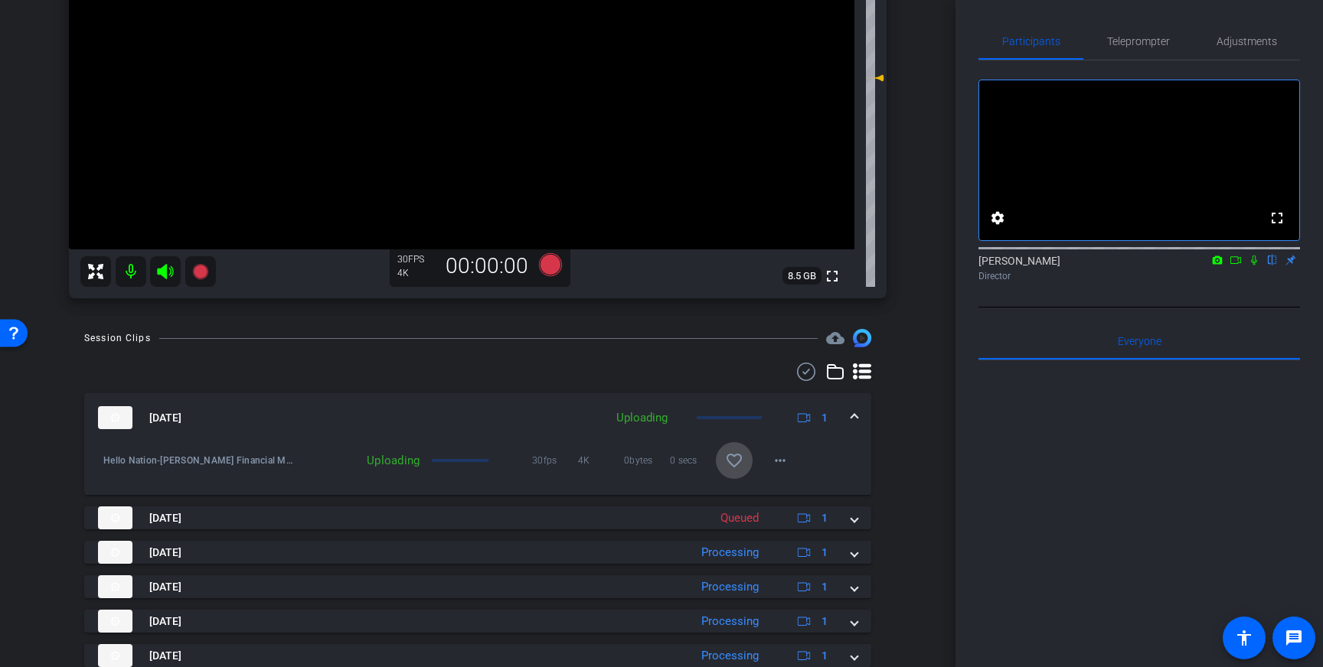
click at [723, 459] on span at bounding box center [734, 460] width 37 height 37
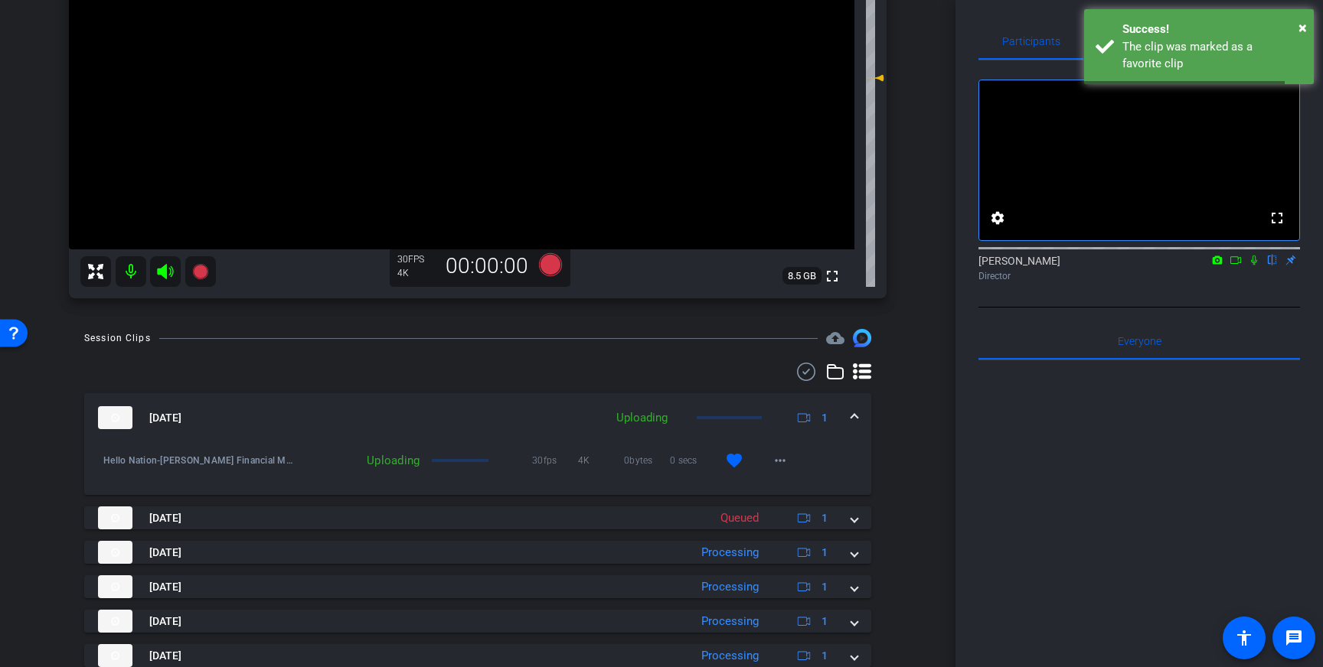
click at [854, 412] on span at bounding box center [854, 418] width 6 height 16
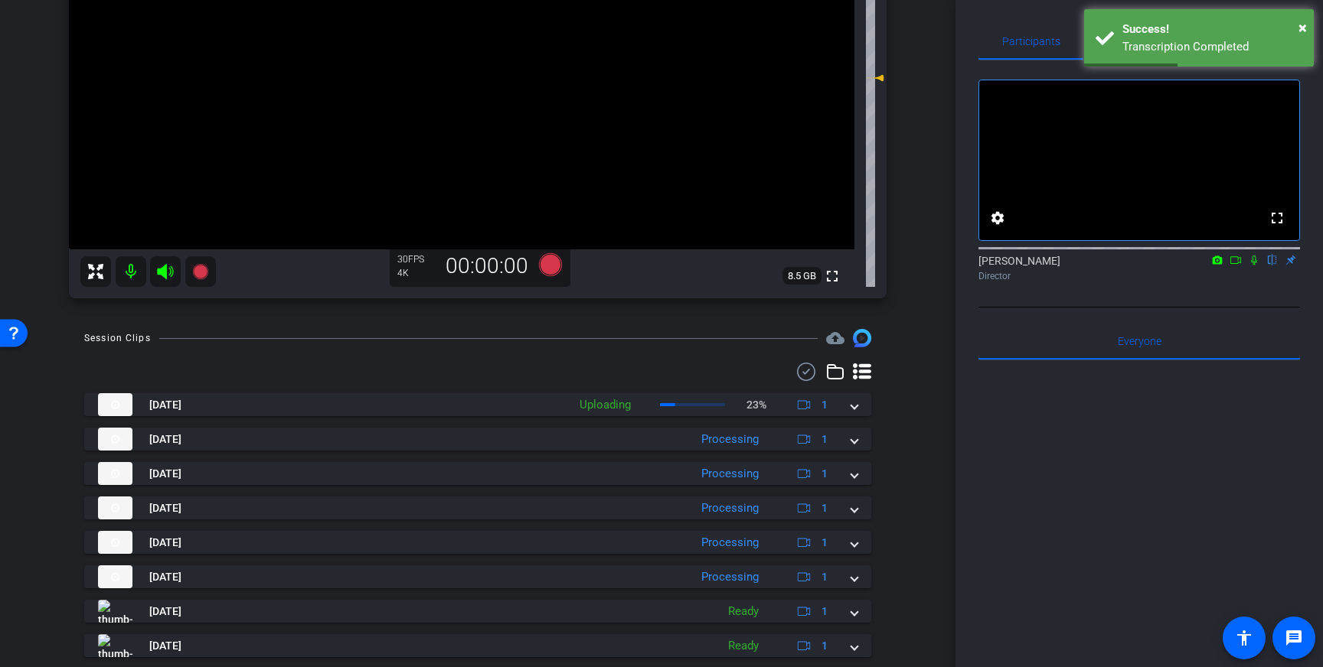
scroll to position [0, 0]
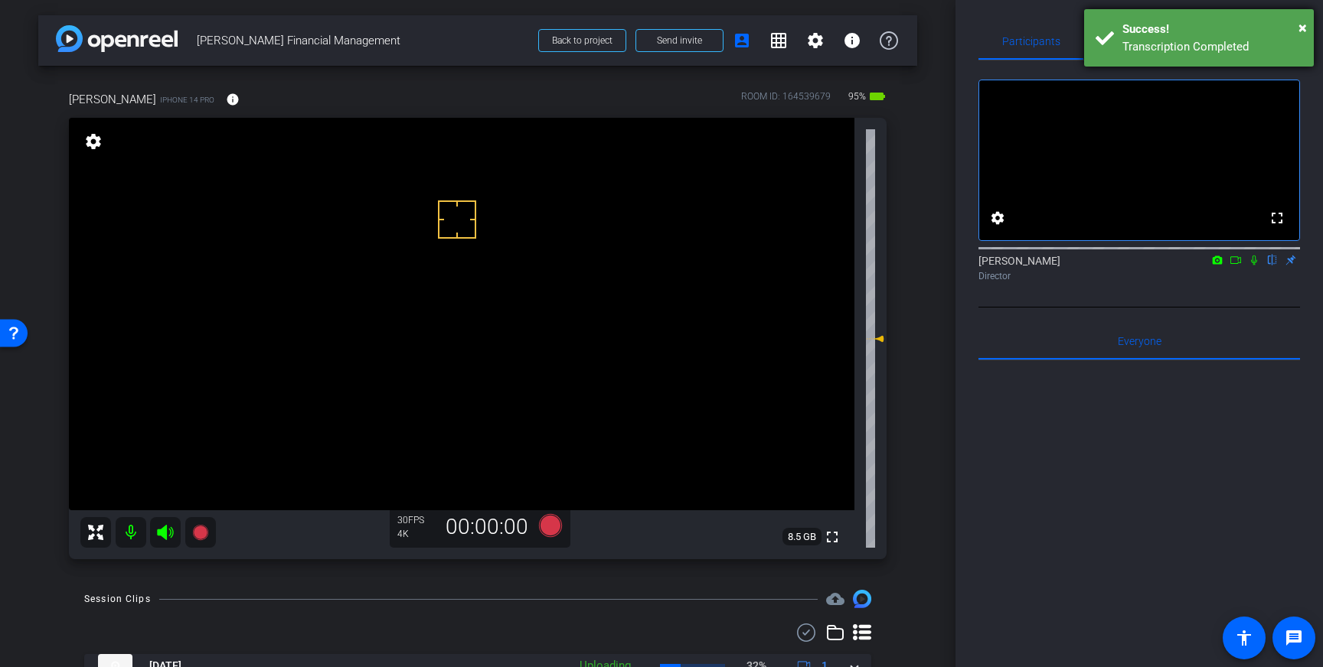
click at [1278, 29] on div "Success!" at bounding box center [1212, 30] width 180 height 18
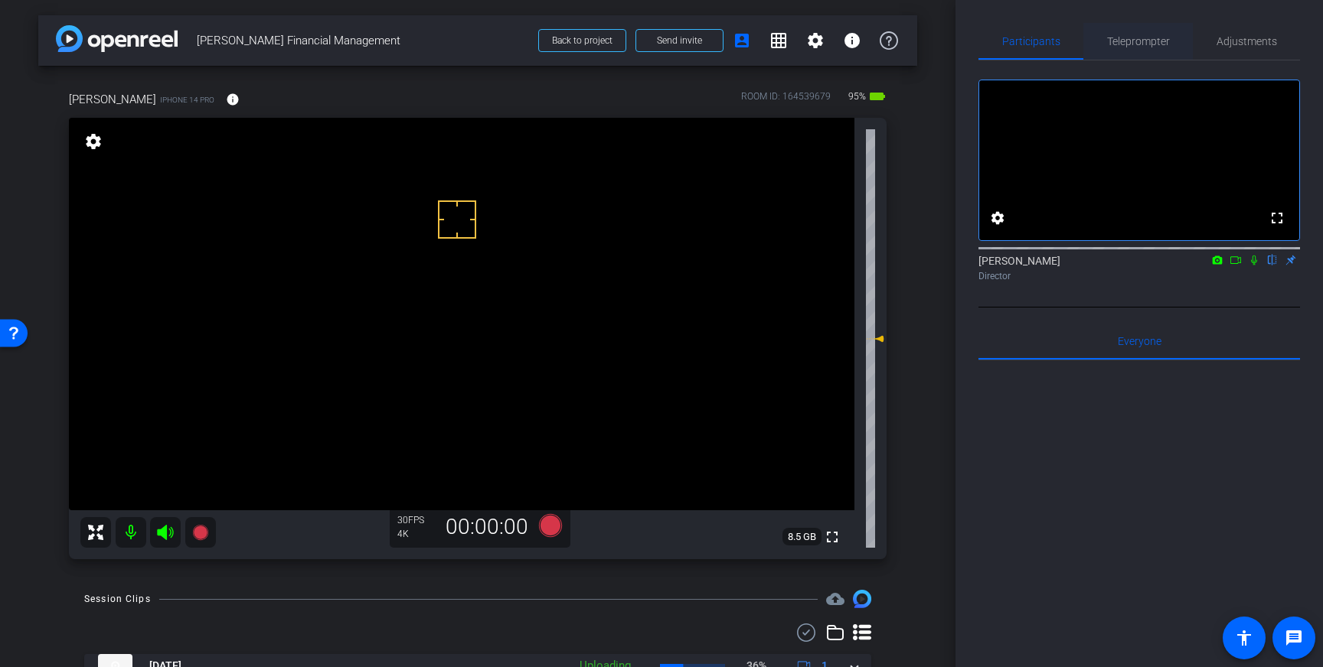
click at [1140, 41] on span "Teleprompter" at bounding box center [1138, 41] width 63 height 11
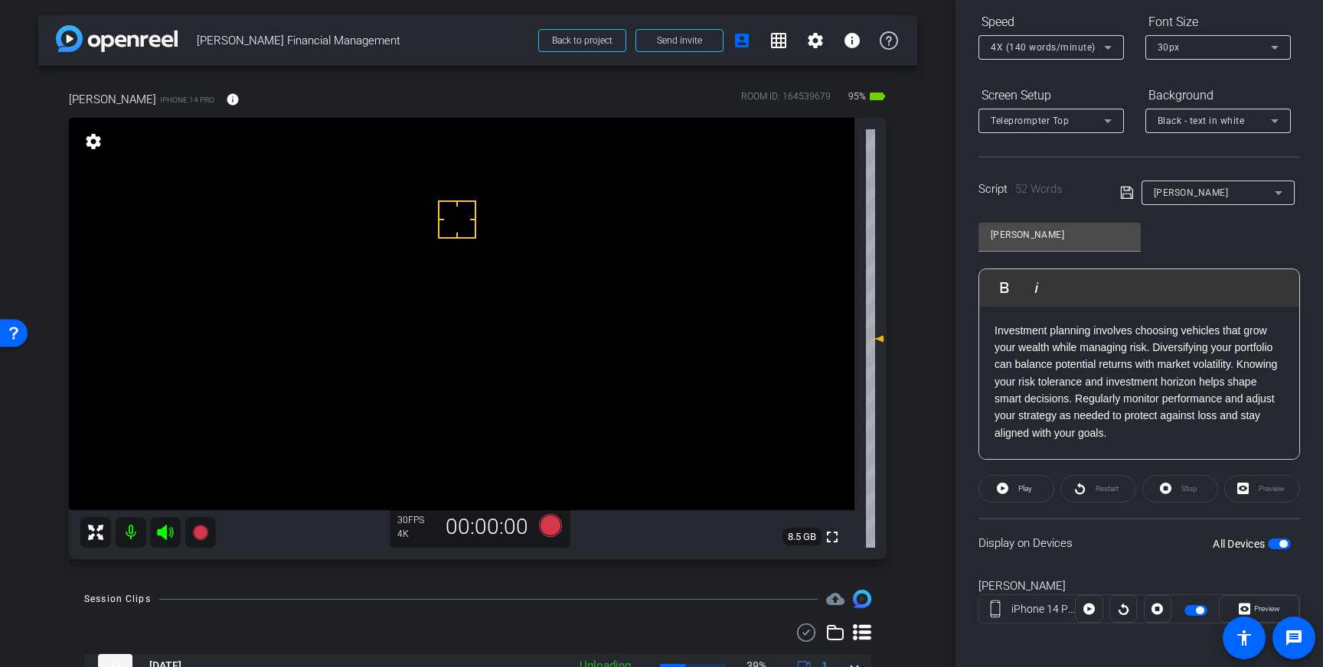
scroll to position [168, 0]
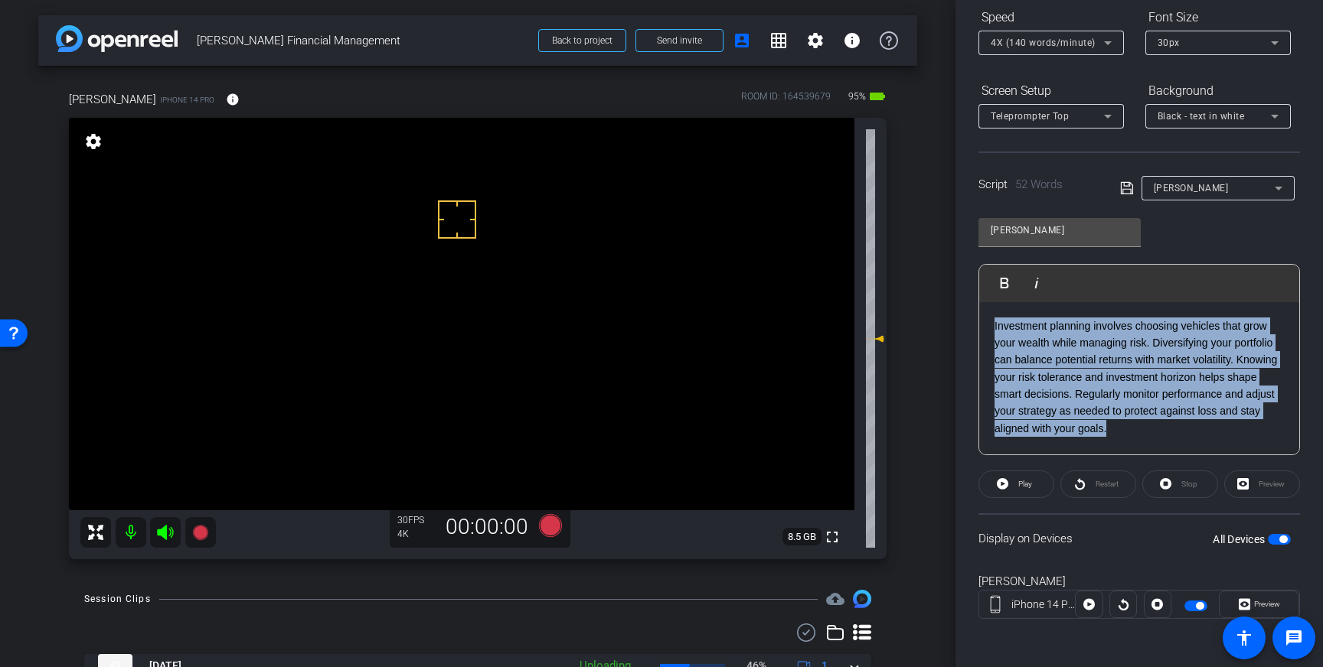
drag, startPoint x: 1115, startPoint y: 434, endPoint x: 993, endPoint y: 324, distance: 164.8
click at [993, 324] on div "Investment planning involves choosing vehicles that grow your wealth while mana…" at bounding box center [1139, 378] width 320 height 153
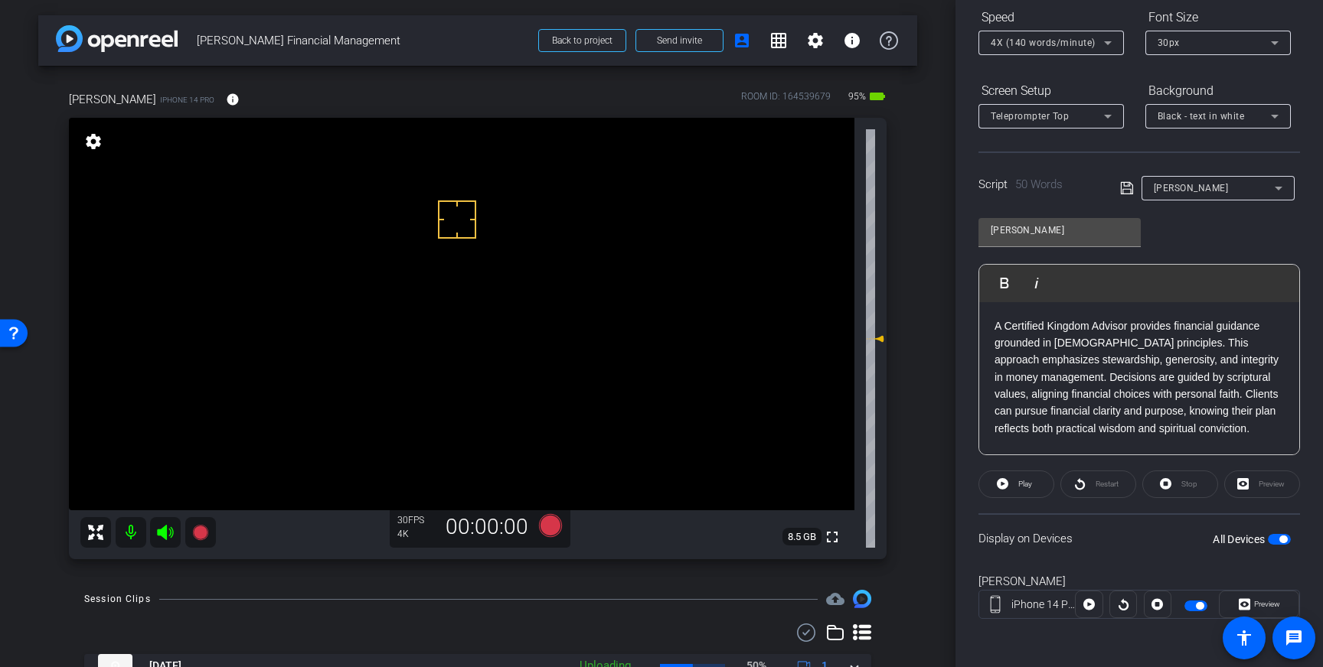
click at [1125, 190] on icon at bounding box center [1127, 188] width 14 height 18
click at [1277, 542] on span "button" at bounding box center [1278, 539] width 23 height 11
click at [1279, 540] on span "button" at bounding box center [1278, 539] width 23 height 11
click at [546, 528] on icon at bounding box center [550, 525] width 23 height 23
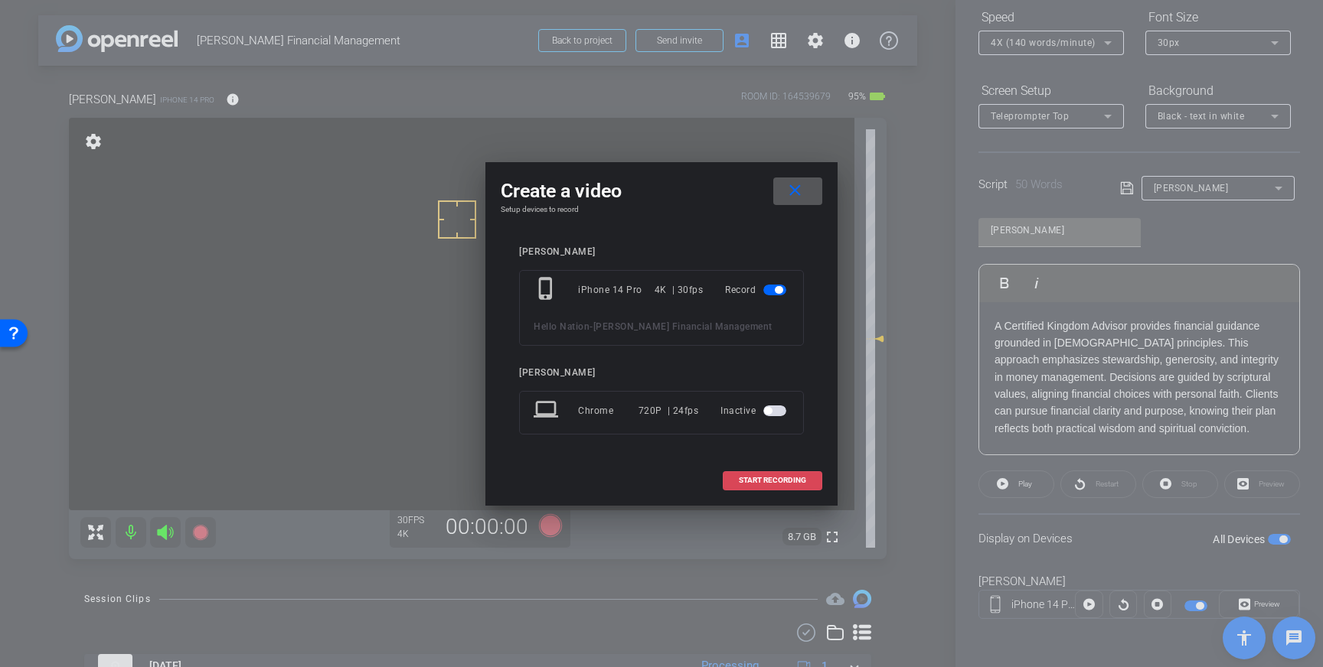
click at [795, 477] on span "START RECORDING" at bounding box center [772, 481] width 67 height 8
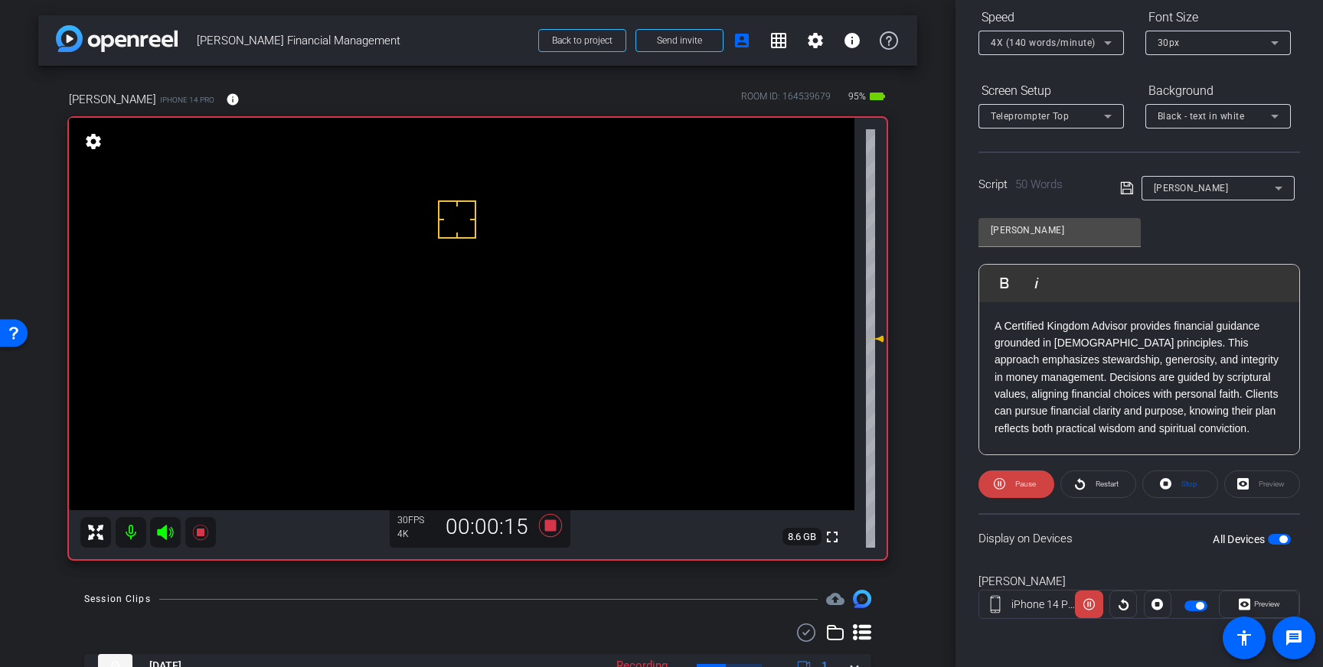
scroll to position [0, 0]
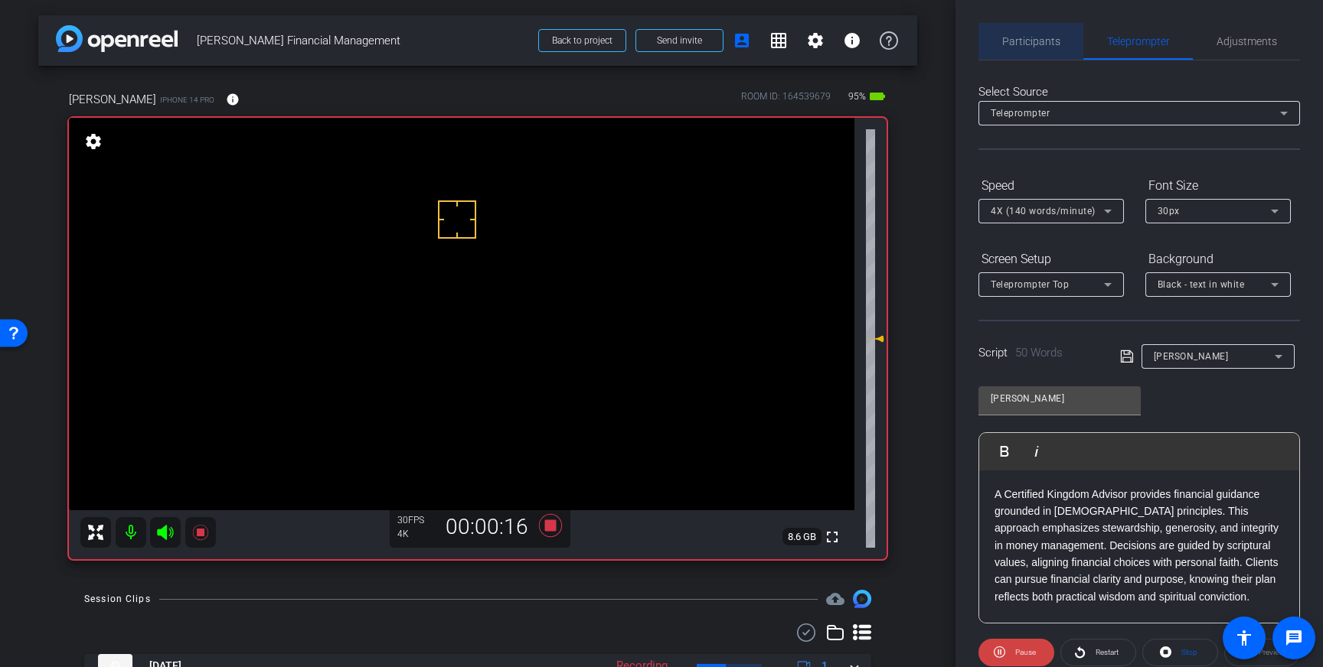
click at [1004, 36] on span "Participants" at bounding box center [1031, 41] width 58 height 11
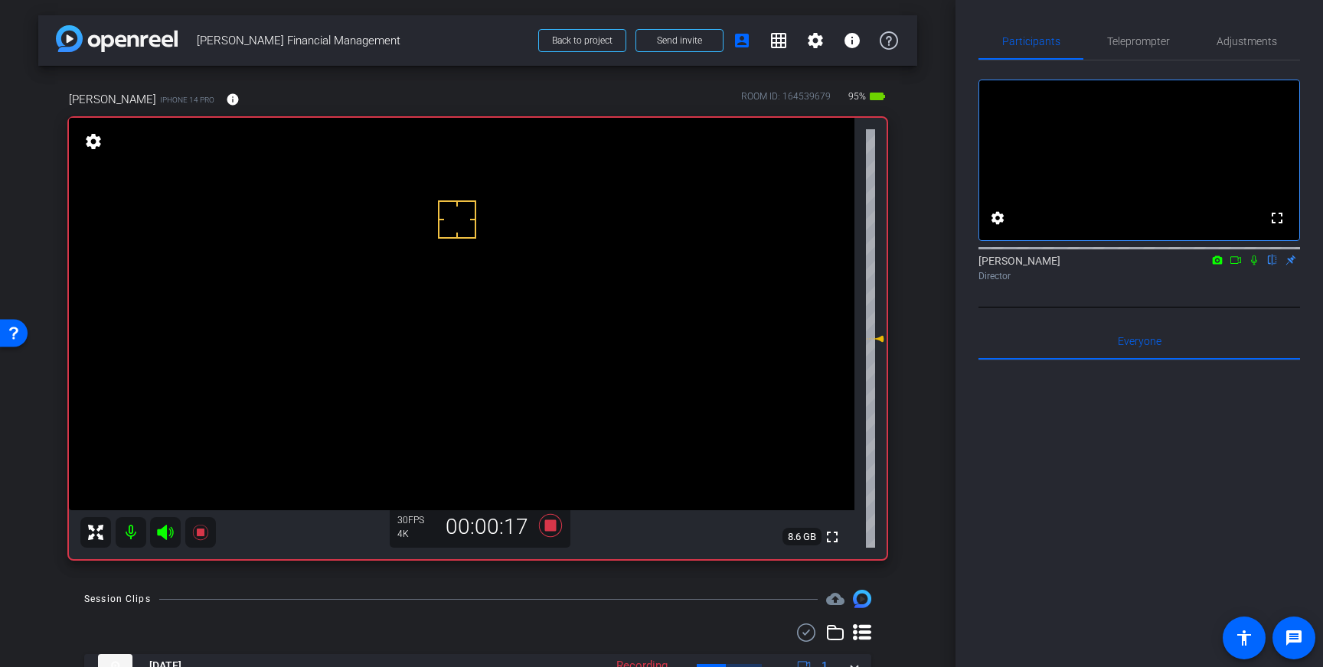
click at [1253, 266] on icon at bounding box center [1254, 261] width 6 height 10
click at [1257, 266] on icon at bounding box center [1254, 260] width 12 height 11
click at [553, 527] on icon at bounding box center [550, 525] width 23 height 23
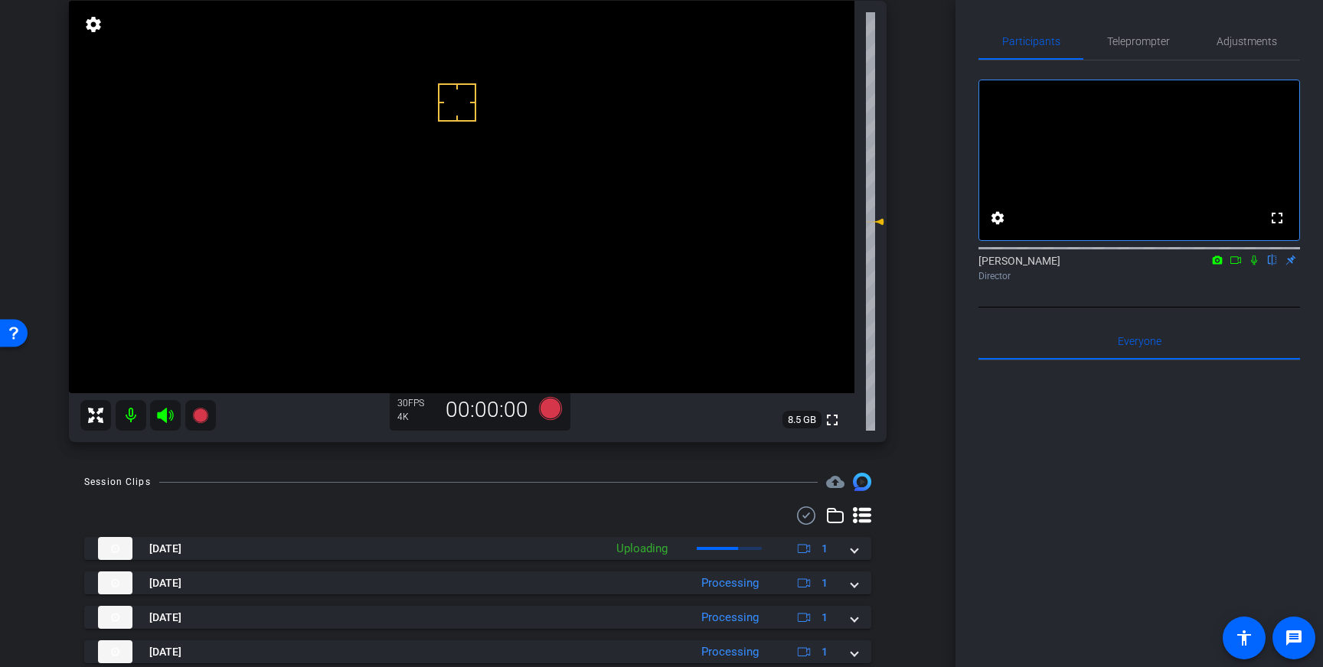
scroll to position [152, 0]
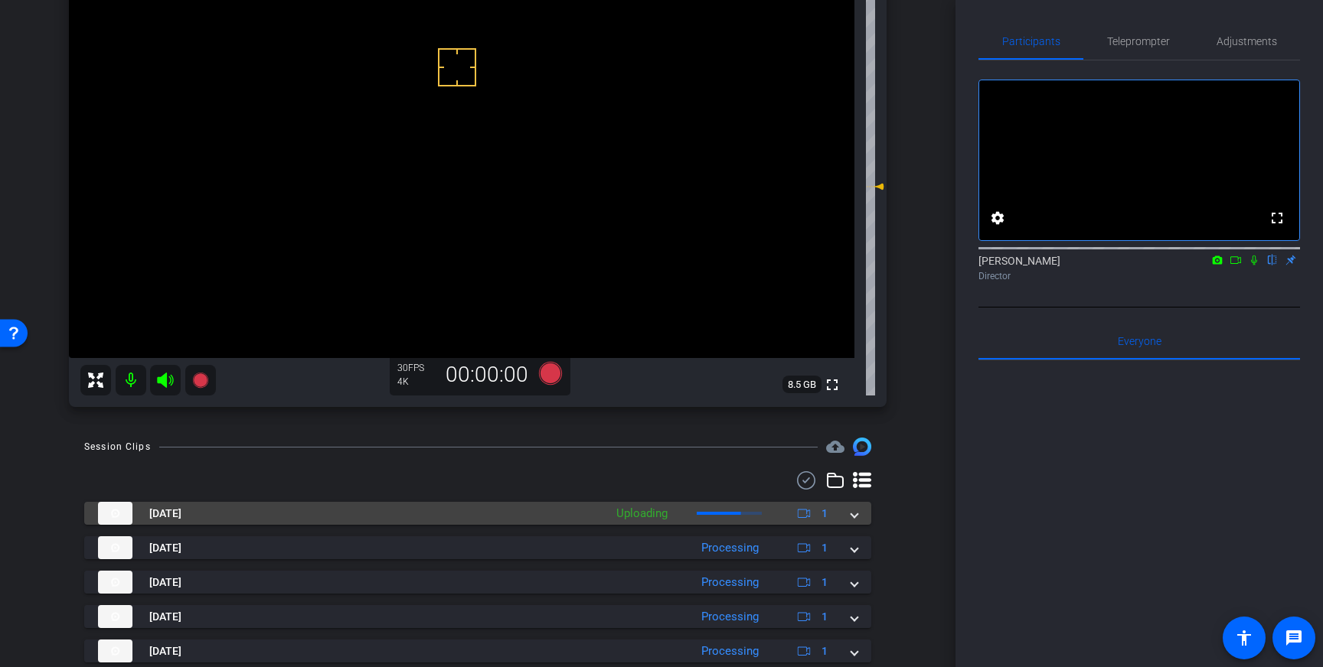
click at [853, 520] on span at bounding box center [854, 514] width 6 height 16
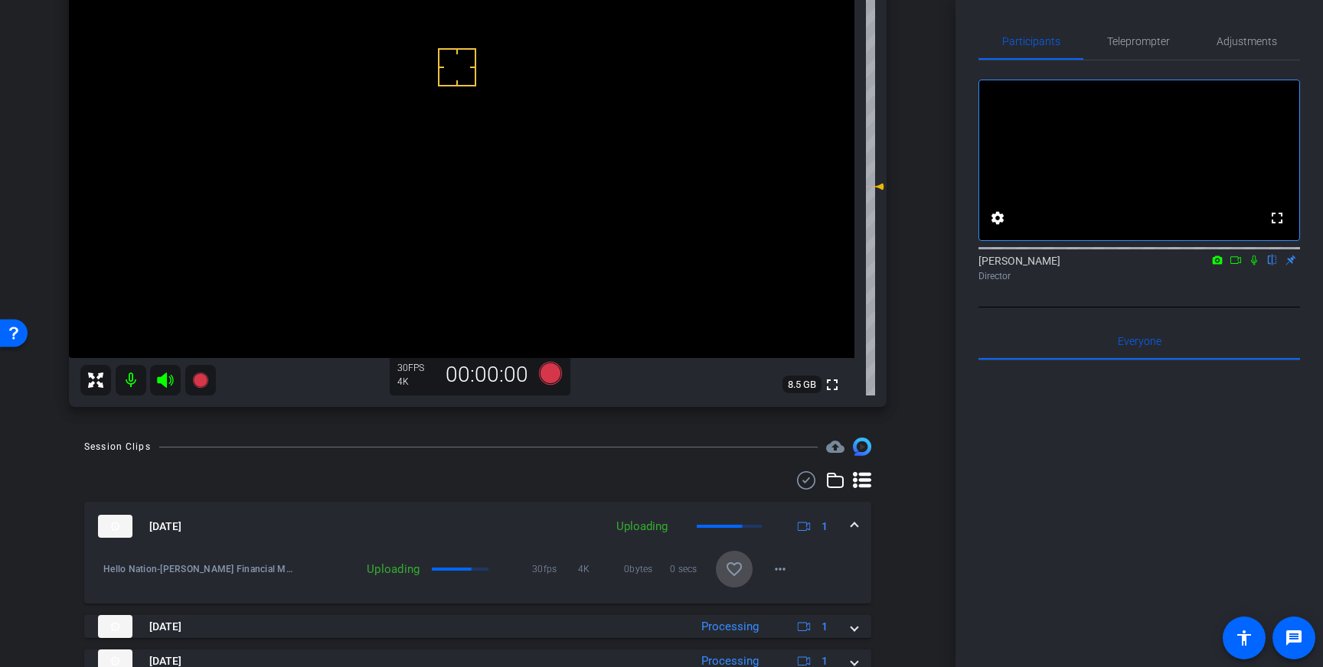
click at [732, 569] on mat-icon "favorite_border" at bounding box center [734, 569] width 18 height 18
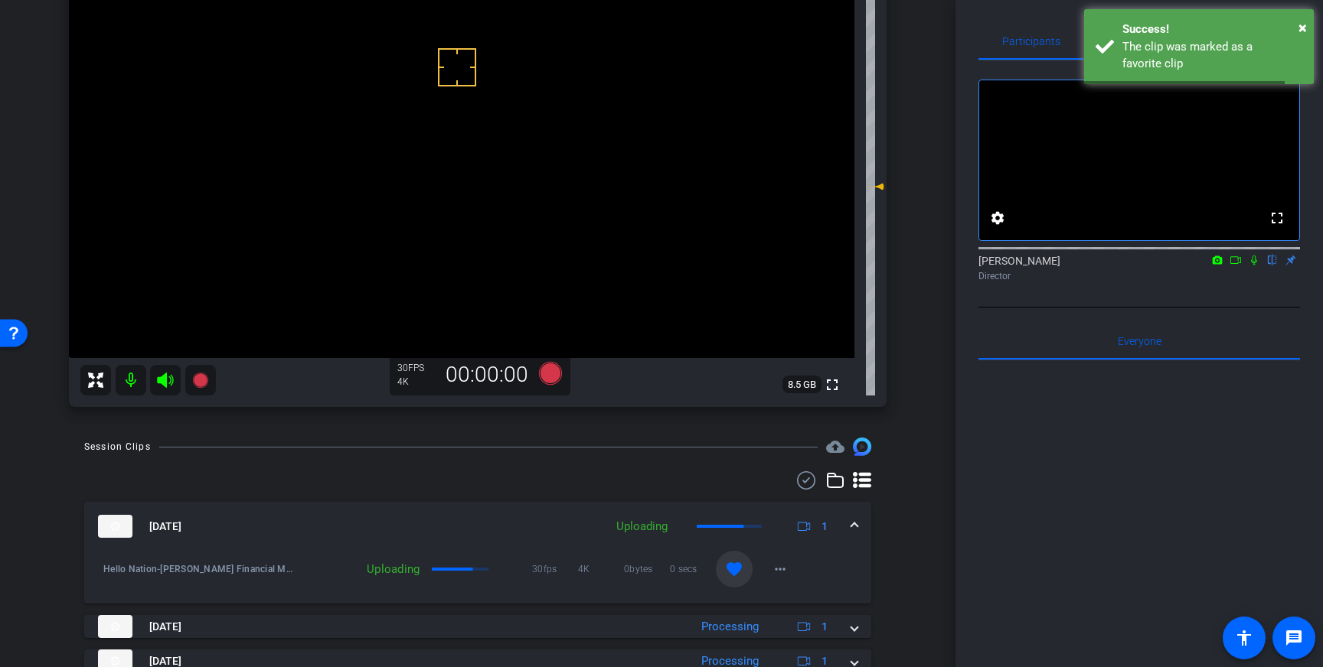
click at [851, 524] on span at bounding box center [854, 527] width 6 height 16
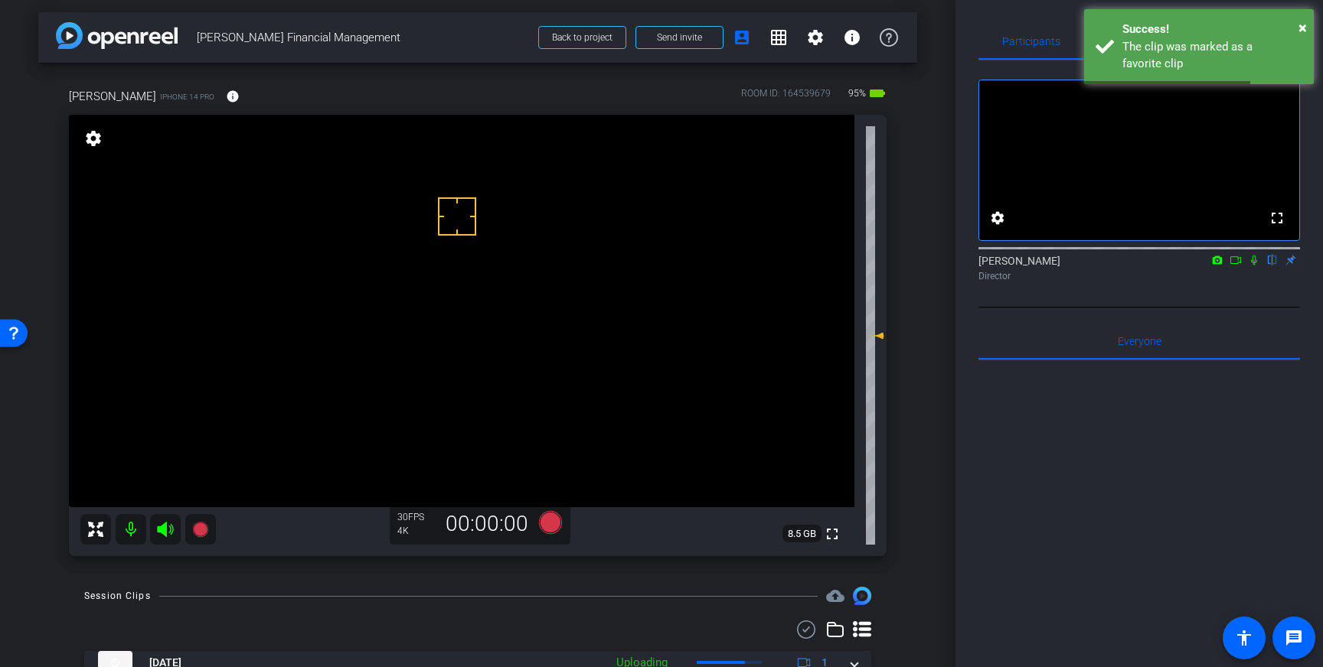
scroll to position [0, 0]
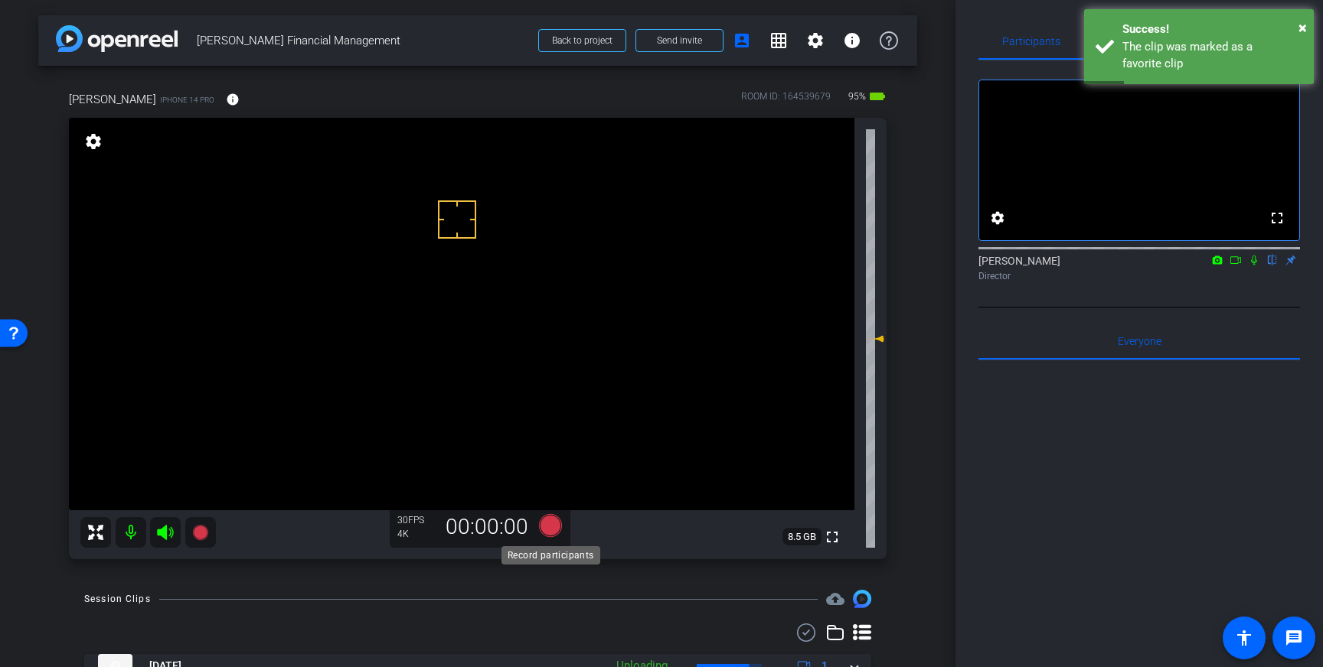
click at [552, 531] on icon at bounding box center [550, 525] width 23 height 23
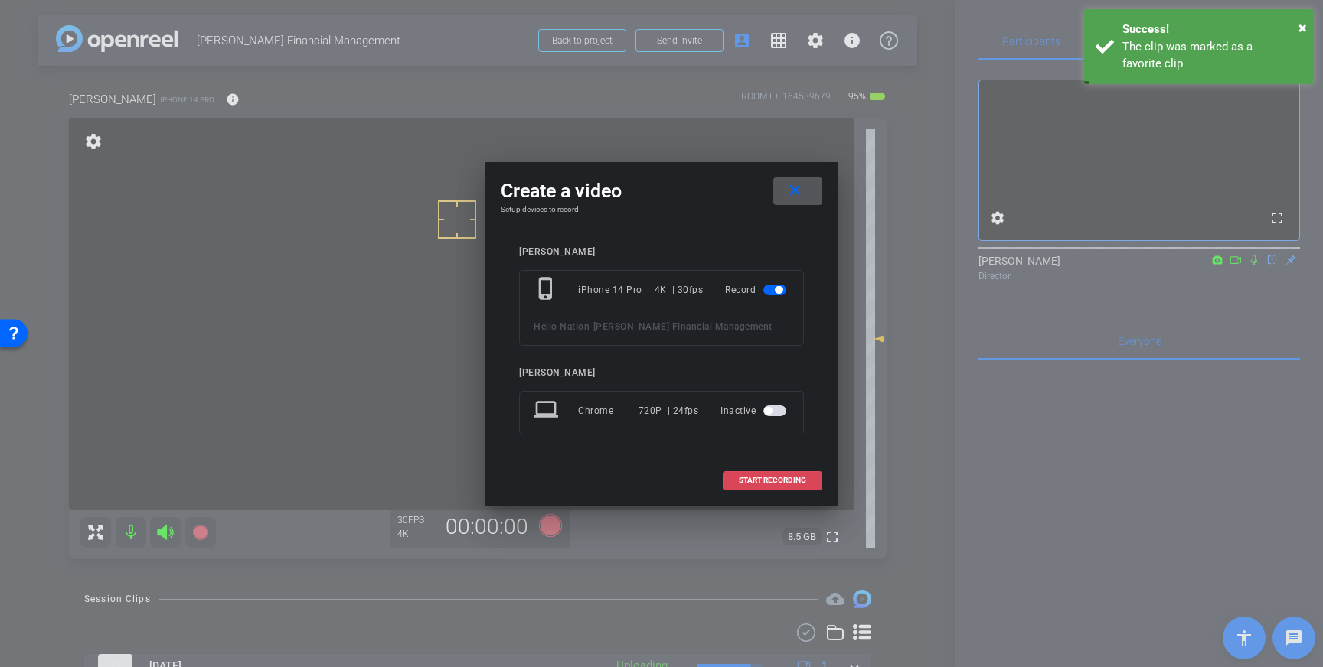
click at [756, 475] on span at bounding box center [772, 480] width 98 height 37
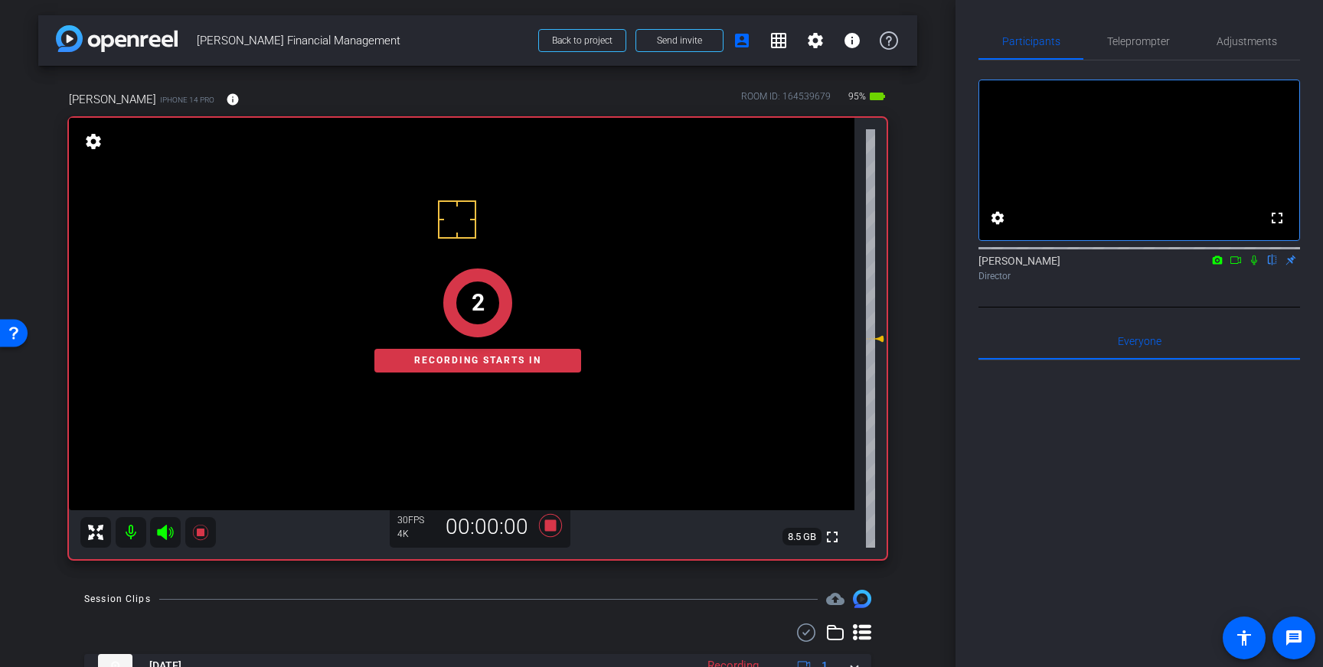
click at [1254, 266] on icon at bounding box center [1254, 261] width 6 height 10
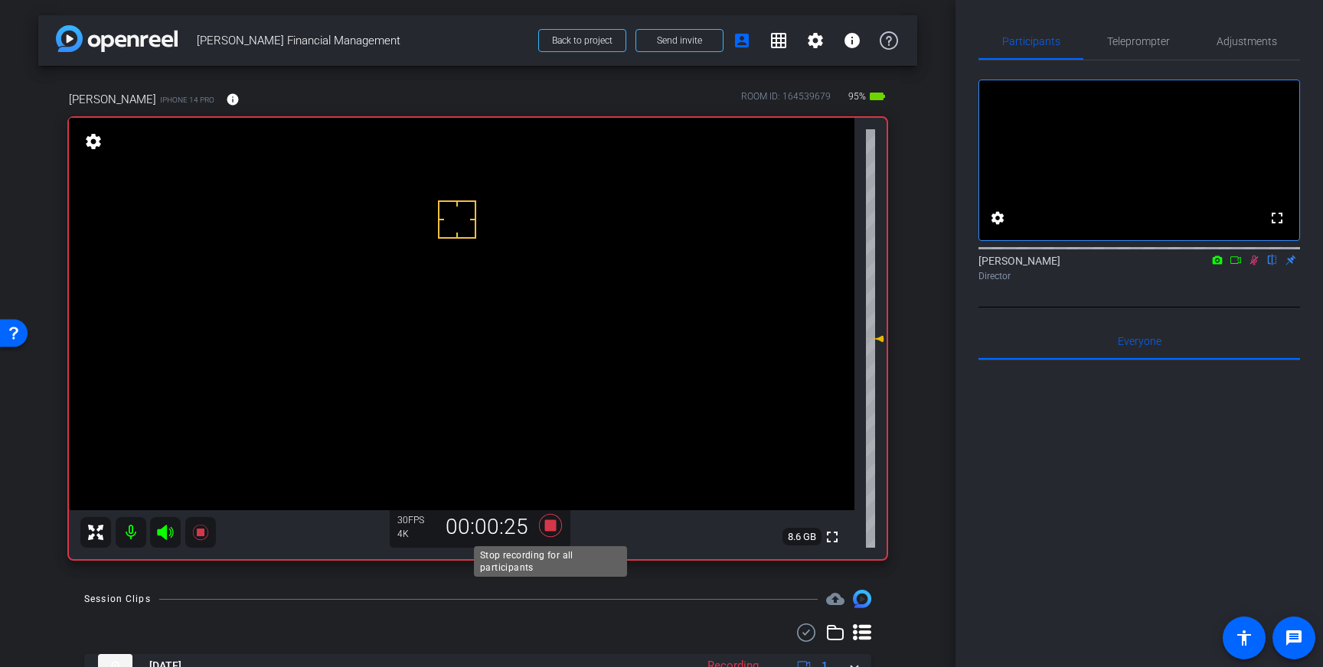
click at [549, 526] on icon at bounding box center [550, 525] width 23 height 23
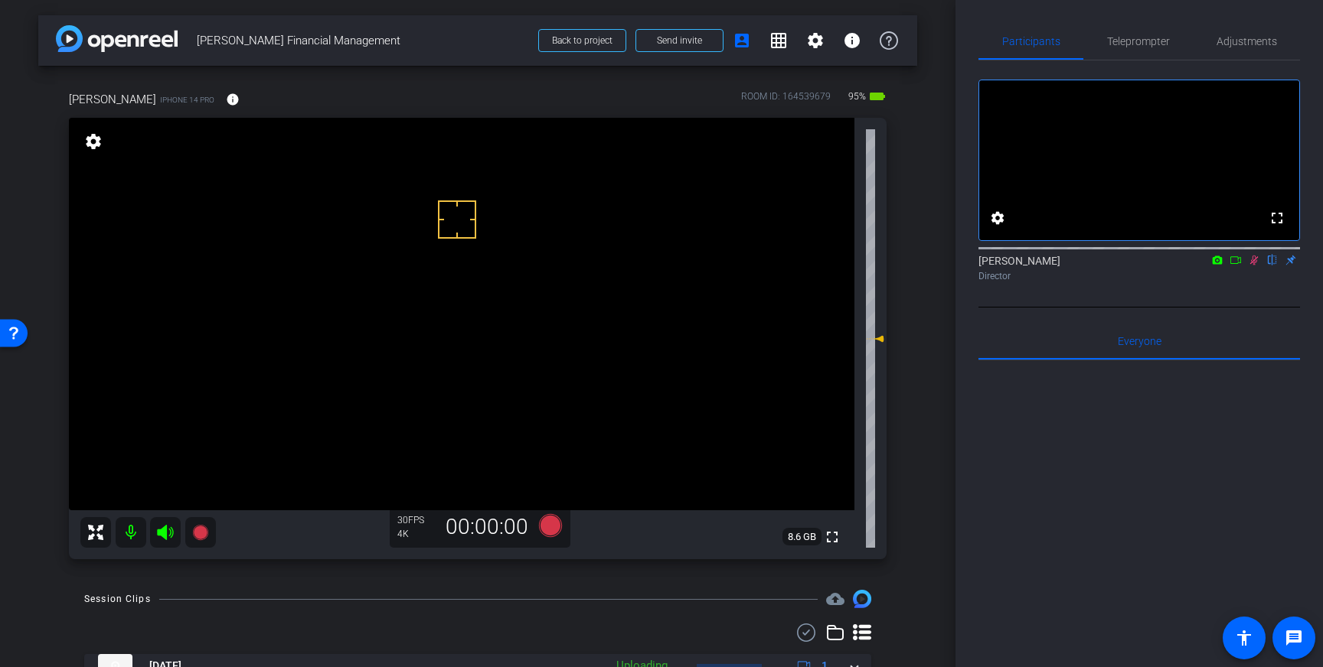
click at [1254, 266] on icon at bounding box center [1254, 260] width 12 height 11
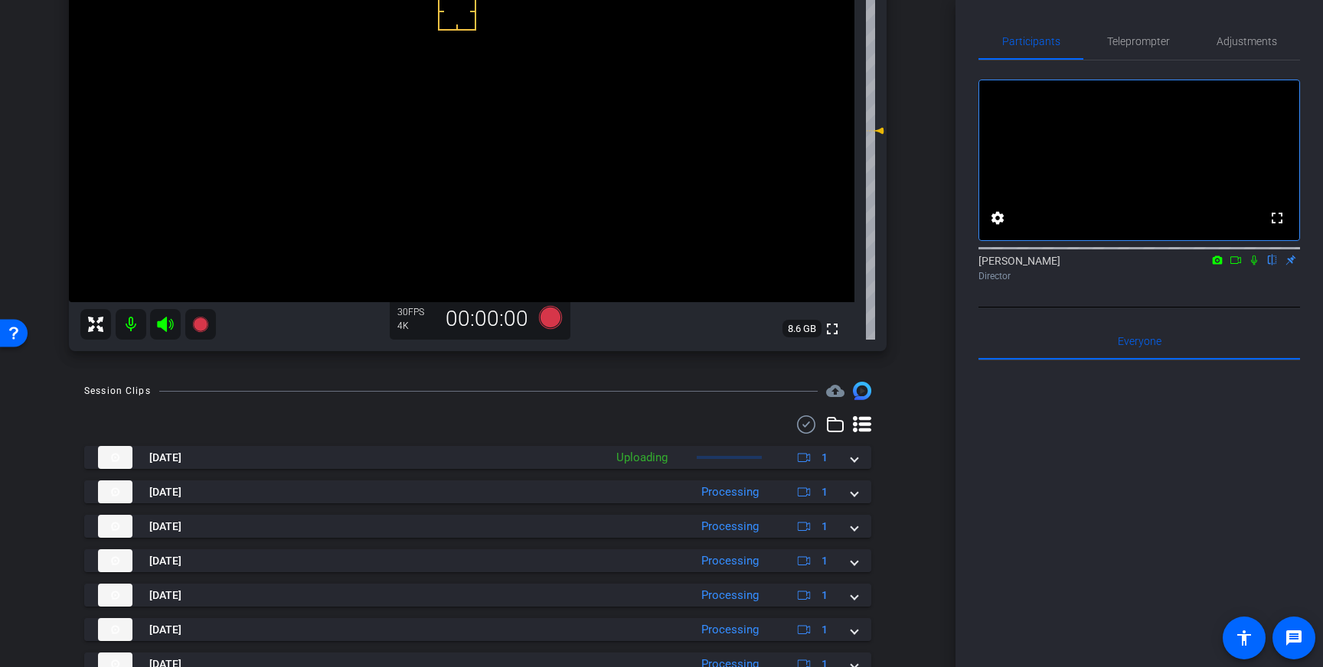
scroll to position [215, 0]
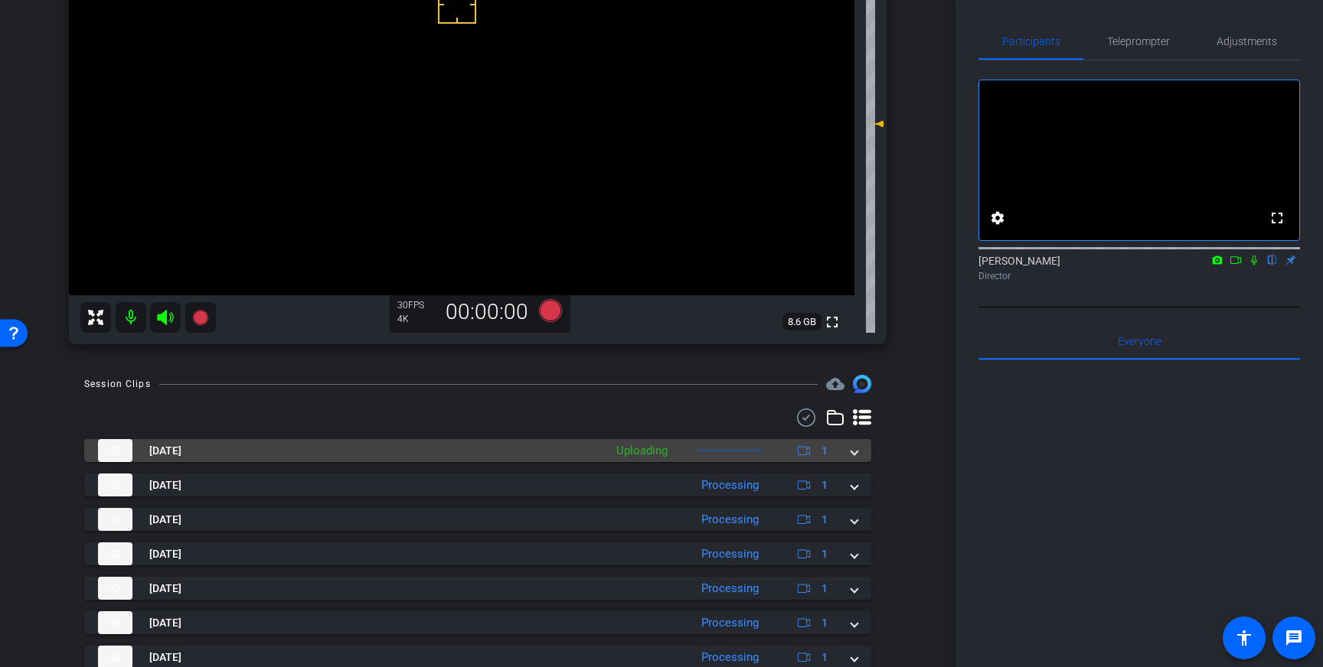
click at [849, 459] on div "Sep 3, 2025 Uploading 1" at bounding box center [474, 450] width 753 height 23
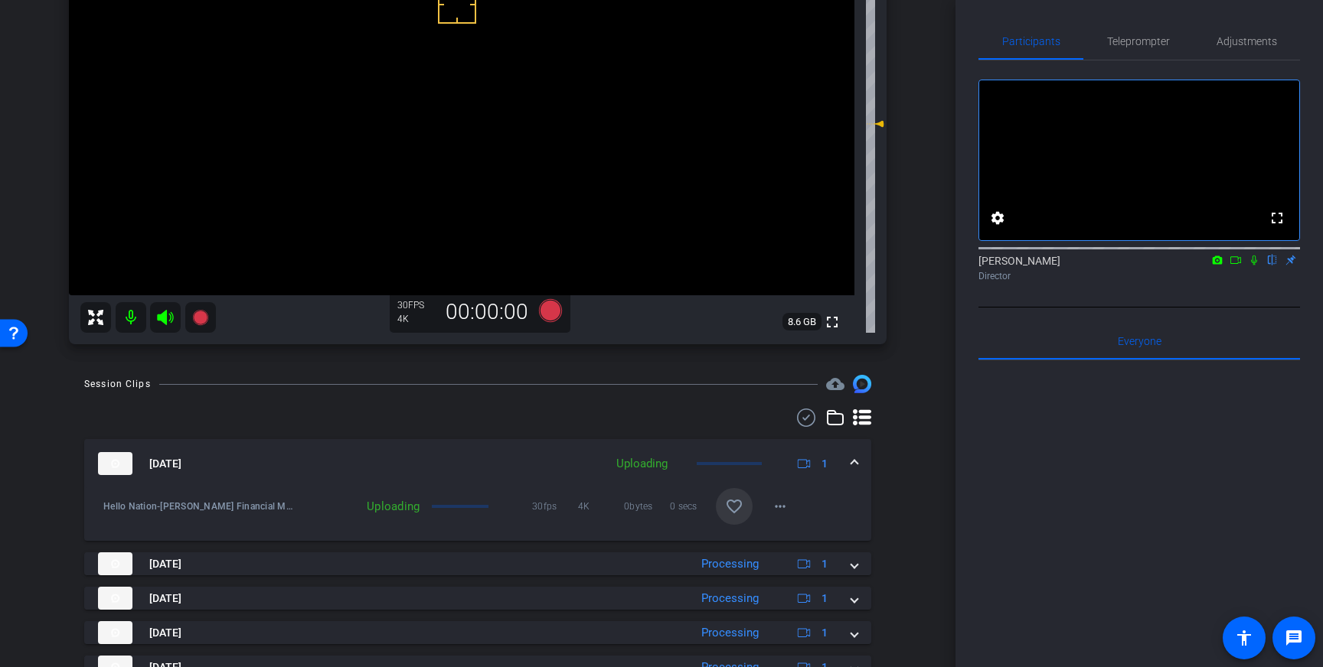
click at [732, 513] on mat-icon "favorite_border" at bounding box center [734, 506] width 18 height 18
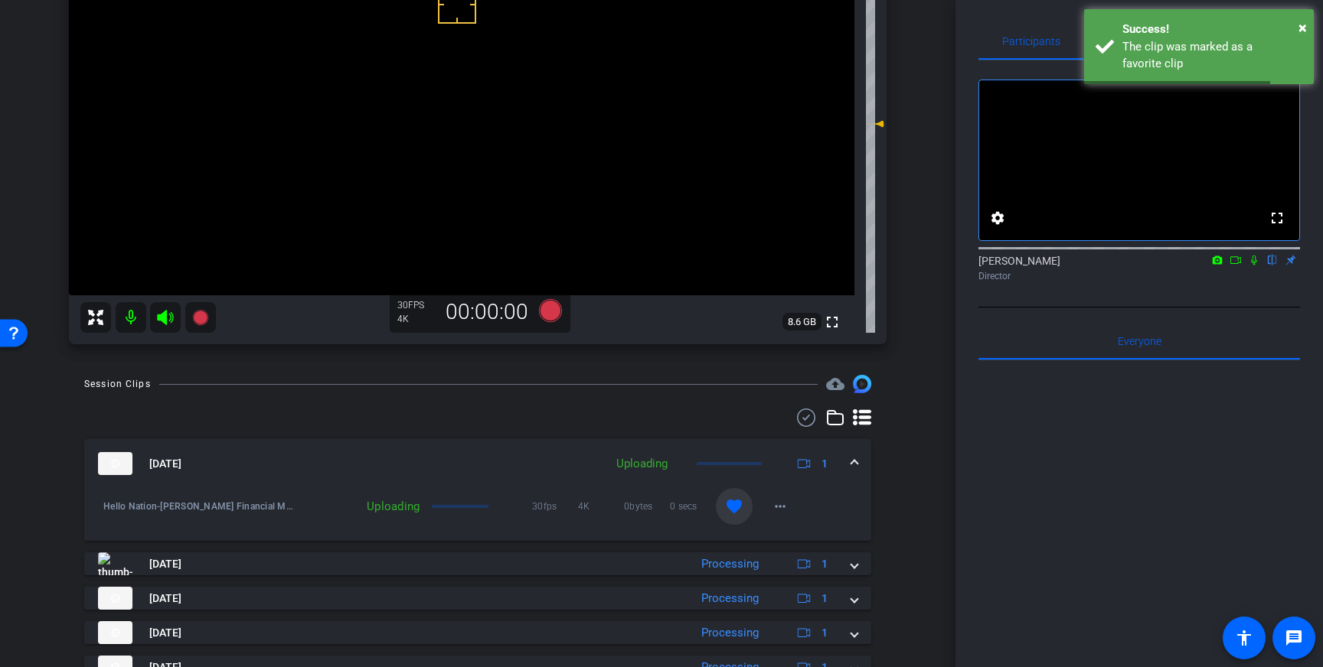
click at [853, 456] on span at bounding box center [854, 464] width 6 height 16
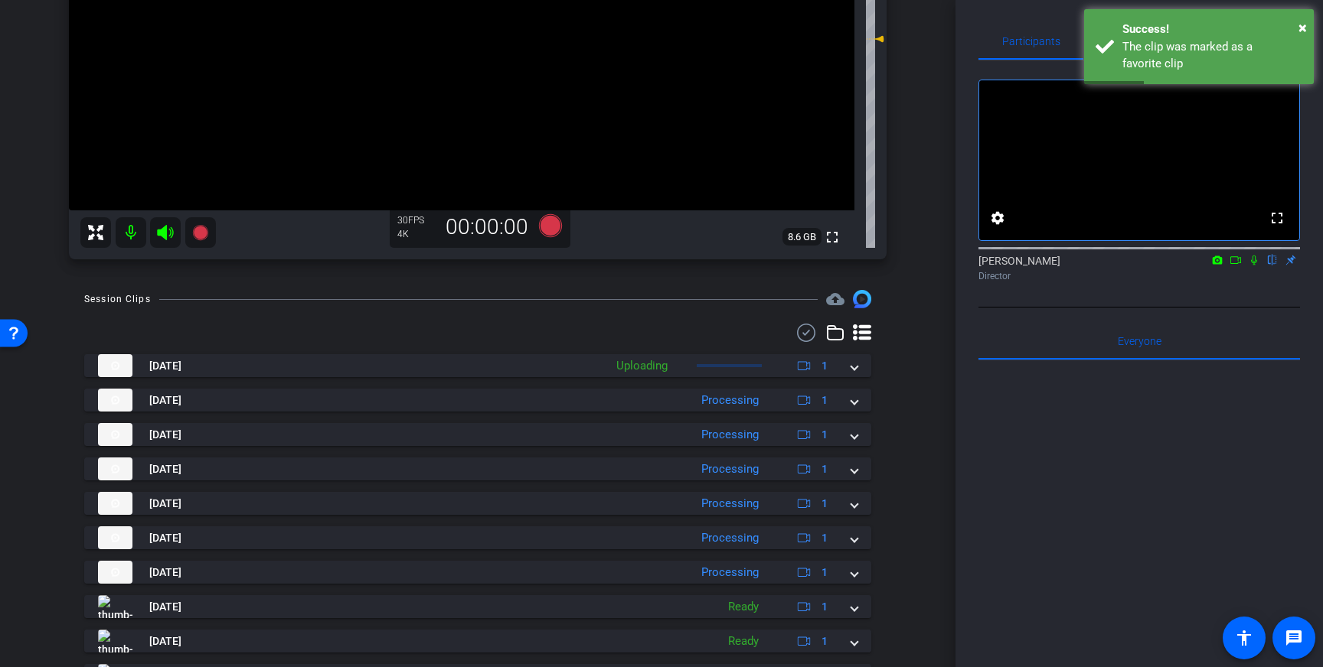
scroll to position [303, 0]
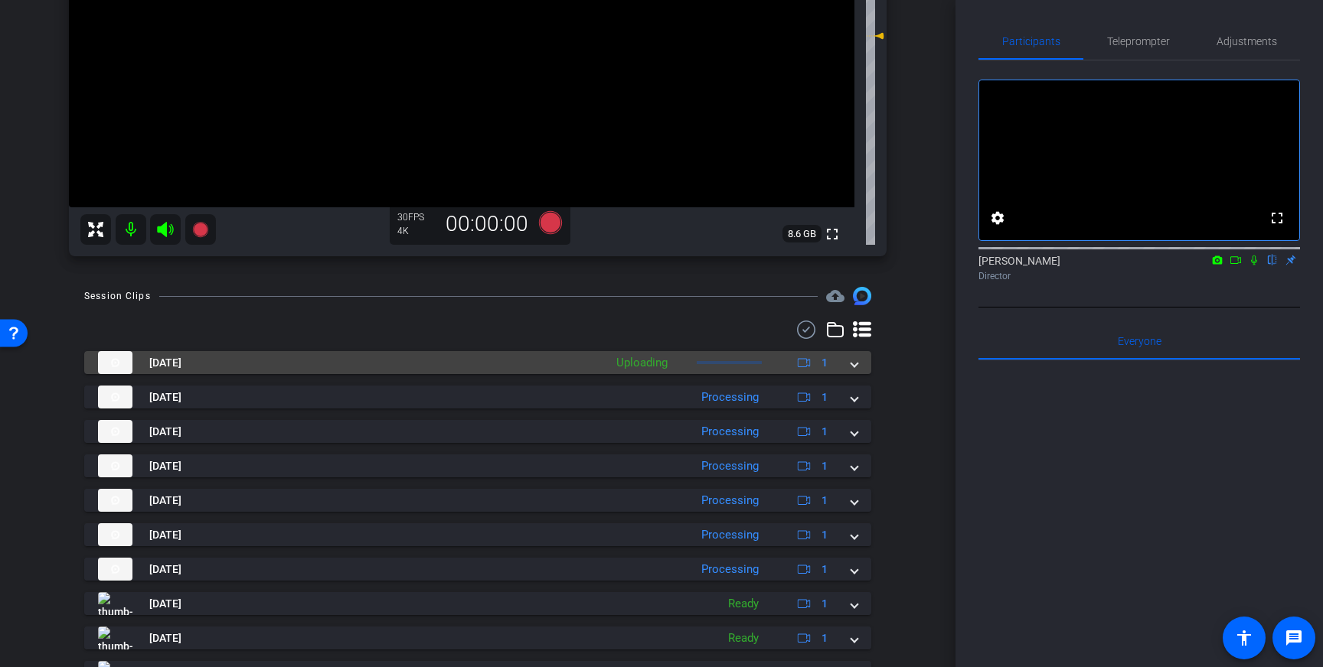
click at [854, 366] on span at bounding box center [854, 363] width 6 height 16
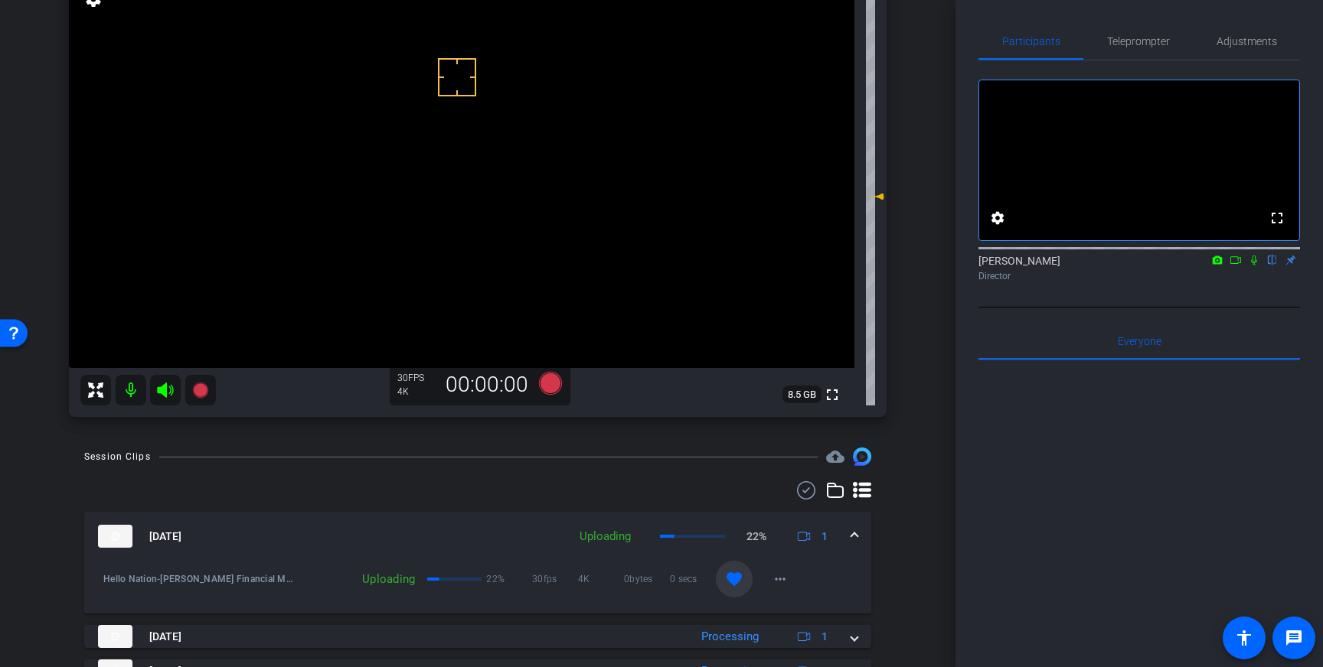
scroll to position [136, 0]
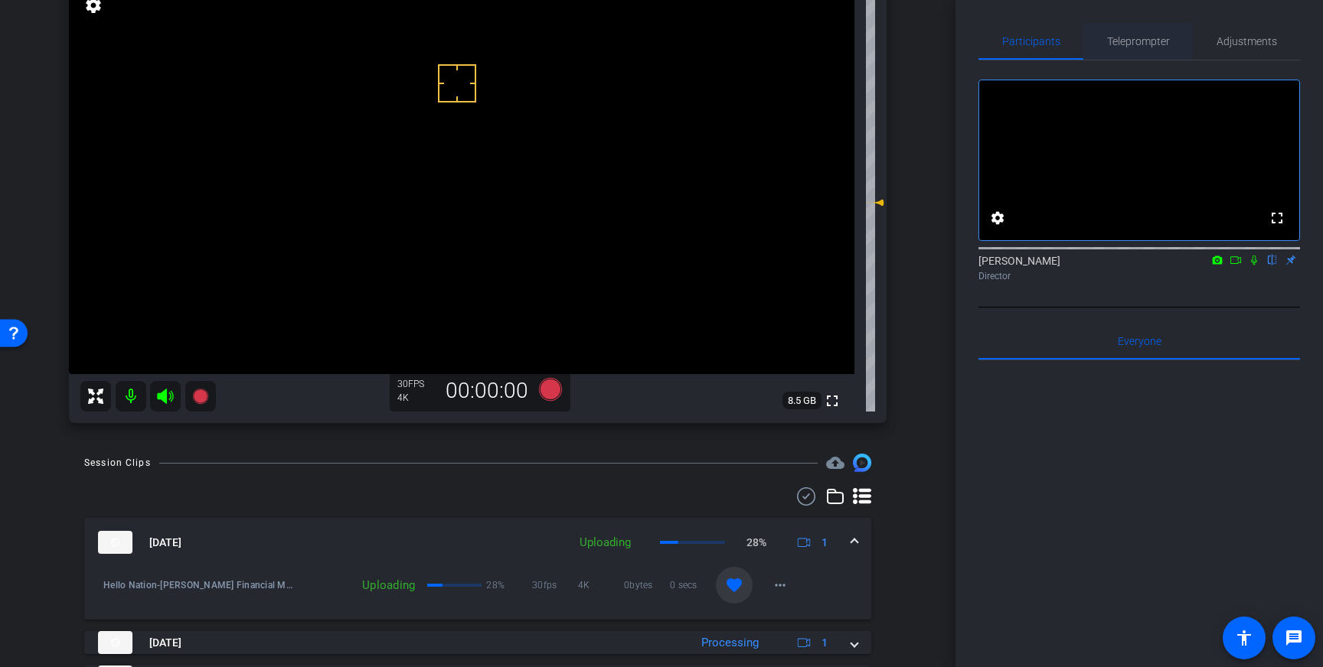
click at [1139, 46] on span "Teleprompter" at bounding box center [1138, 41] width 63 height 11
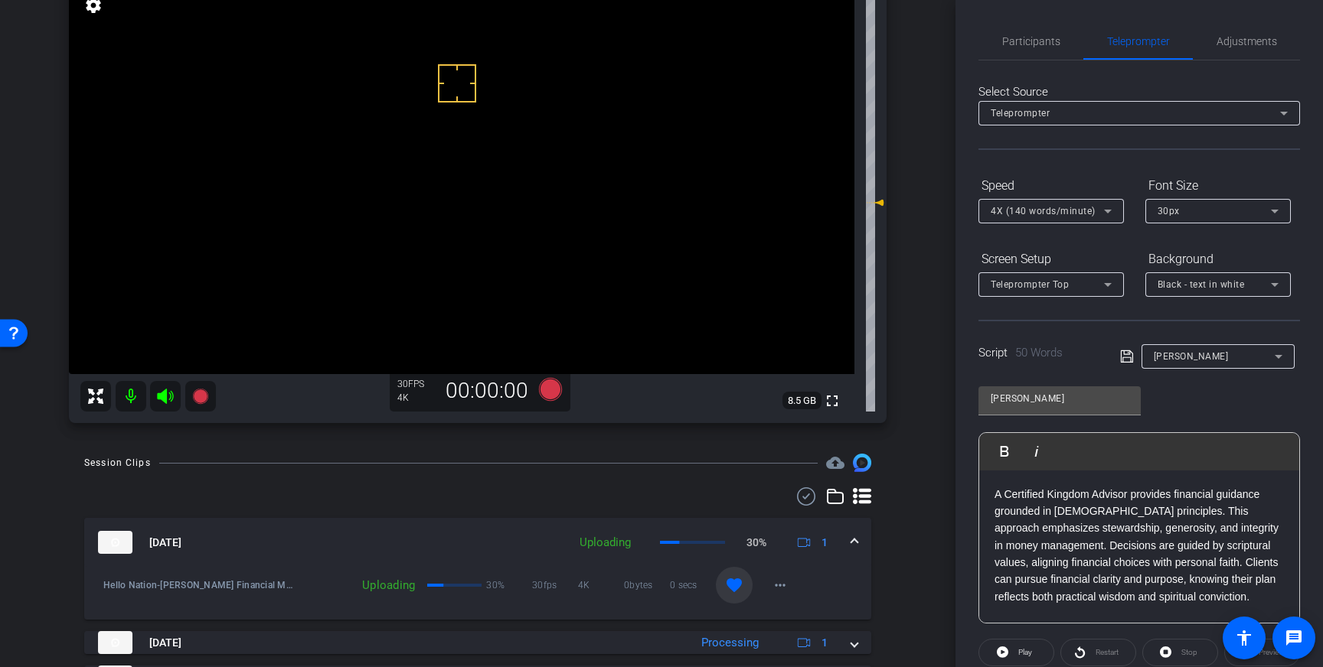
scroll to position [169, 0]
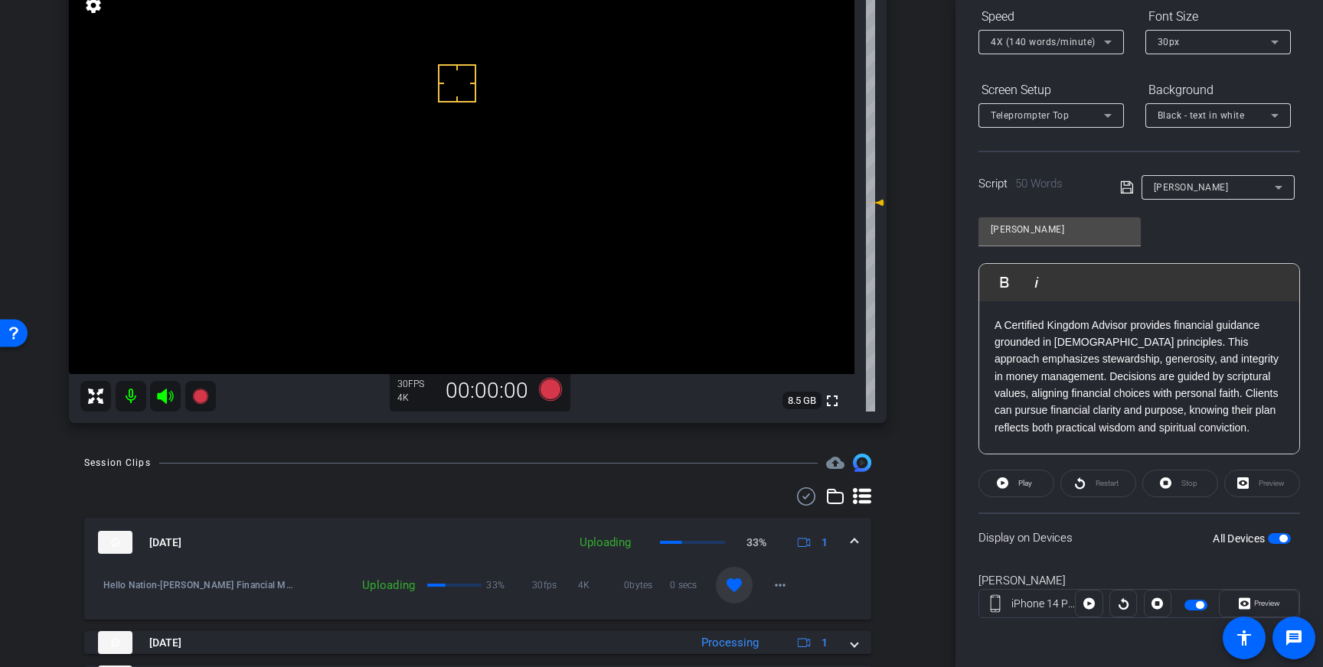
click at [1273, 537] on span "button" at bounding box center [1278, 538] width 23 height 11
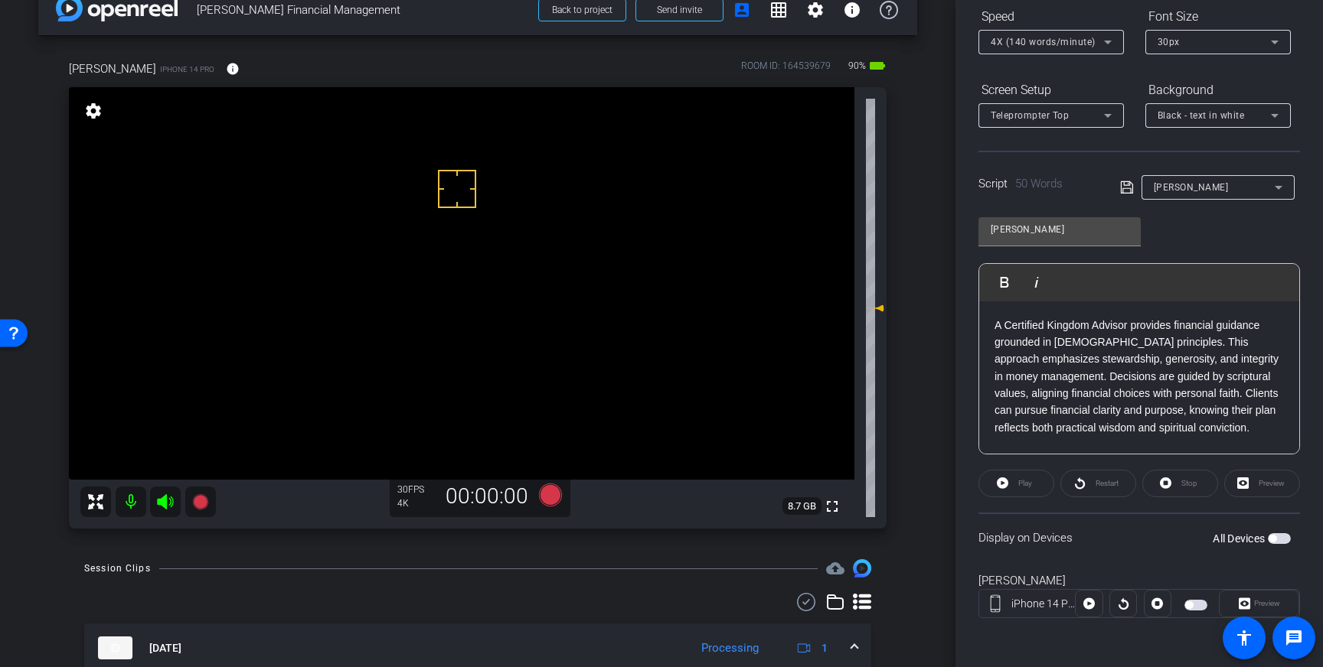
scroll to position [86, 0]
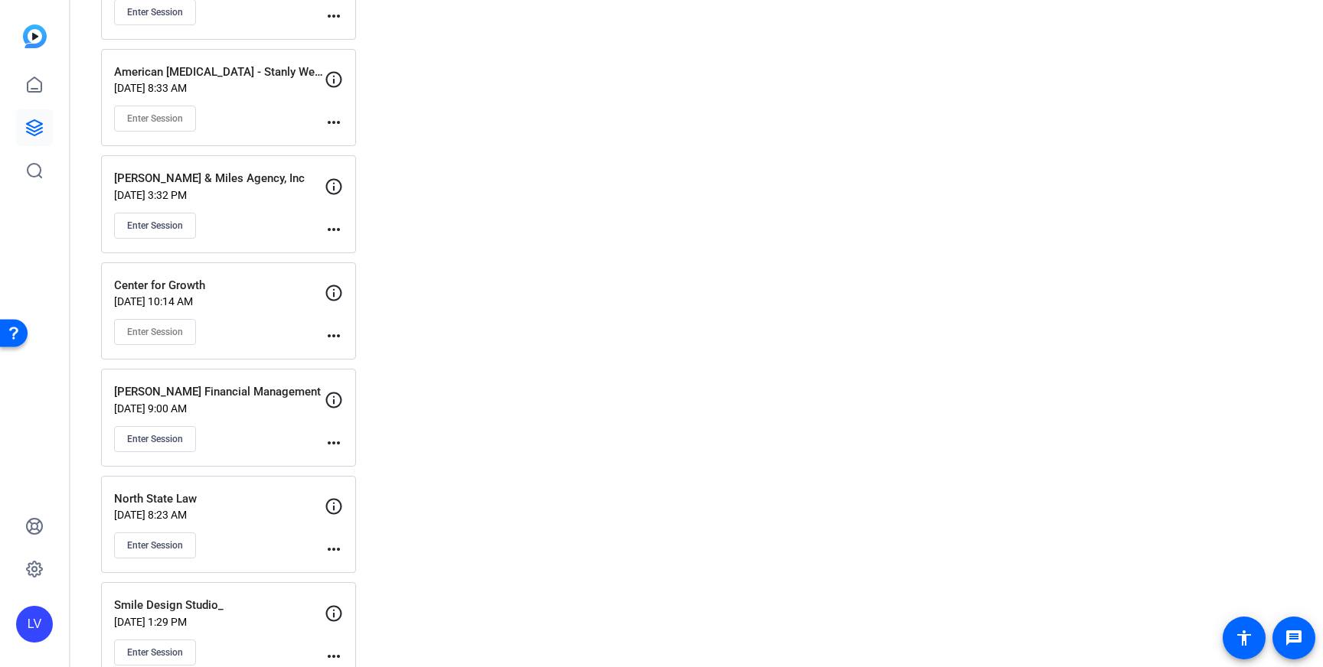
scroll to position [22073, 0]
click at [263, 433] on div "Enter Session" at bounding box center [219, 438] width 210 height 26
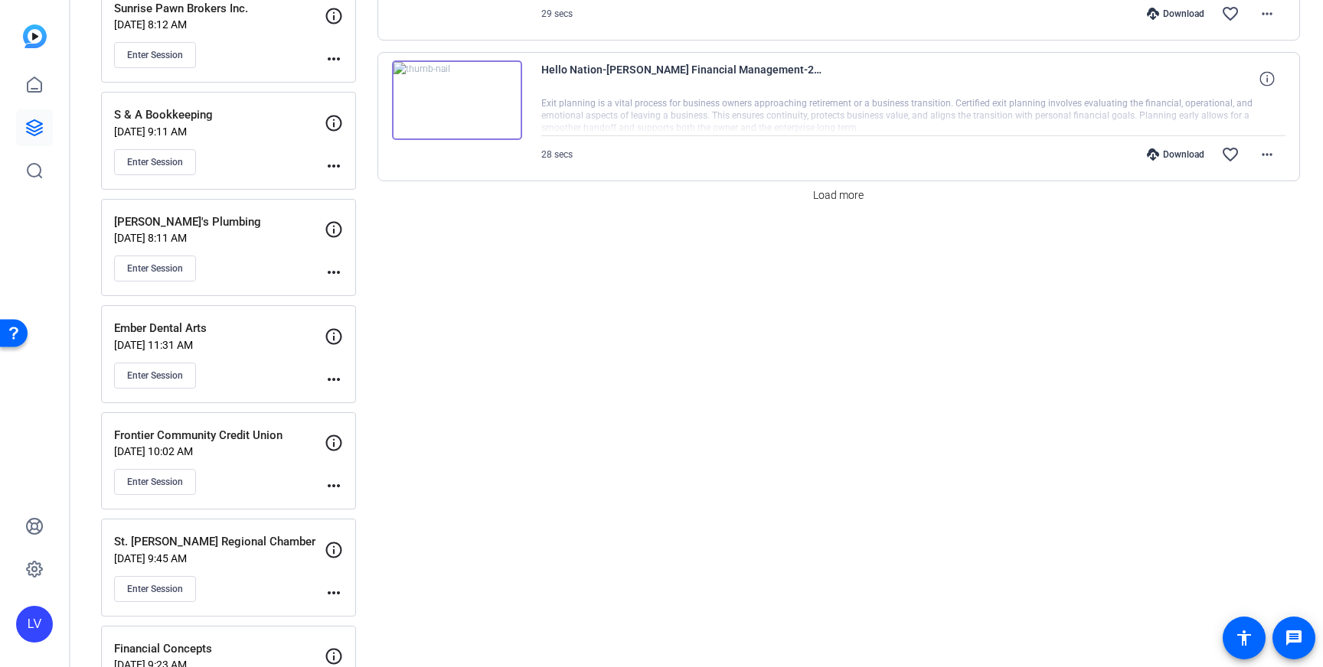
scroll to position [1417, 0]
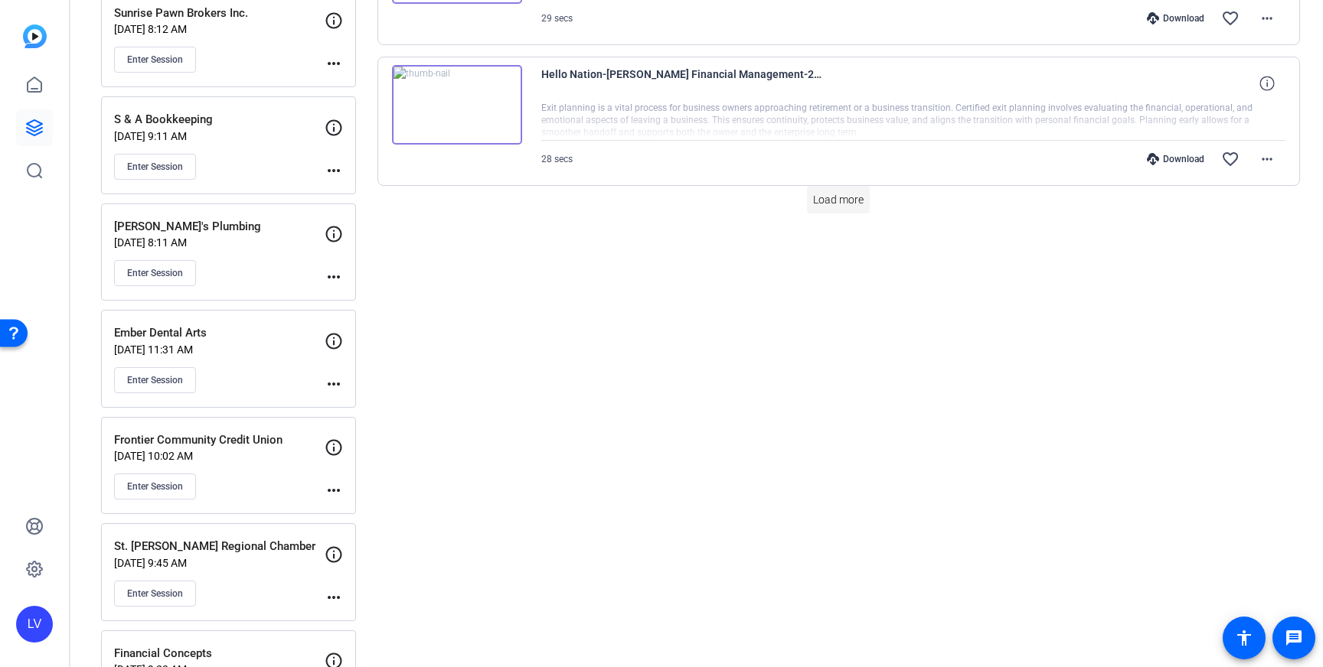
click at [825, 199] on span "Load more" at bounding box center [838, 200] width 51 height 16
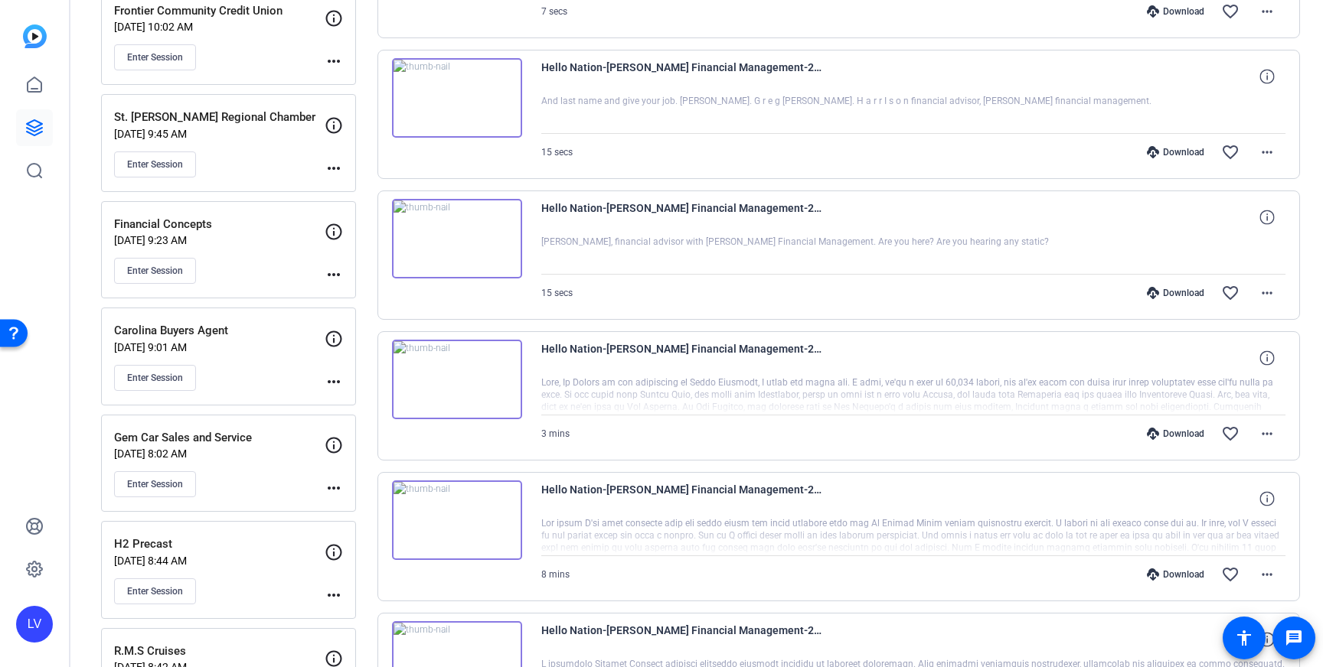
scroll to position [1871, 0]
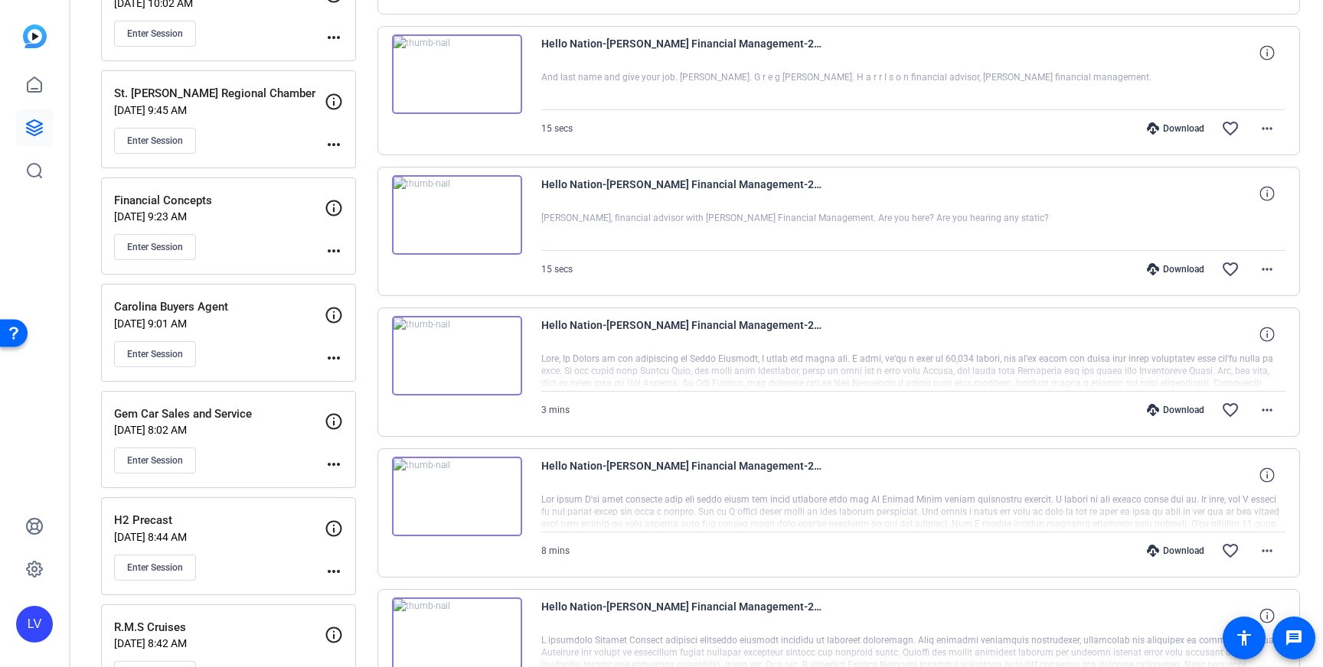
click at [496, 232] on img at bounding box center [457, 215] width 130 height 80
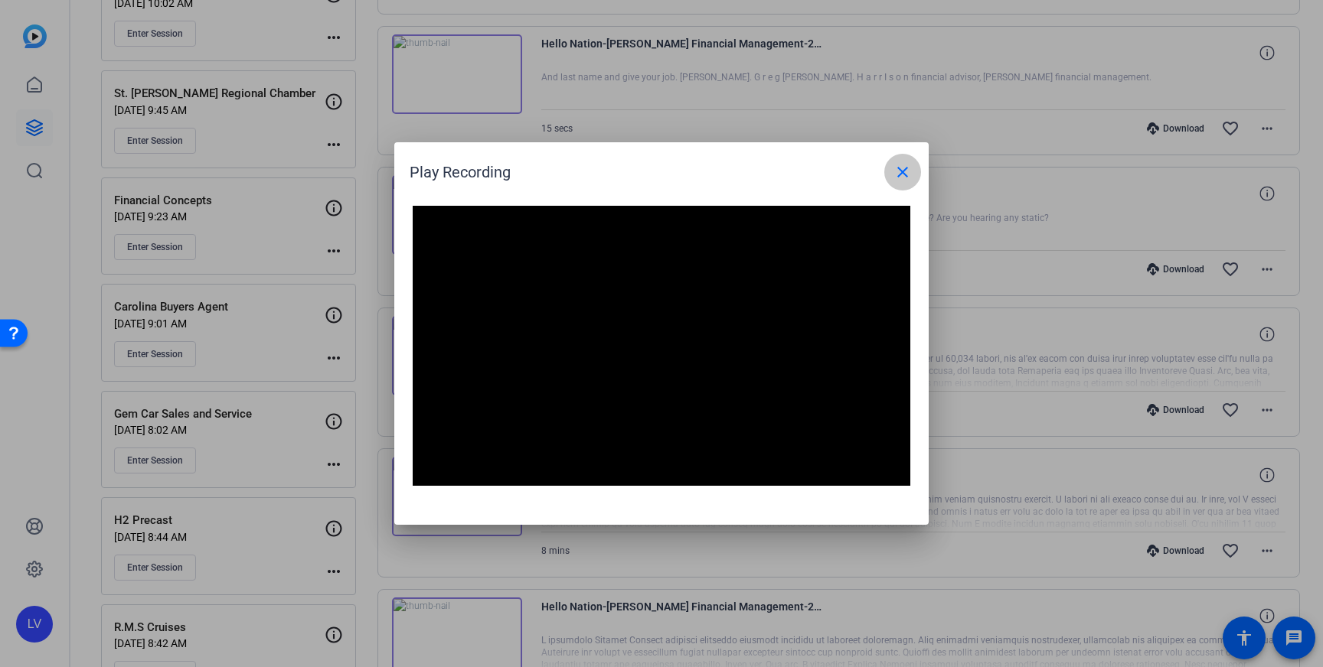
click at [897, 175] on mat-icon "close" at bounding box center [902, 172] width 18 height 18
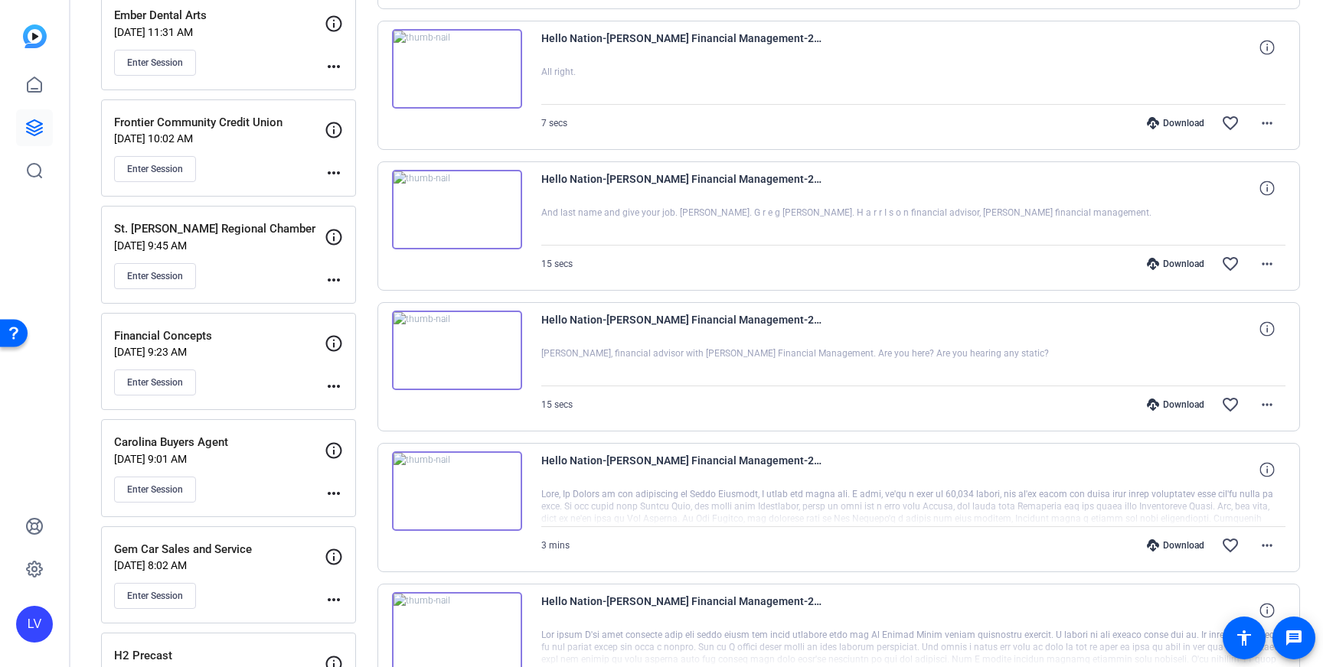
scroll to position [1724, 0]
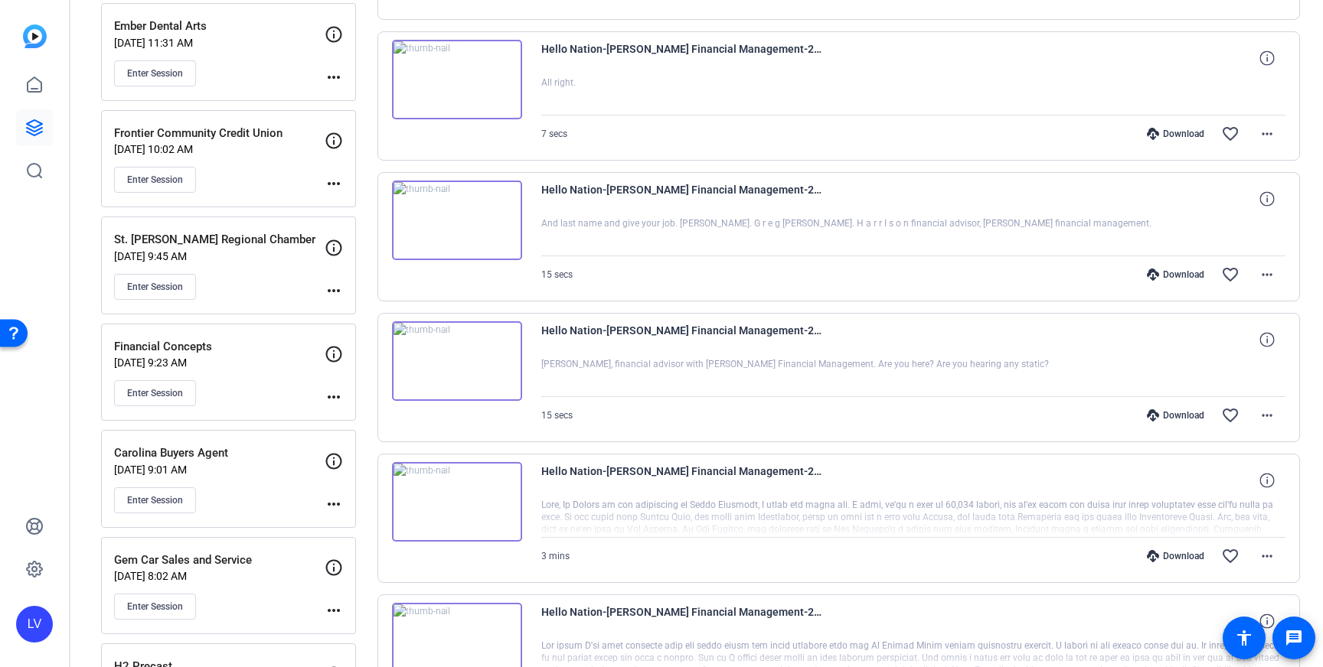
click at [445, 225] on img at bounding box center [457, 221] width 130 height 80
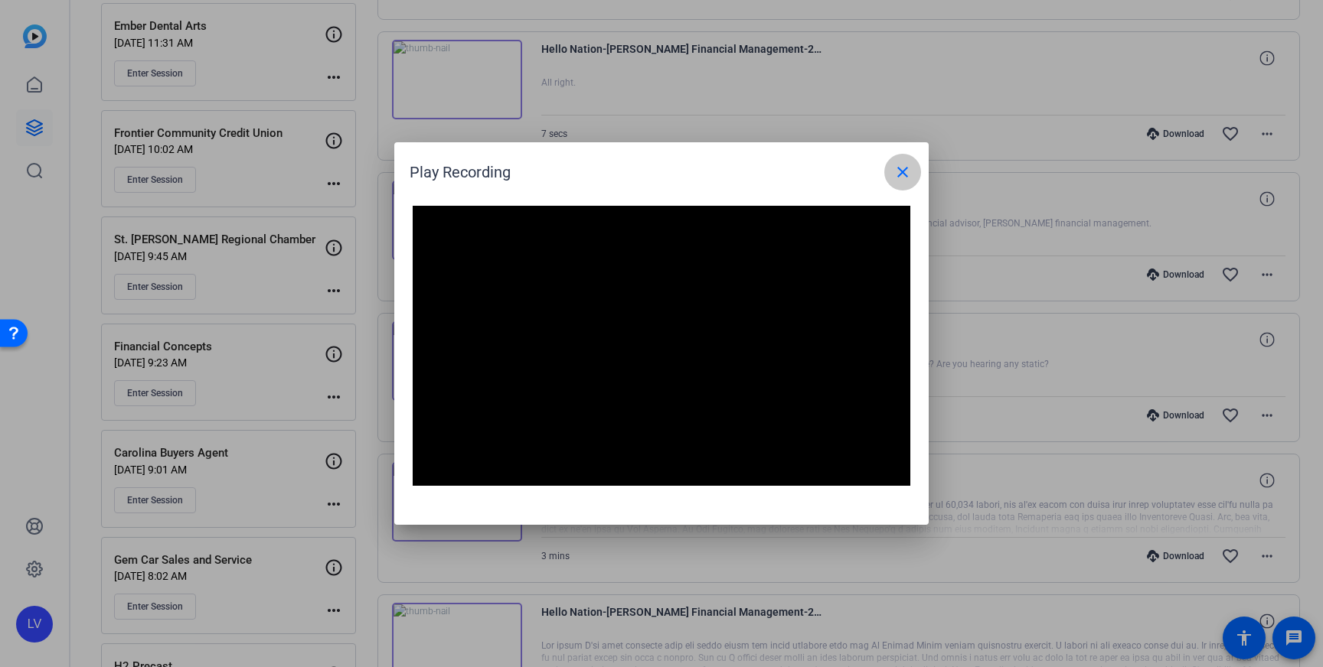
click at [892, 181] on span at bounding box center [902, 172] width 37 height 37
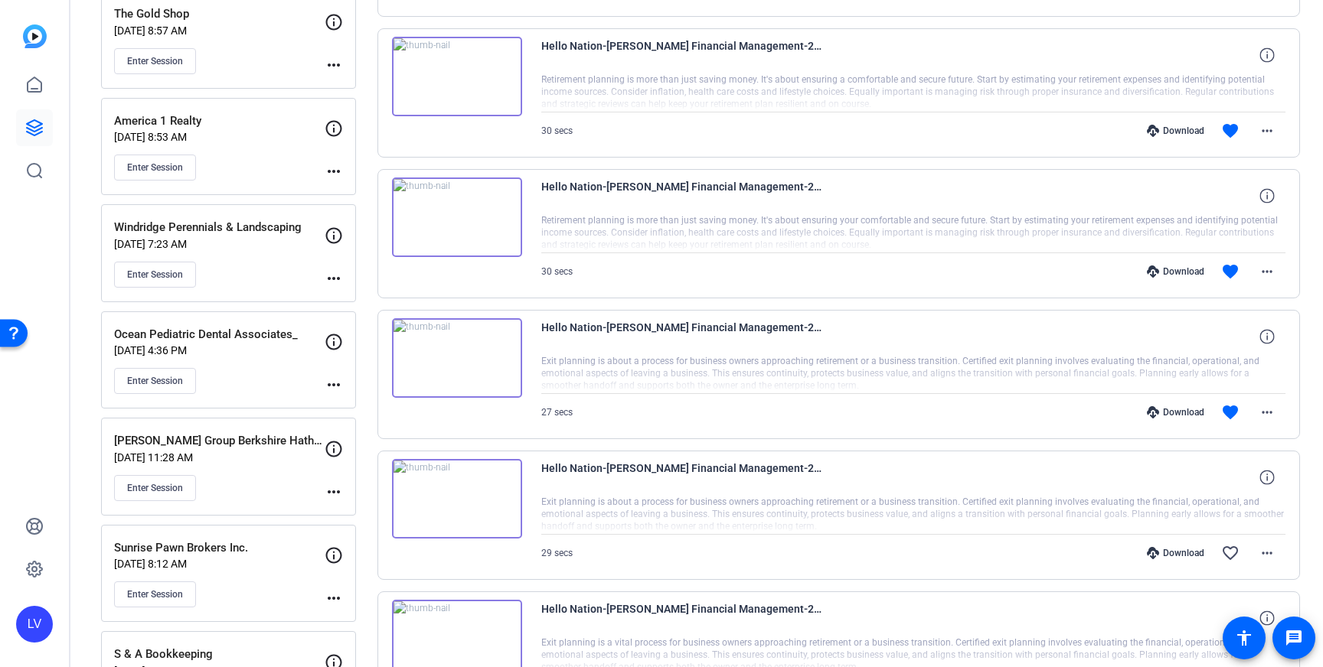
scroll to position [851, 0]
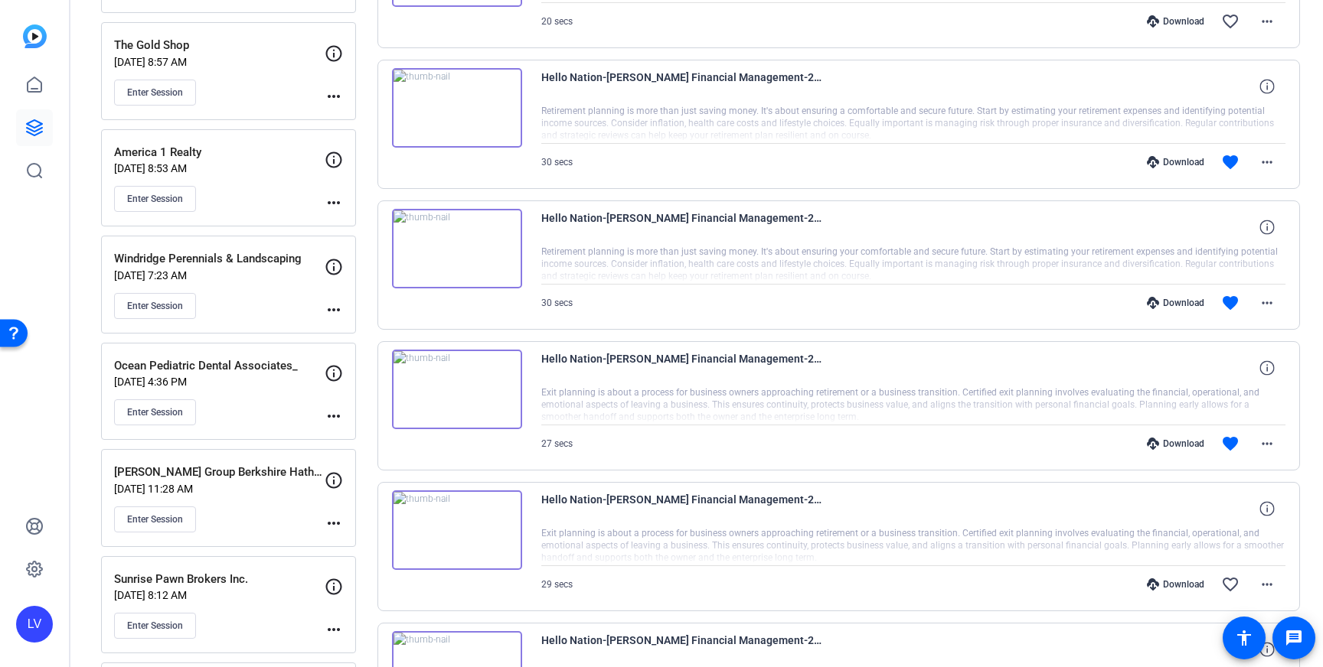
click at [470, 384] on img at bounding box center [457, 390] width 130 height 80
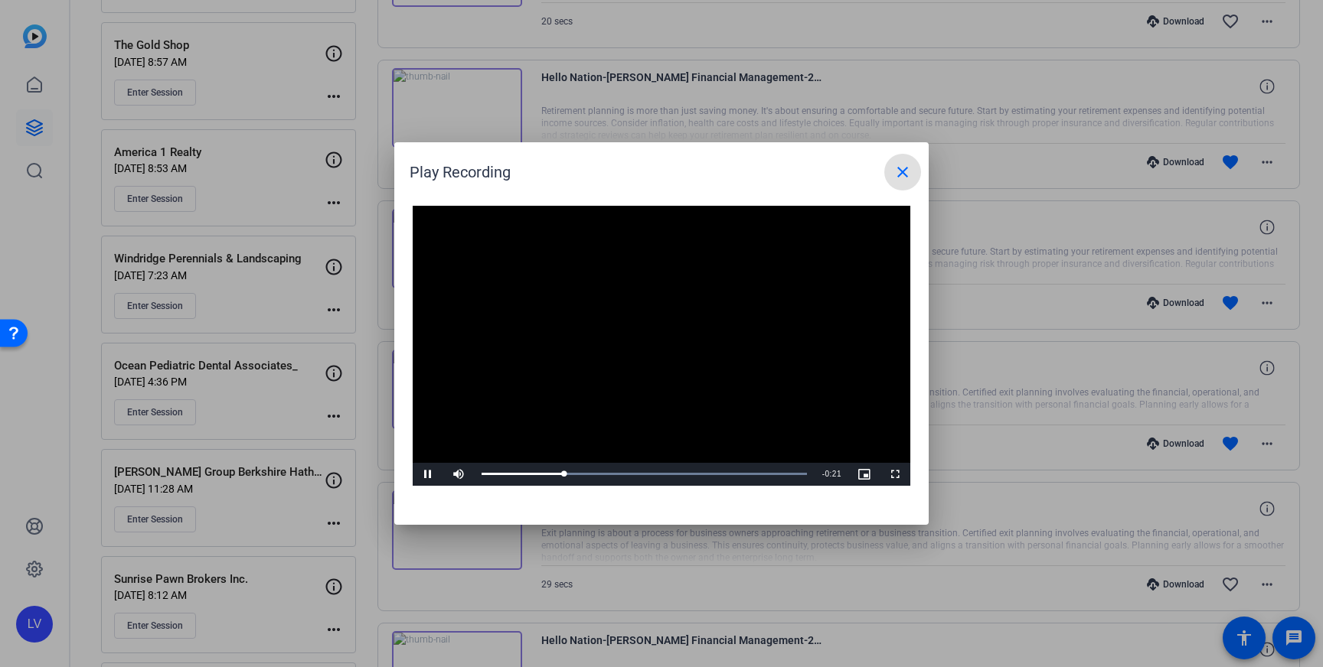
click at [892, 177] on span at bounding box center [902, 172] width 37 height 37
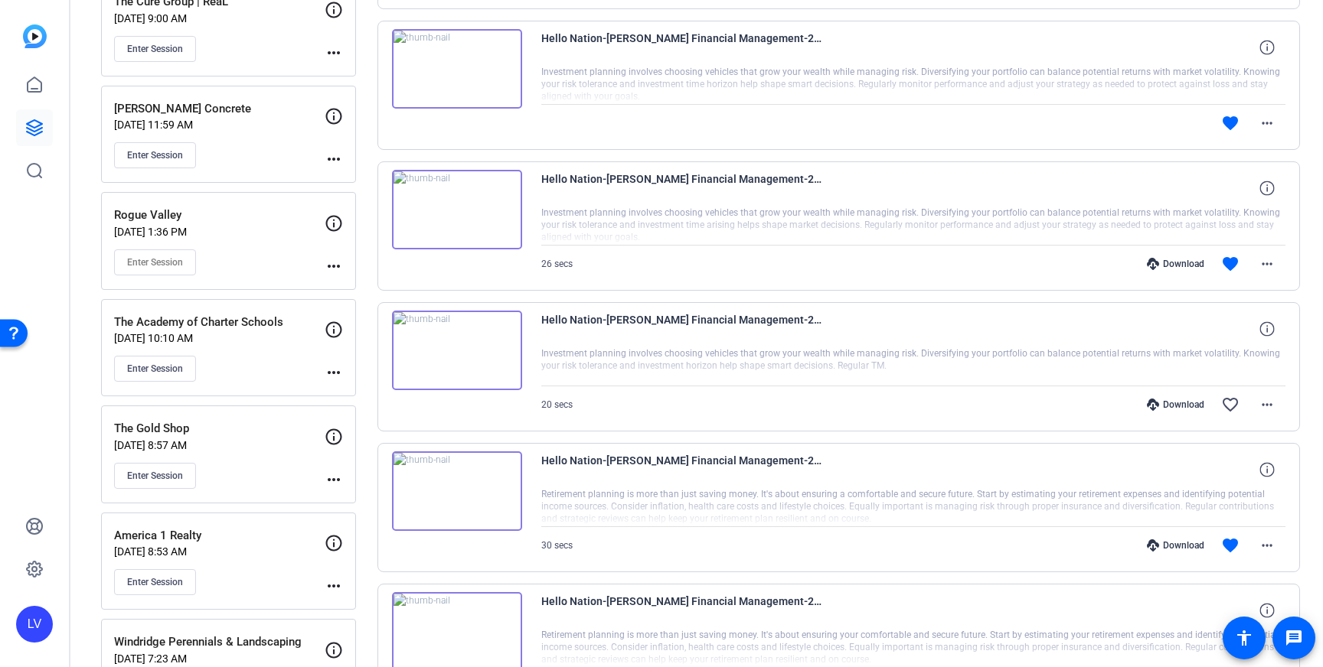
scroll to position [0, 0]
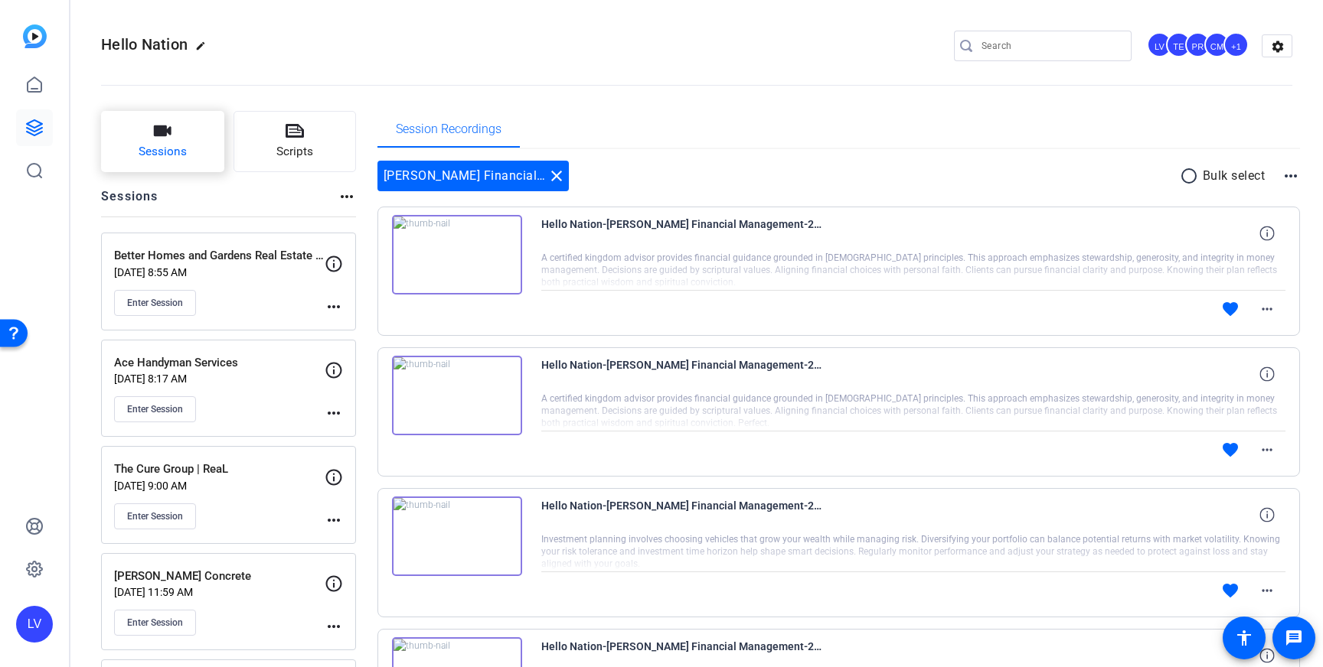
click at [159, 150] on span "Sessions" at bounding box center [163, 152] width 48 height 18
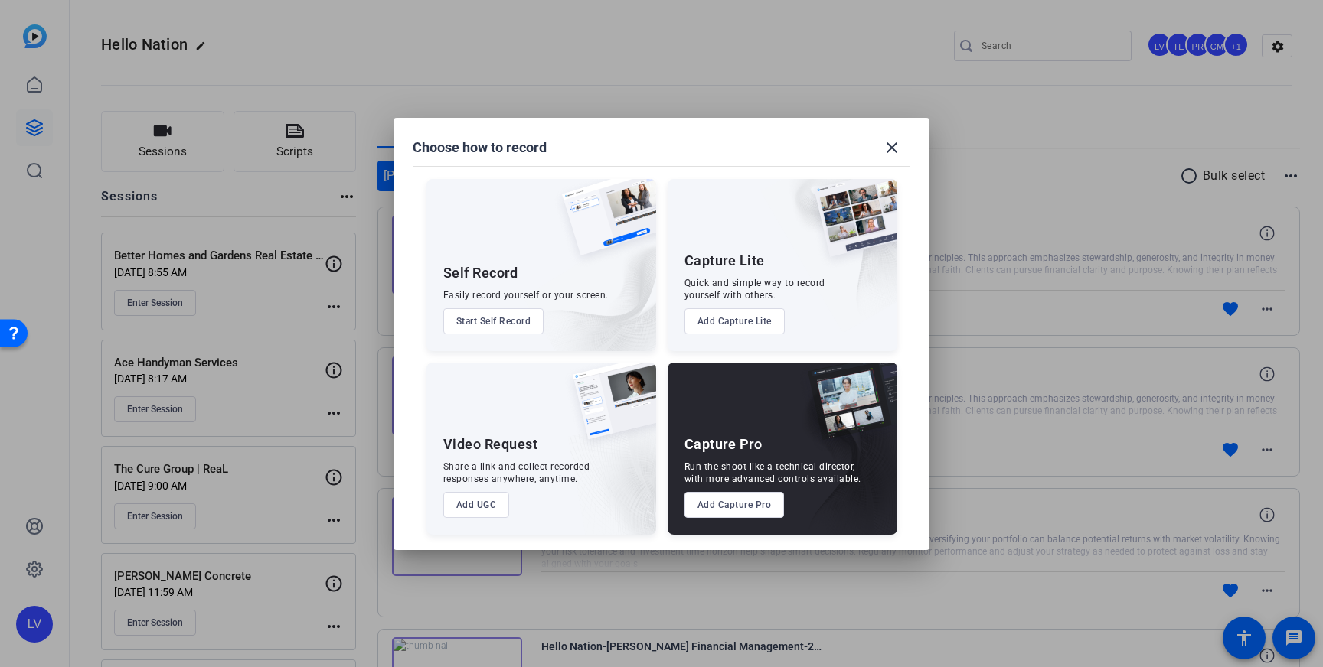
click at [724, 506] on button "Add Capture Pro" at bounding box center [734, 505] width 100 height 26
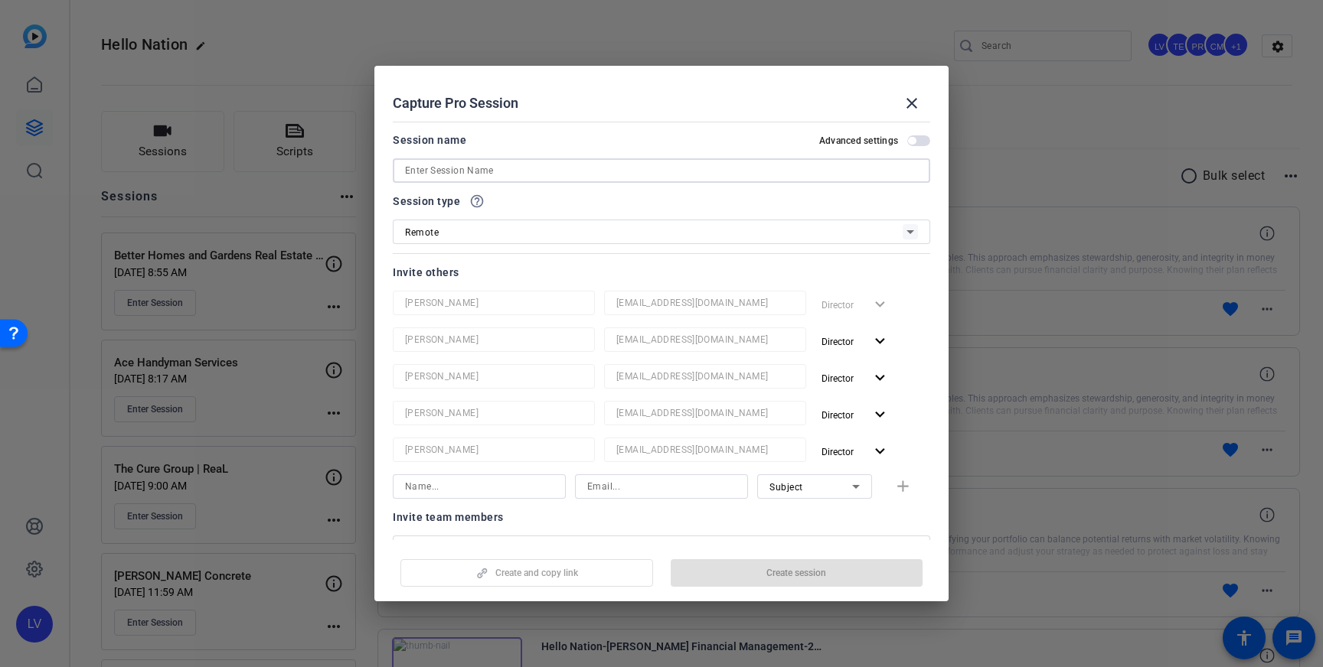
click at [577, 173] on input at bounding box center [661, 170] width 513 height 18
paste input "[PERSON_NAME], Century 21"
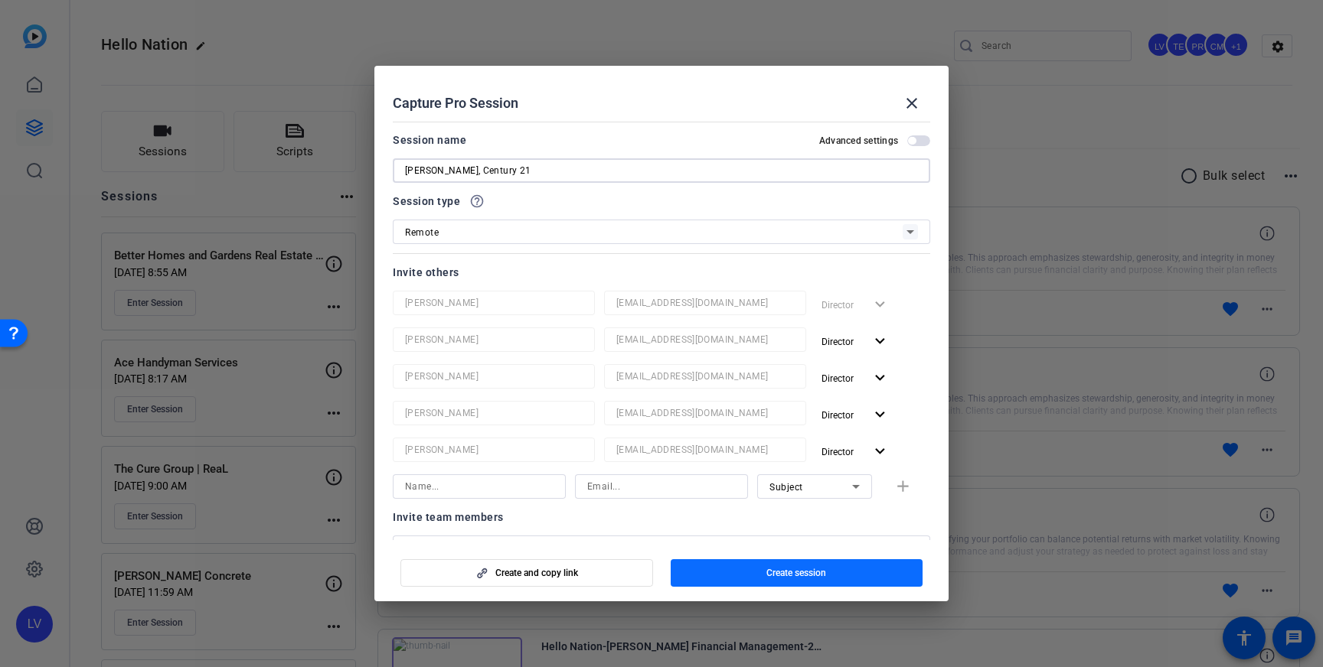
type input "[PERSON_NAME], Century 21"
click at [812, 575] on span "Create session" at bounding box center [796, 573] width 60 height 12
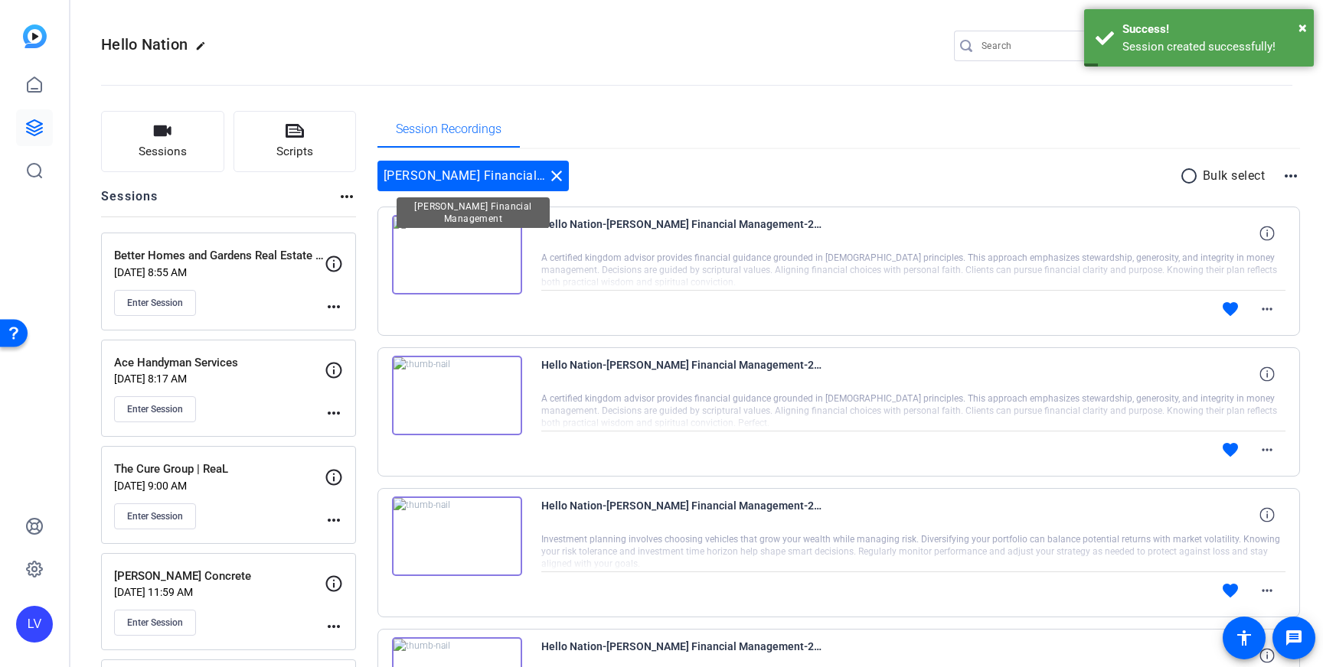
click at [556, 173] on mat-icon "close" at bounding box center [556, 176] width 18 height 18
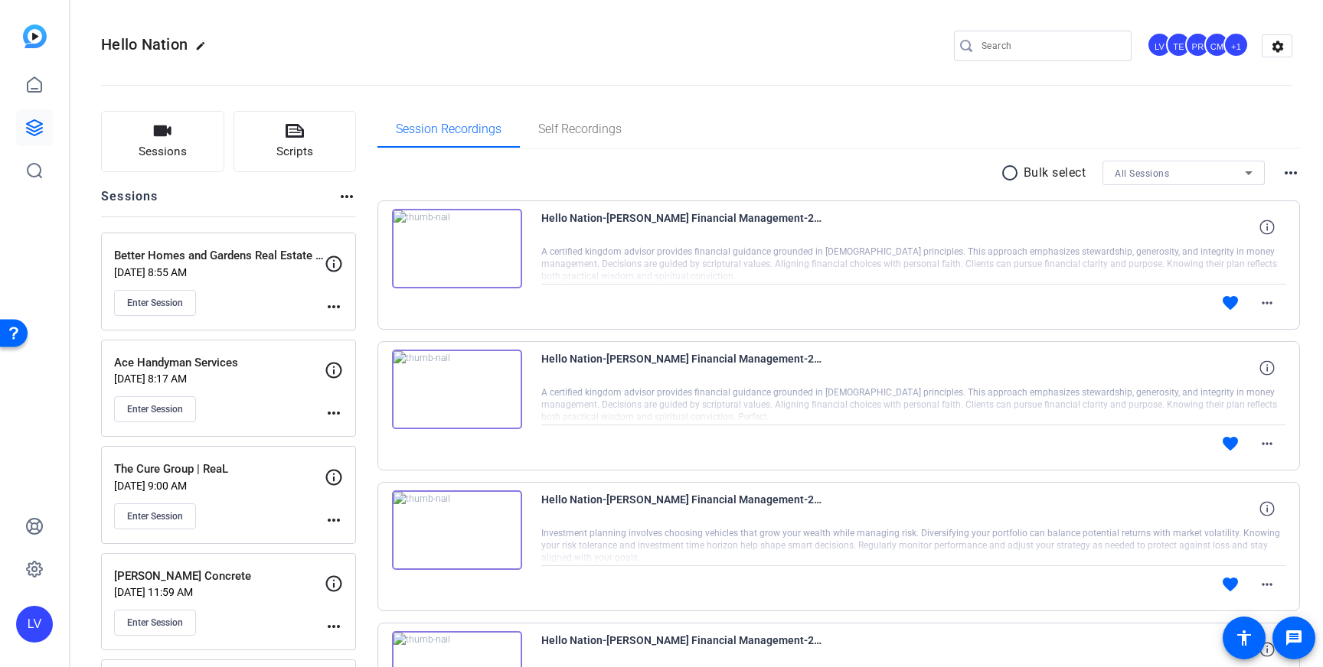
click at [337, 312] on mat-icon "more_horiz" at bounding box center [334, 307] width 18 height 18
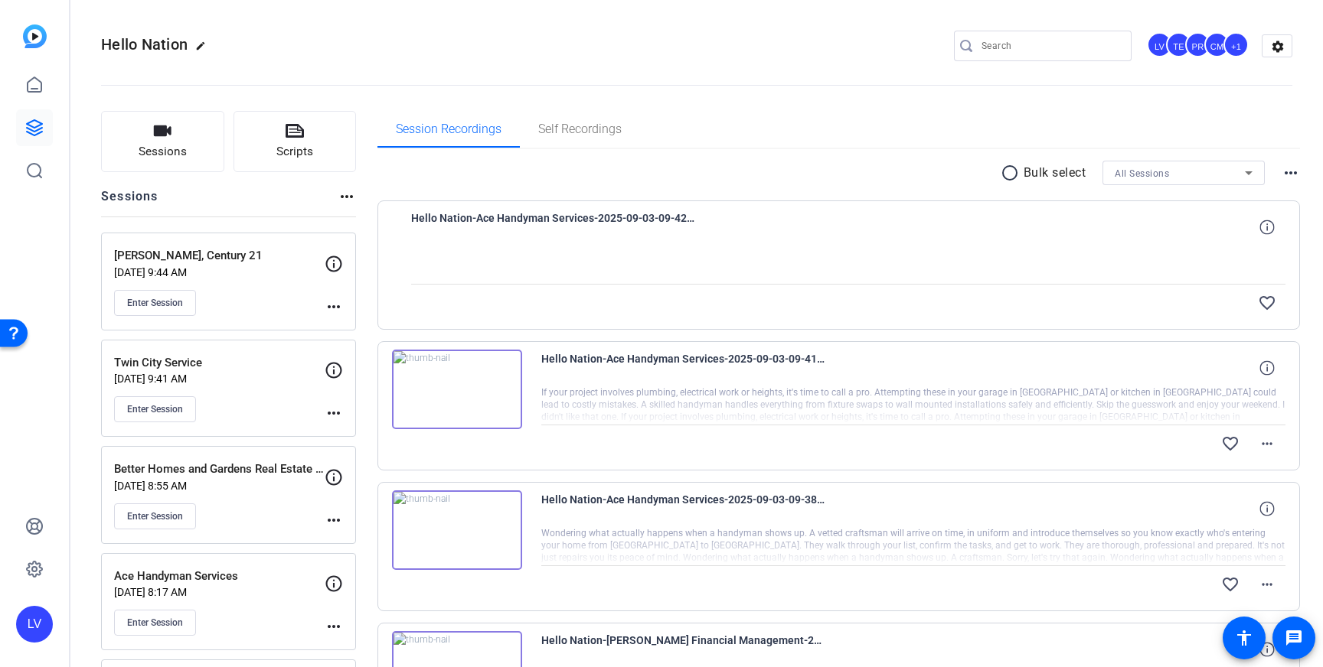
click at [329, 304] on mat-icon "more_horiz" at bounding box center [334, 307] width 18 height 18
click at [360, 321] on span "Edit Session" at bounding box center [372, 329] width 70 height 18
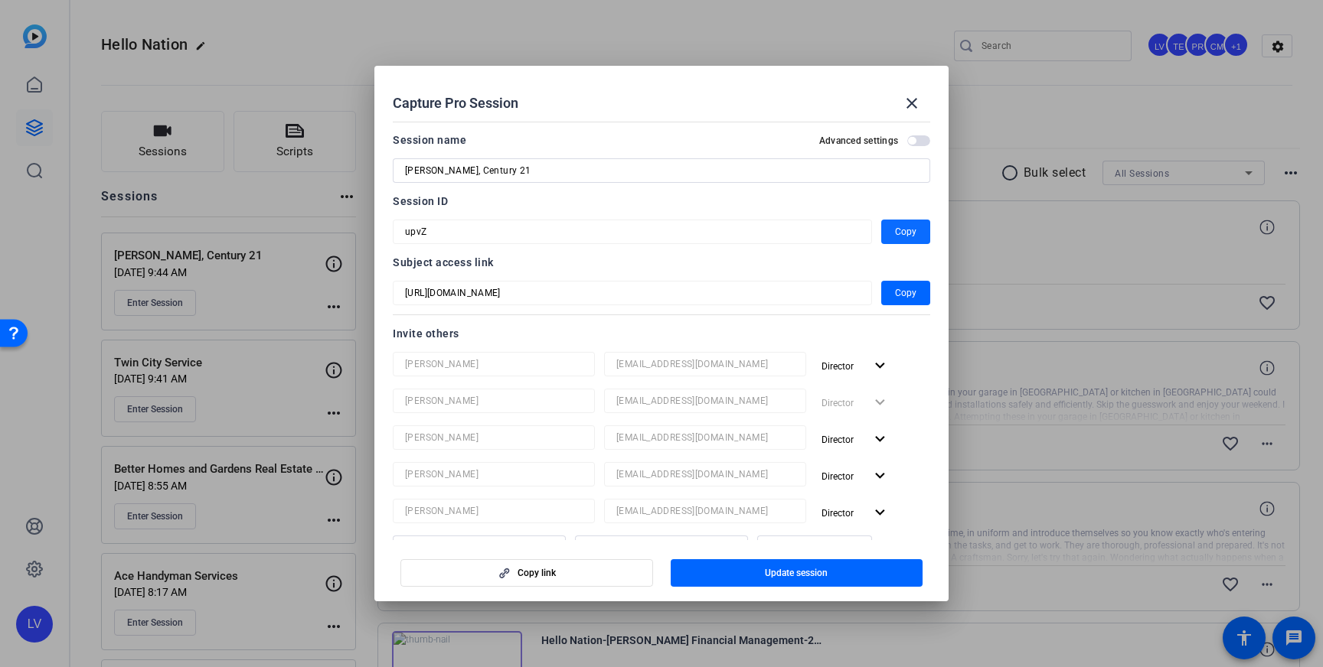
click at [915, 233] on span "Copy" at bounding box center [905, 232] width 21 height 18
click at [907, 93] on span at bounding box center [911, 103] width 37 height 37
